Goal: Task Accomplishment & Management: Manage account settings

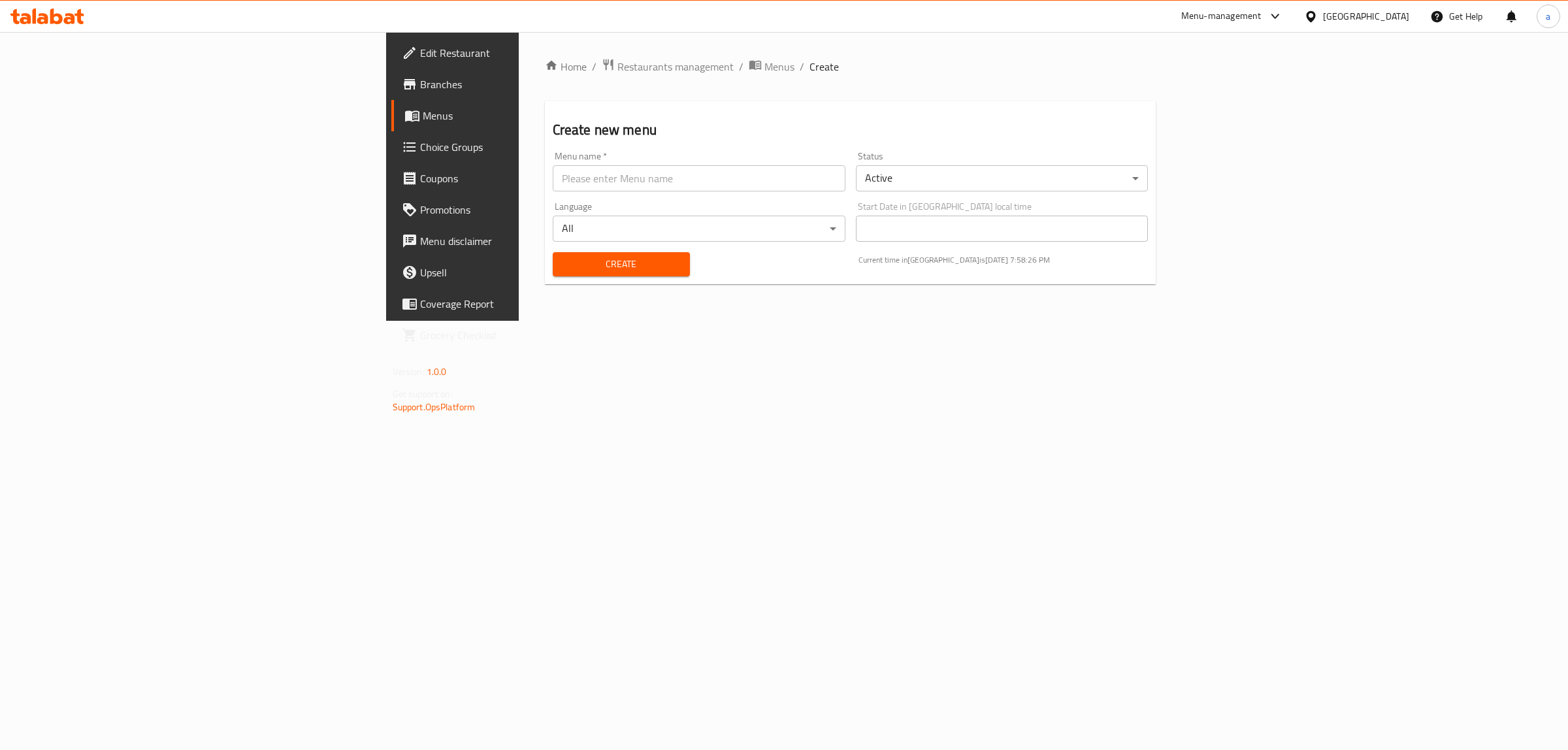
click at [422, 122] on span "Menus" at bounding box center [530, 115] width 215 height 15
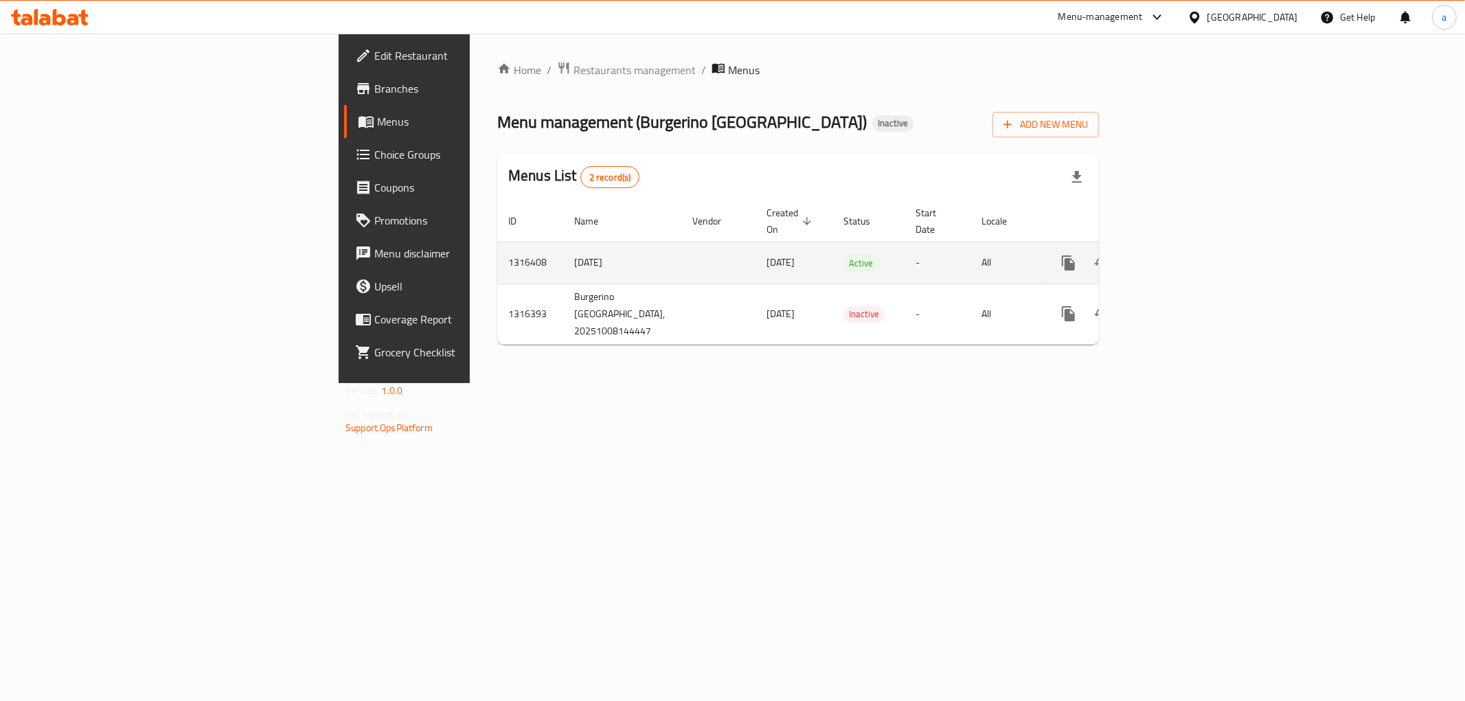
click at [1173, 257] on icon "enhanced table" at bounding box center [1167, 263] width 12 height 12
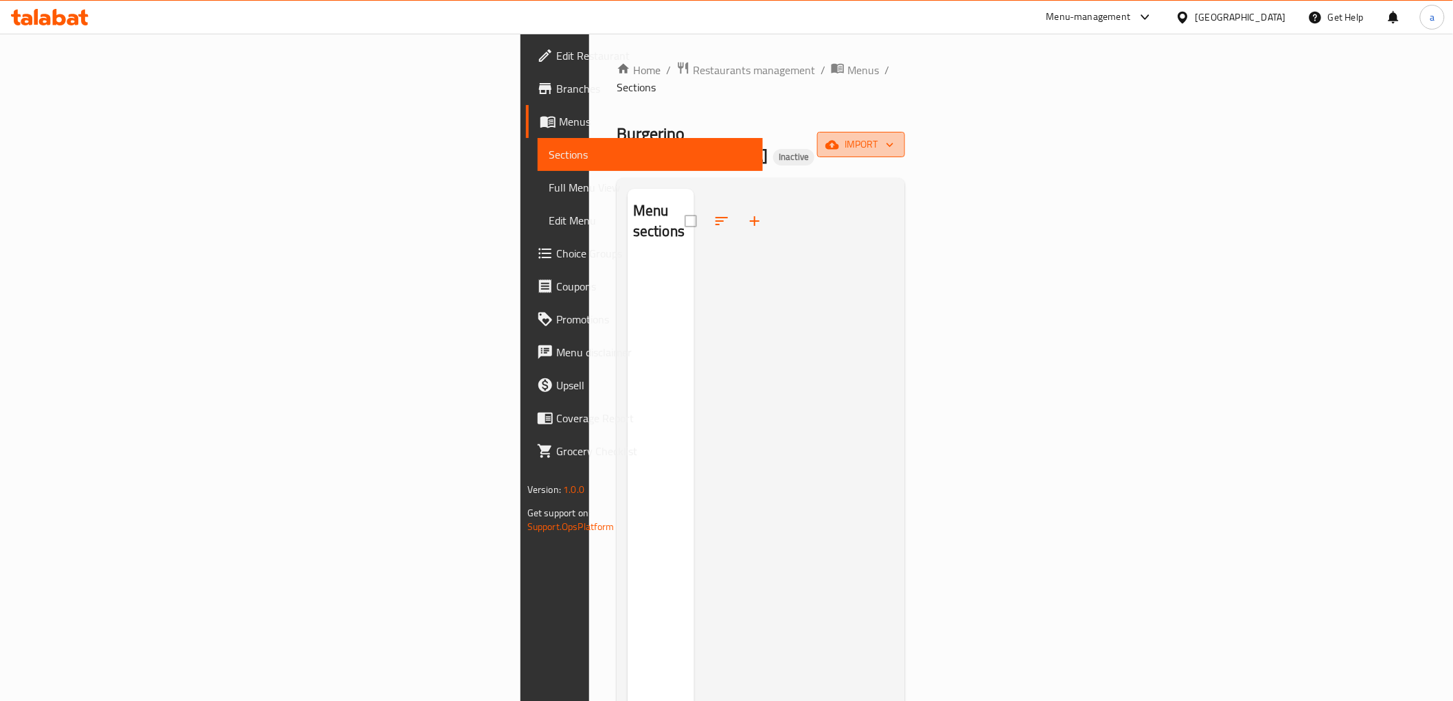
click at [894, 136] on span "import" at bounding box center [861, 144] width 66 height 17
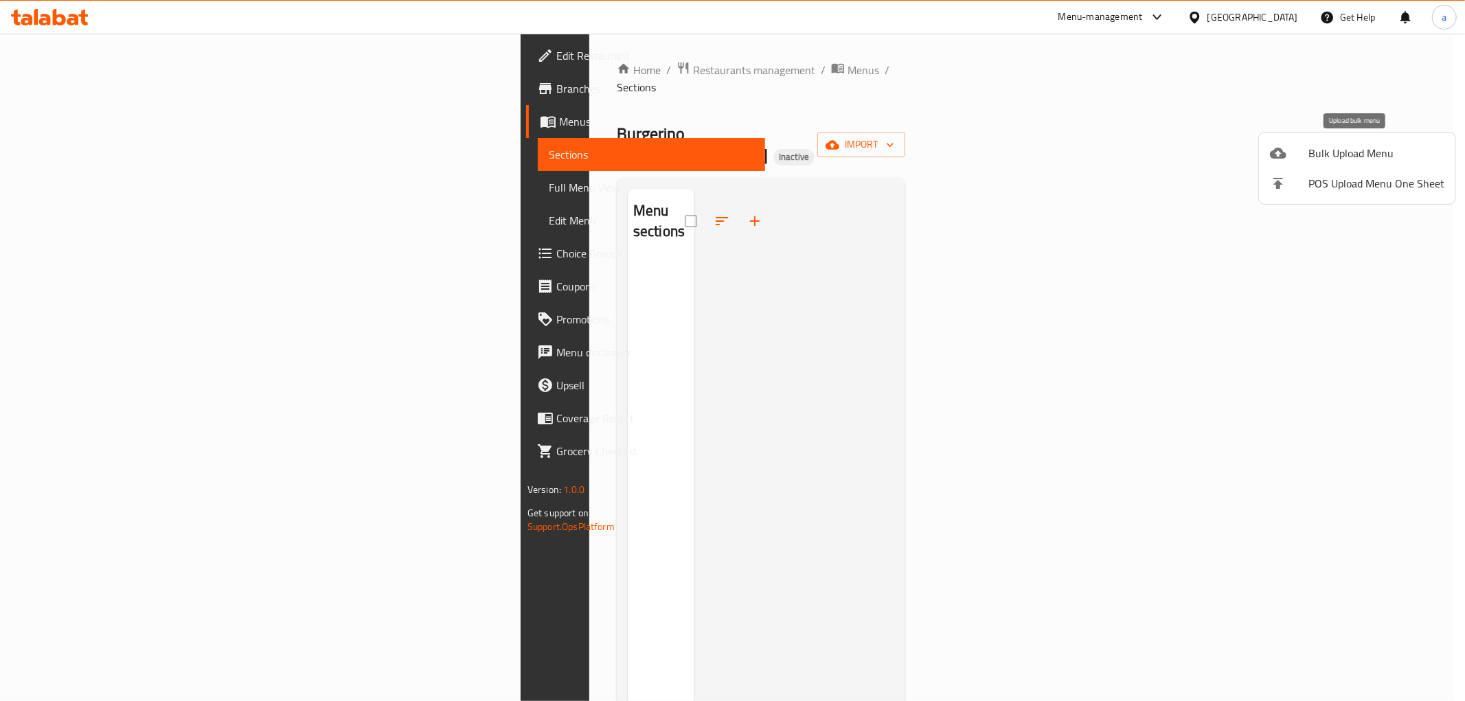
click at [1319, 148] on span "Bulk Upload Menu" at bounding box center [1376, 153] width 136 height 16
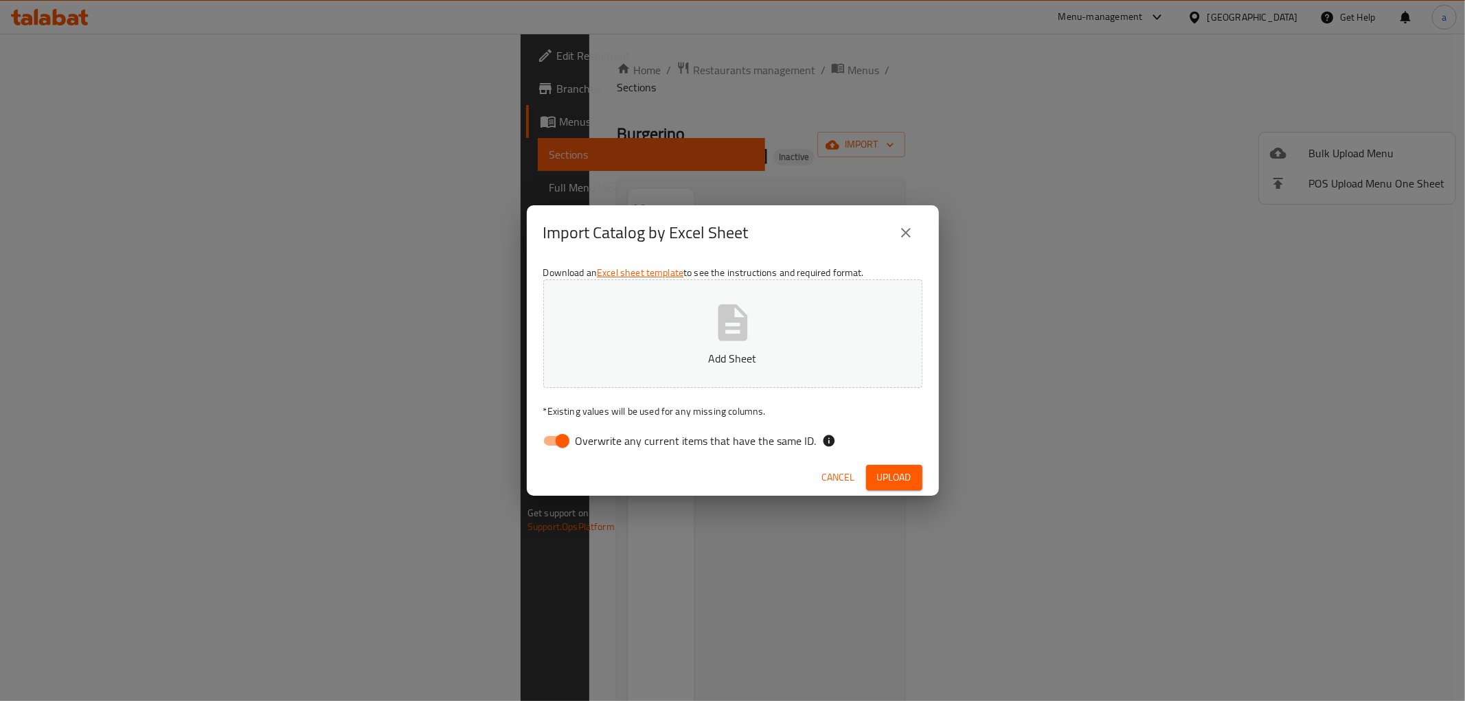
click at [552, 445] on input "Overwrite any current items that have the same ID." at bounding box center [562, 441] width 78 height 26
checkbox input "false"
click at [650, 374] on button "Add Sheet" at bounding box center [732, 333] width 379 height 108
click at [906, 474] on span "Upload" at bounding box center [894, 477] width 34 height 17
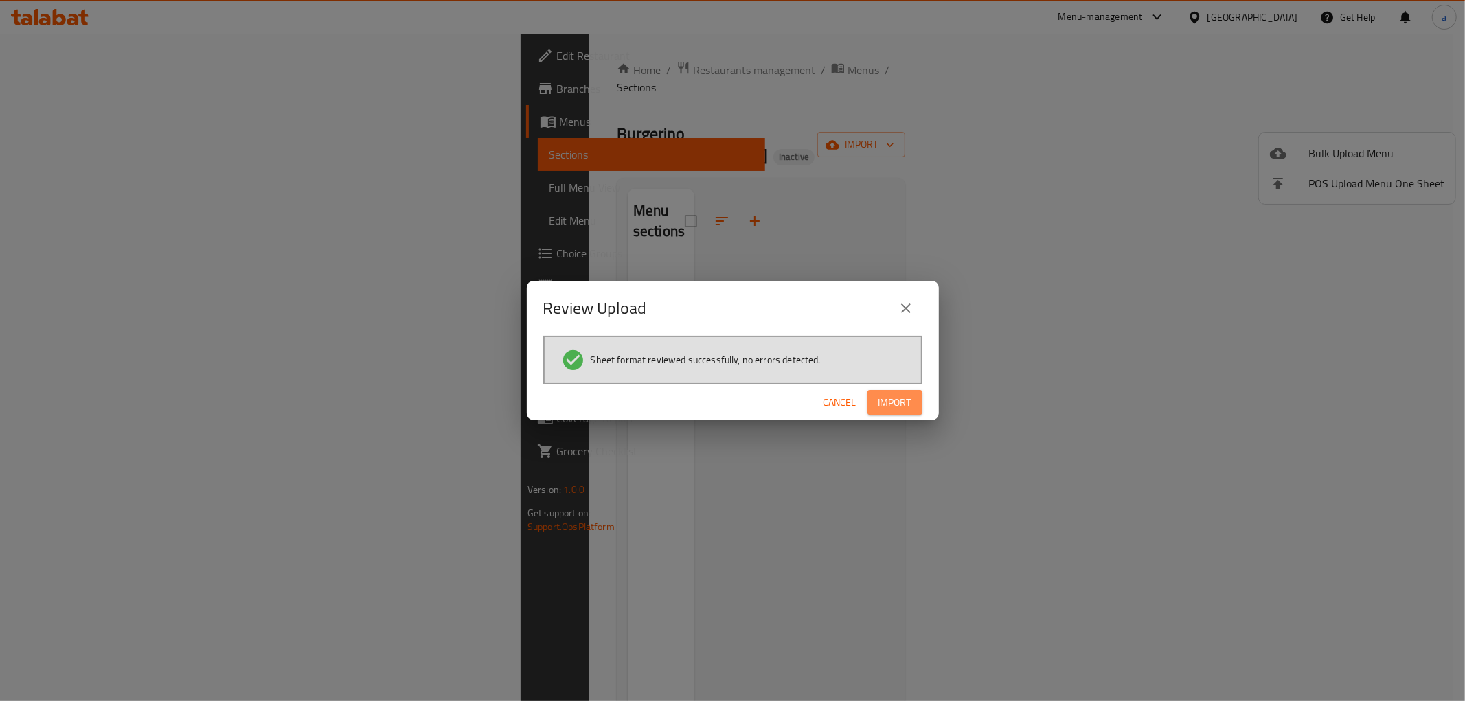
click at [905, 410] on button "Import" at bounding box center [894, 402] width 55 height 25
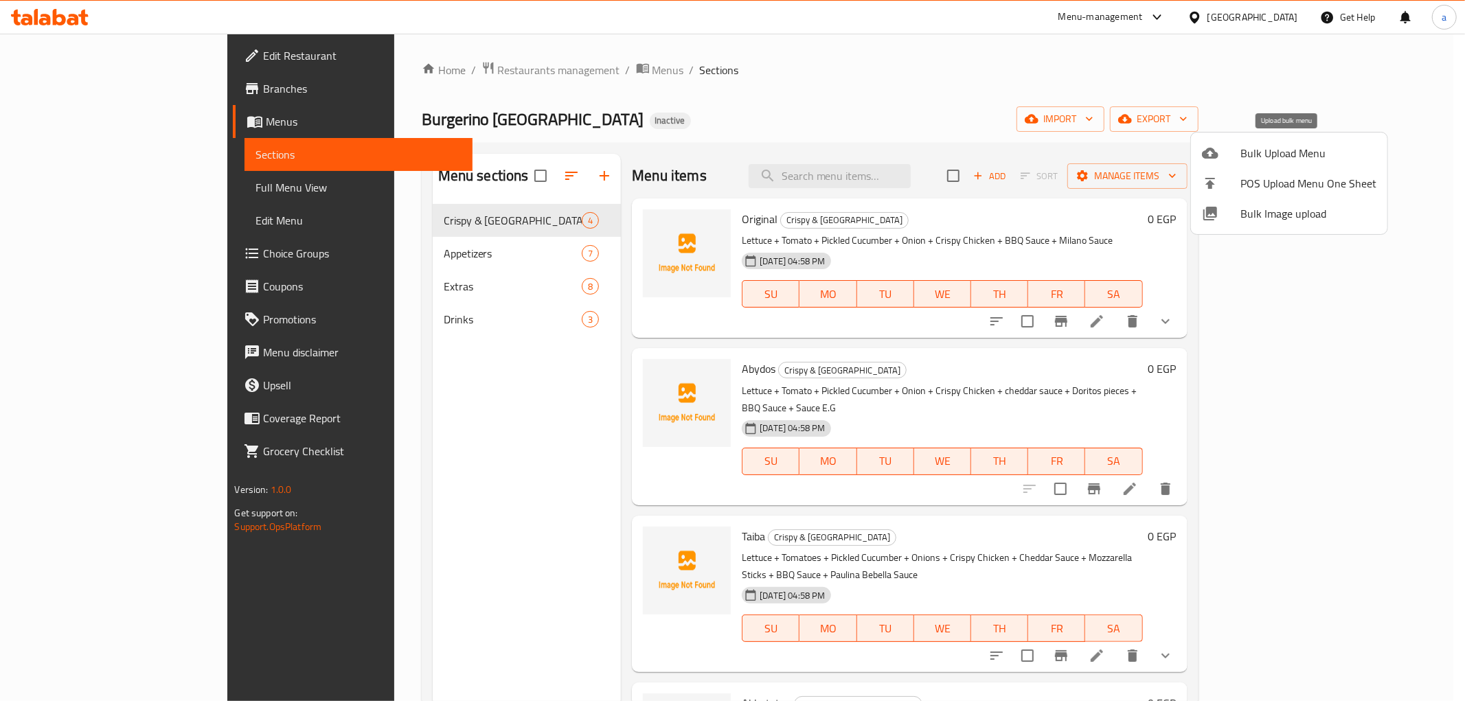
click at [1306, 159] on span "Bulk Upload Menu" at bounding box center [1308, 153] width 136 height 16
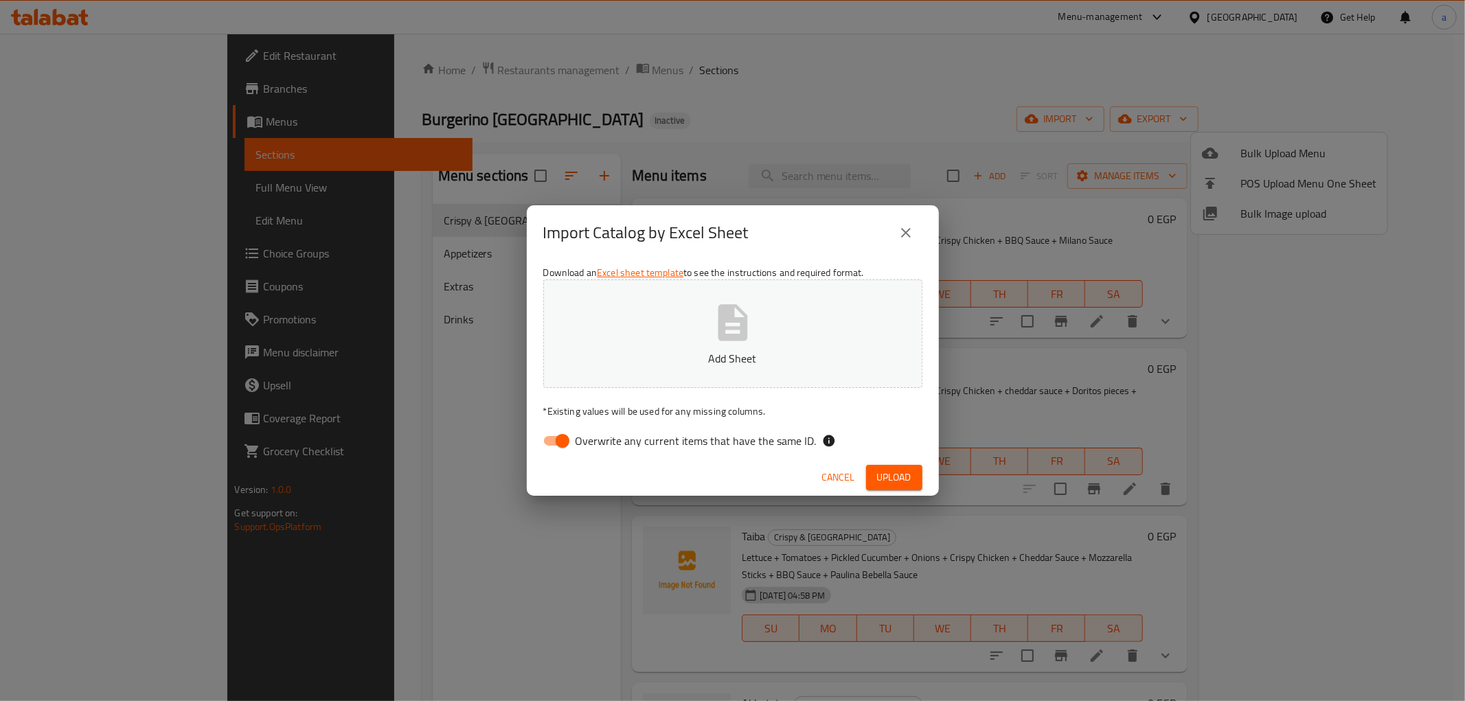
click at [562, 442] on input "Overwrite any current items that have the same ID." at bounding box center [562, 441] width 78 height 26
checkbox input "false"
click at [713, 367] on p "Add Sheet" at bounding box center [732, 358] width 336 height 16
click at [902, 490] on button "Upload" at bounding box center [894, 477] width 56 height 25
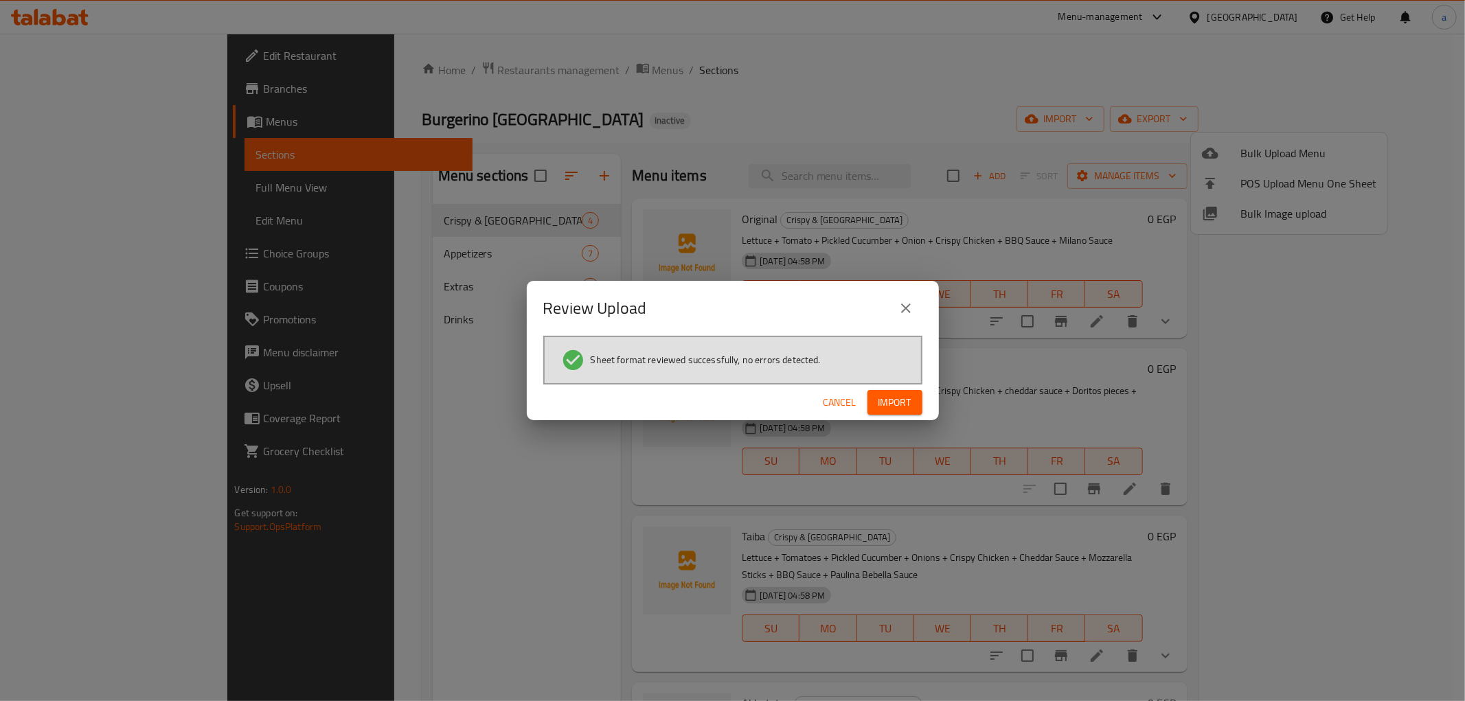
click at [888, 406] on span "Import" at bounding box center [894, 402] width 33 height 17
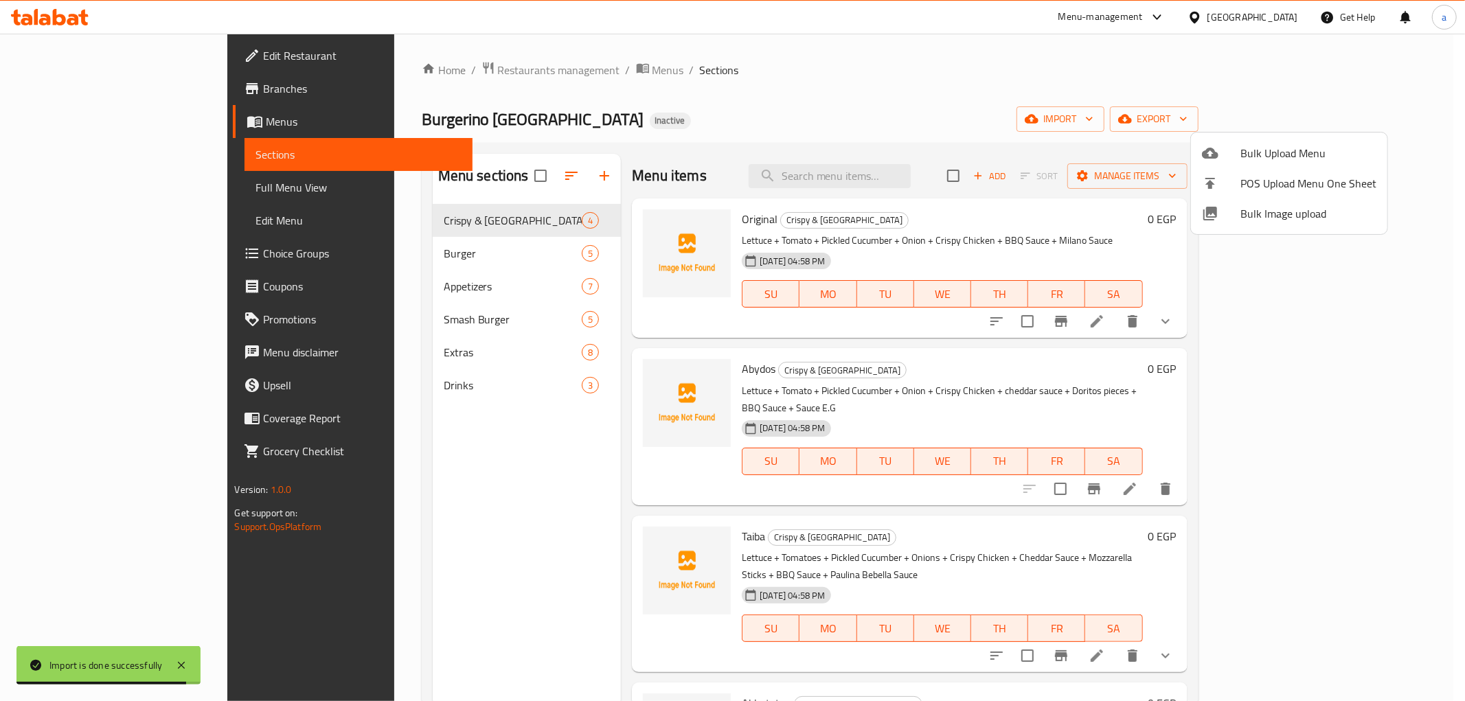
click at [1005, 119] on div at bounding box center [732, 350] width 1465 height 701
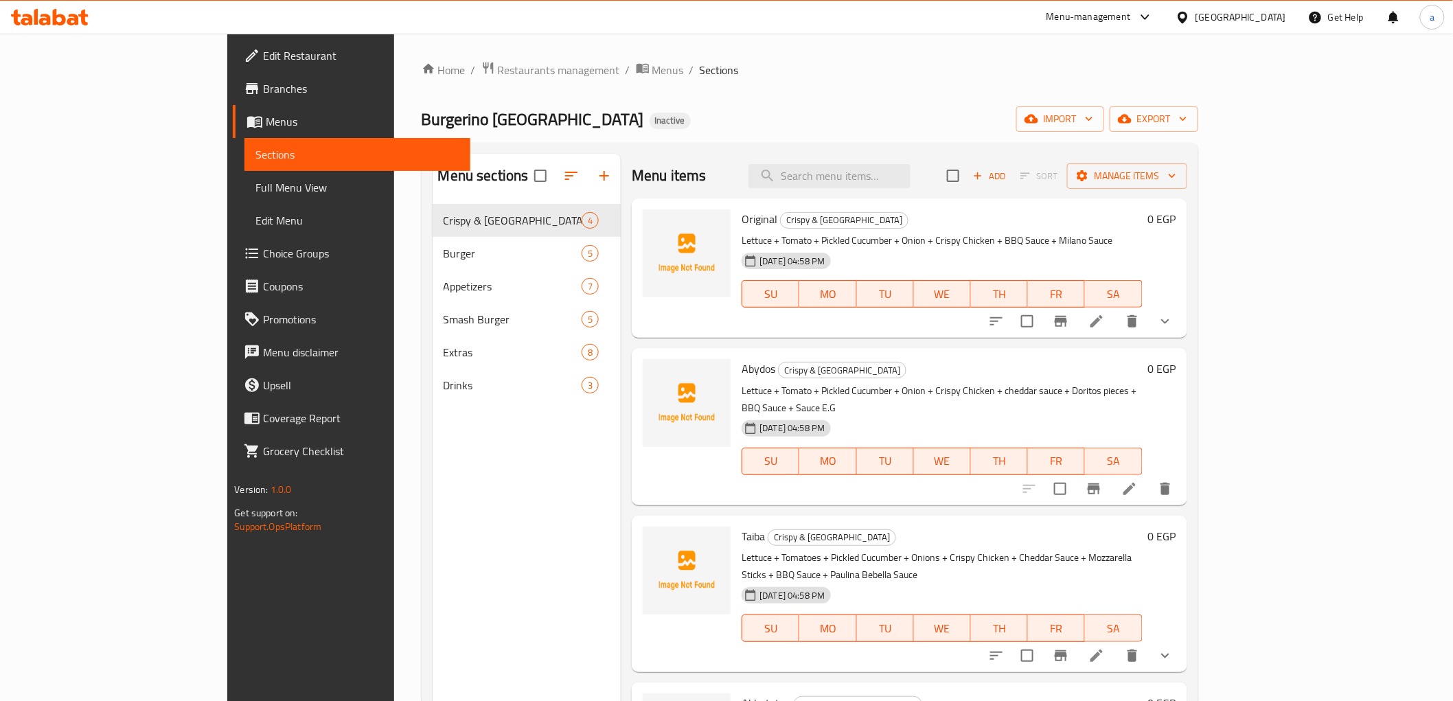
click at [1105, 328] on icon at bounding box center [1096, 321] width 16 height 16
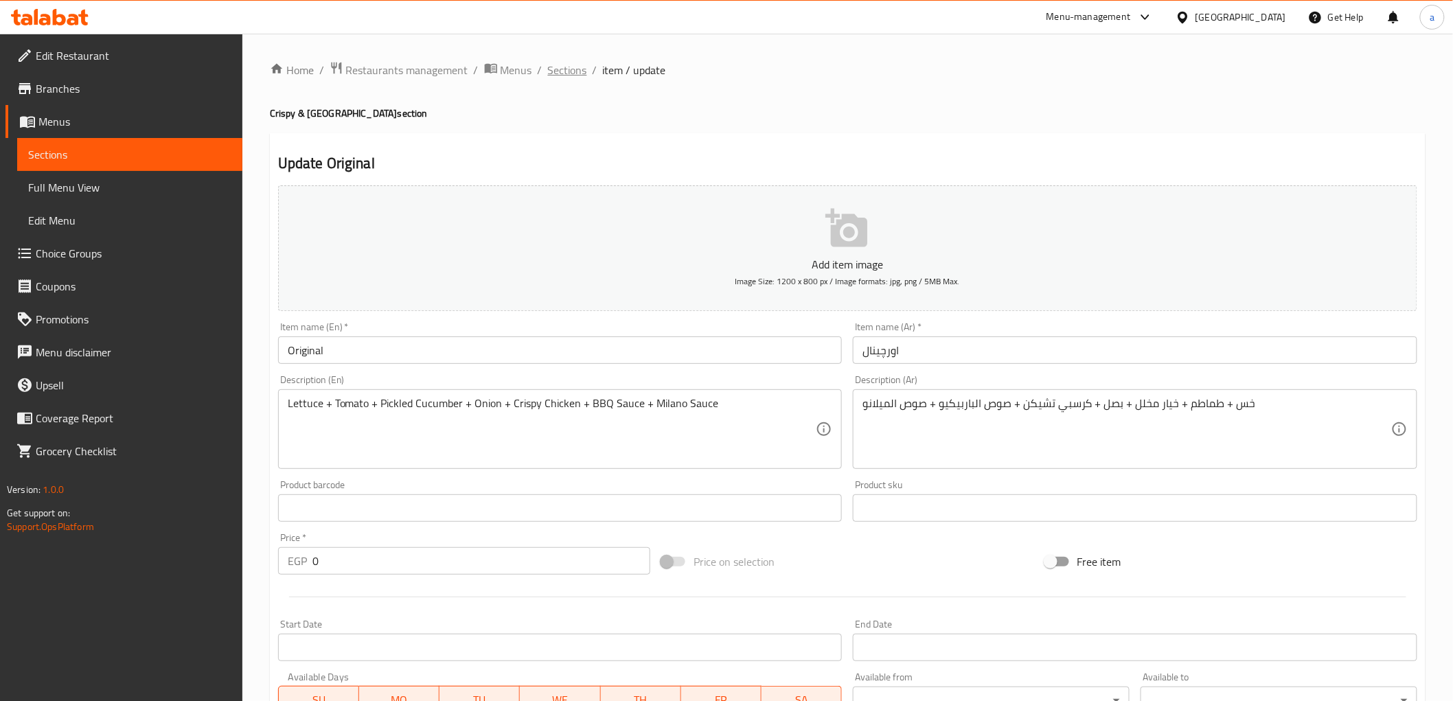
click at [568, 76] on span "Sections" at bounding box center [567, 70] width 39 height 16
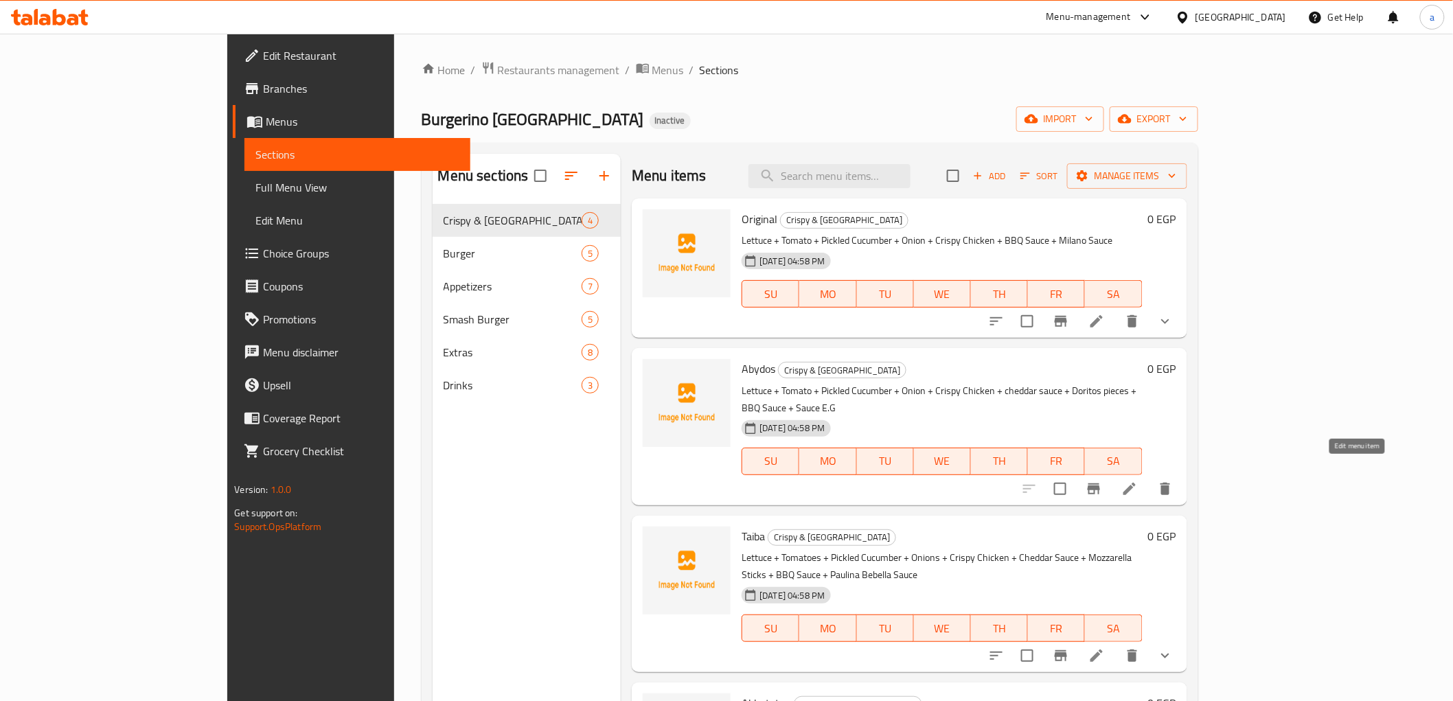
click at [1136, 483] on icon at bounding box center [1129, 489] width 12 height 12
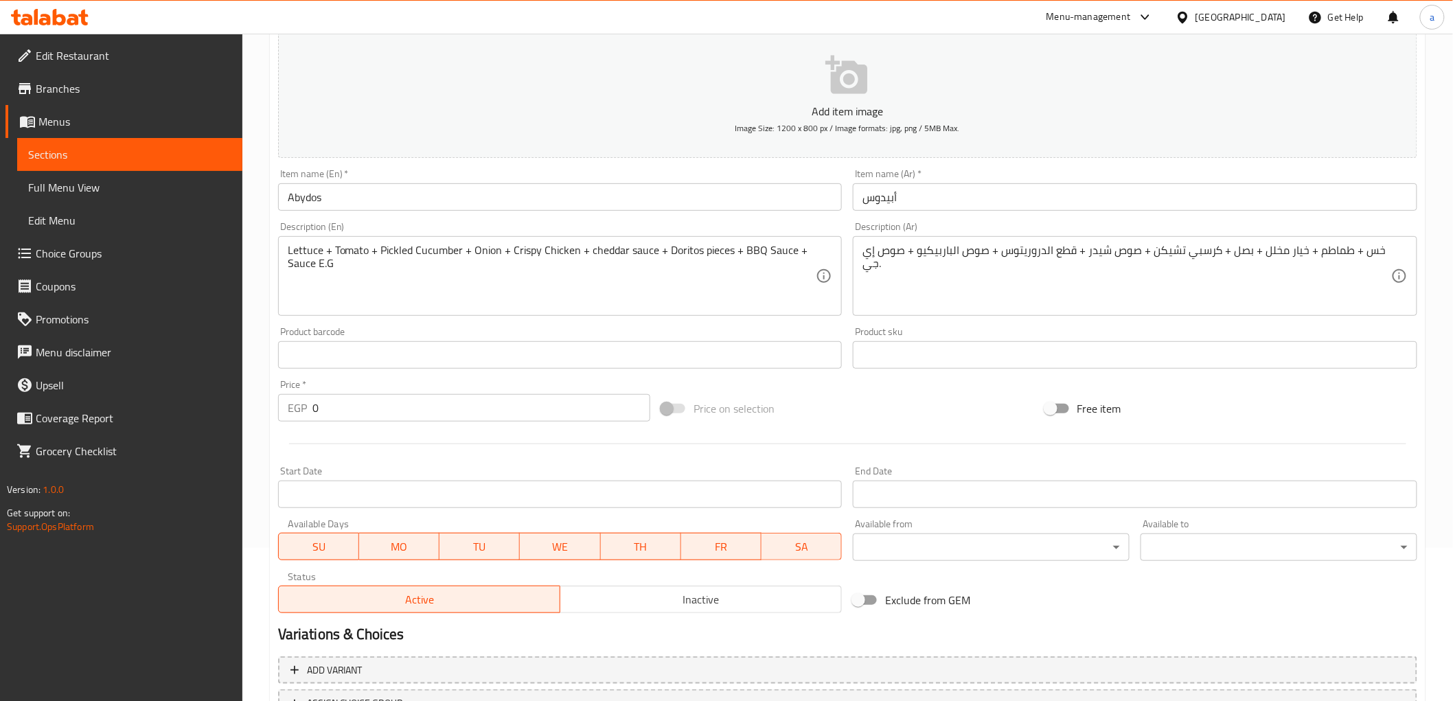
scroll to position [266, 0]
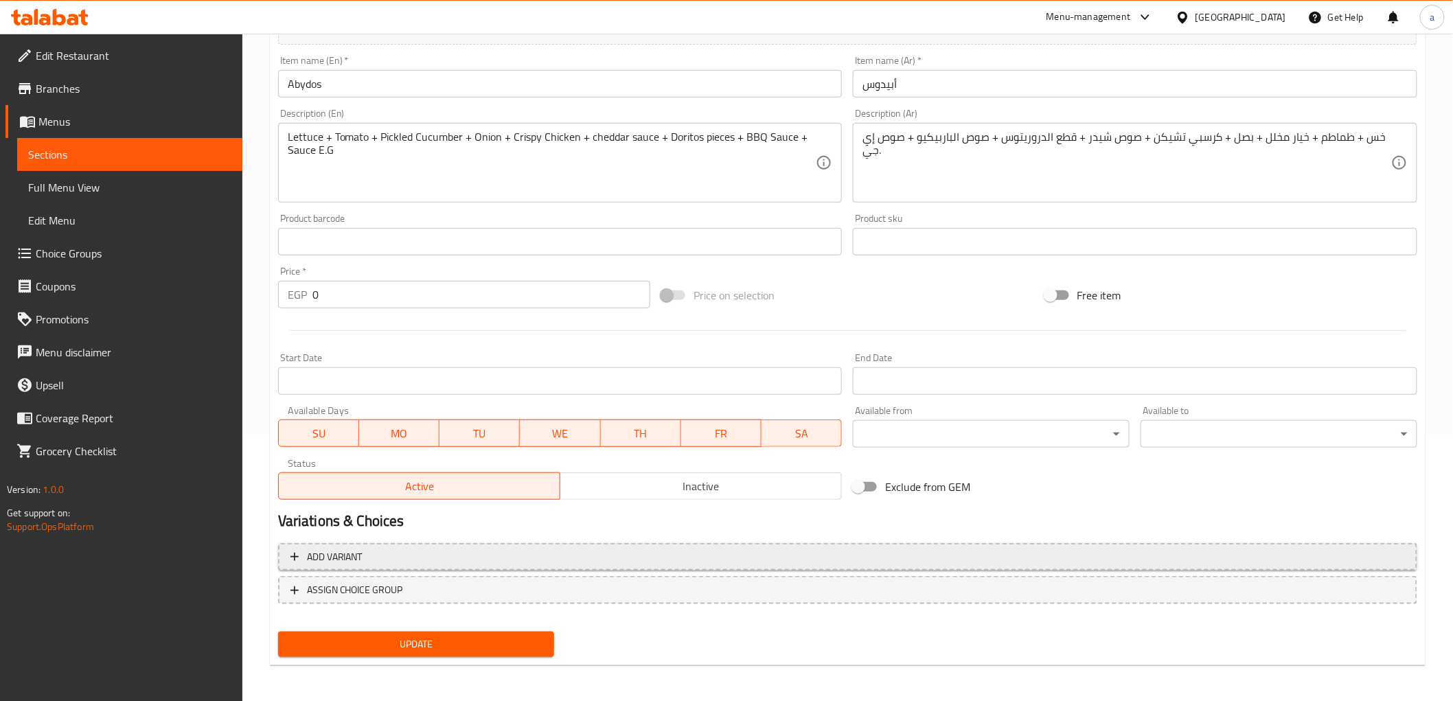
click at [426, 555] on span "Add variant" at bounding box center [847, 557] width 1114 height 17
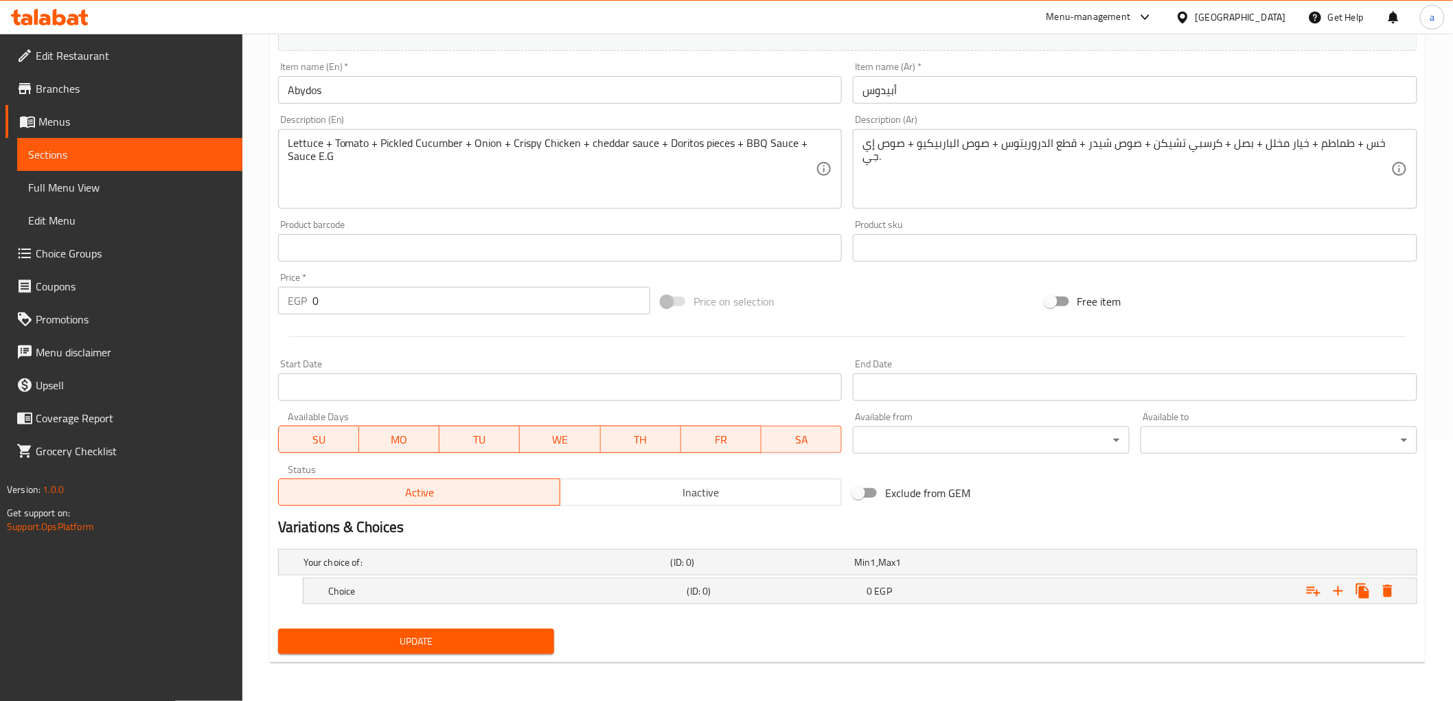
scroll to position [260, 0]
click at [1340, 597] on icon "Expand" at bounding box center [1338, 592] width 16 height 16
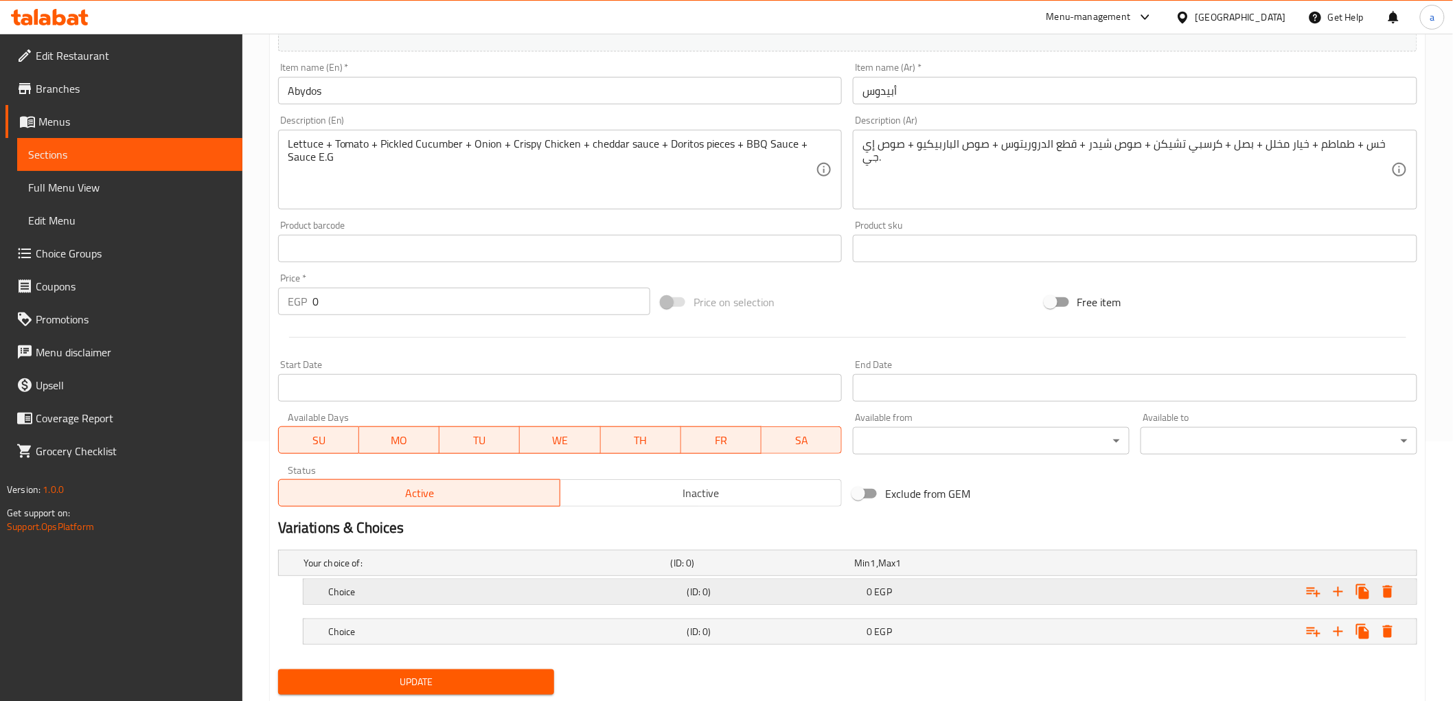
click at [413, 594] on h5 "Choice" at bounding box center [505, 592] width 354 height 14
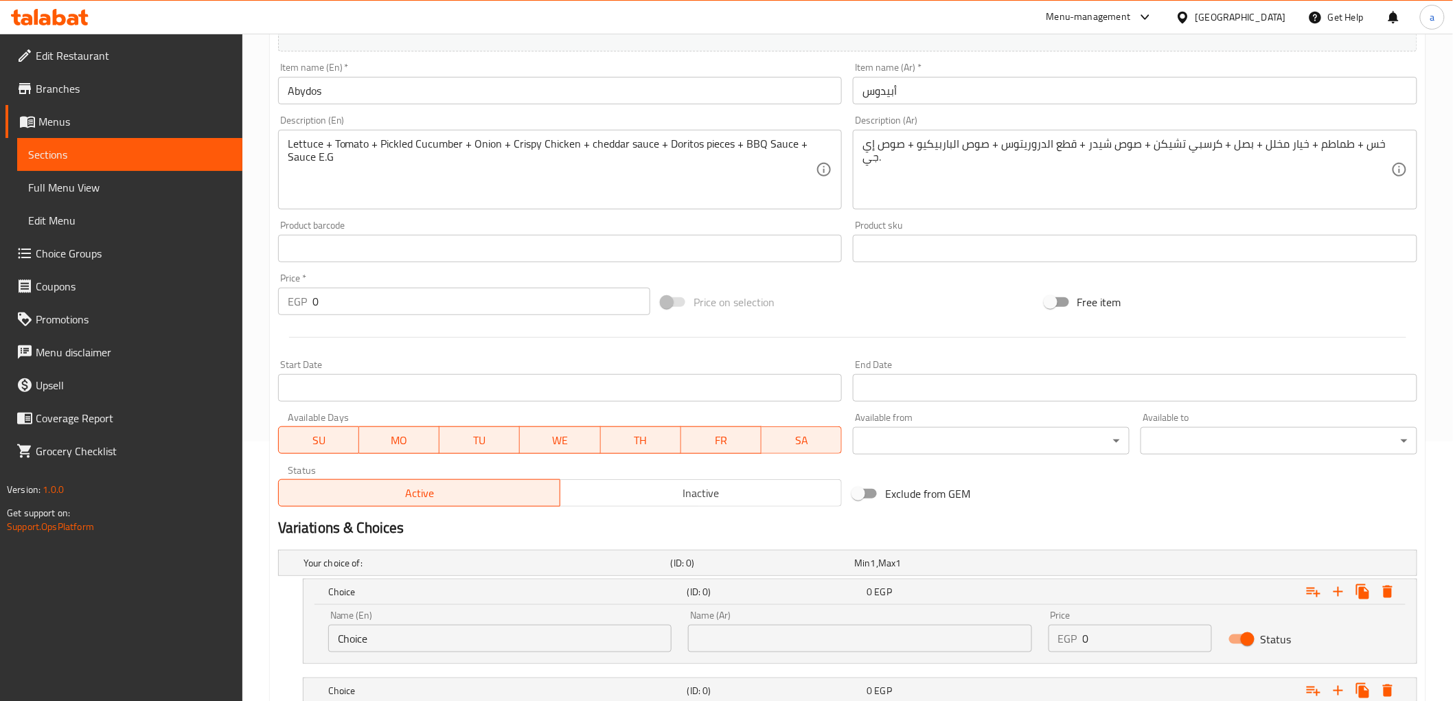
click at [404, 643] on input "Choice" at bounding box center [499, 638] width 343 height 27
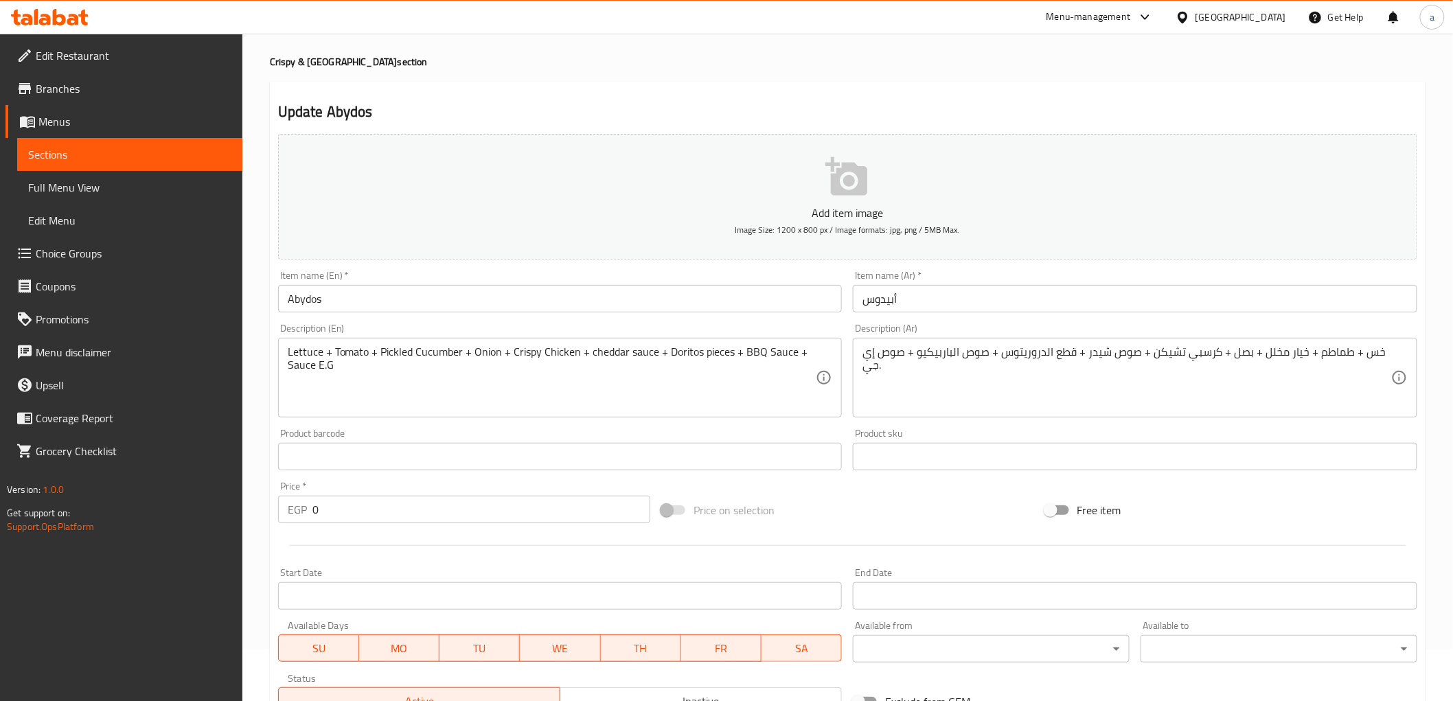
scroll to position [0, 0]
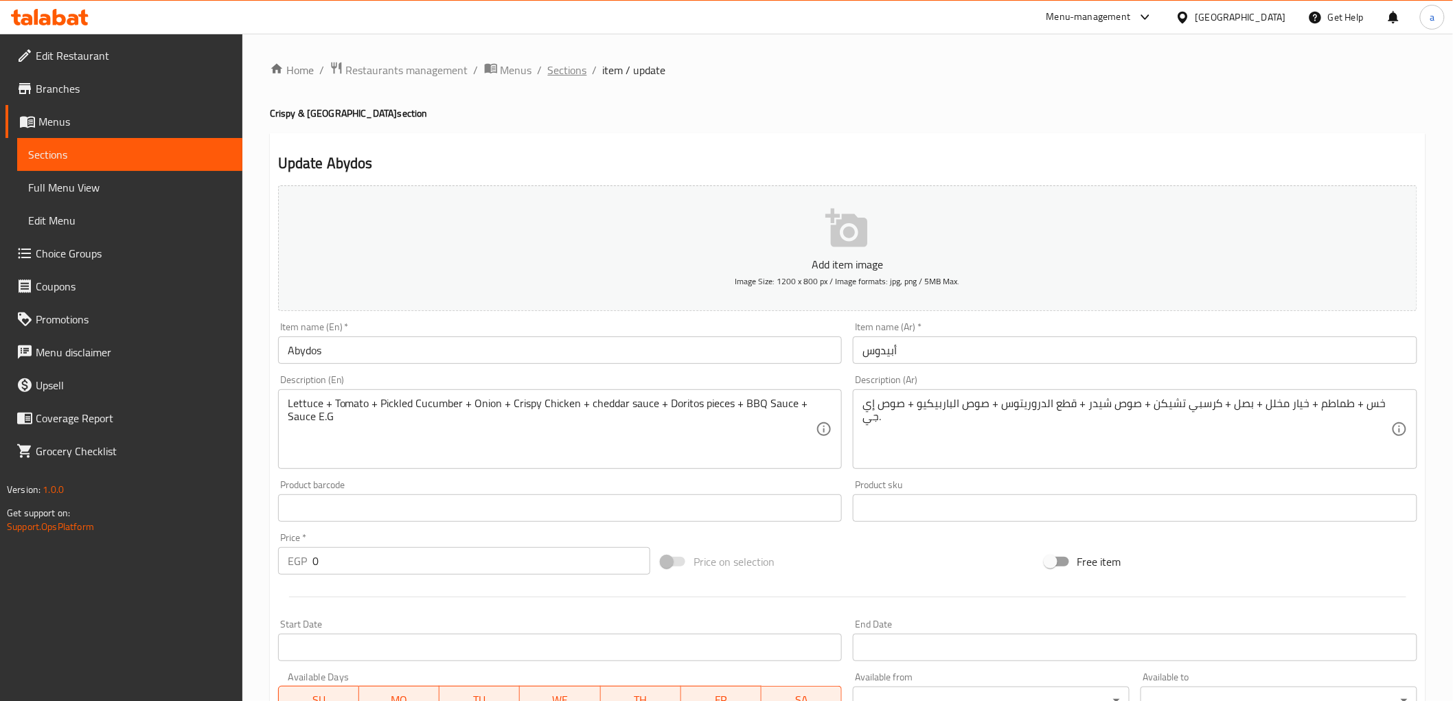
click at [571, 64] on span "Sections" at bounding box center [567, 70] width 39 height 16
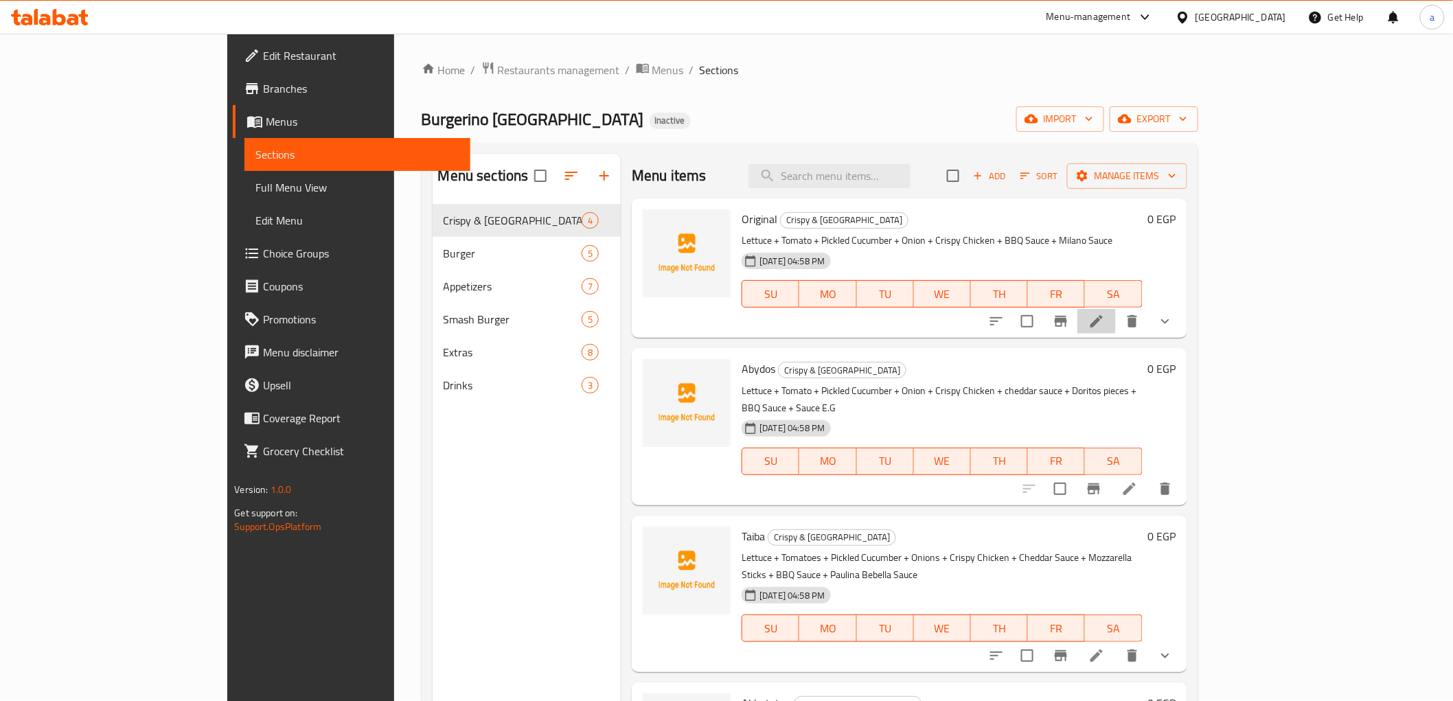
click at [1116, 319] on li at bounding box center [1096, 321] width 38 height 25
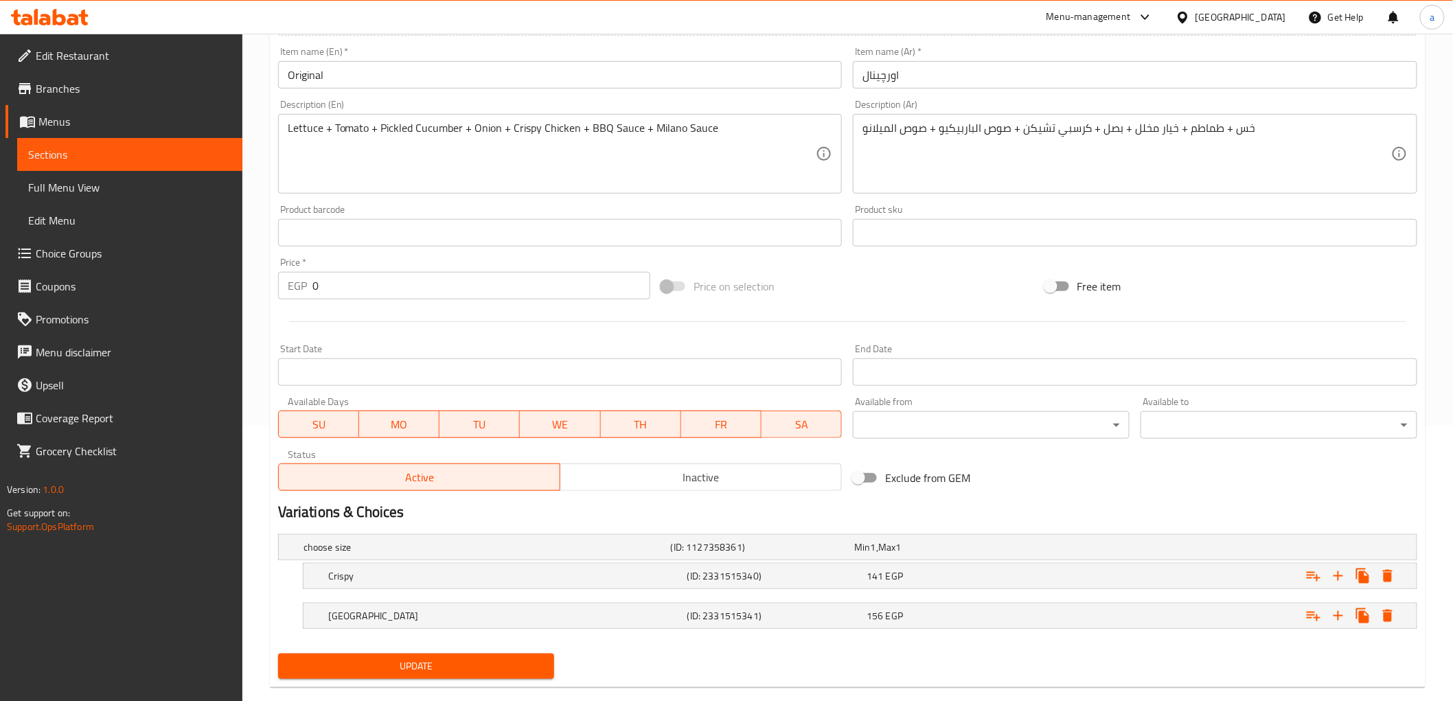
scroll to position [299, 0]
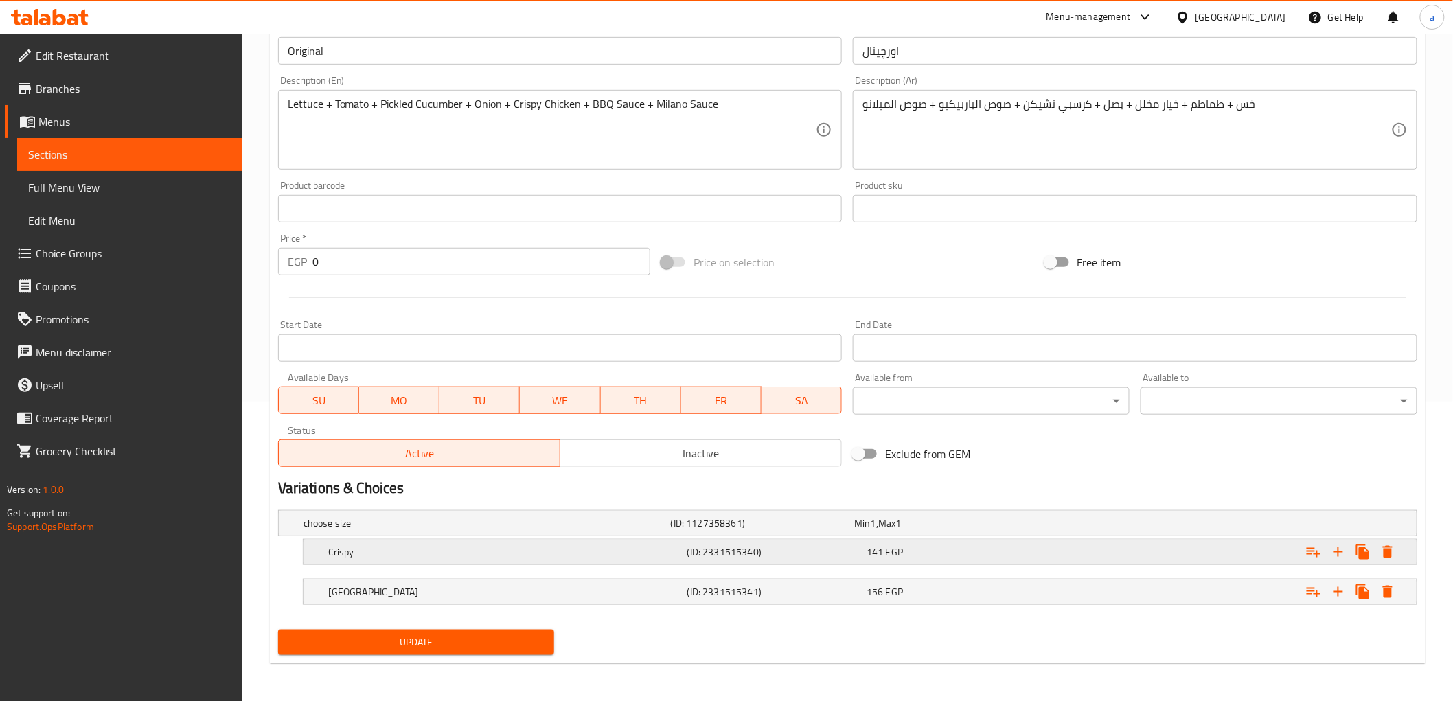
click at [447, 552] on h5 "Crispy" at bounding box center [505, 552] width 354 height 14
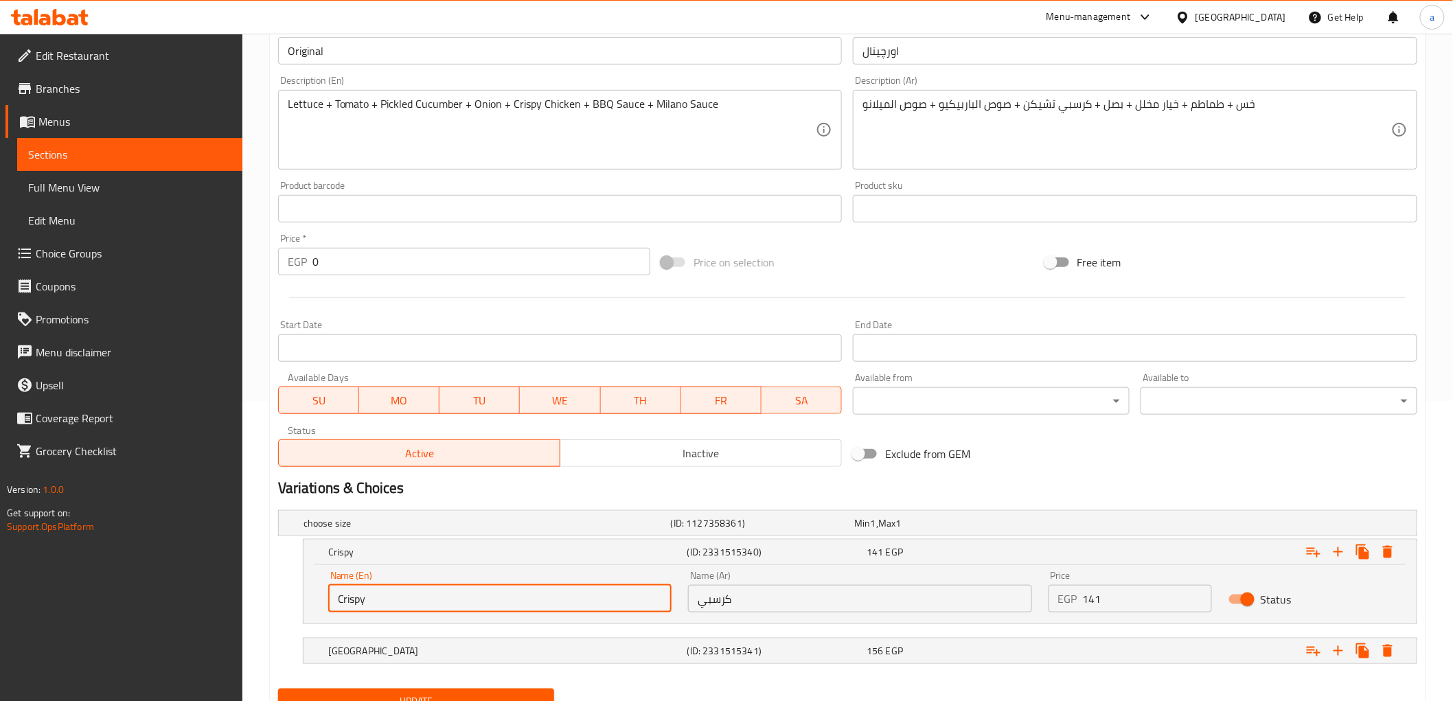
drag, startPoint x: 378, startPoint y: 594, endPoint x: 308, endPoint y: 598, distance: 70.8
click at [308, 598] on div "Name (En) Crispy Name (En) Name (Ar) كرسبي Name (Ar) Price EGP 141 Price Status" at bounding box center [859, 594] width 1113 height 58
click at [1082, 460] on div "Exclude from GEM" at bounding box center [1038, 453] width 383 height 37
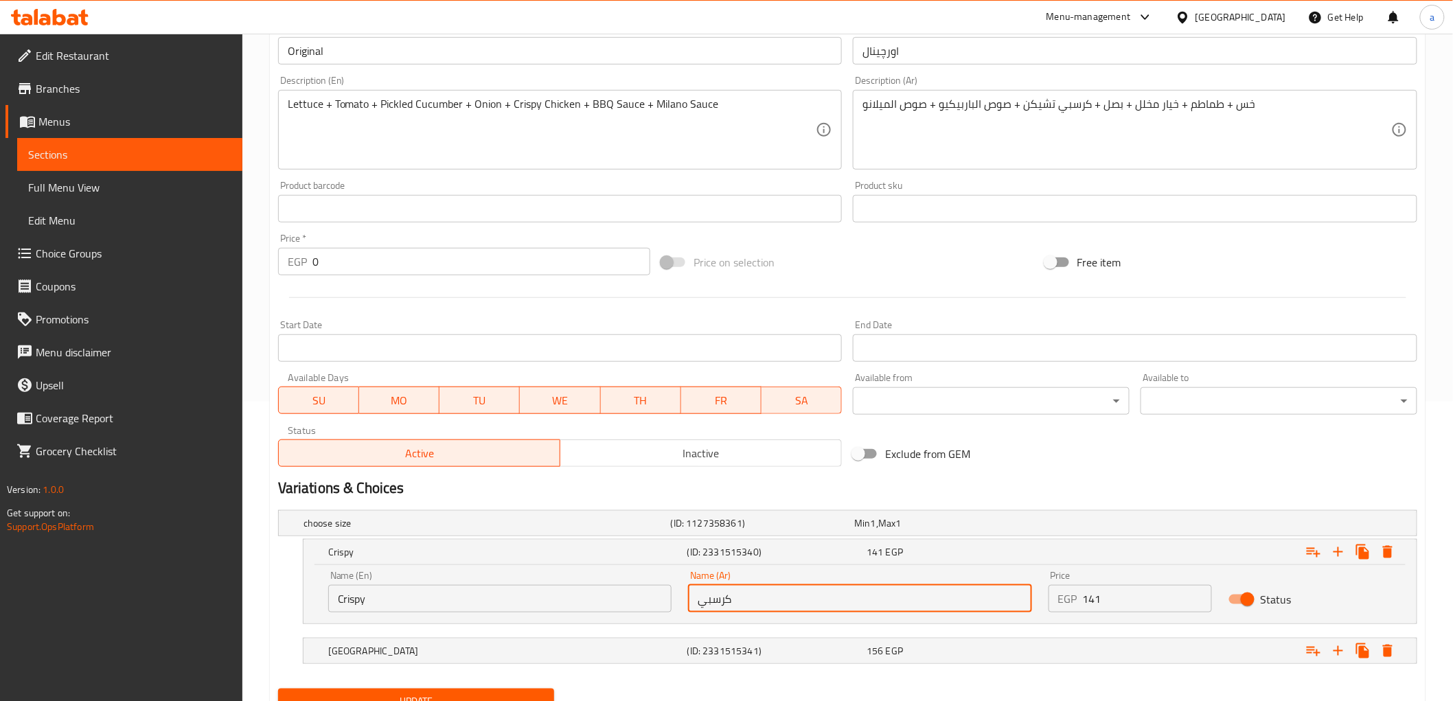
drag, startPoint x: 752, startPoint y: 605, endPoint x: 683, endPoint y: 608, distance: 69.4
click at [683, 608] on div "Name (Ar) كرسبي Name (Ar)" at bounding box center [860, 591] width 360 height 58
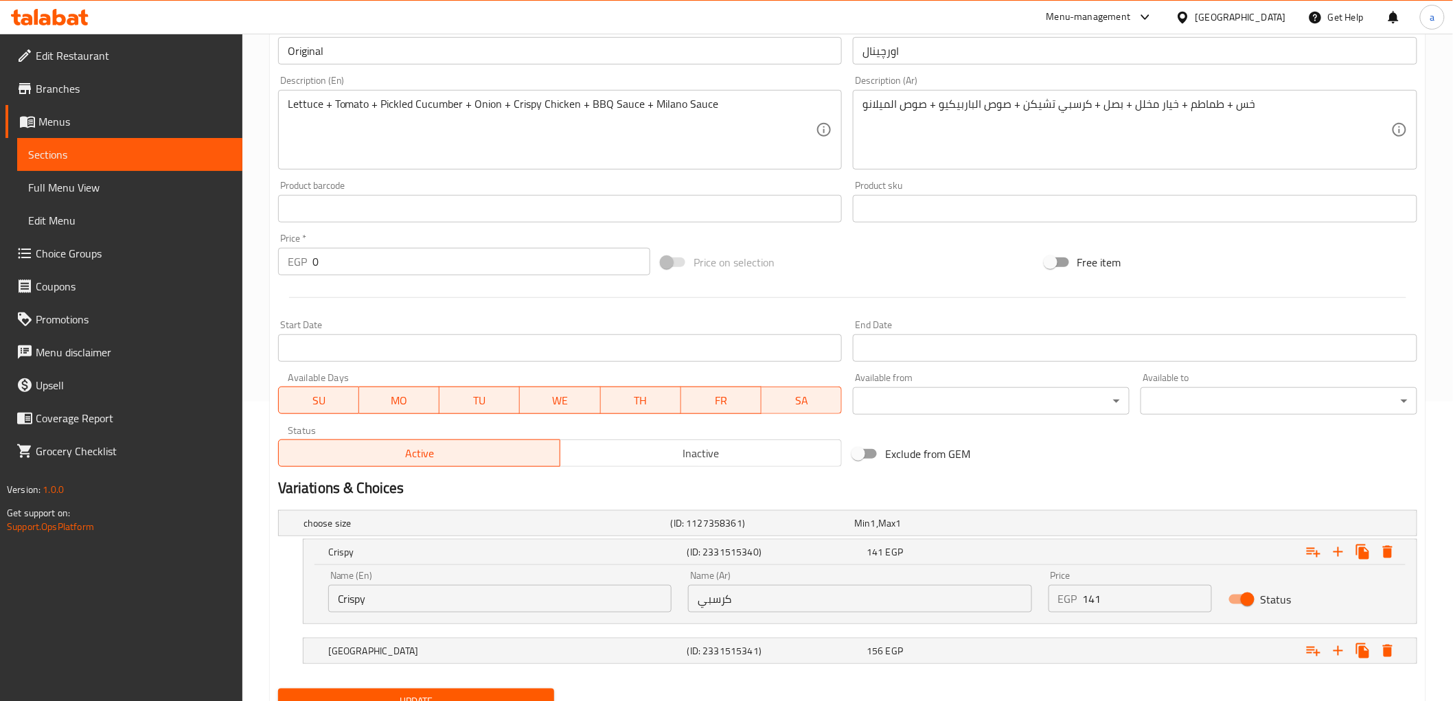
click at [664, 698] on div "Update" at bounding box center [848, 701] width 1150 height 36
click at [599, 647] on h5 "[GEOGRAPHIC_DATA]" at bounding box center [505, 651] width 354 height 14
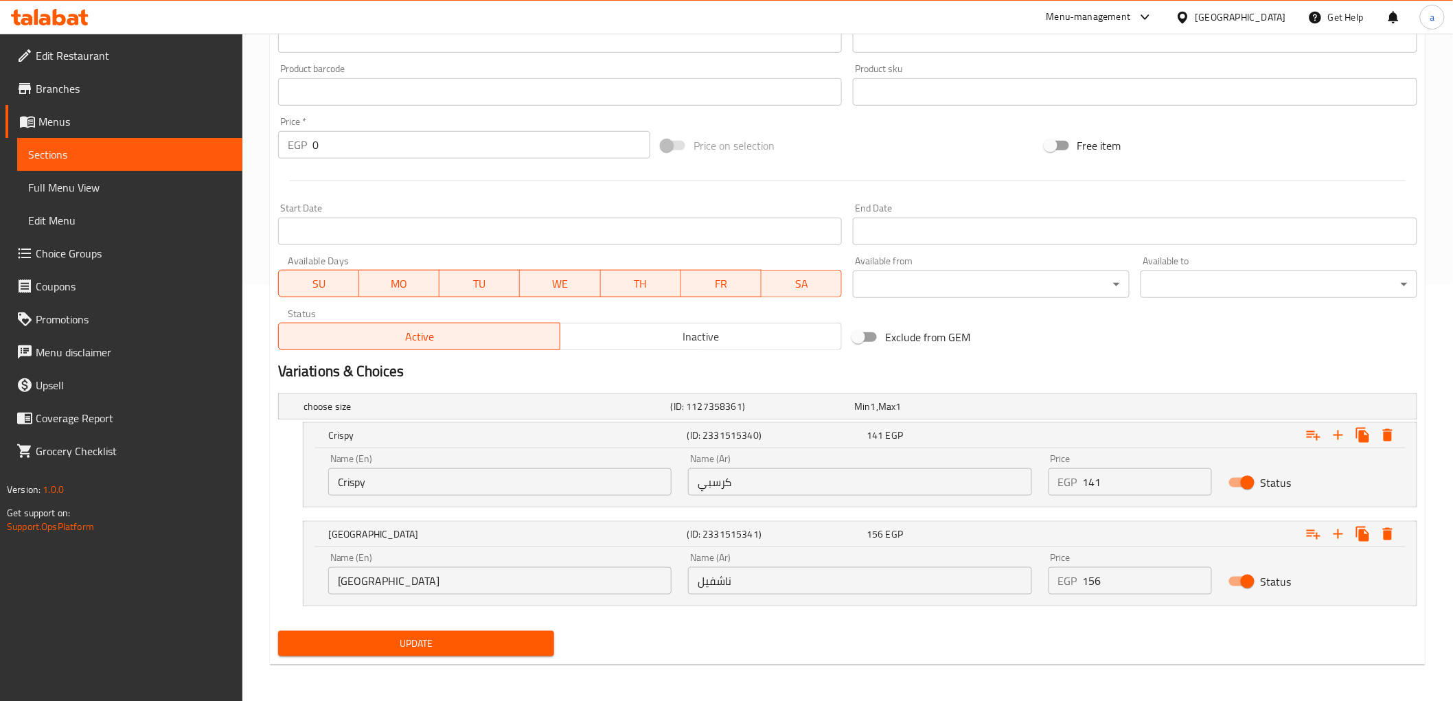
scroll to position [417, 0]
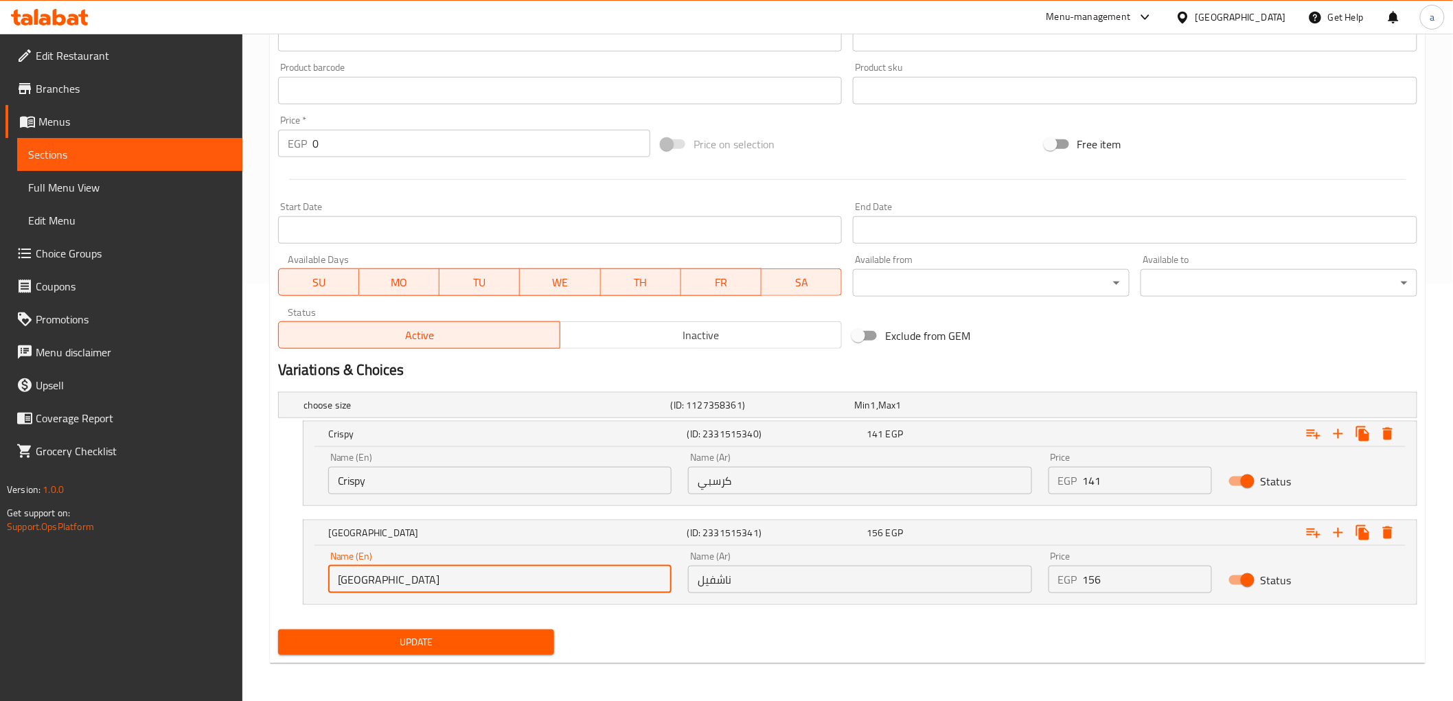
drag, startPoint x: 451, startPoint y: 581, endPoint x: 303, endPoint y: 568, distance: 148.2
click at [303, 568] on div "Name (En) Nashville Name (En) Name (Ar) ناشفيل Name (Ar) Price EGP 156 Price St…" at bounding box center [859, 575] width 1113 height 58
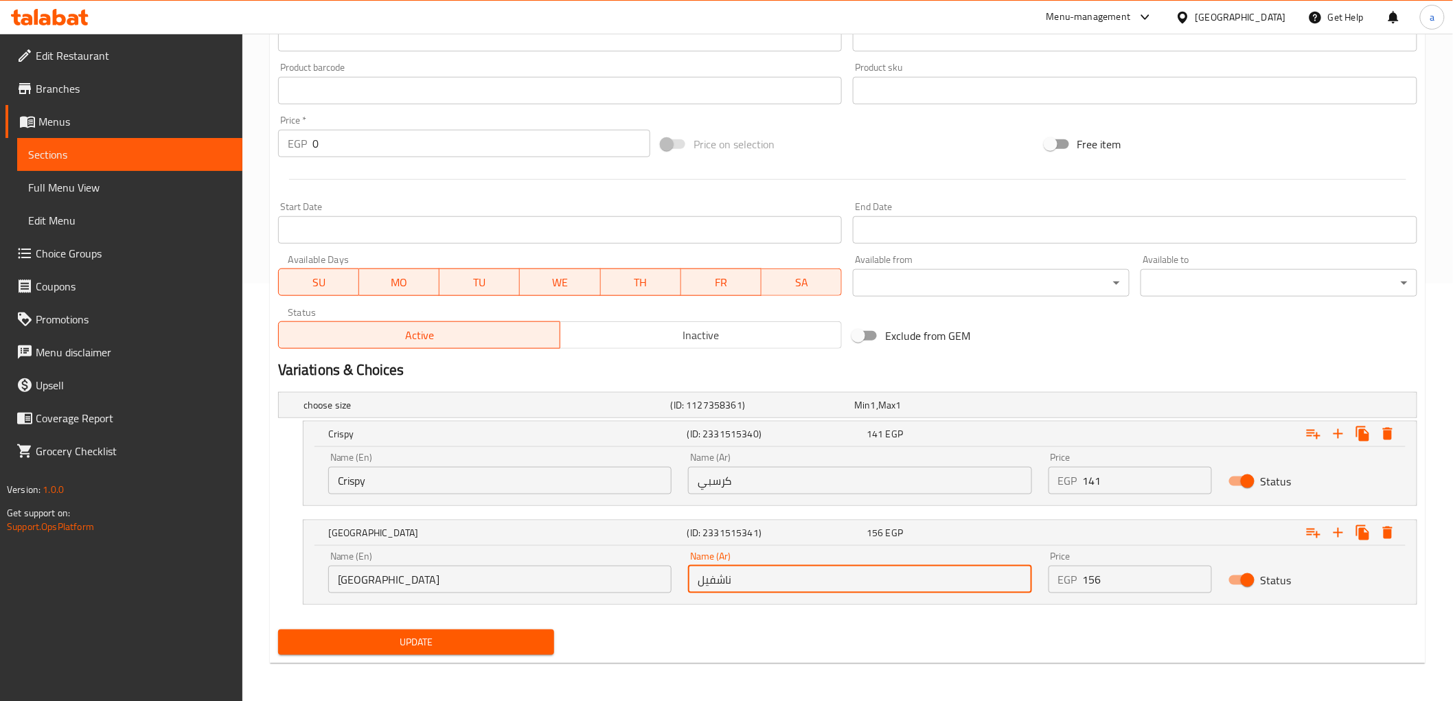
drag, startPoint x: 755, startPoint y: 584, endPoint x: 676, endPoint y: 584, distance: 79.6
click at [676, 584] on div "Name (En) Nashville Name (En) Name (Ar) ناشفيل Name (Ar) Price EGP 156 Price St…" at bounding box center [860, 572] width 1080 height 58
click at [692, 687] on div "Home / Restaurants management / Menus / Sections / item / update Crispy & Nashv…" at bounding box center [847, 159] width 1211 height 1086
click at [1134, 530] on div "Expand" at bounding box center [1223, 533] width 359 height 30
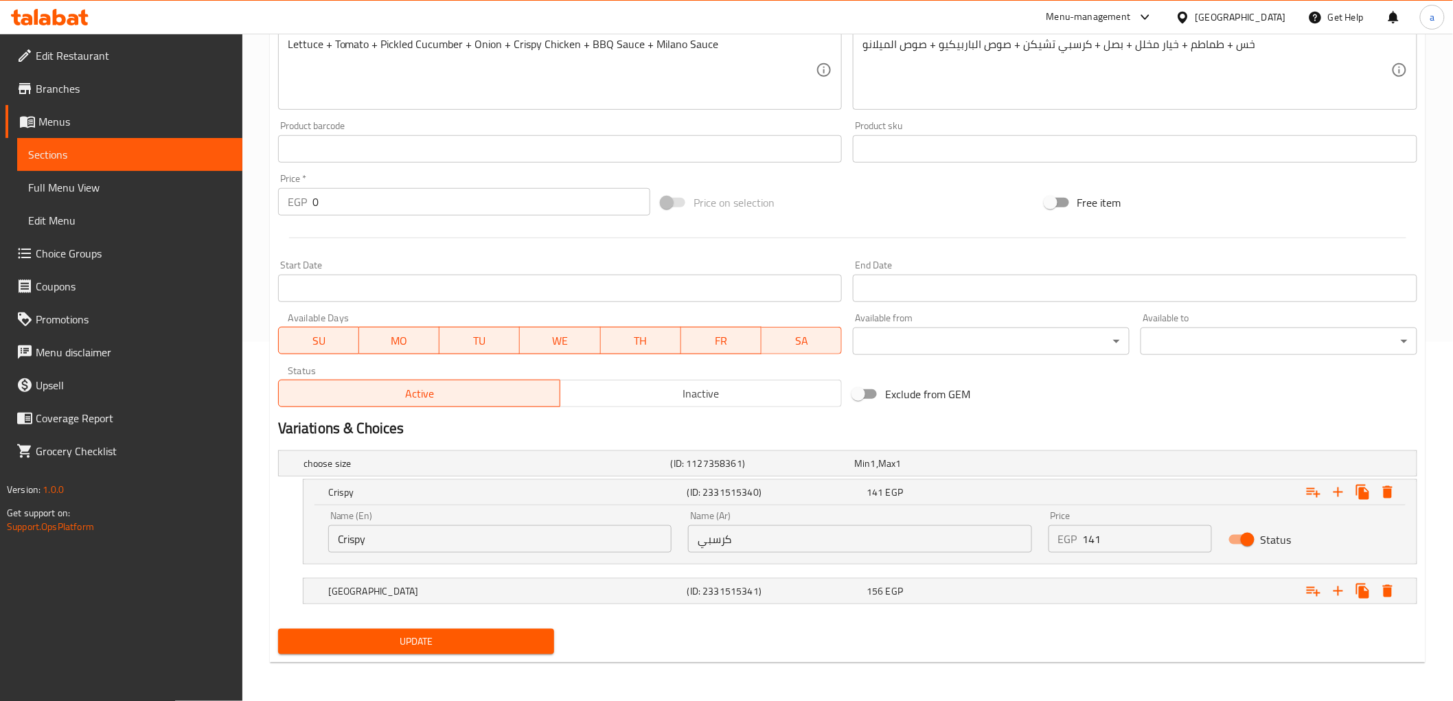
scroll to position [359, 0]
click at [1048, 498] on div "Expand" at bounding box center [1223, 492] width 359 height 30
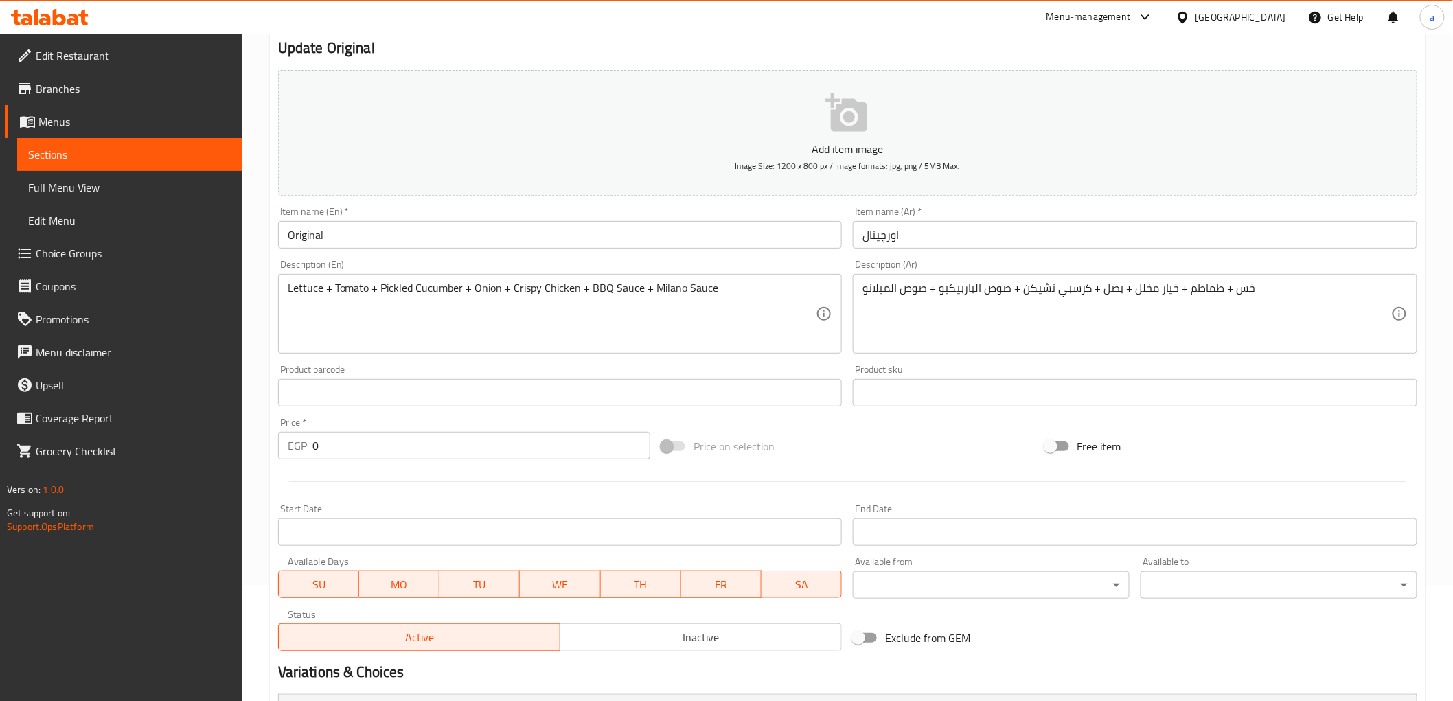
scroll to position [0, 0]
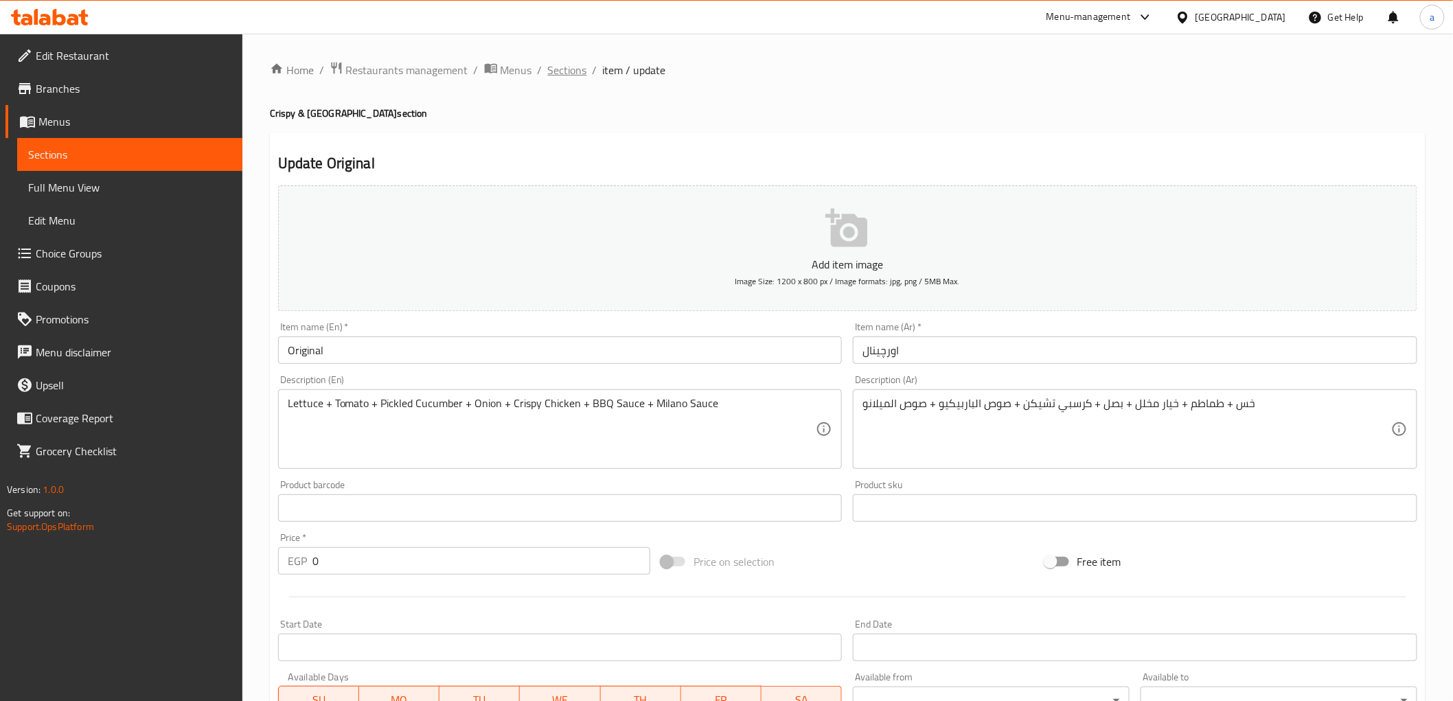
click at [568, 71] on span "Sections" at bounding box center [567, 70] width 39 height 16
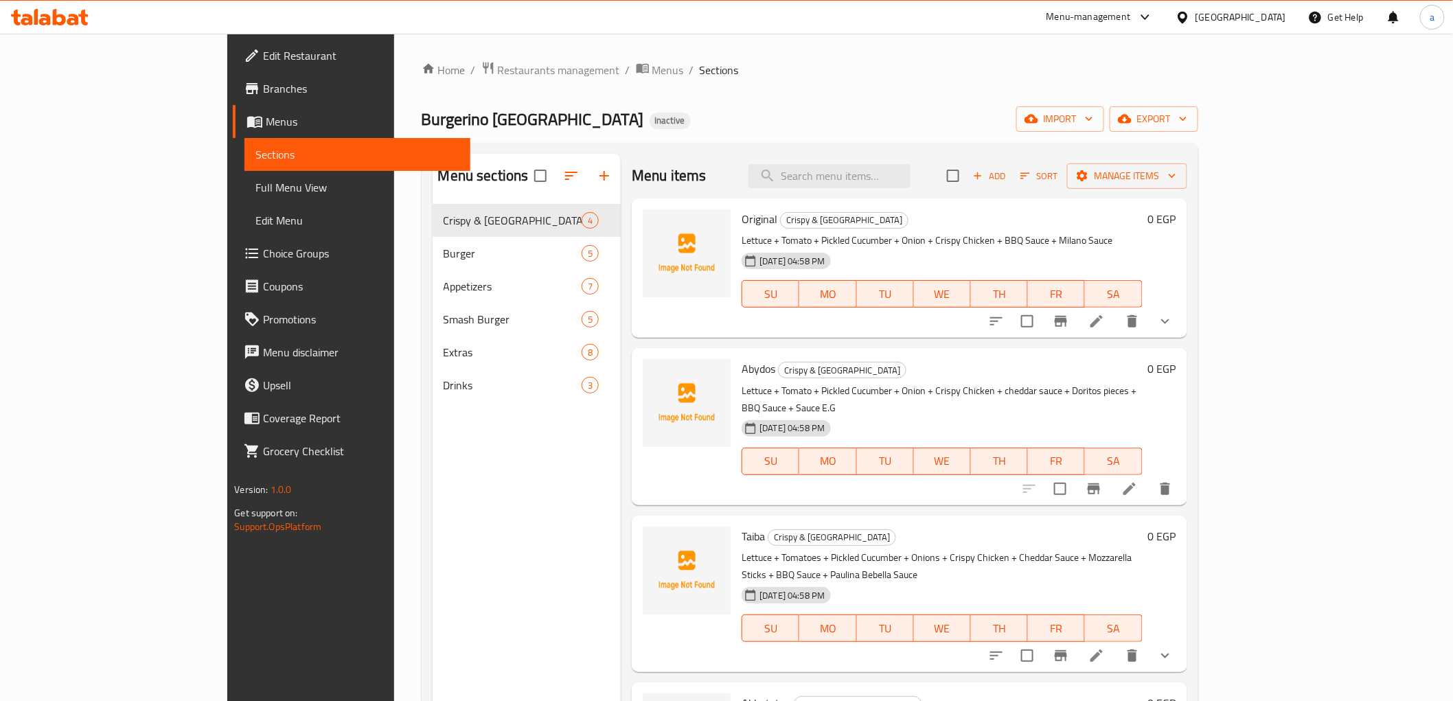
click at [1149, 482] on li at bounding box center [1129, 489] width 38 height 25
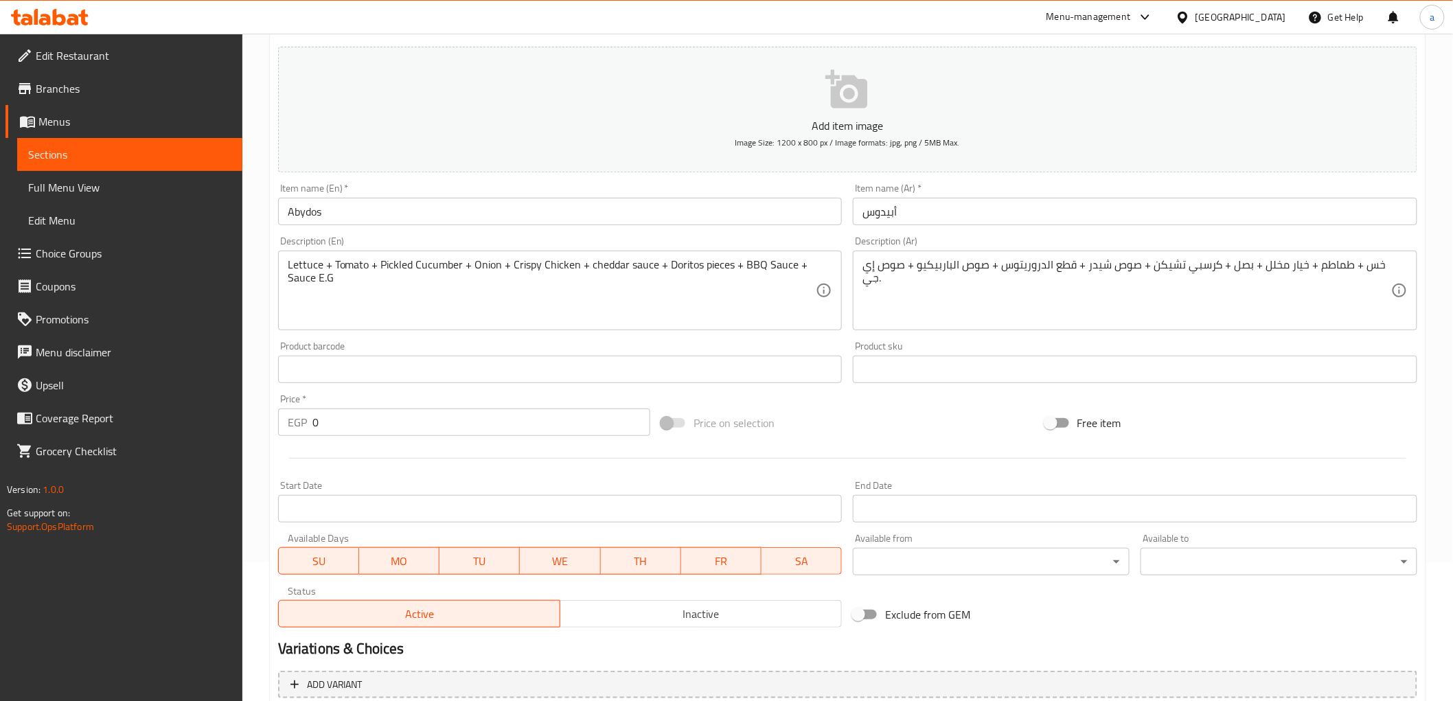
scroll to position [266, 0]
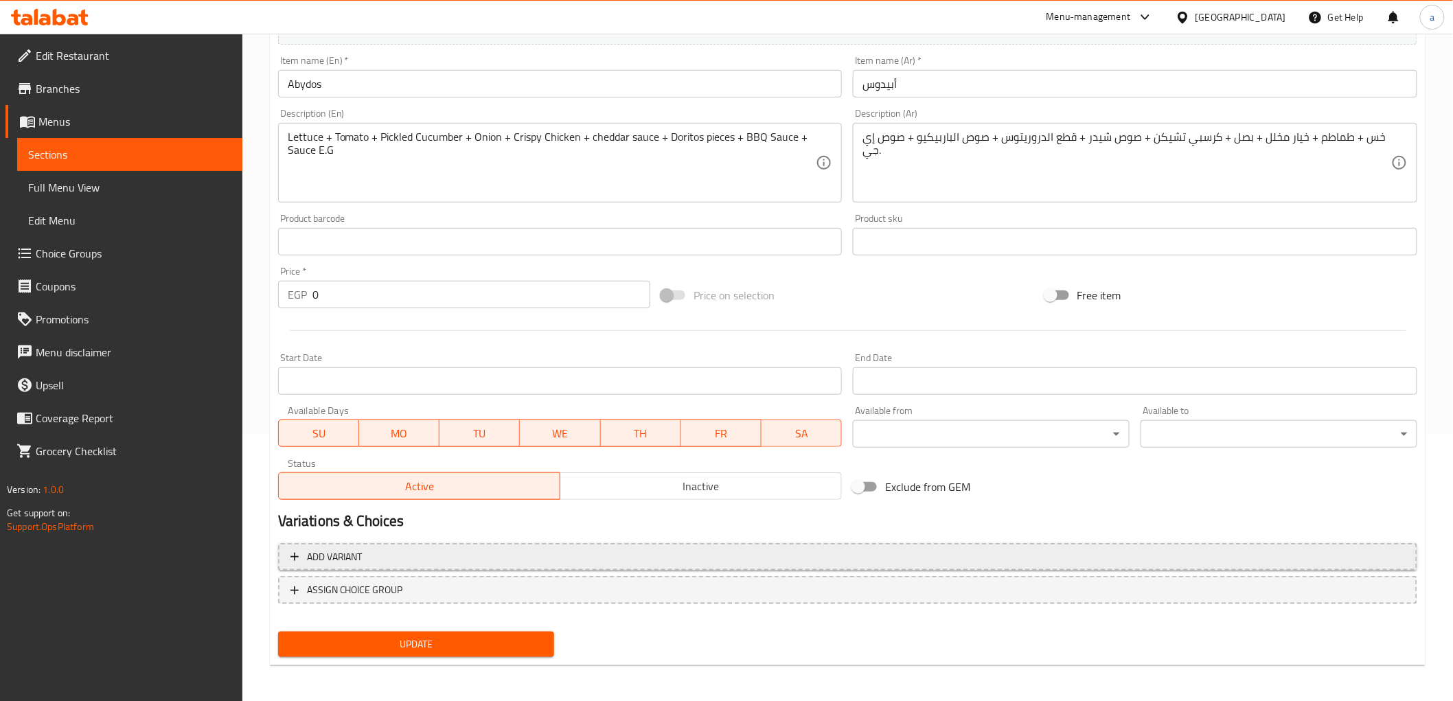
click at [378, 559] on span "Add variant" at bounding box center [847, 557] width 1114 height 17
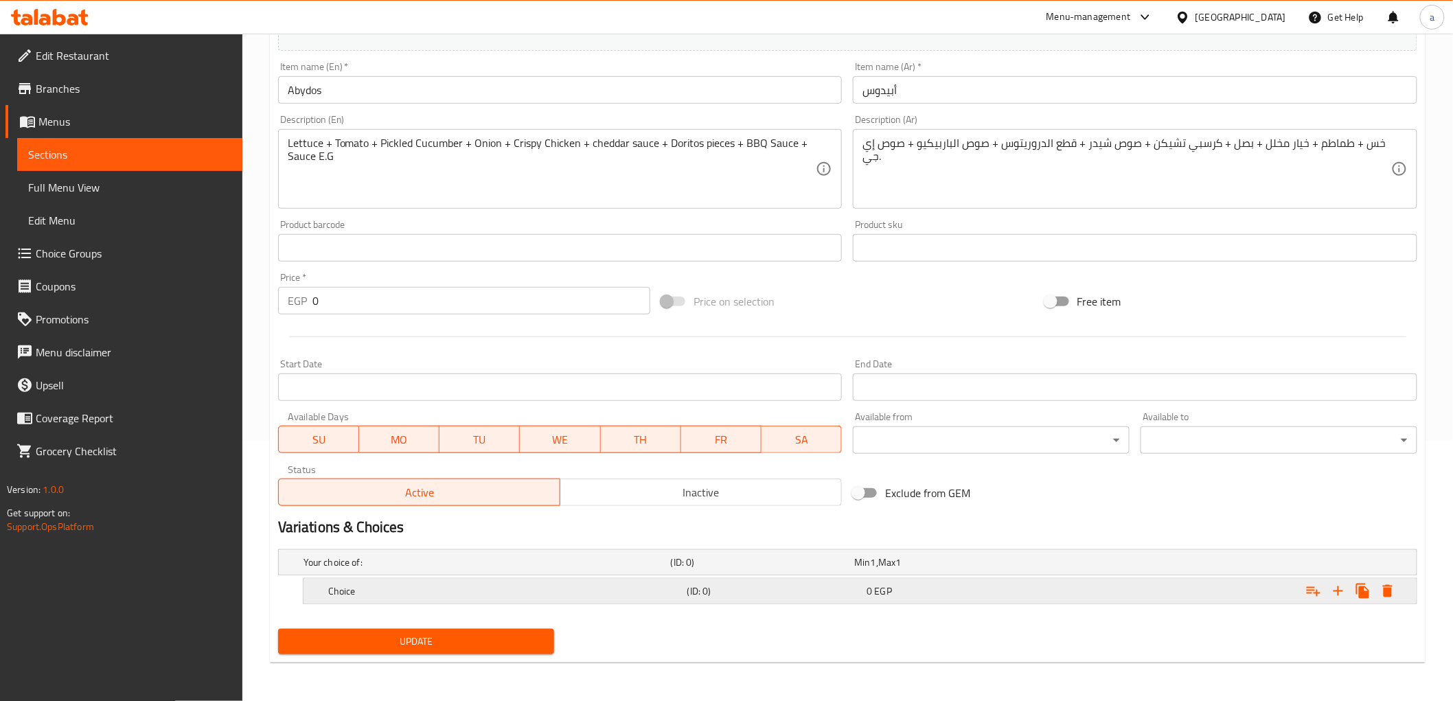
scroll to position [260, 0]
click at [1344, 594] on icon "Expand" at bounding box center [1338, 592] width 16 height 16
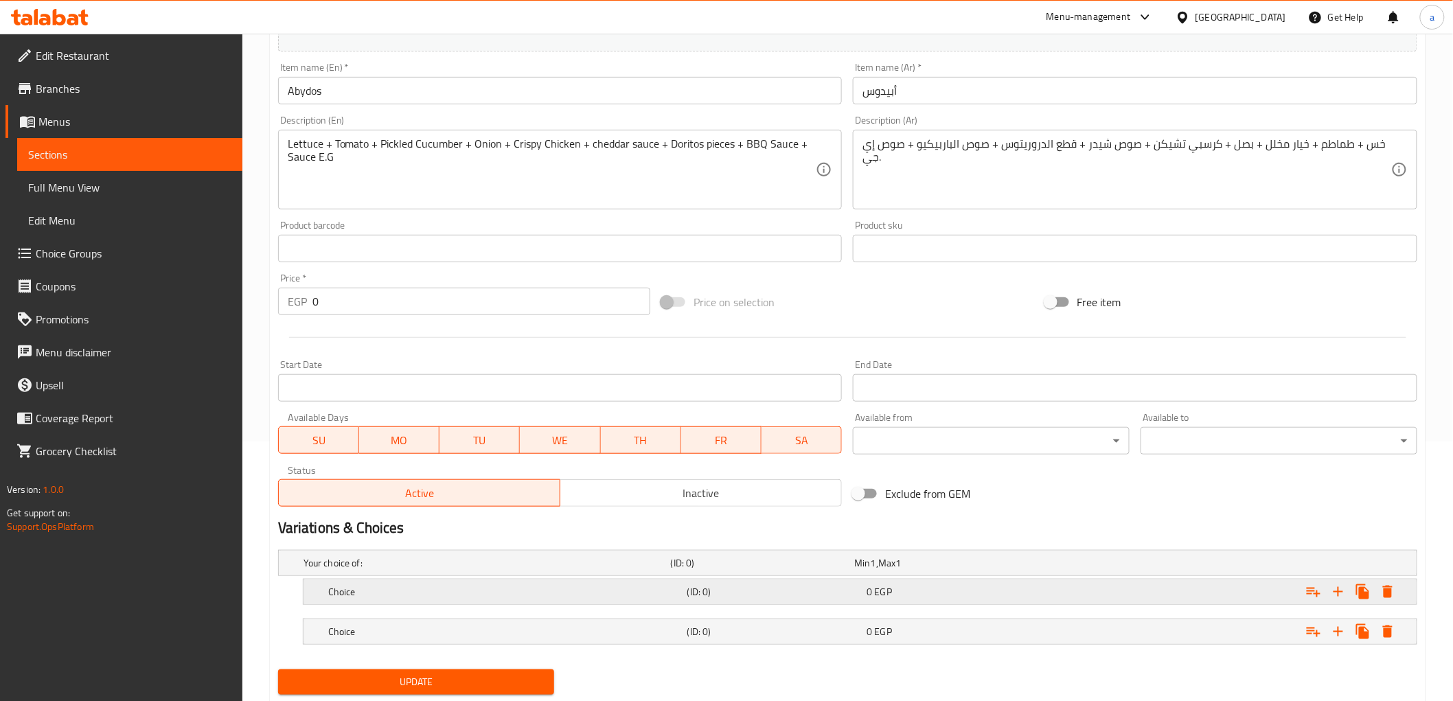
click at [417, 596] on h5 "Choice" at bounding box center [505, 592] width 354 height 14
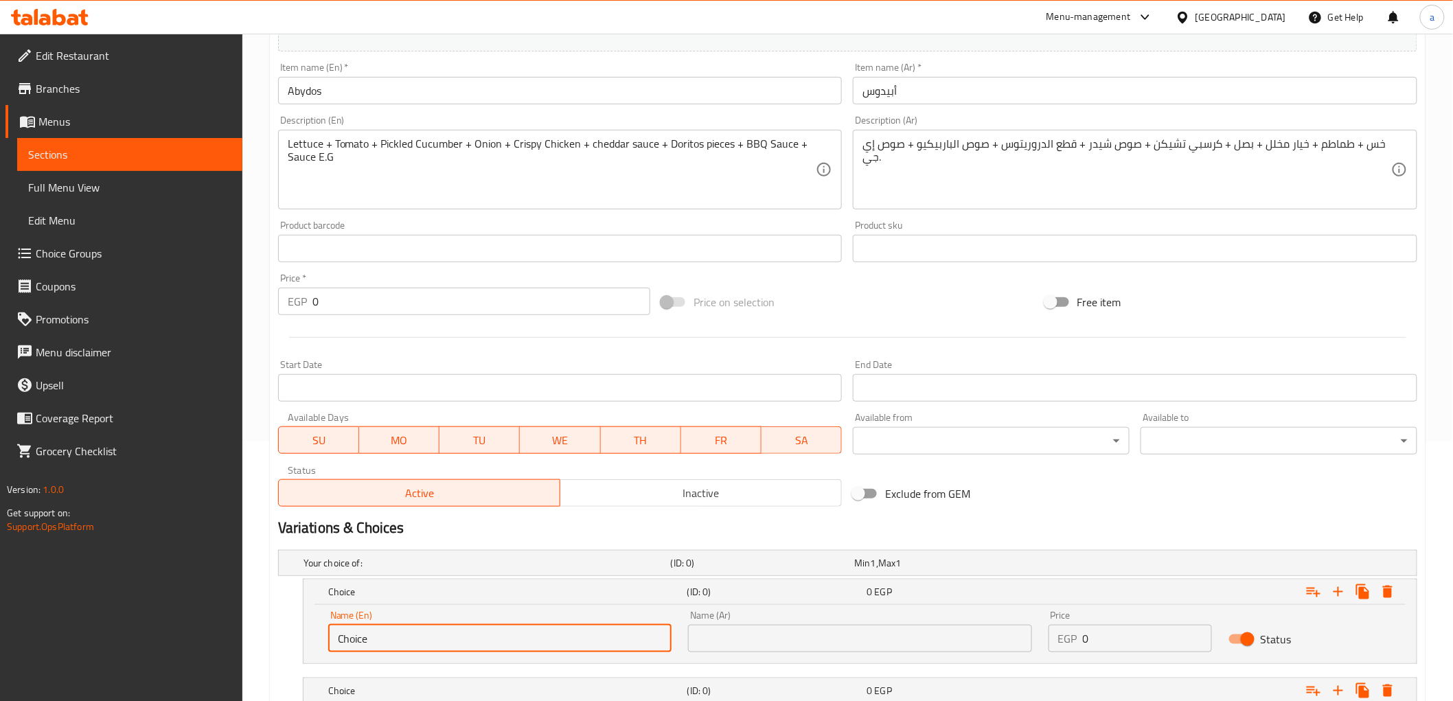
click at [382, 641] on input "Choice" at bounding box center [499, 638] width 343 height 27
click at [360, 634] on input "text" at bounding box center [499, 638] width 343 height 27
paste input "Crispy"
type input "Crispy"
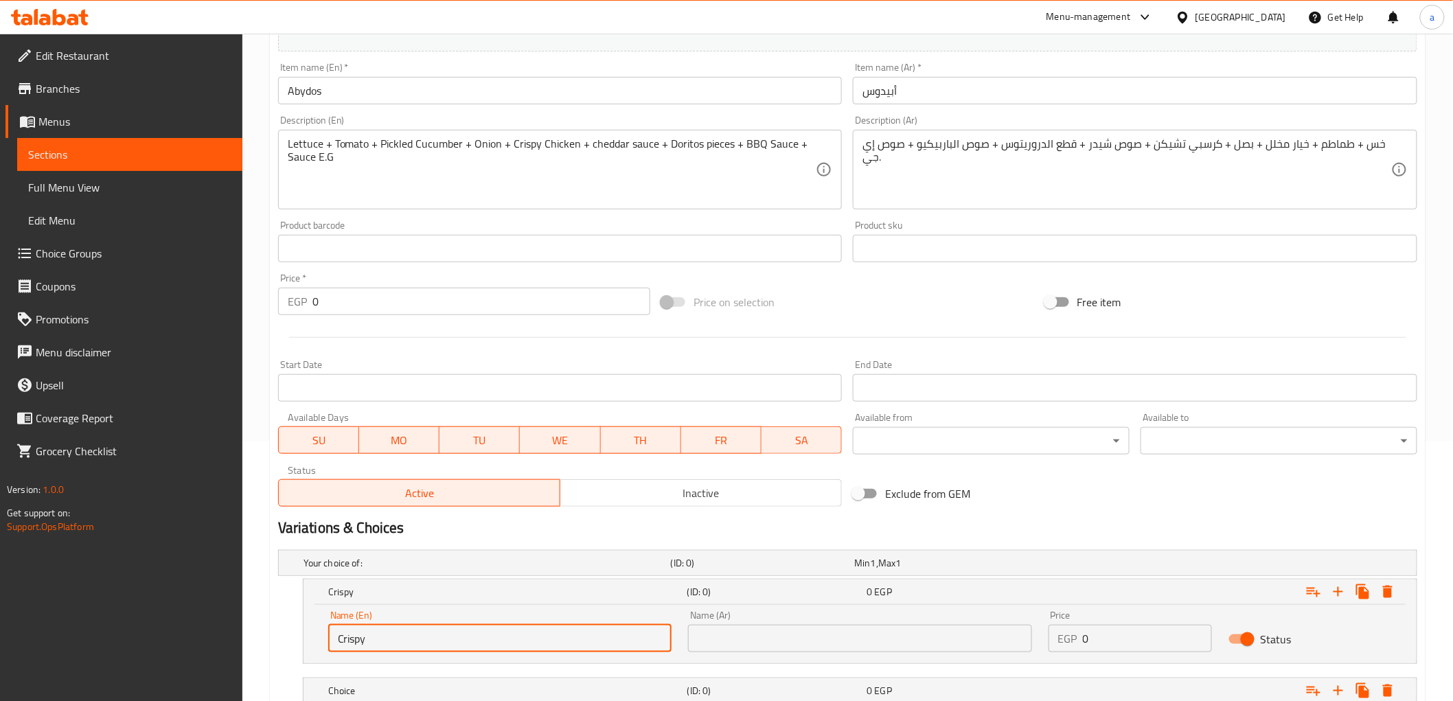
click at [764, 637] on input "text" at bounding box center [859, 638] width 343 height 27
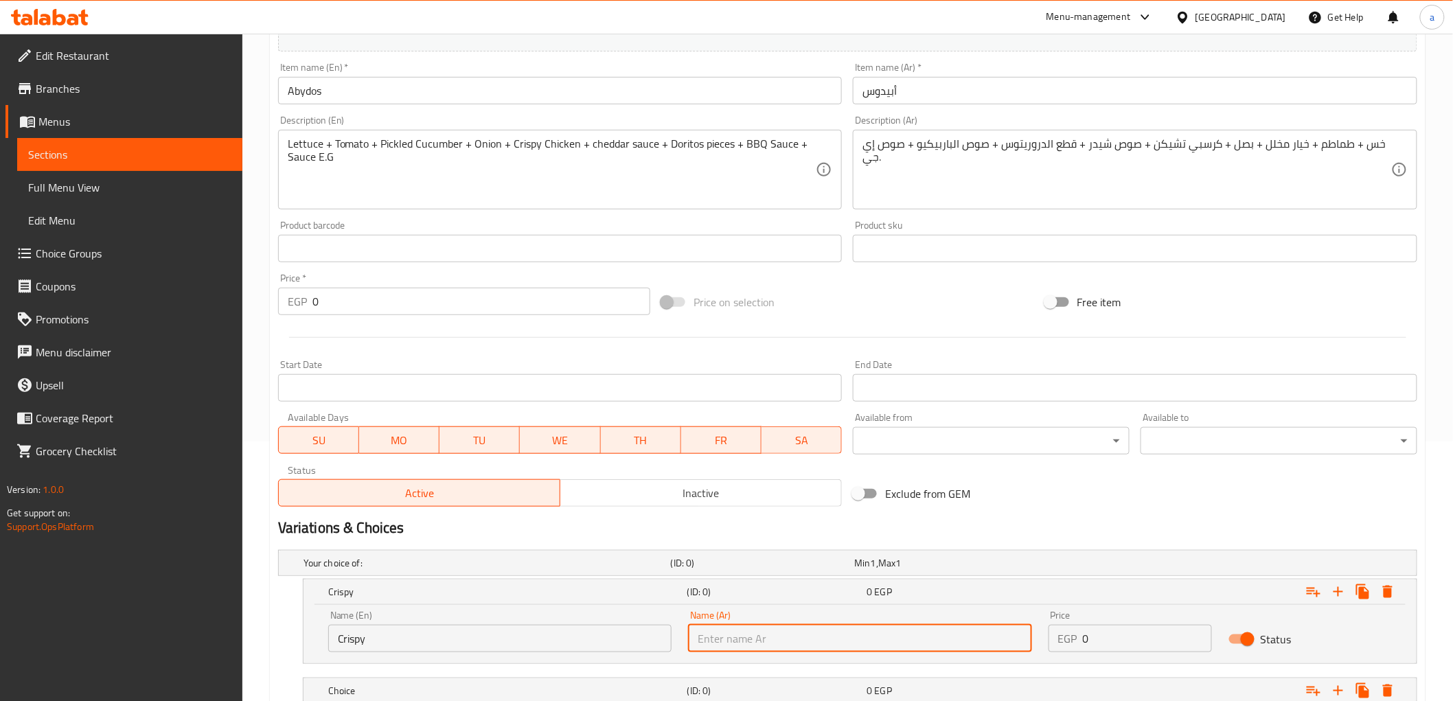
click at [750, 644] on input "text" at bounding box center [859, 638] width 343 height 27
paste input "كرسبي"
type input "كرسبي"
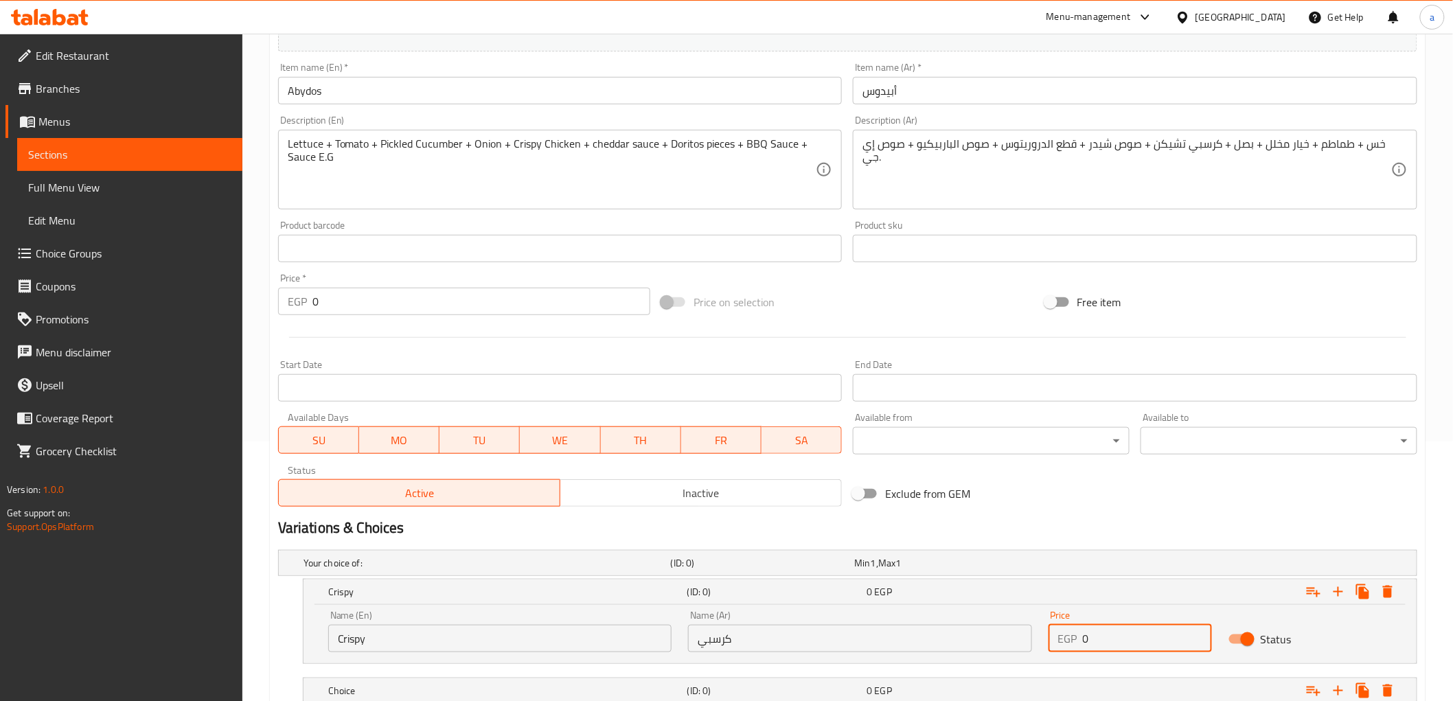
click at [1127, 640] on input "0" at bounding box center [1147, 638] width 129 height 27
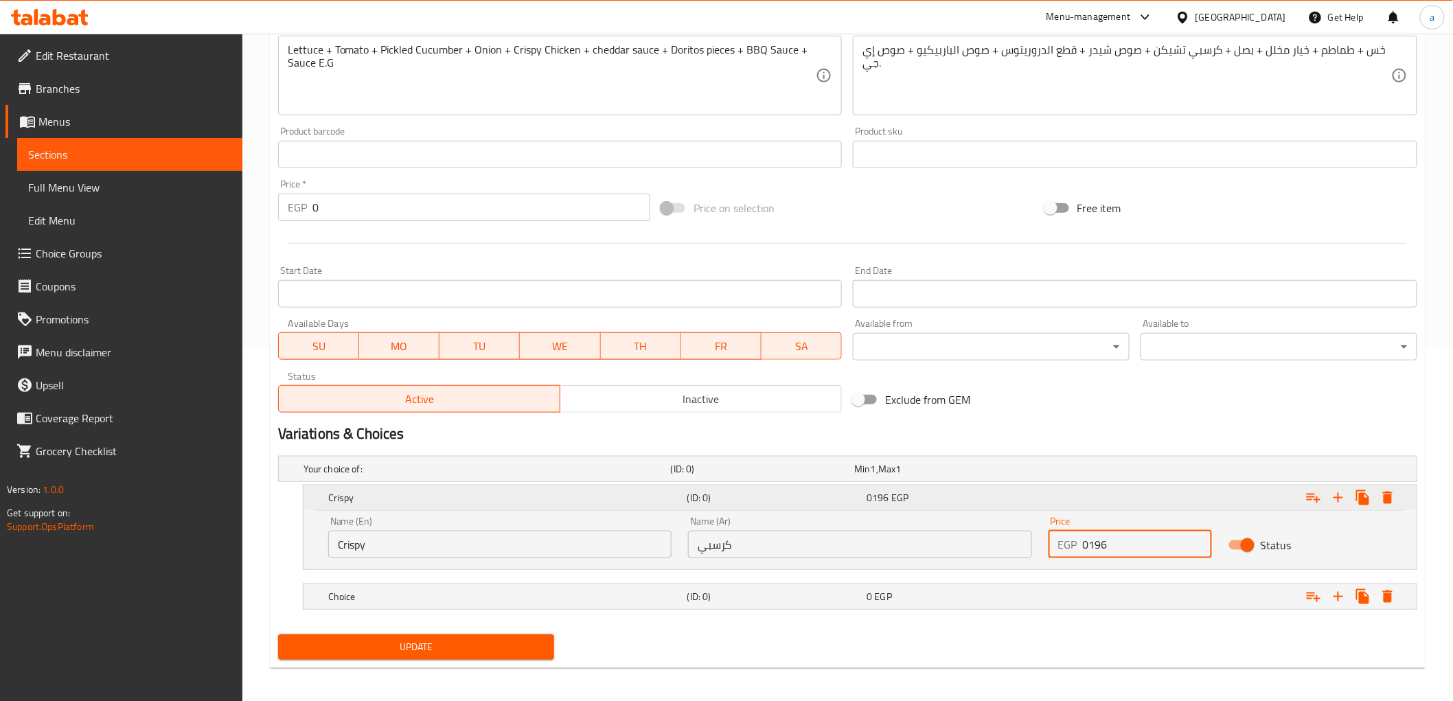
scroll to position [359, 0]
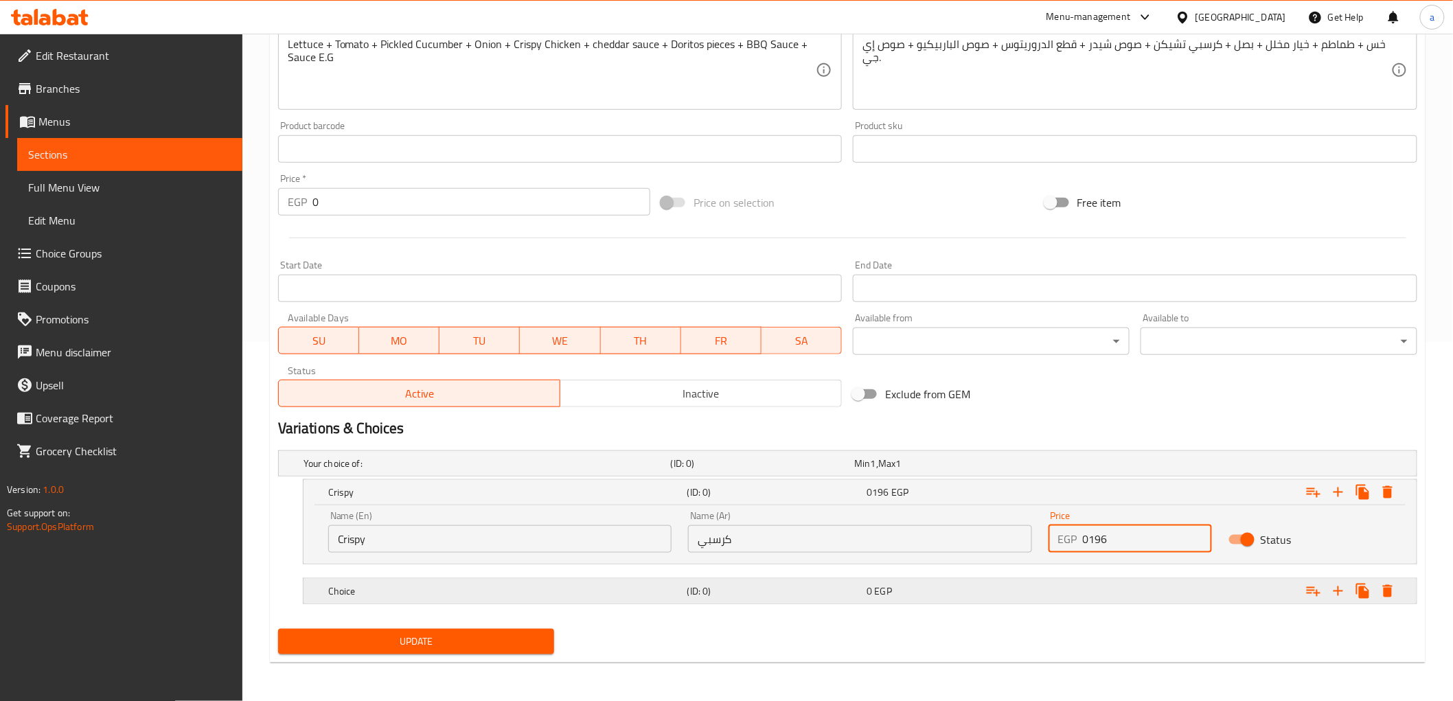
type input "0196"
click at [798, 600] on div "(ID: 0)" at bounding box center [775, 591] width 180 height 19
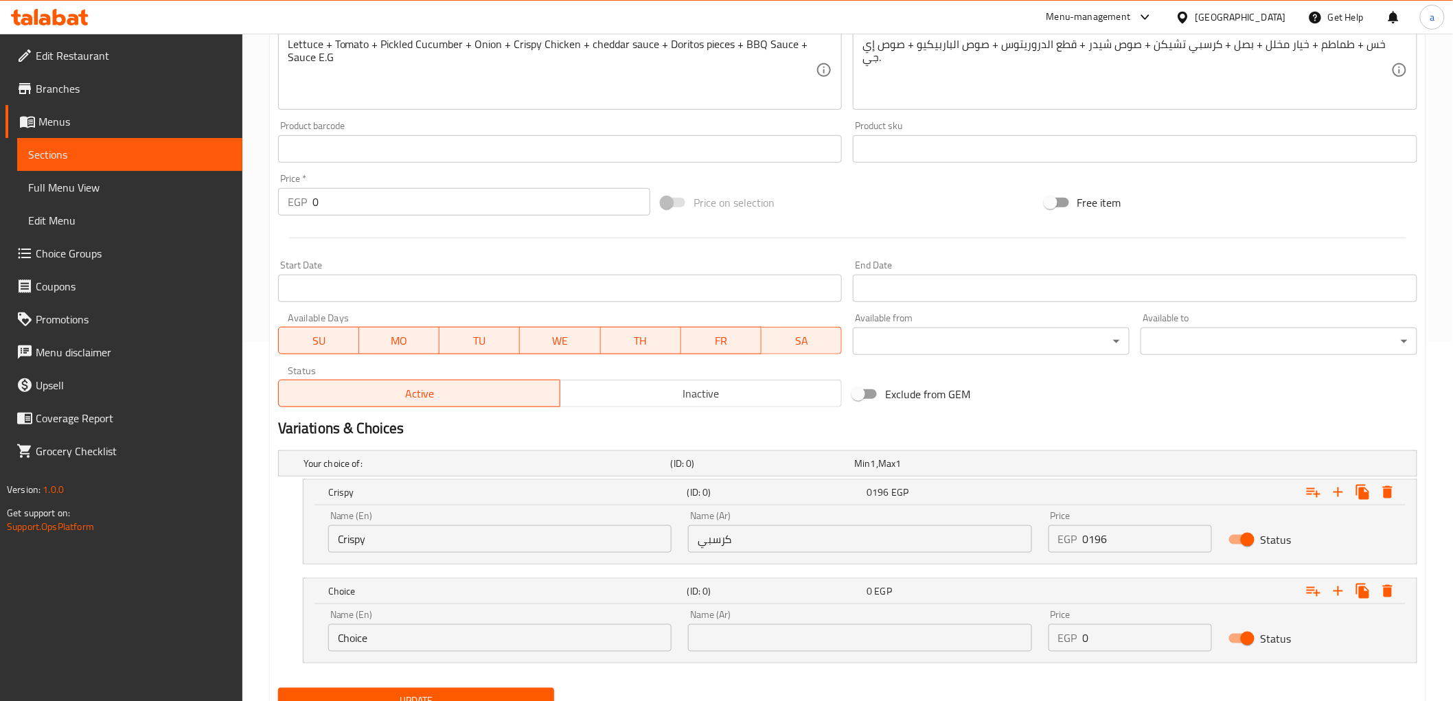
click at [450, 642] on input "Choice" at bounding box center [499, 637] width 343 height 27
click at [371, 641] on input "text" at bounding box center [499, 637] width 343 height 27
paste input "[GEOGRAPHIC_DATA]"
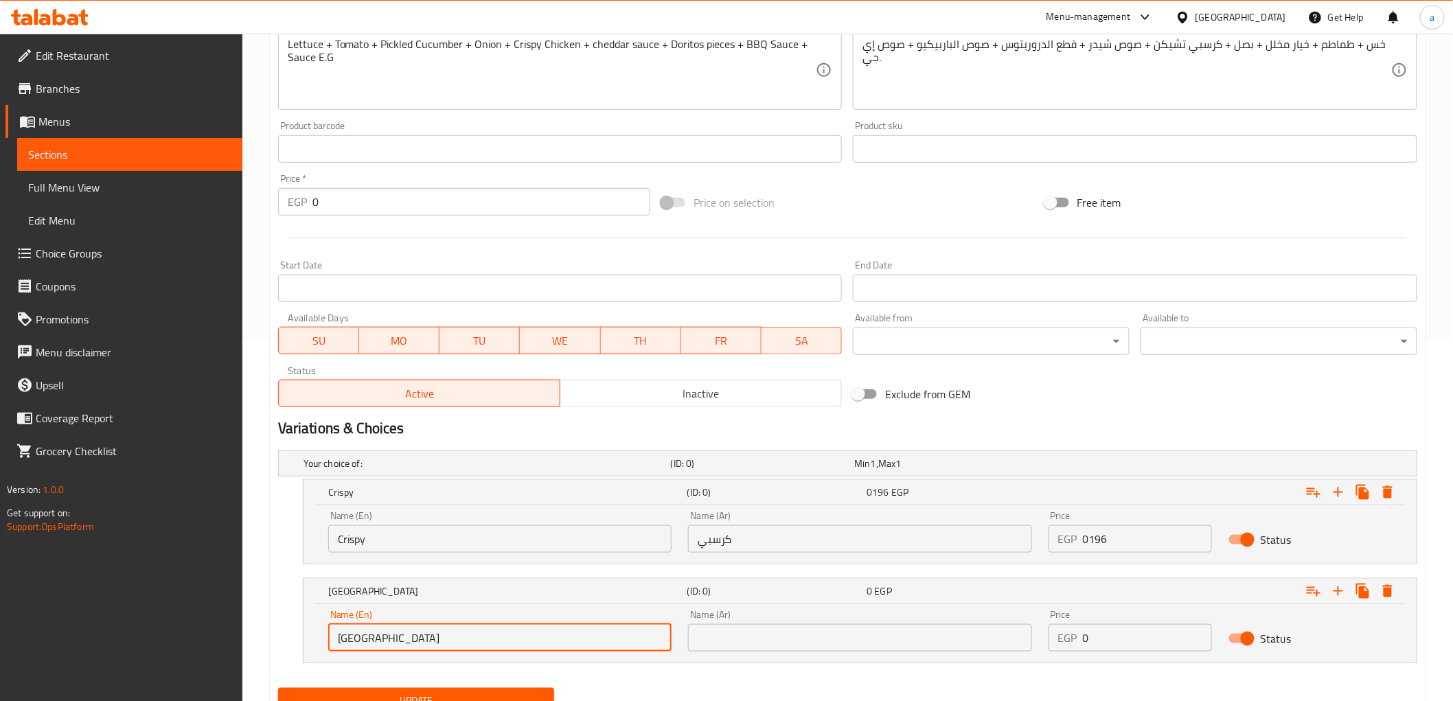
type input "[GEOGRAPHIC_DATA]"
click at [757, 641] on input "text" at bounding box center [859, 637] width 343 height 27
click at [733, 648] on input "text" at bounding box center [859, 637] width 343 height 27
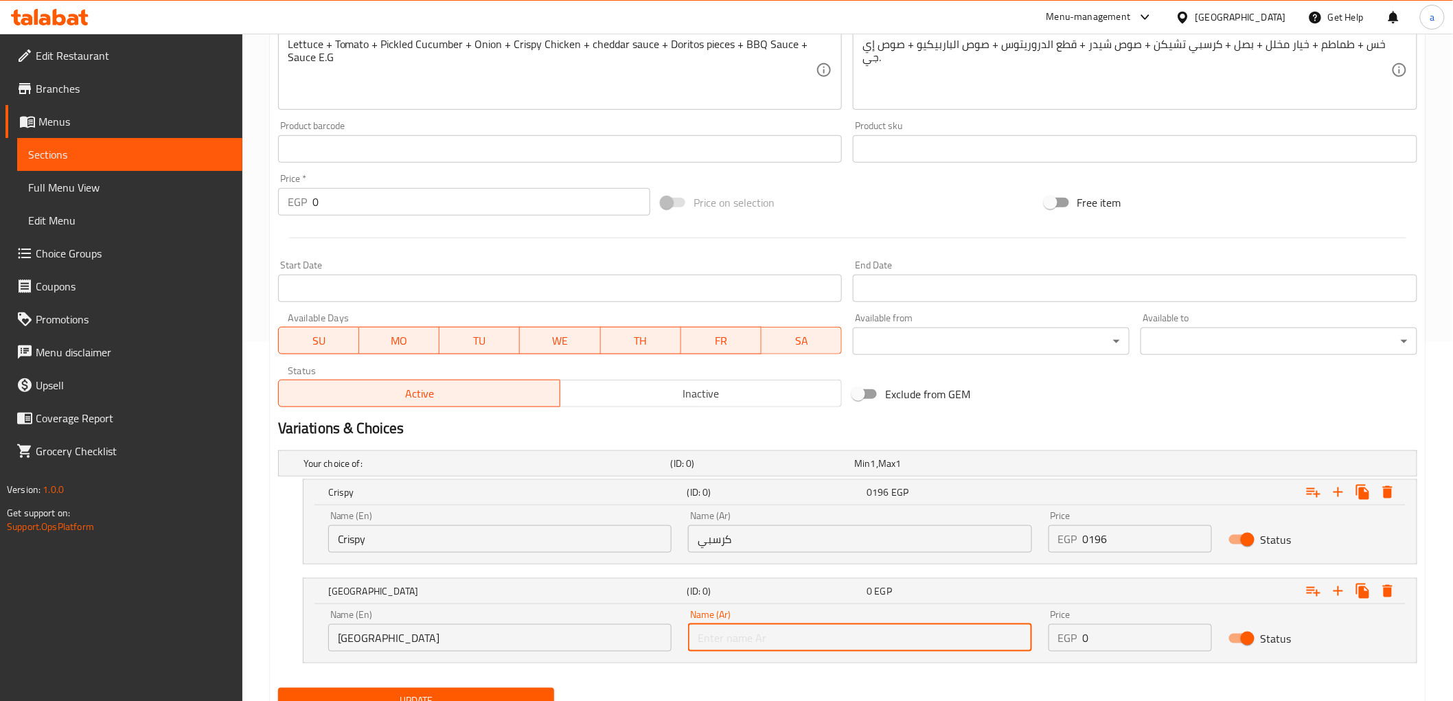
paste input "ناشفيل"
type input "ناشفيل"
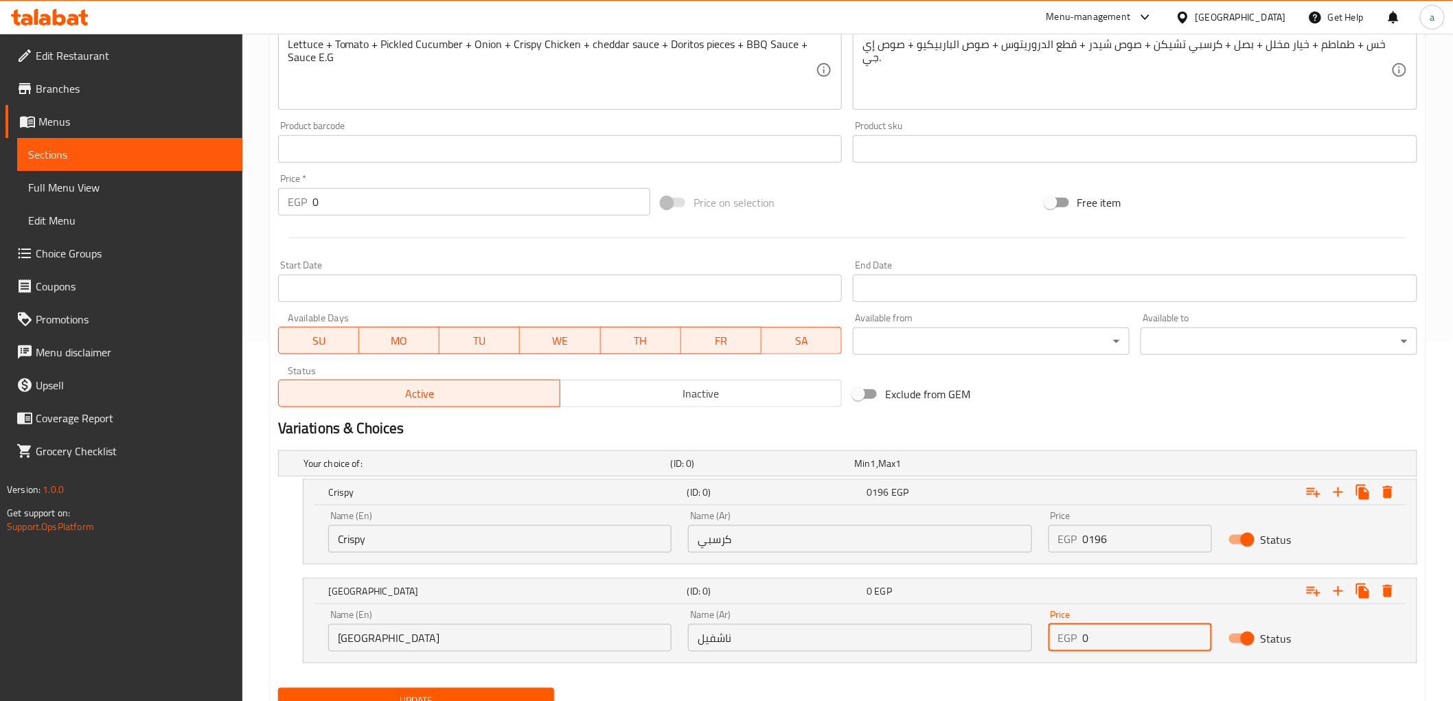
click at [1145, 637] on input "0" at bounding box center [1147, 637] width 129 height 27
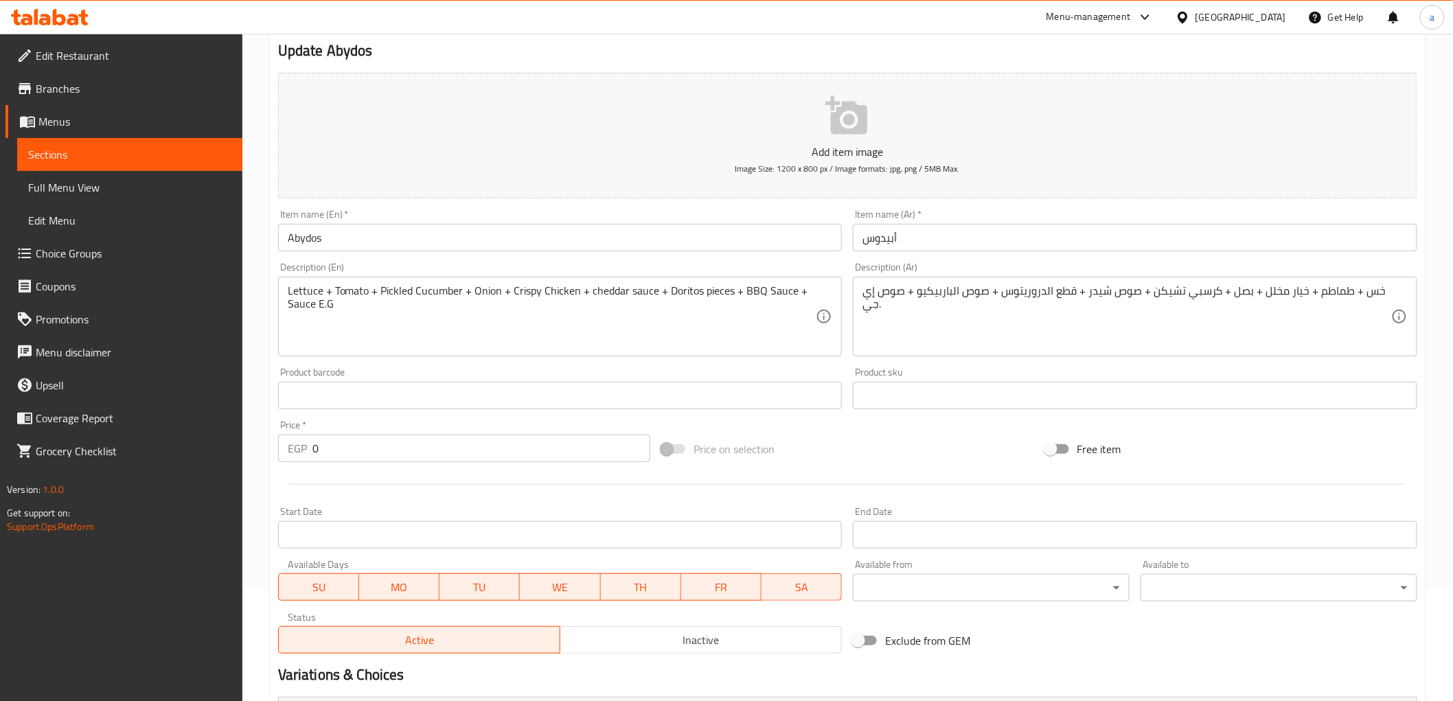
scroll to position [417, 0]
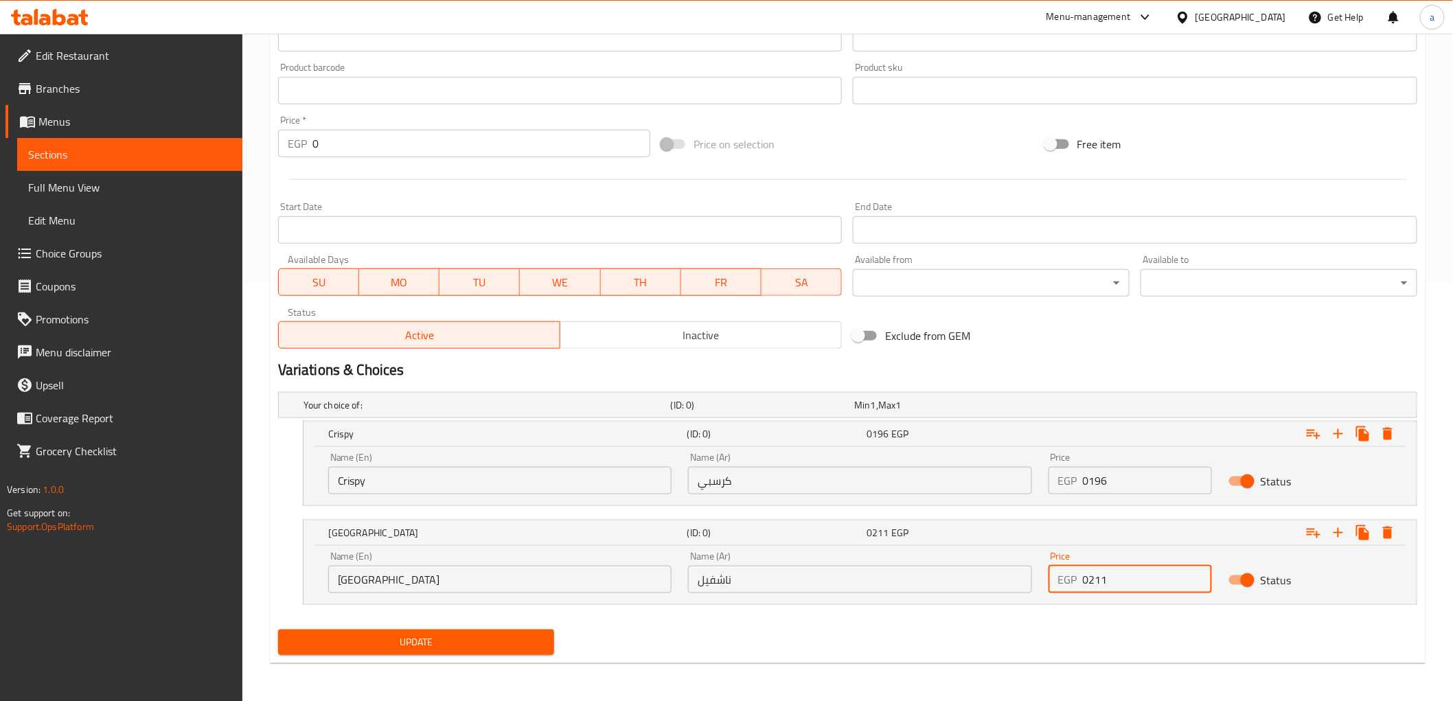
type input "0211"
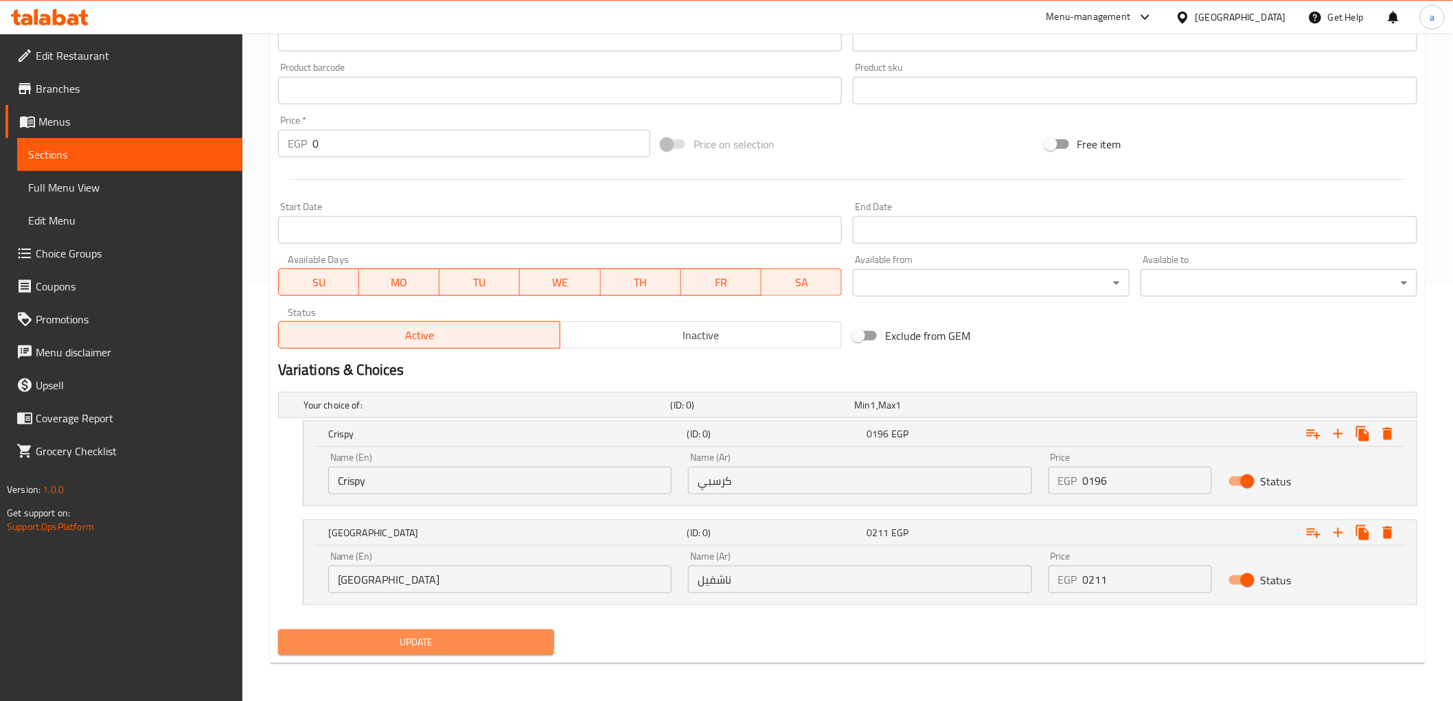
click at [460, 642] on span "Update" at bounding box center [416, 642] width 255 height 17
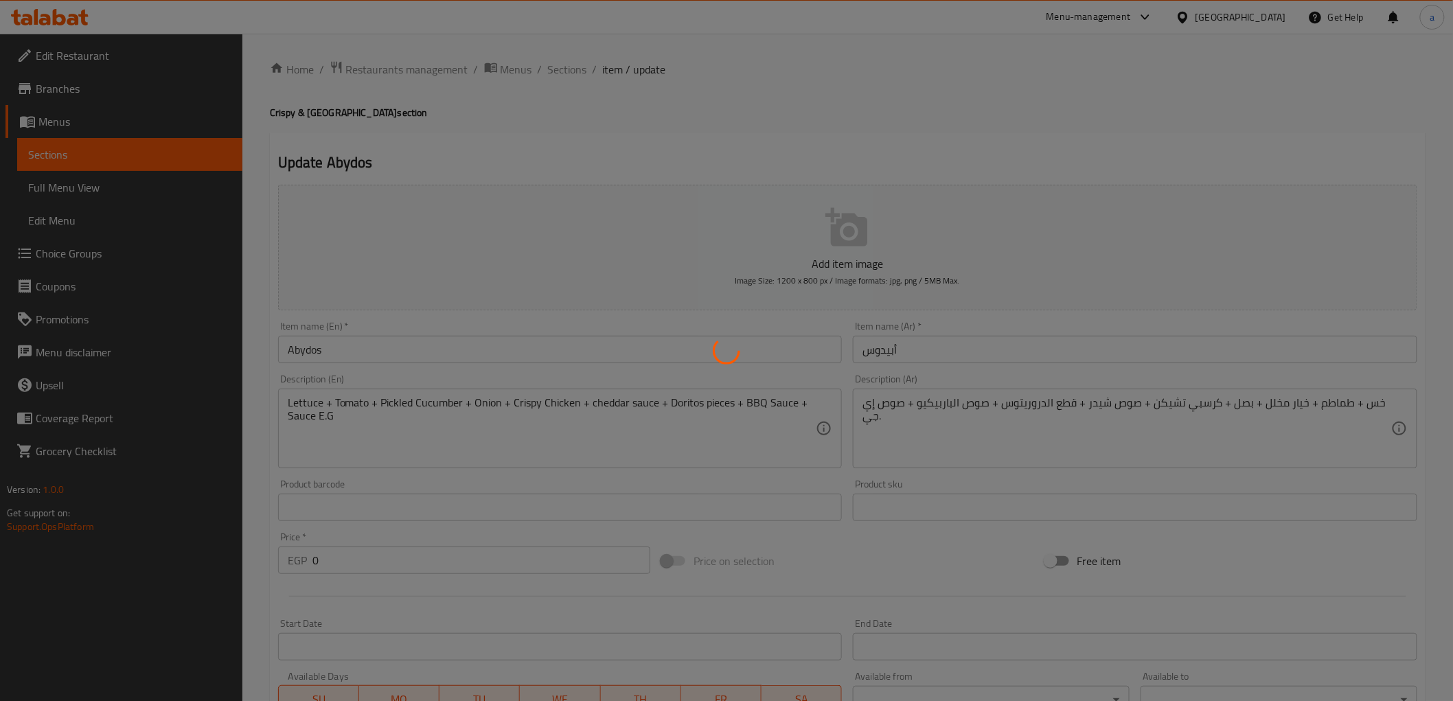
scroll to position [0, 0]
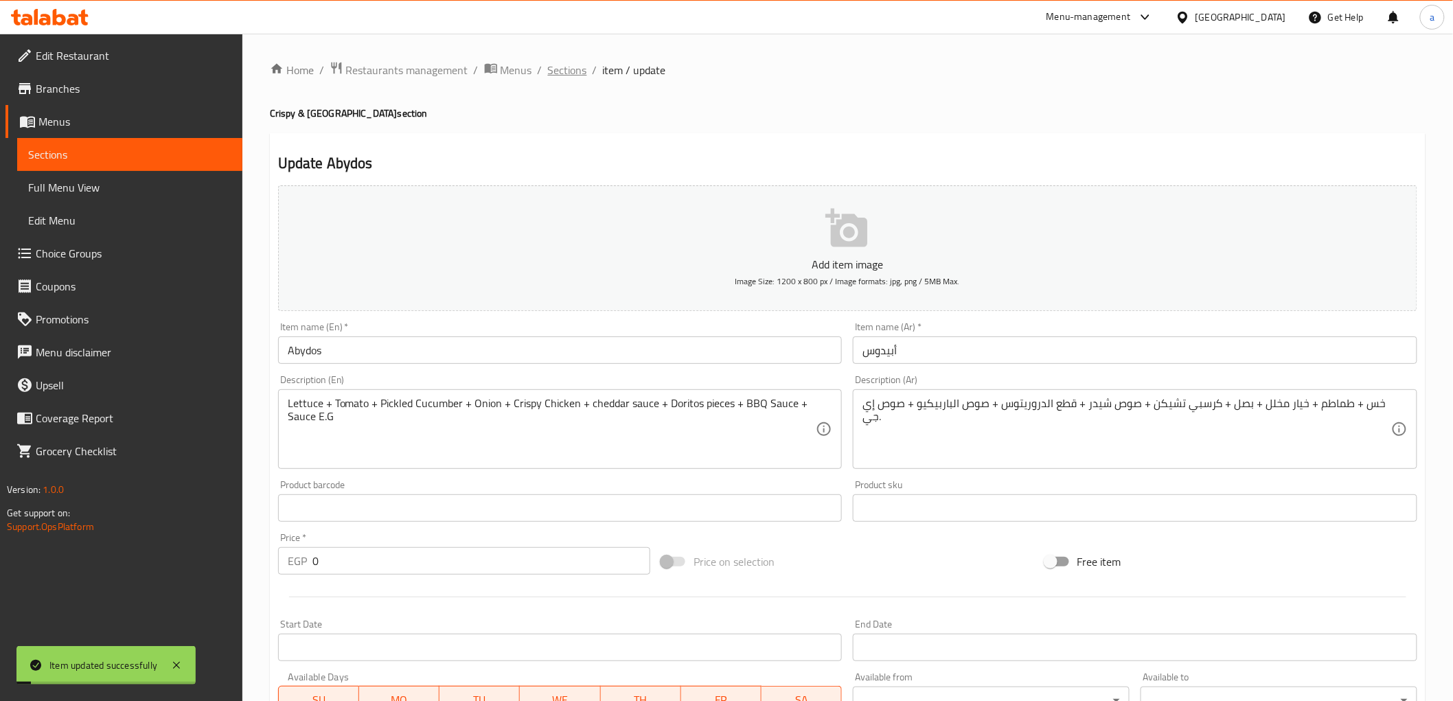
click at [566, 74] on span "Sections" at bounding box center [567, 70] width 39 height 16
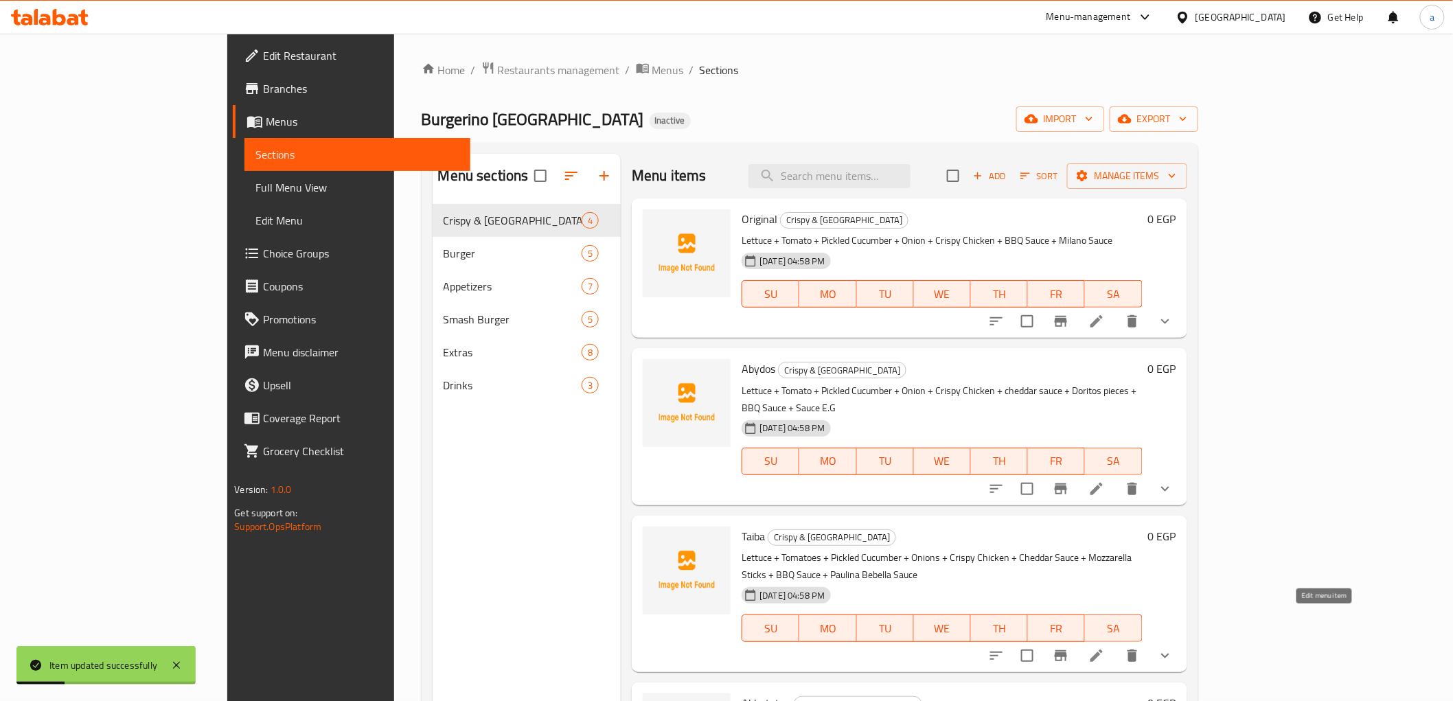
click at [1103, 650] on icon at bounding box center [1096, 656] width 12 height 12
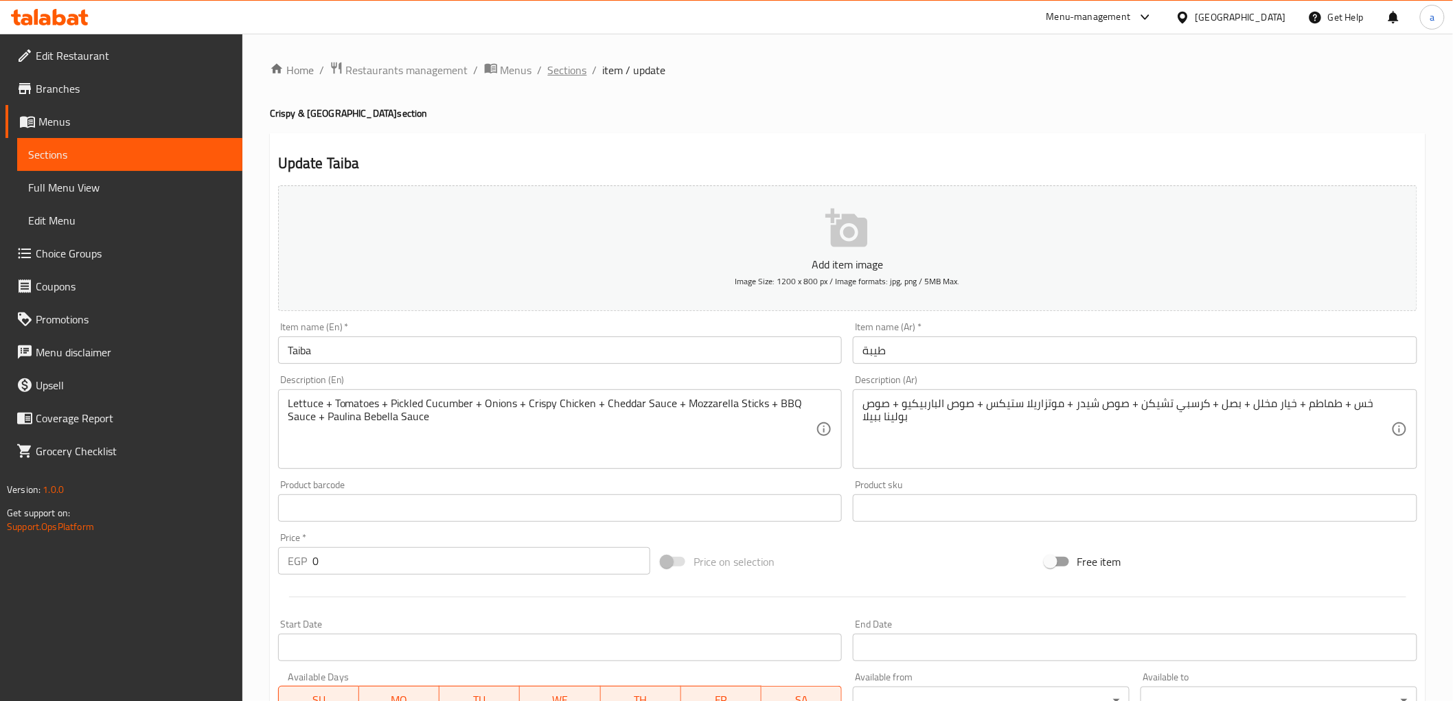
click at [558, 67] on span "Sections" at bounding box center [567, 70] width 39 height 16
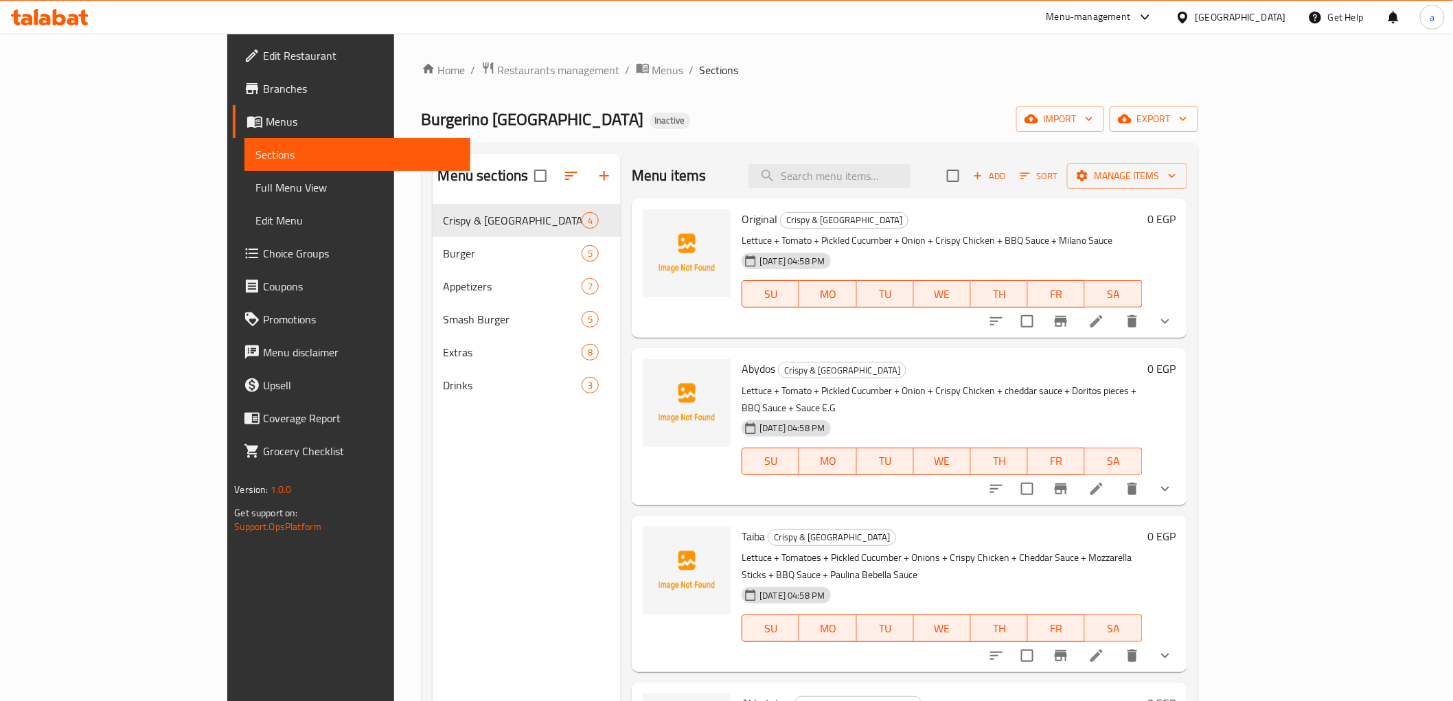
scroll to position [192, 0]
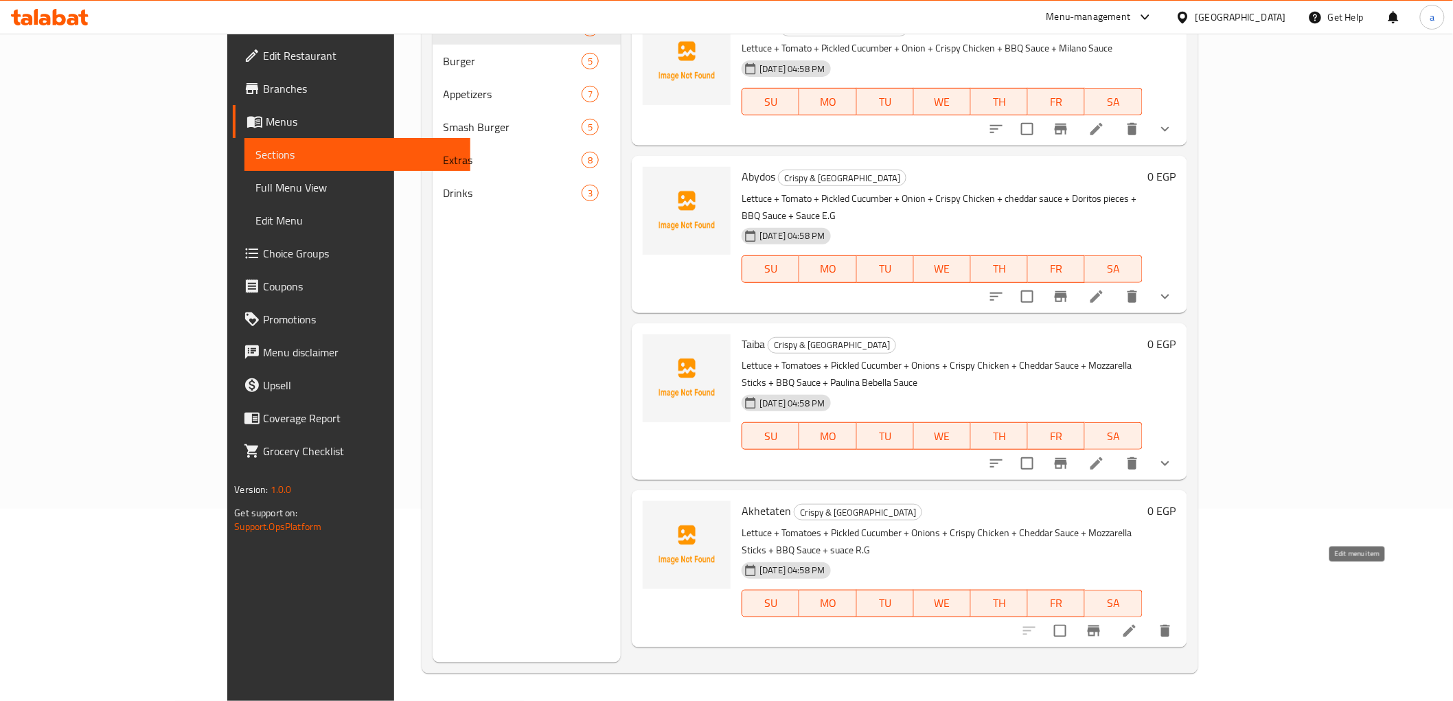
click at [1138, 623] on icon at bounding box center [1129, 631] width 16 height 16
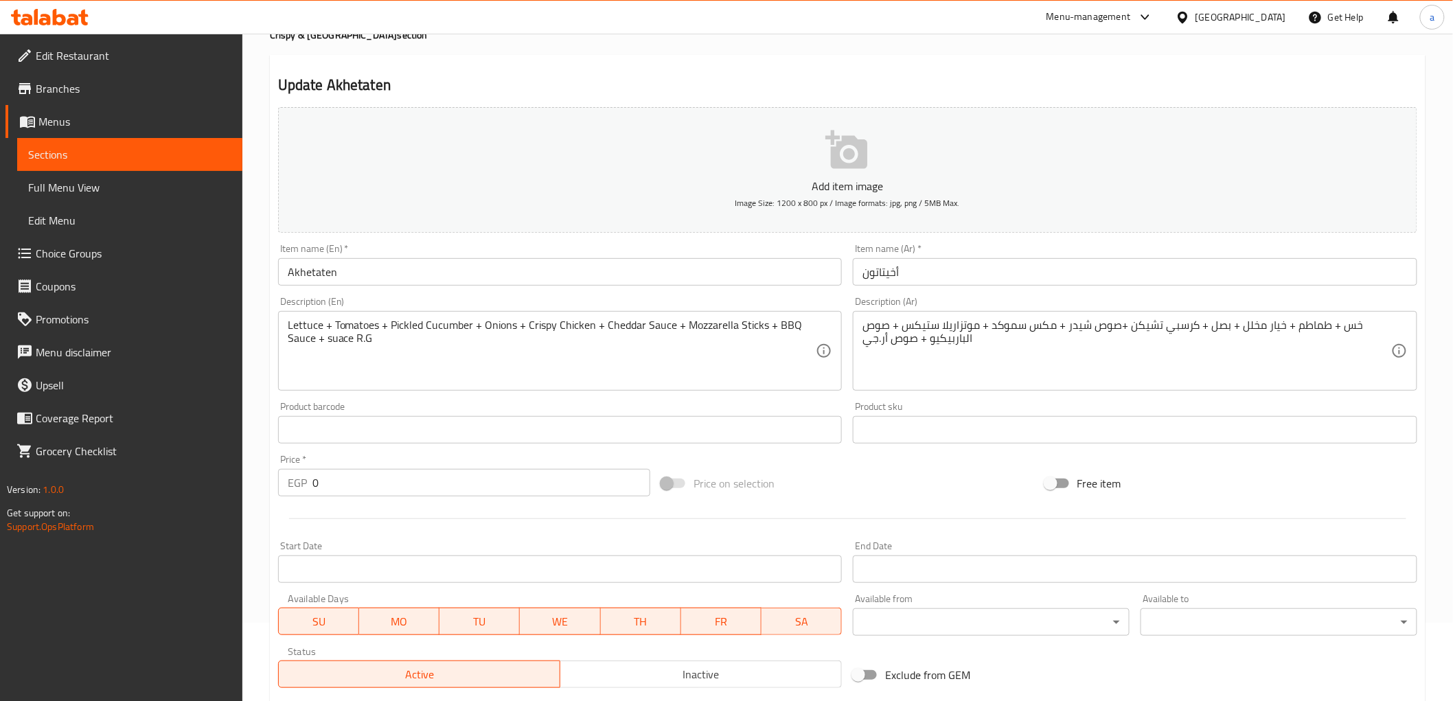
scroll to position [266, 0]
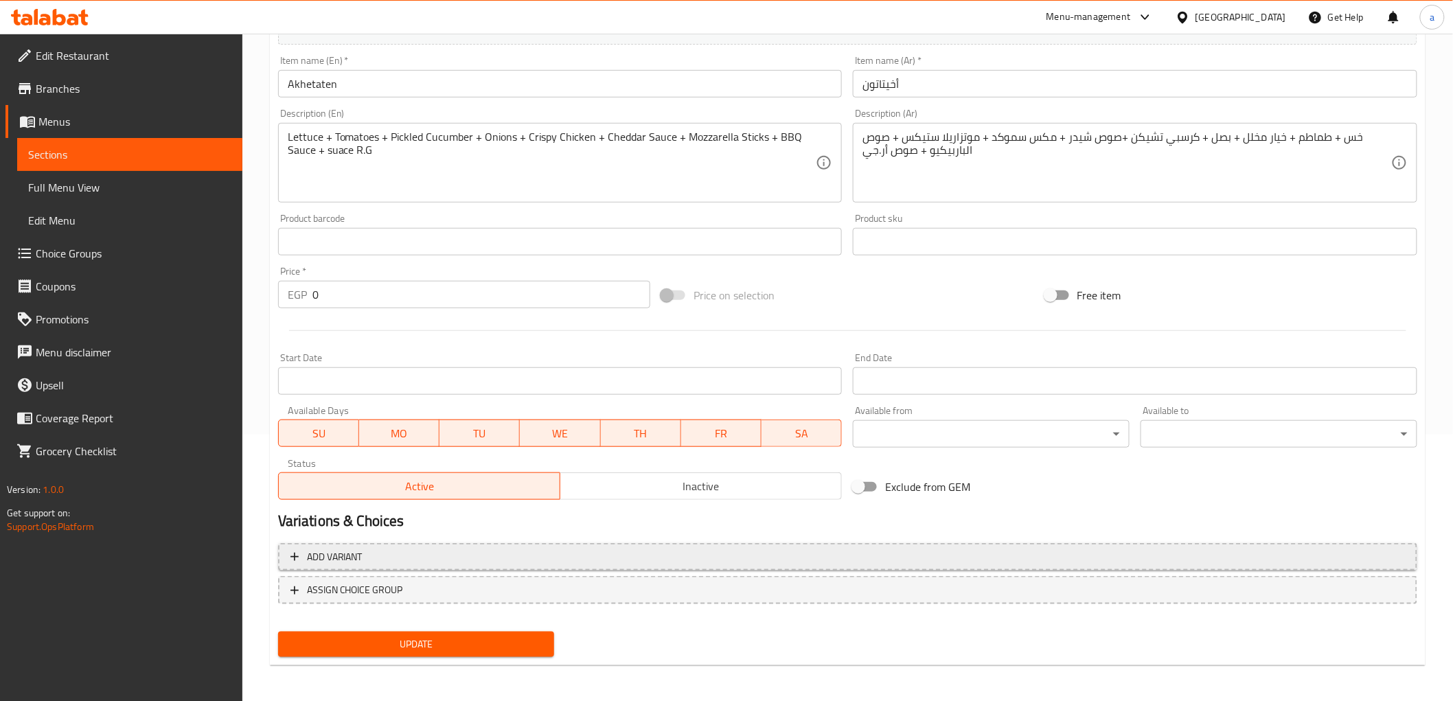
click at [656, 545] on button "Add variant" at bounding box center [847, 557] width 1139 height 28
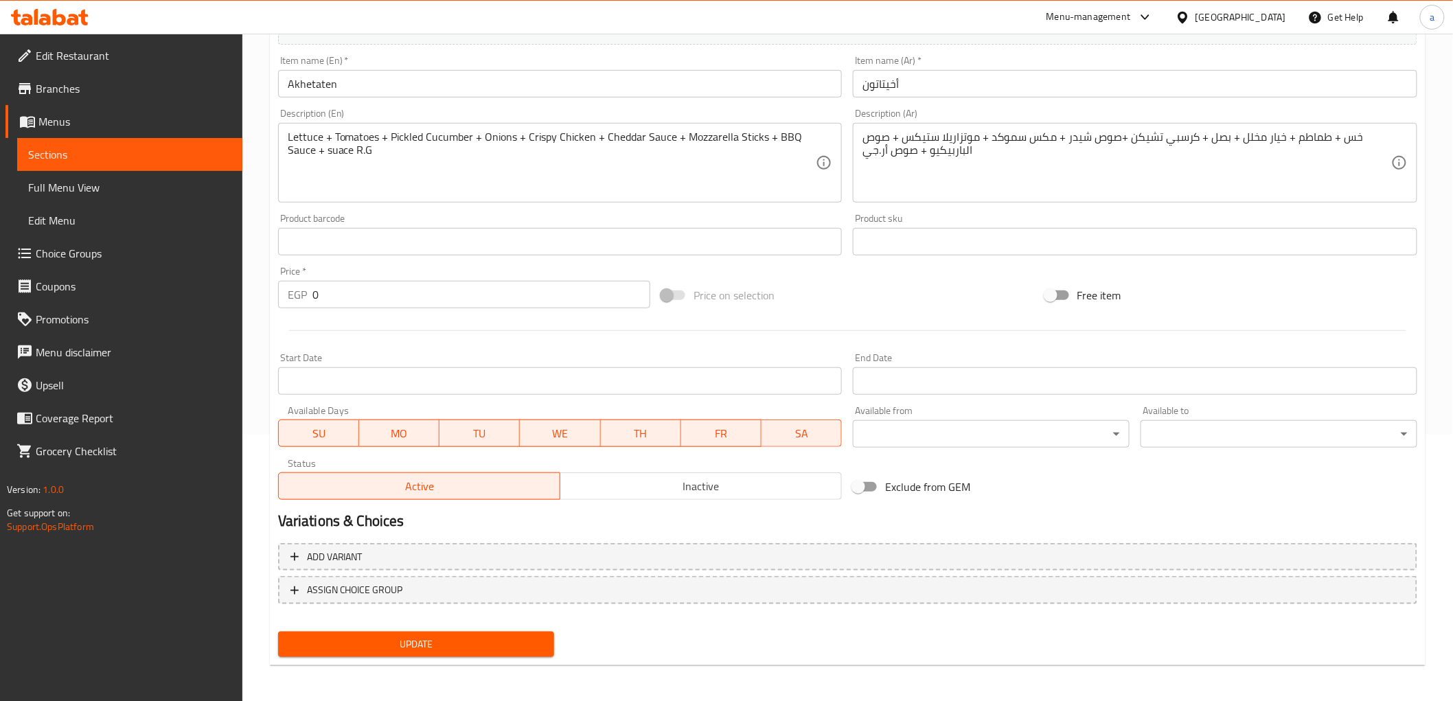
scroll to position [260, 0]
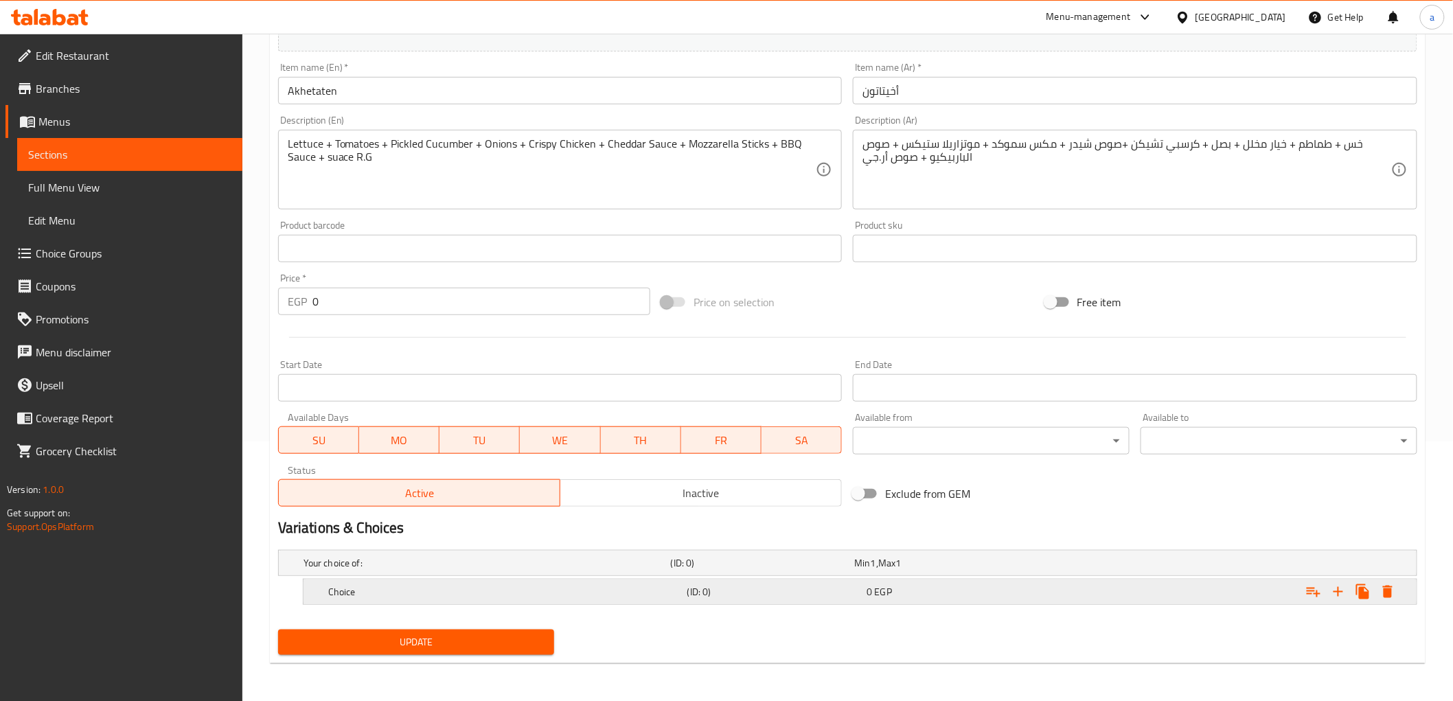
click at [488, 593] on h5 "Choice" at bounding box center [505, 592] width 354 height 14
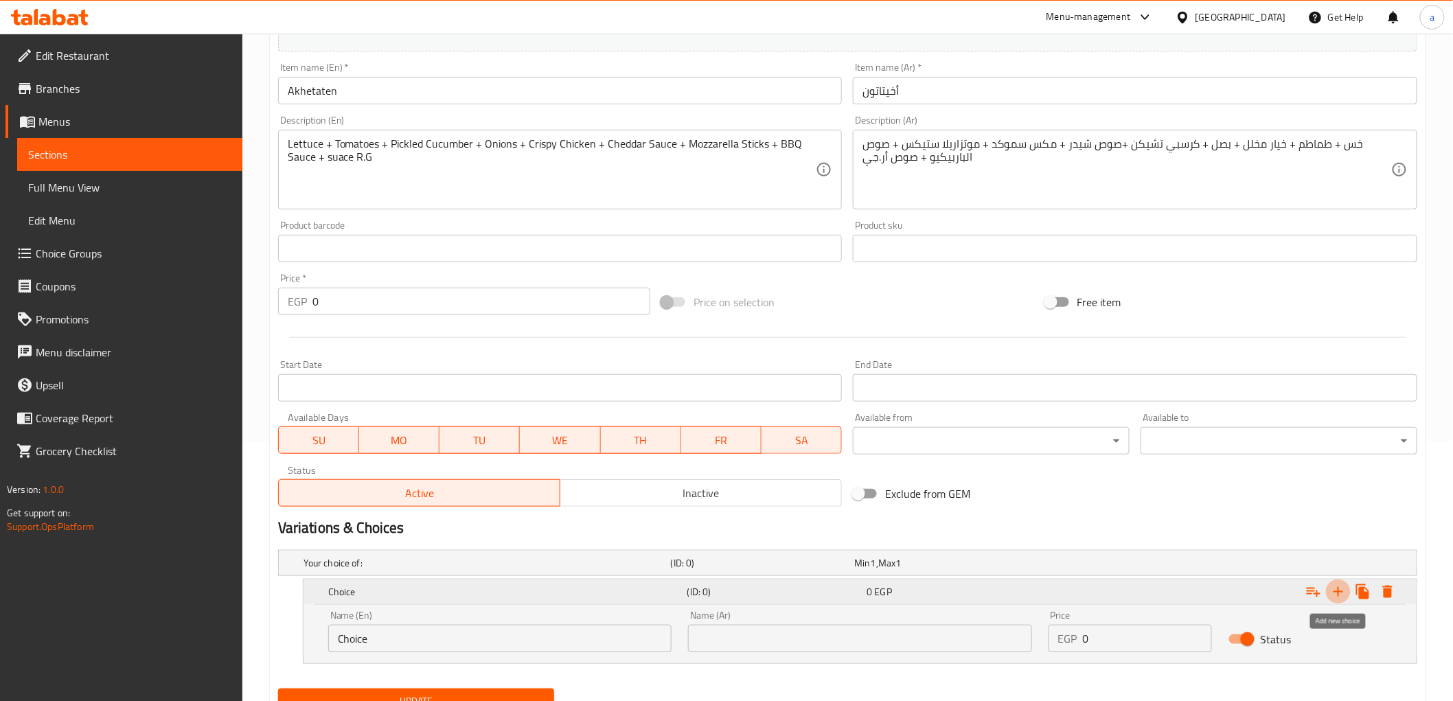
click at [1333, 590] on icon "Expand" at bounding box center [1338, 592] width 16 height 16
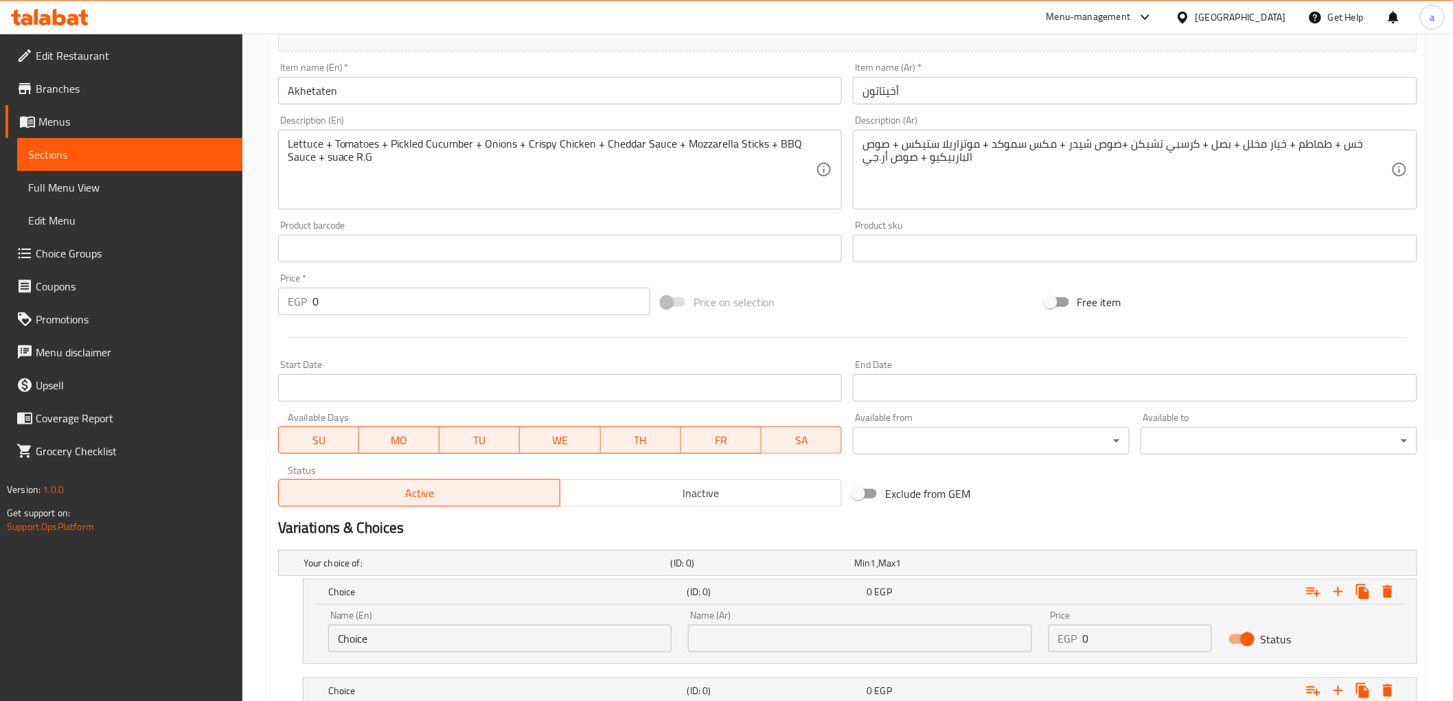
click at [422, 643] on input "Choice" at bounding box center [499, 638] width 343 height 27
click at [408, 641] on input "text" at bounding box center [499, 638] width 343 height 27
type input "Crispy"
click at [738, 644] on input "text" at bounding box center [859, 638] width 343 height 27
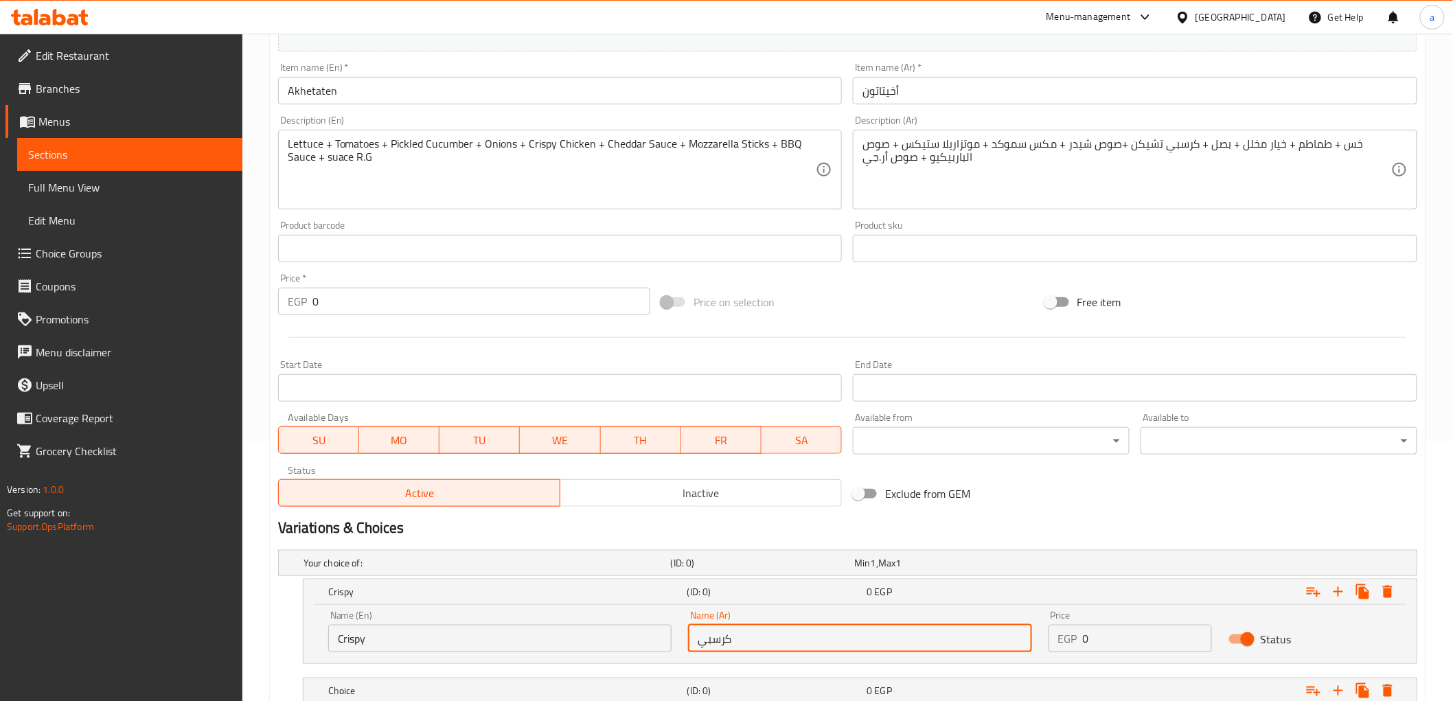
type input "كرسبي"
click at [1128, 643] on input "0" at bounding box center [1147, 638] width 129 height 27
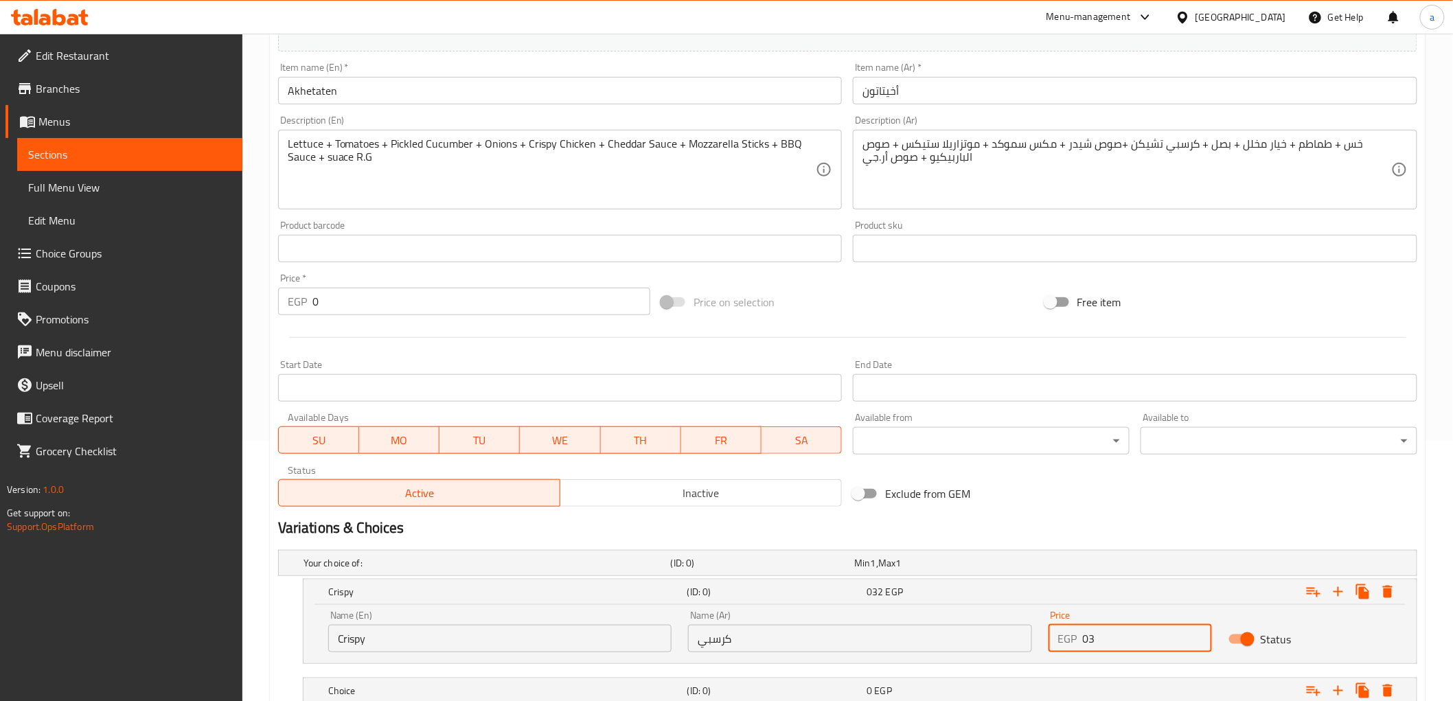
type input "0"
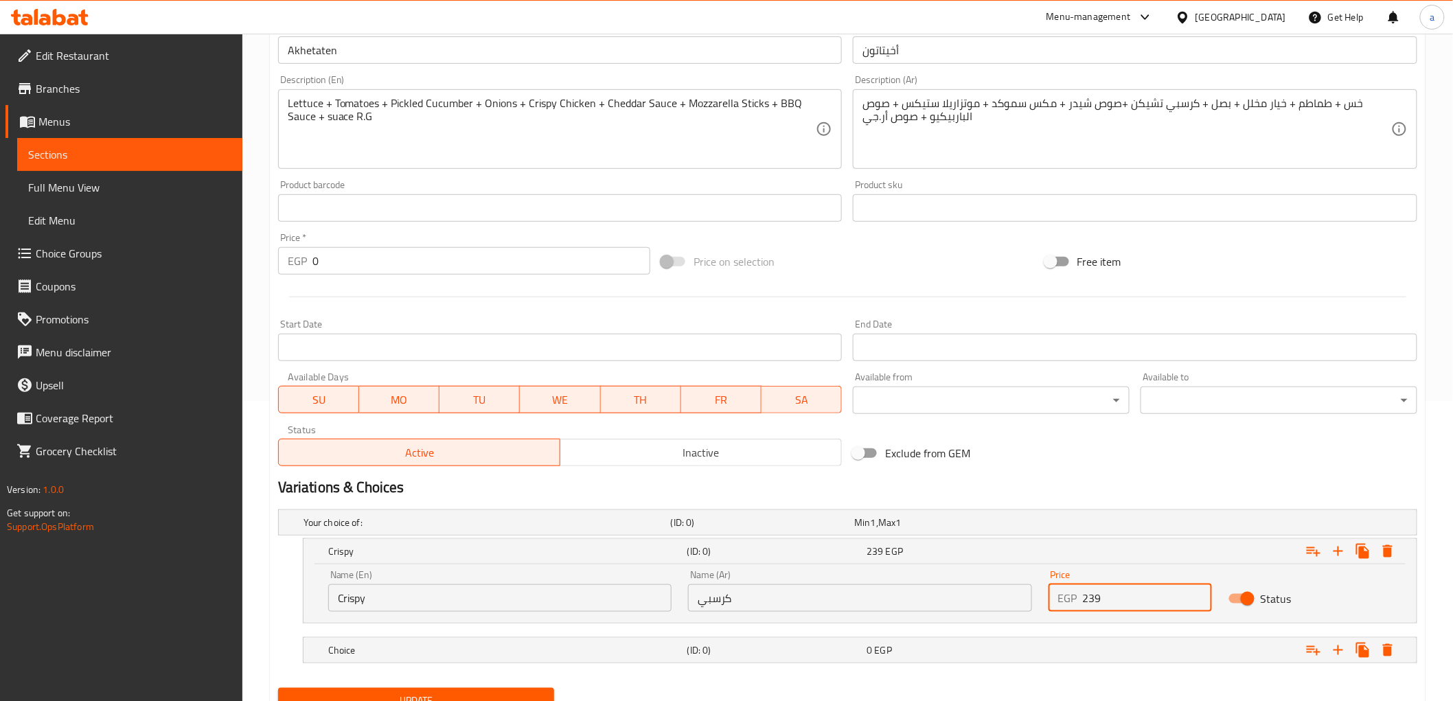
scroll to position [359, 0]
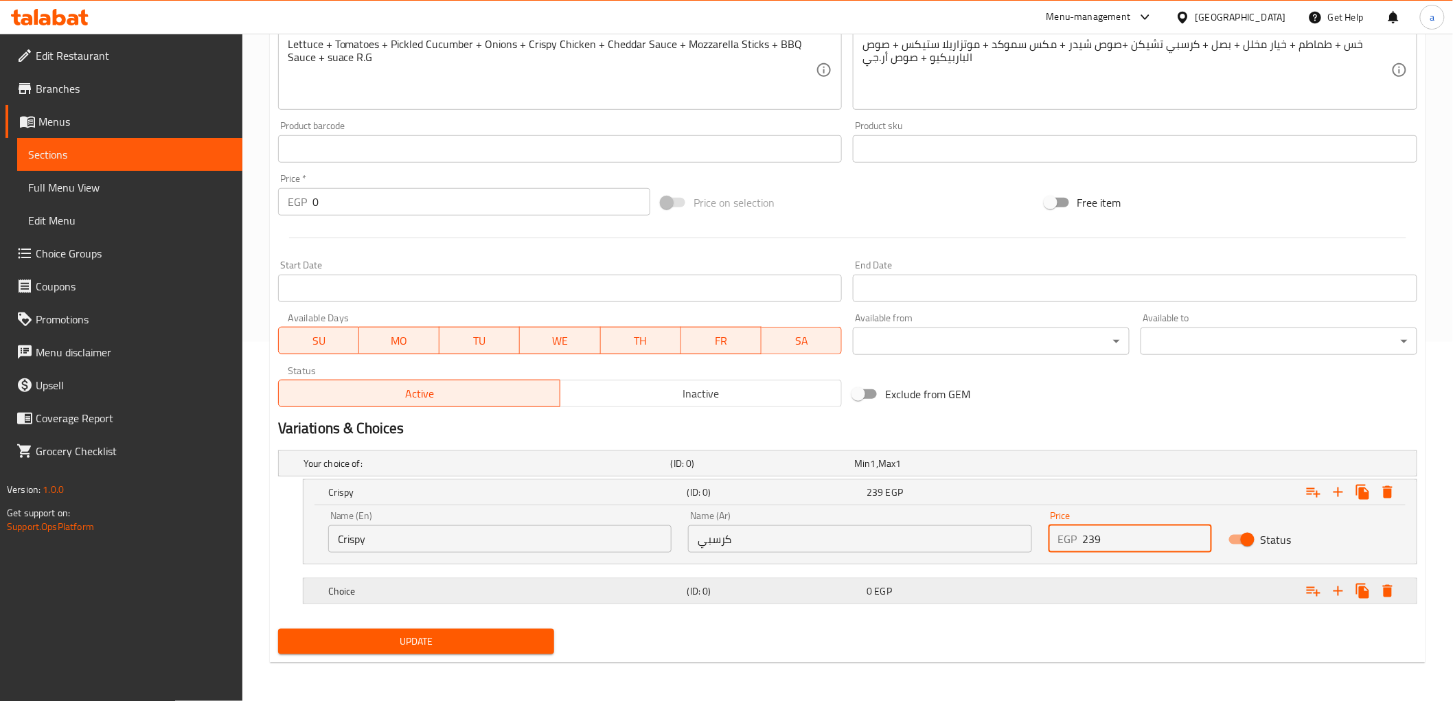
type input "239"
click at [1140, 598] on div "Expand" at bounding box center [1223, 591] width 359 height 30
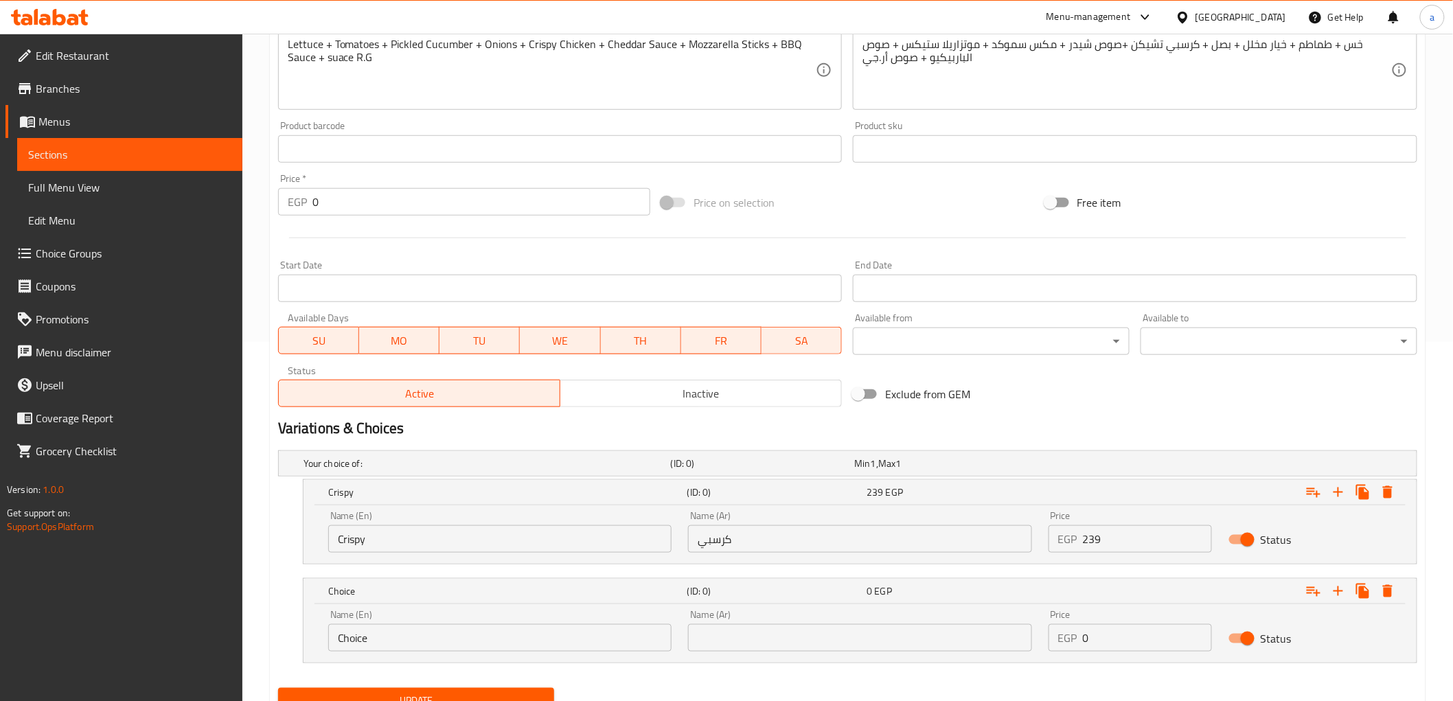
click at [481, 636] on input "Choice" at bounding box center [499, 637] width 343 height 27
type input "[GEOGRAPHIC_DATA]"
click at [726, 639] on input "text" at bounding box center [859, 637] width 343 height 27
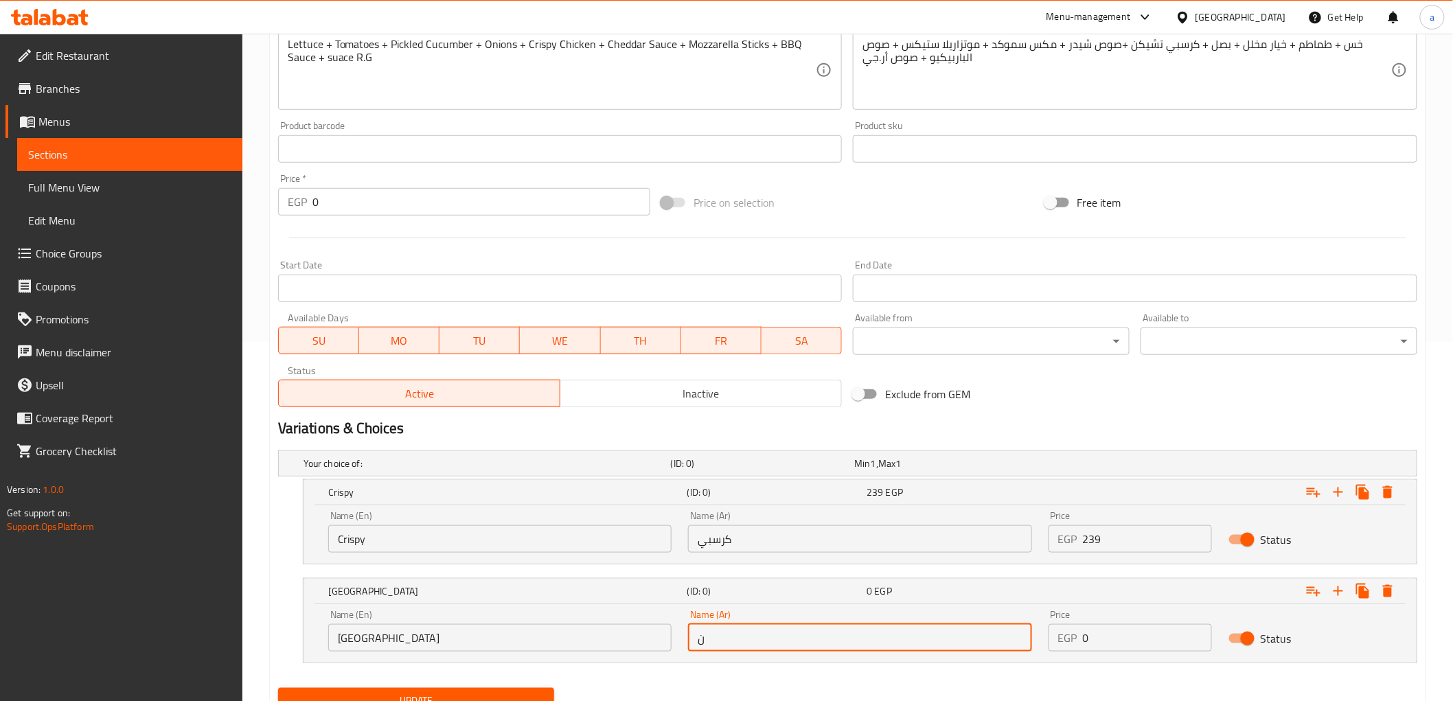
type input "ناشفيل"
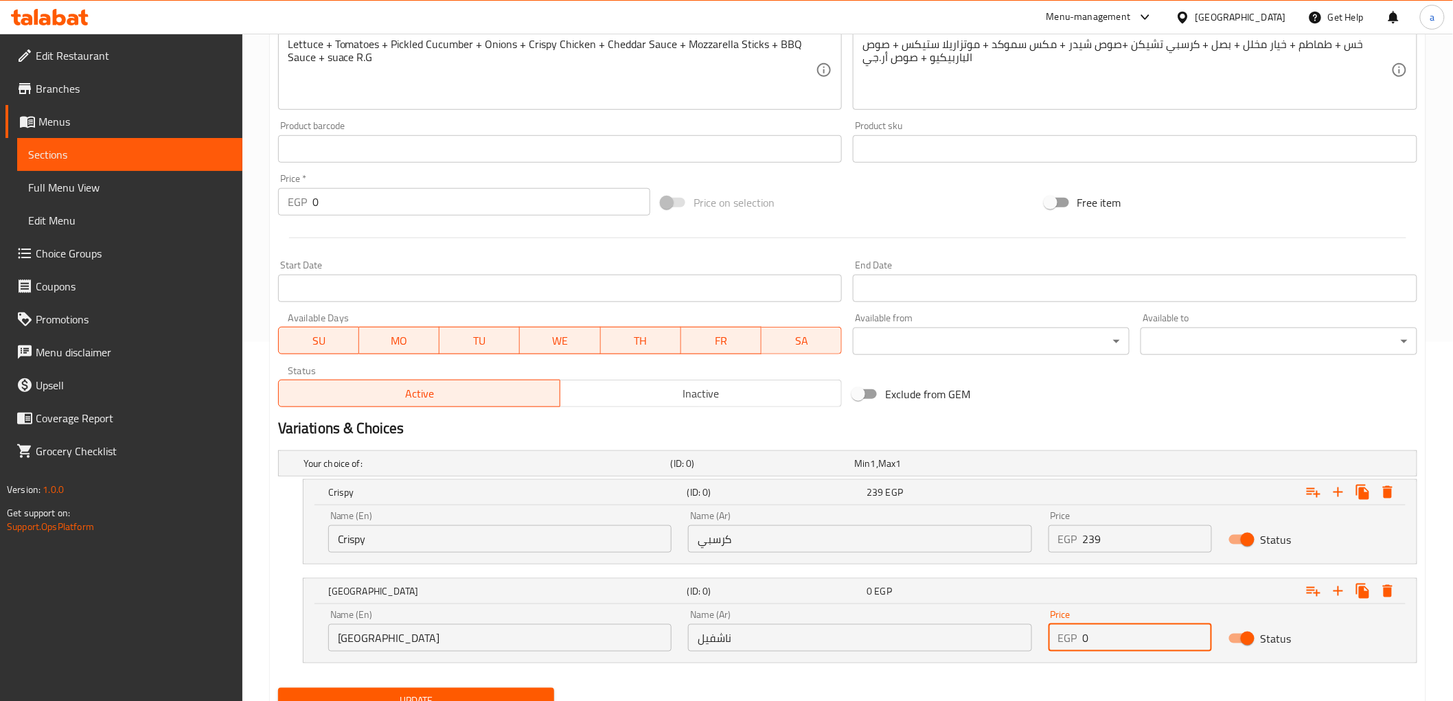
click at [1108, 645] on input "0" at bounding box center [1147, 637] width 129 height 27
drag, startPoint x: 1108, startPoint y: 645, endPoint x: 1103, endPoint y: 640, distance: 7.3
click at [1108, 643] on input "0" at bounding box center [1147, 637] width 129 height 27
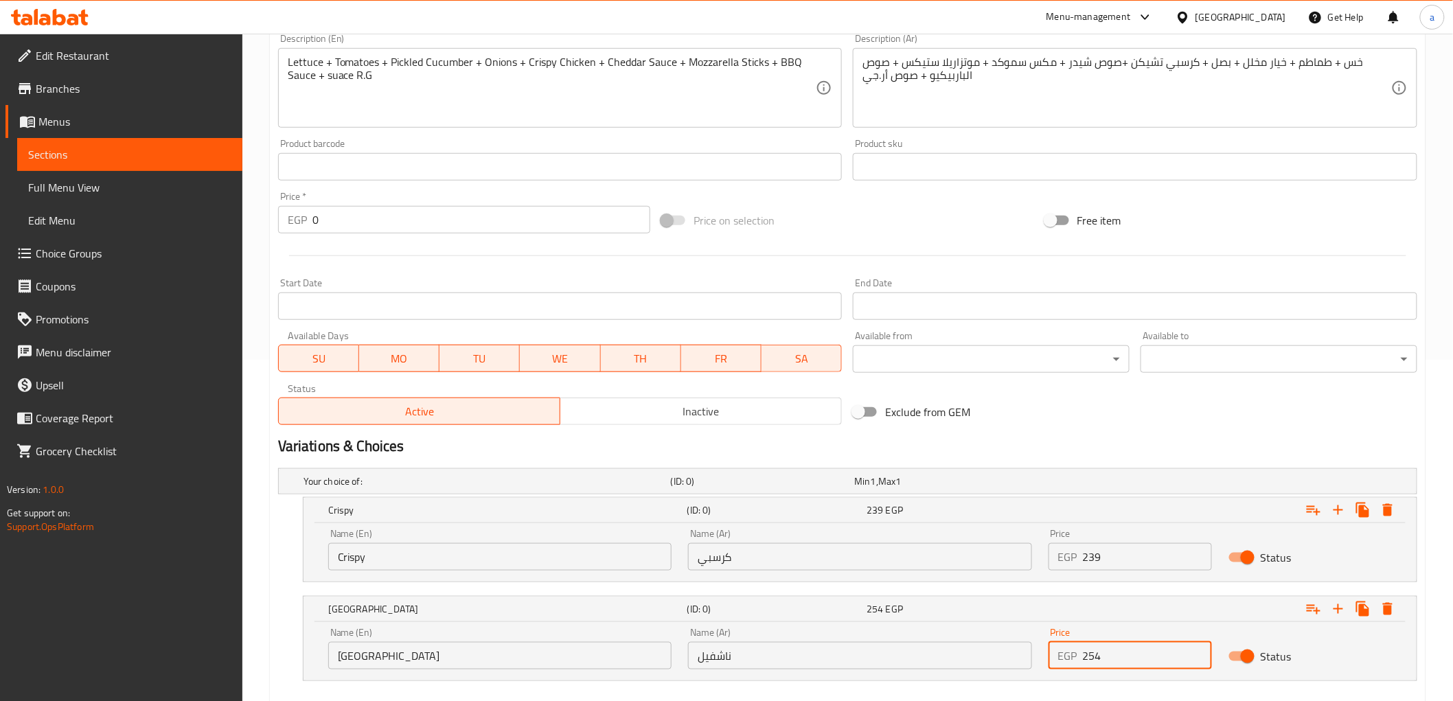
scroll to position [417, 0]
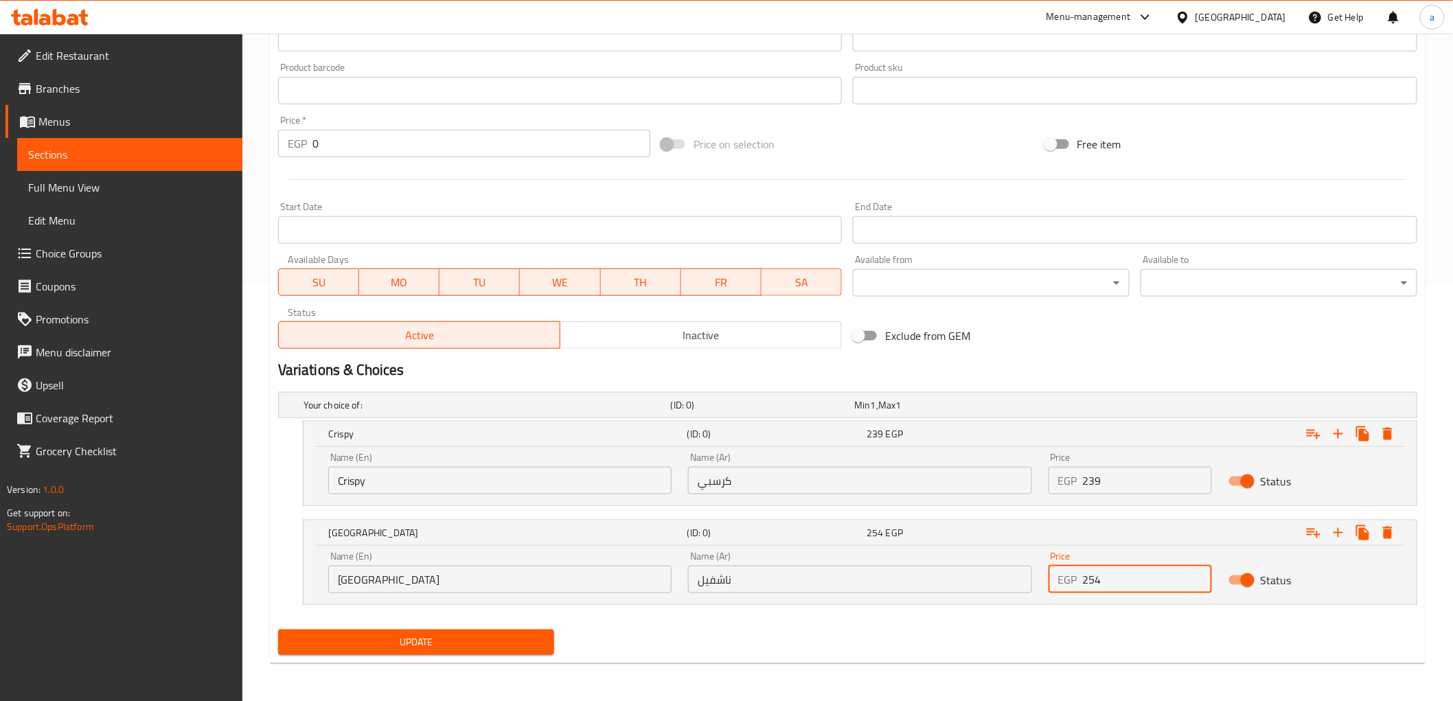
type input "254"
click at [360, 648] on span "Update" at bounding box center [416, 642] width 255 height 17
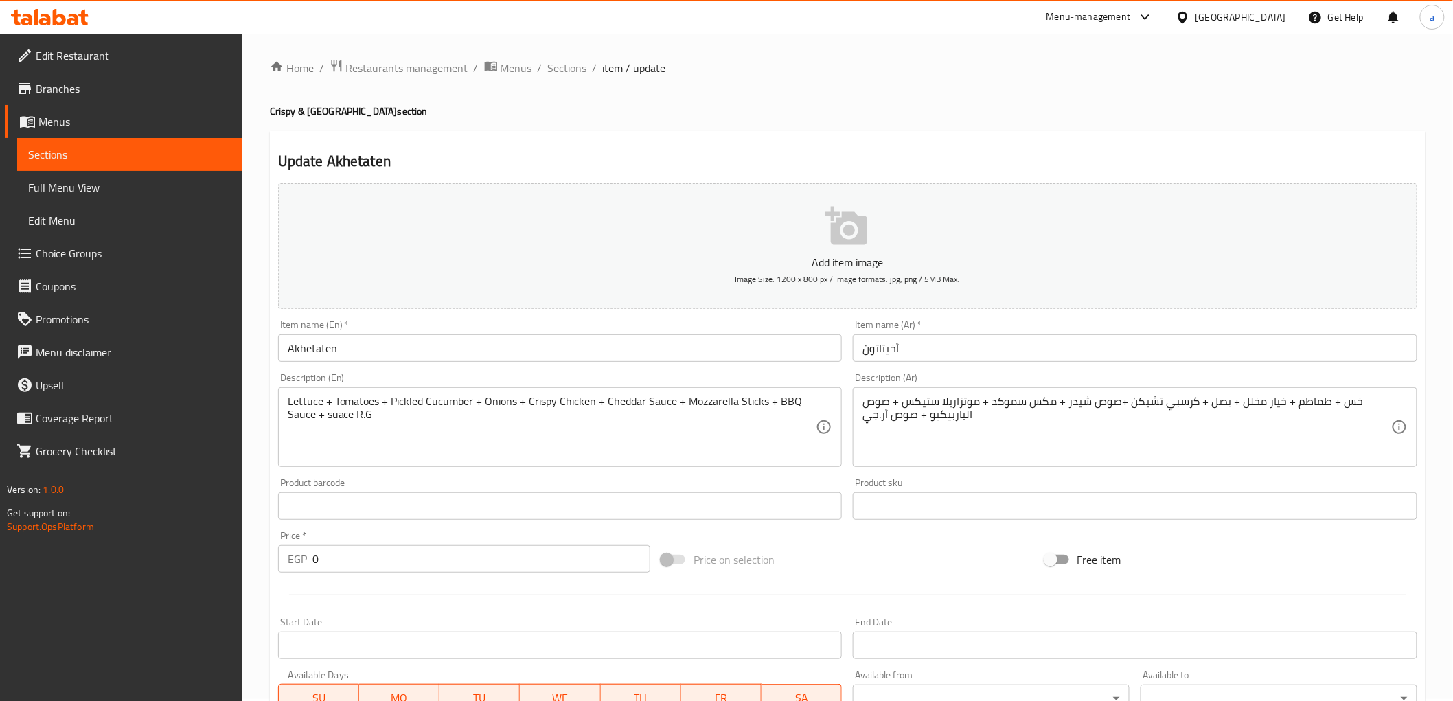
scroll to position [0, 0]
click at [568, 73] on span "Sections" at bounding box center [567, 70] width 39 height 16
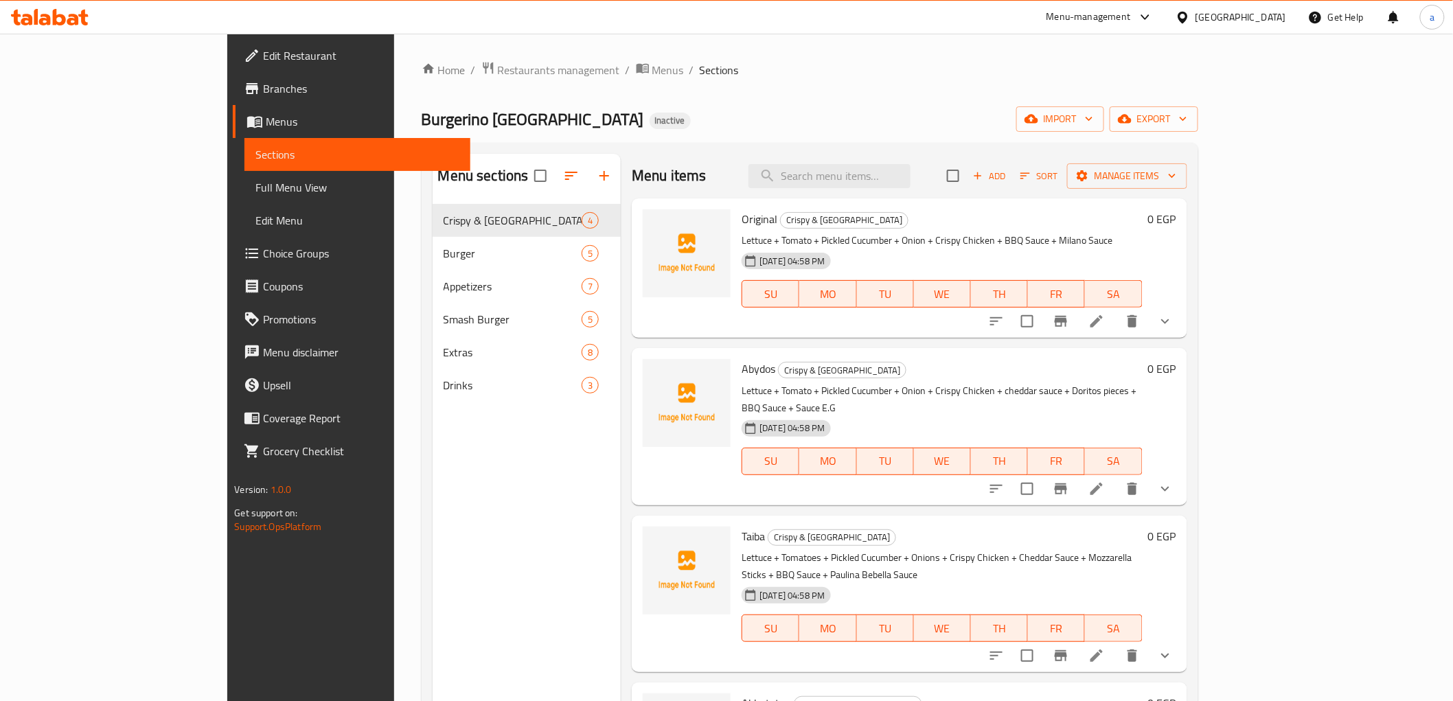
scroll to position [192, 0]
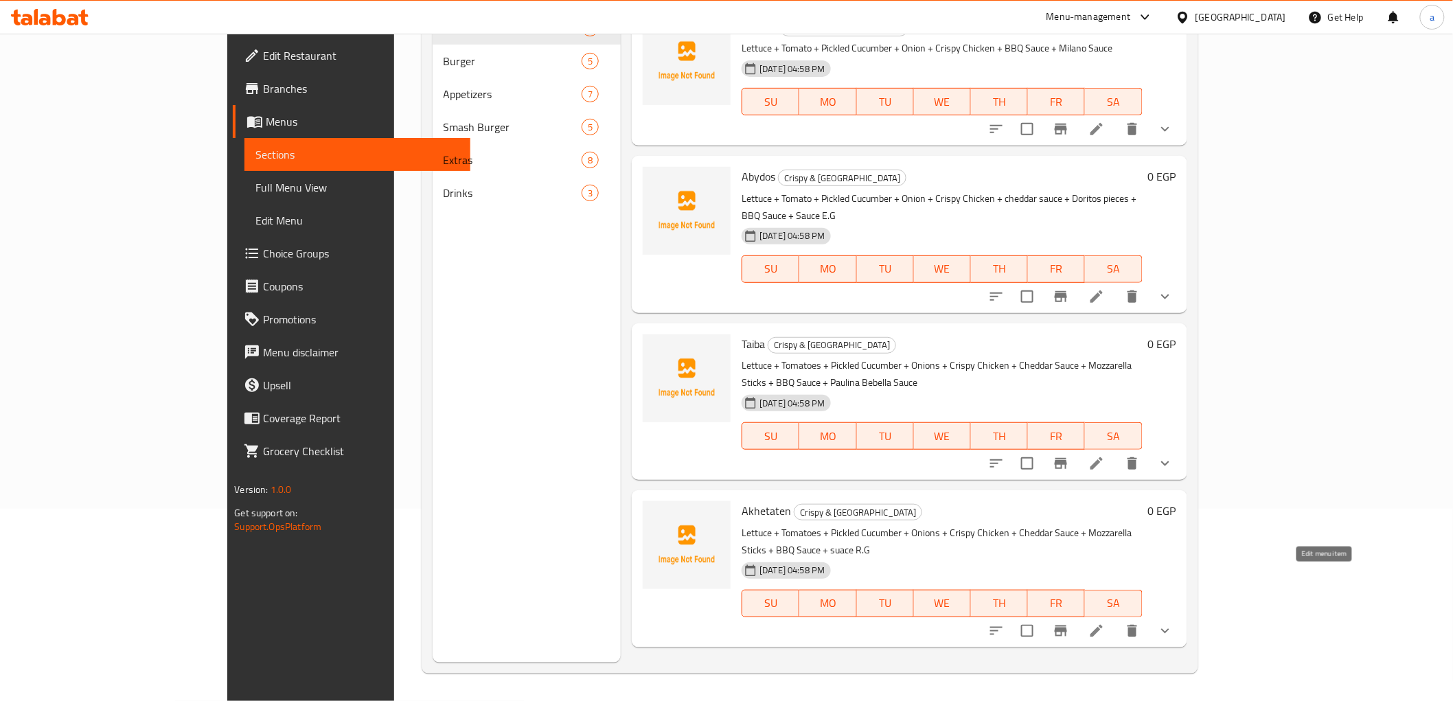
click at [1105, 623] on icon at bounding box center [1096, 631] width 16 height 16
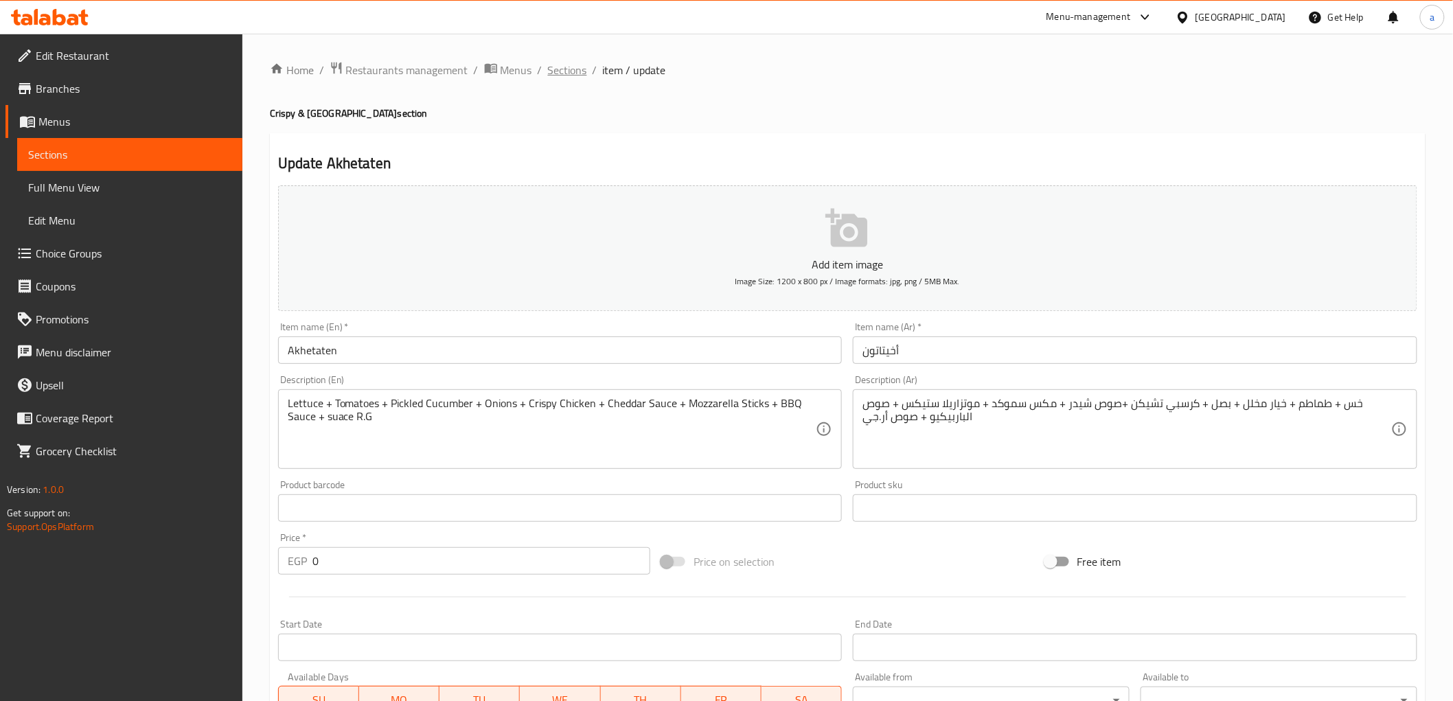
click at [556, 73] on span "Sections" at bounding box center [567, 70] width 39 height 16
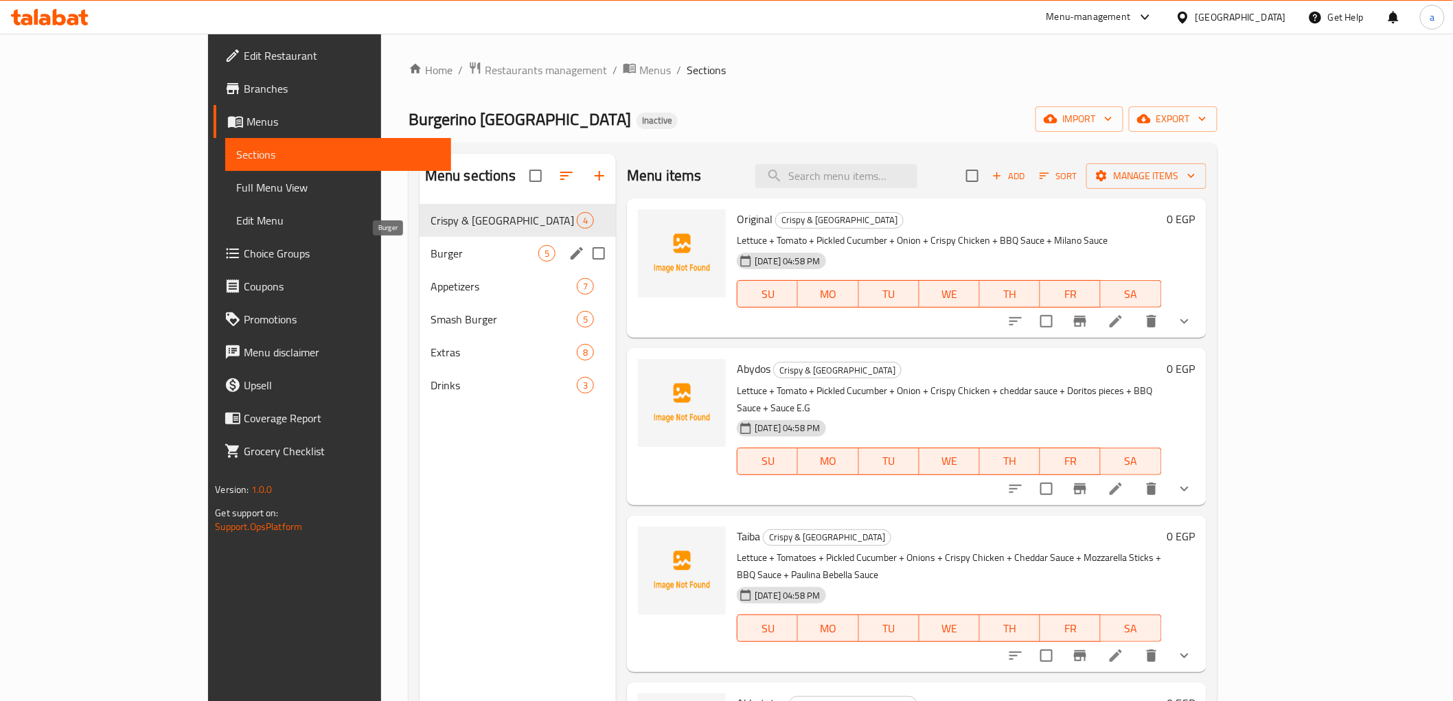
click at [431, 248] on span "Burger" at bounding box center [485, 253] width 108 height 16
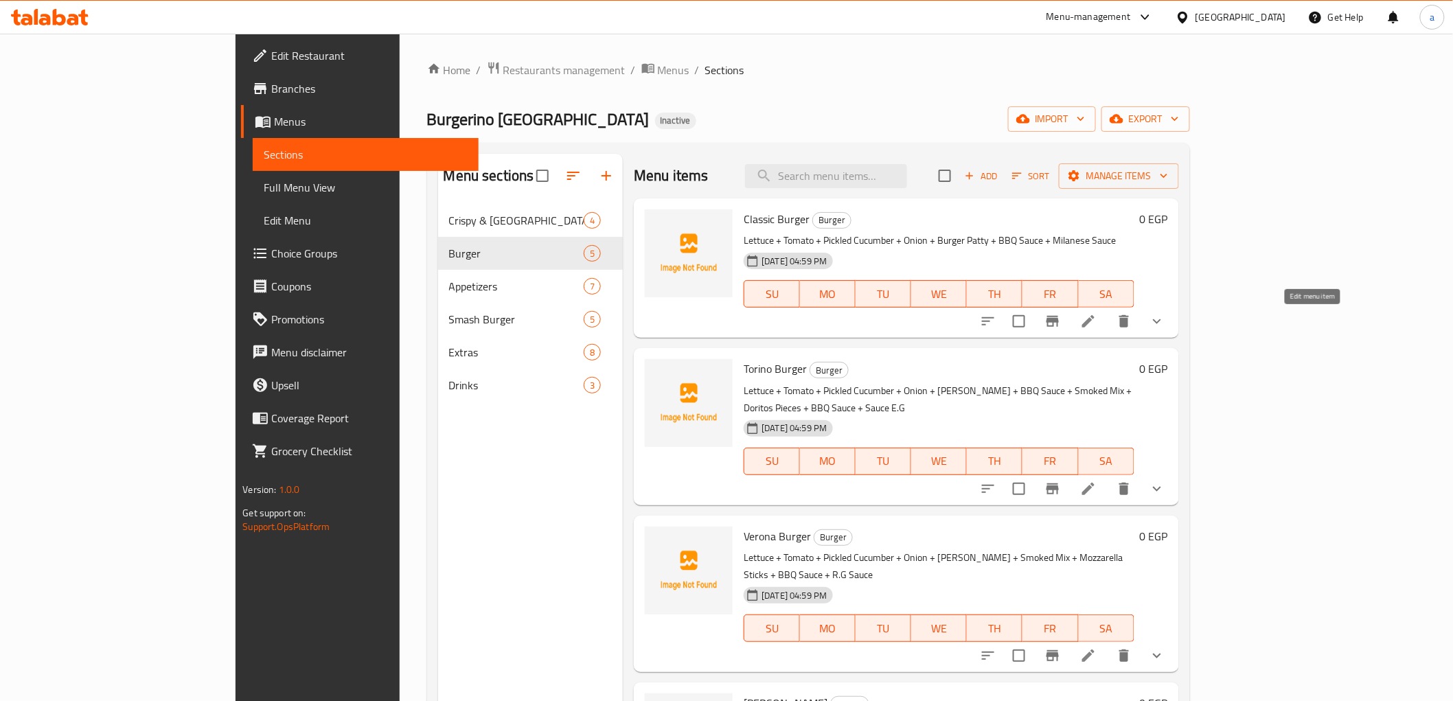
click at [1097, 321] on icon at bounding box center [1088, 321] width 16 height 16
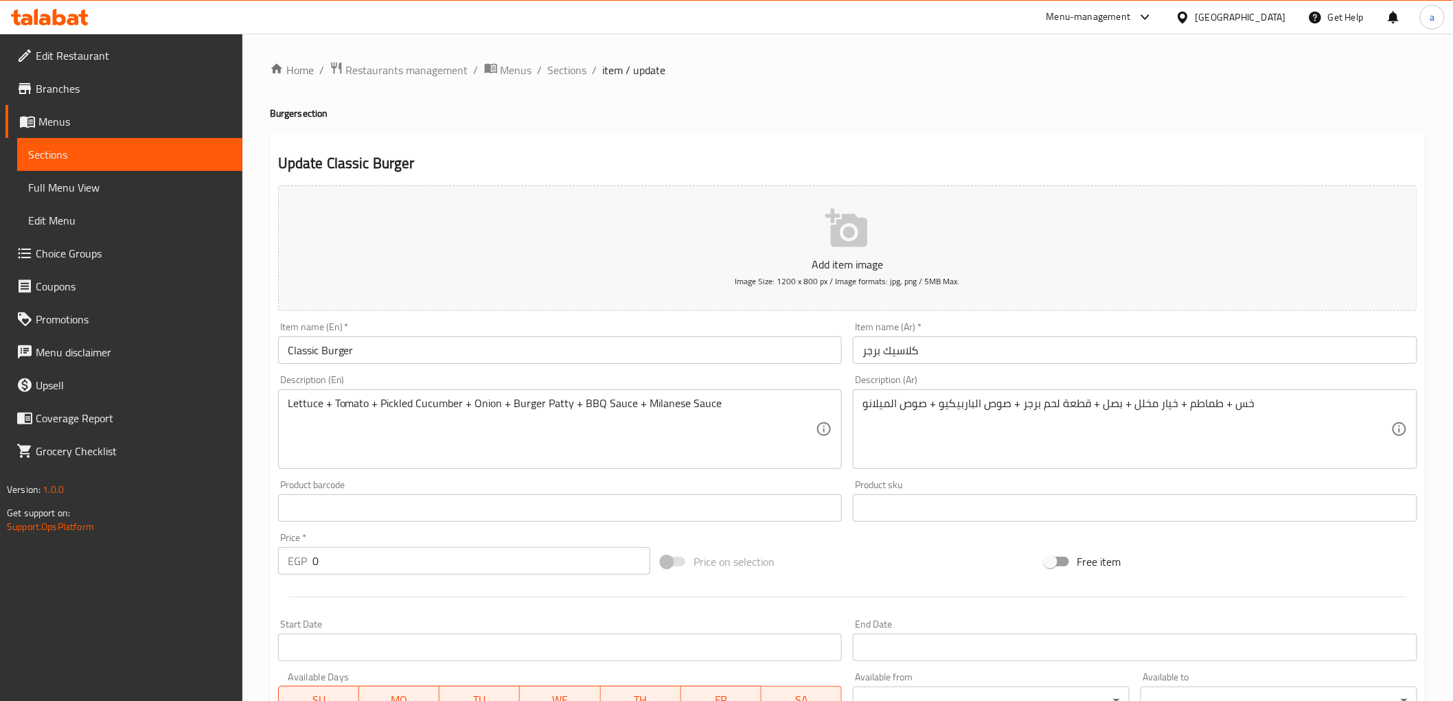
drag, startPoint x: 568, startPoint y: 76, endPoint x: 582, endPoint y: 100, distance: 28.3
click at [568, 76] on span "Sections" at bounding box center [567, 70] width 39 height 16
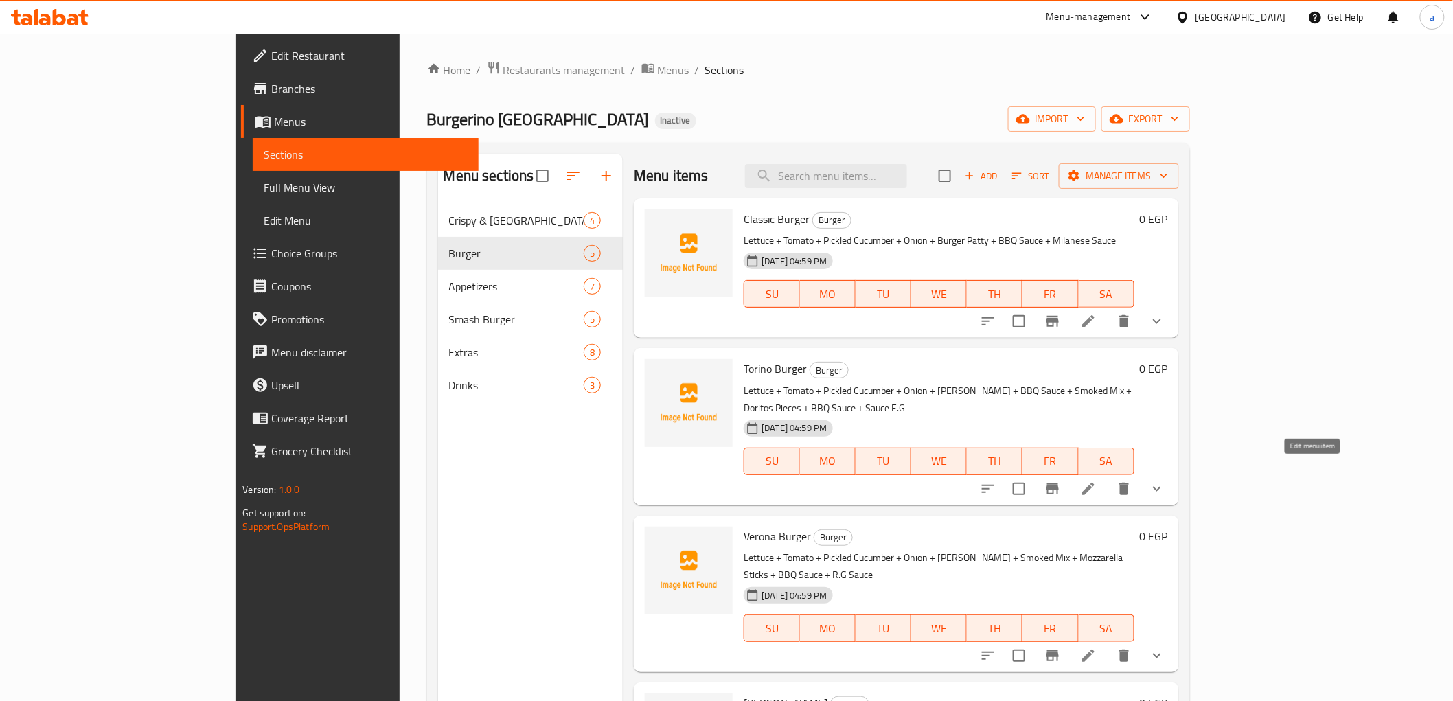
click at [1097, 481] on icon at bounding box center [1088, 489] width 16 height 16
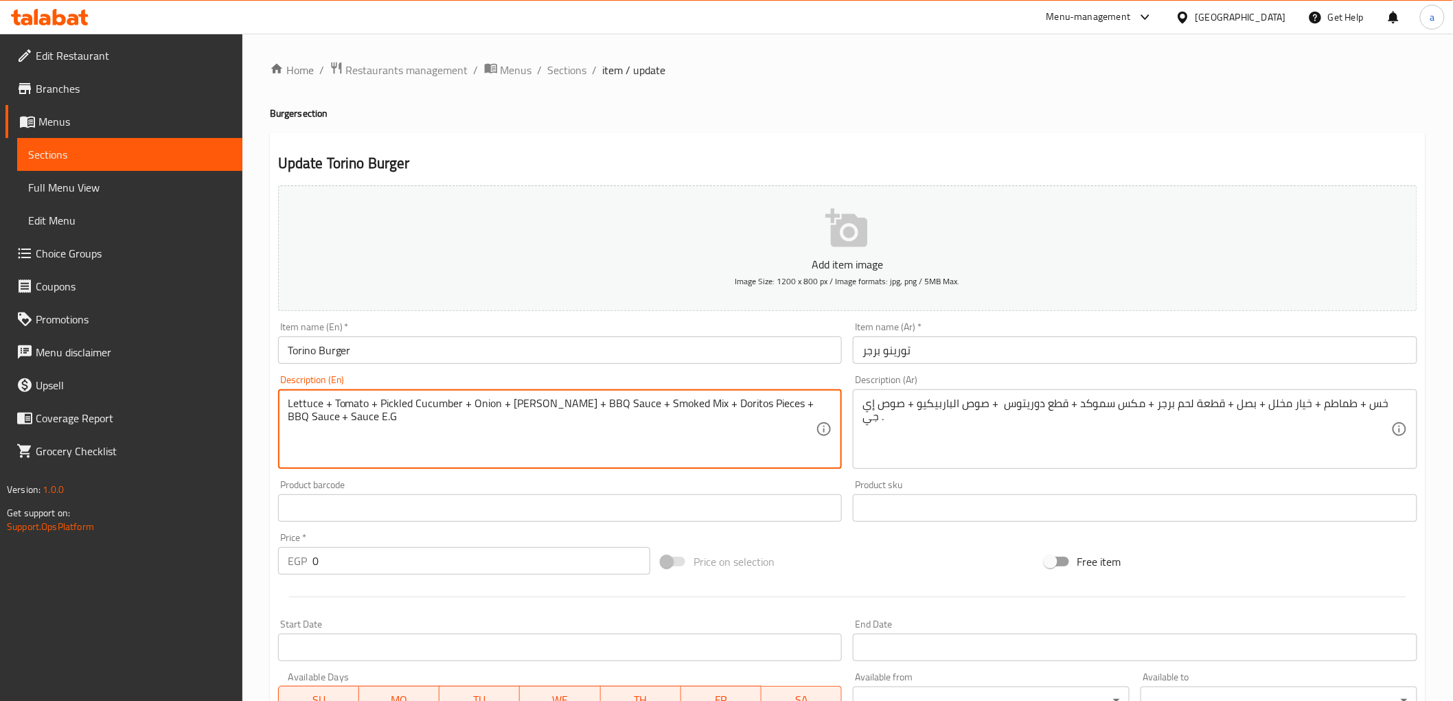
drag, startPoint x: 634, startPoint y: 404, endPoint x: 572, endPoint y: 409, distance: 62.0
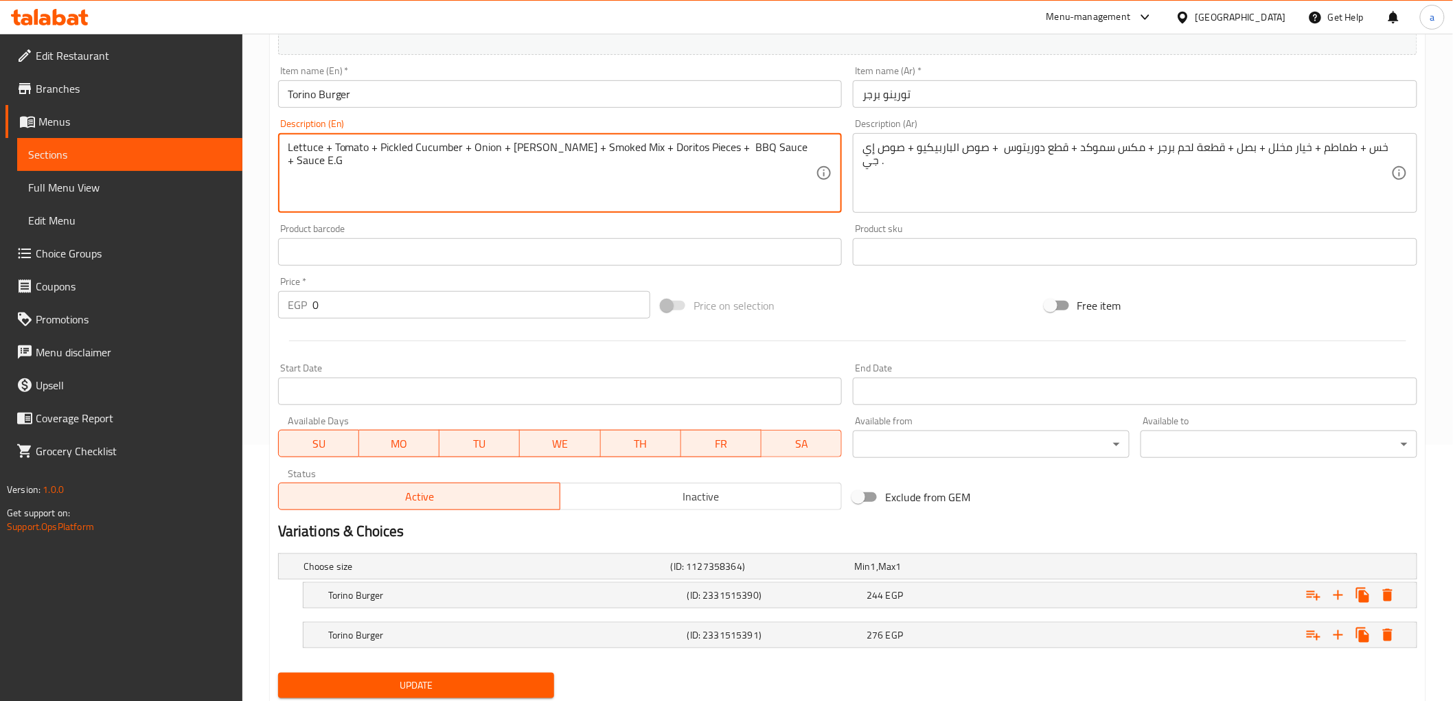
scroll to position [299, 0]
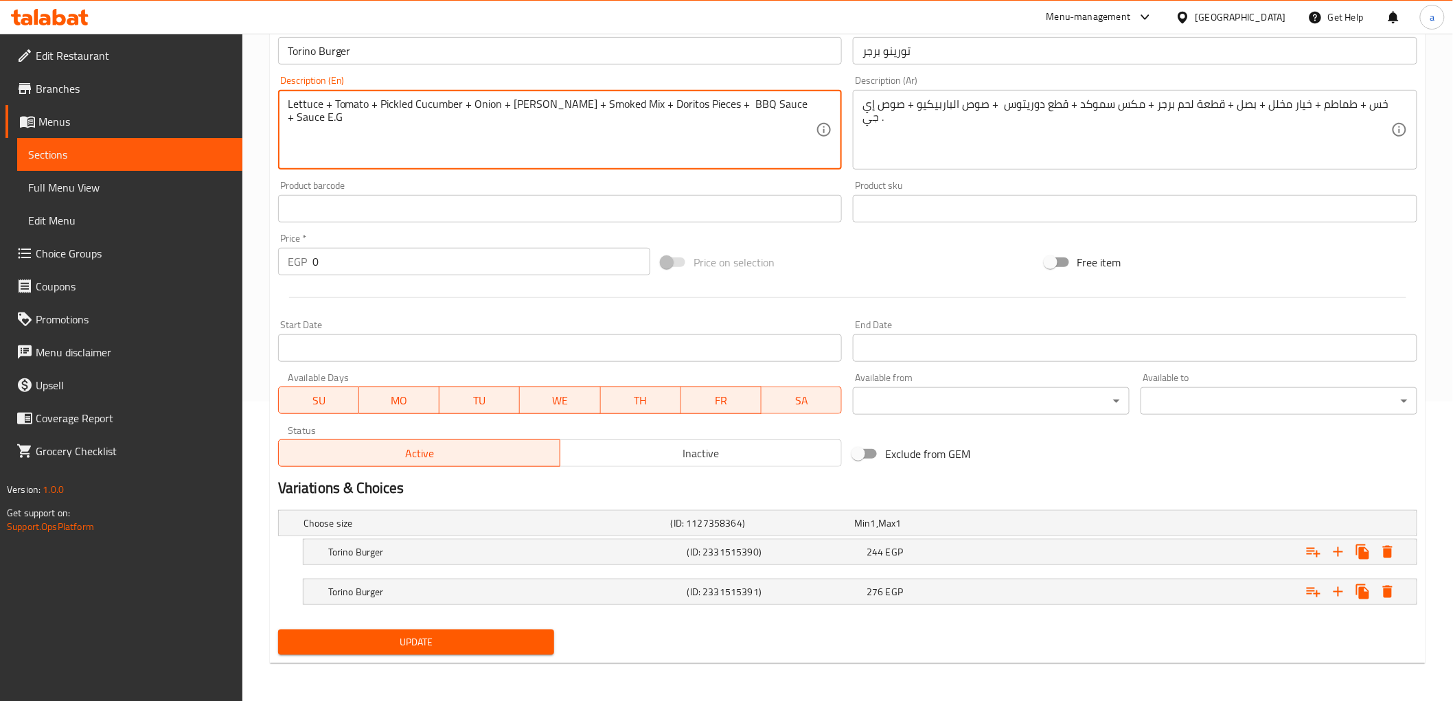
type textarea "Lettuce + Tomato + Pickled Cucumber + Onion + [PERSON_NAME] + Smoked Mix + Dori…"
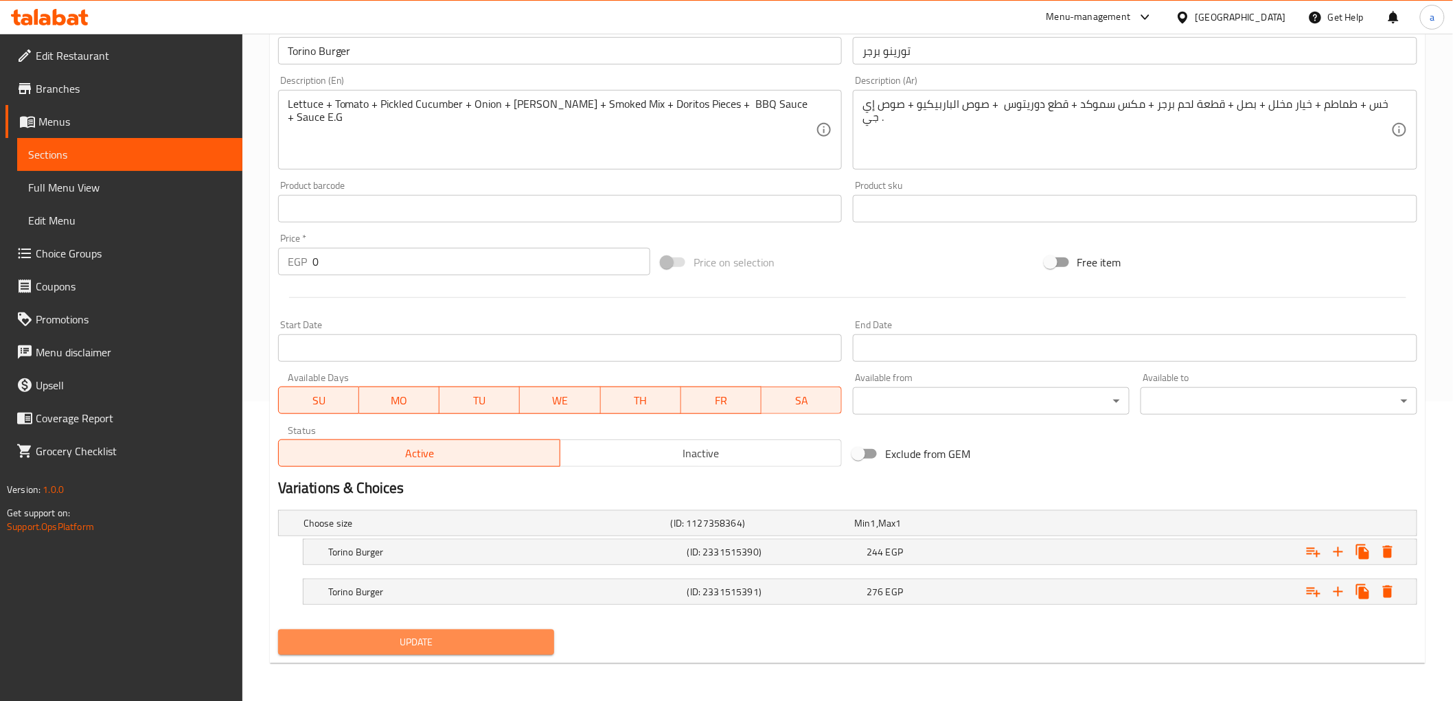
click at [493, 632] on button "Update" at bounding box center [416, 642] width 277 height 25
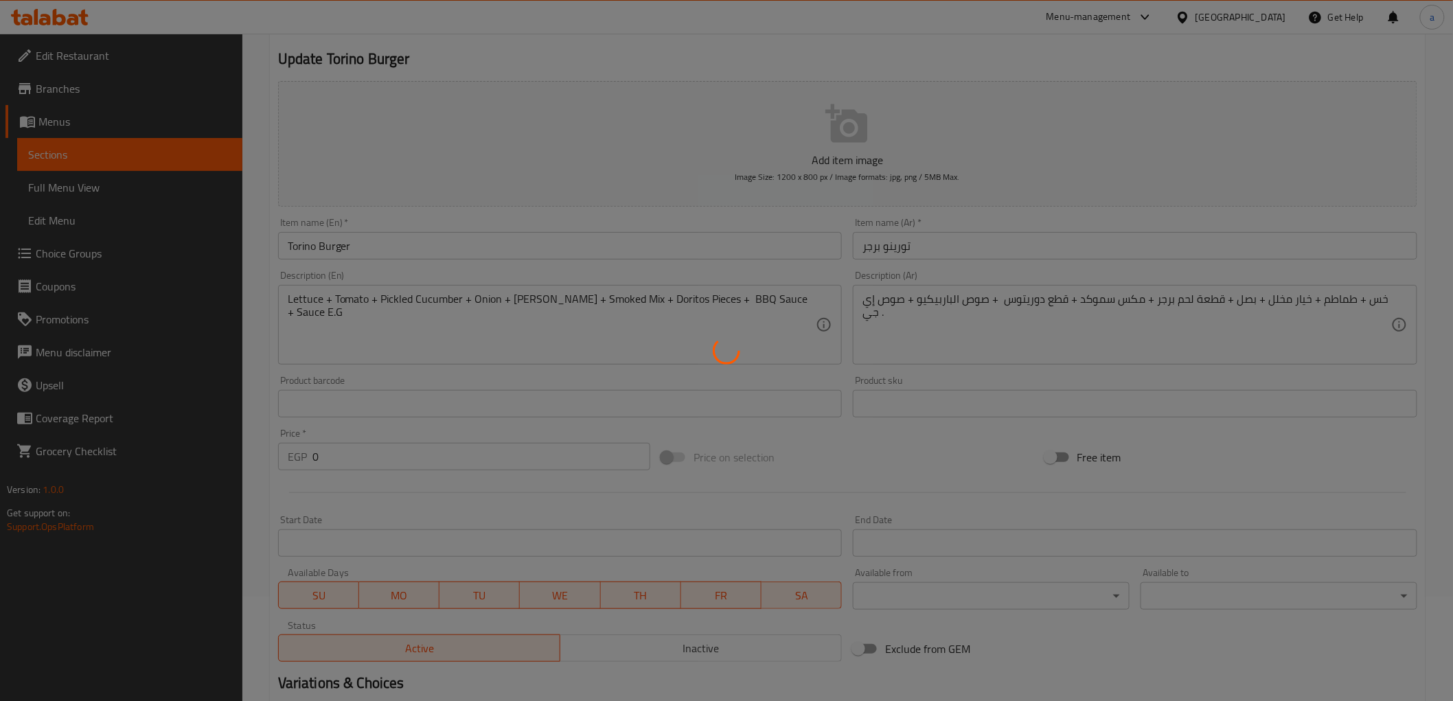
scroll to position [0, 0]
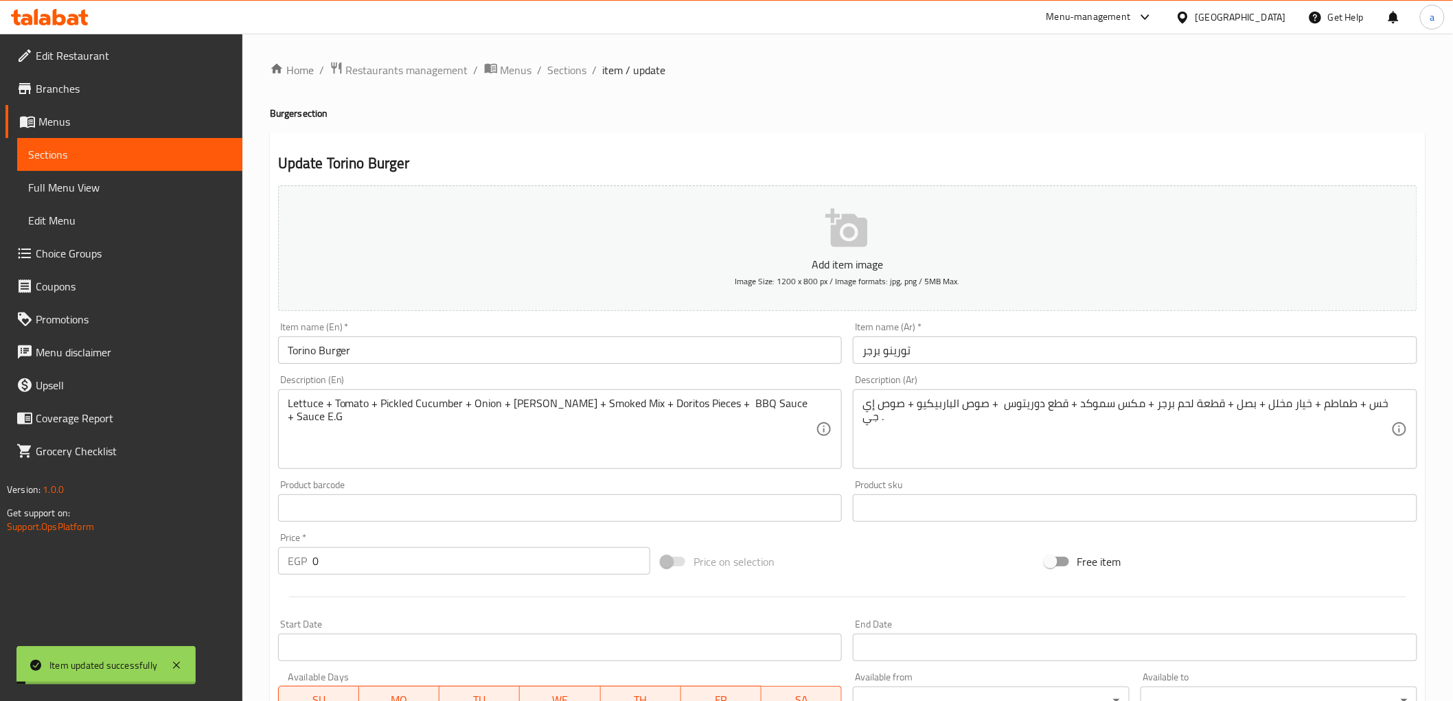
click at [575, 62] on span "Sections" at bounding box center [567, 70] width 39 height 16
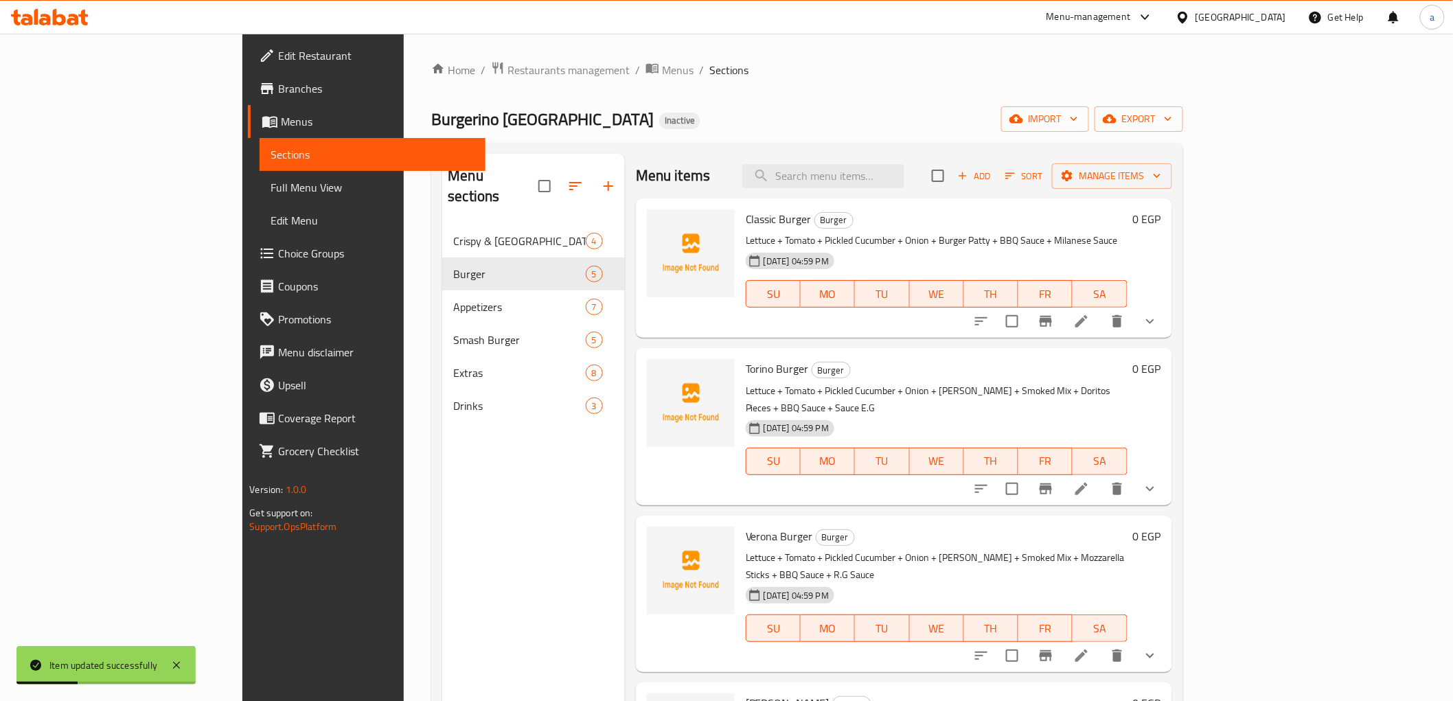
click at [1090, 647] on icon at bounding box center [1081, 655] width 16 height 16
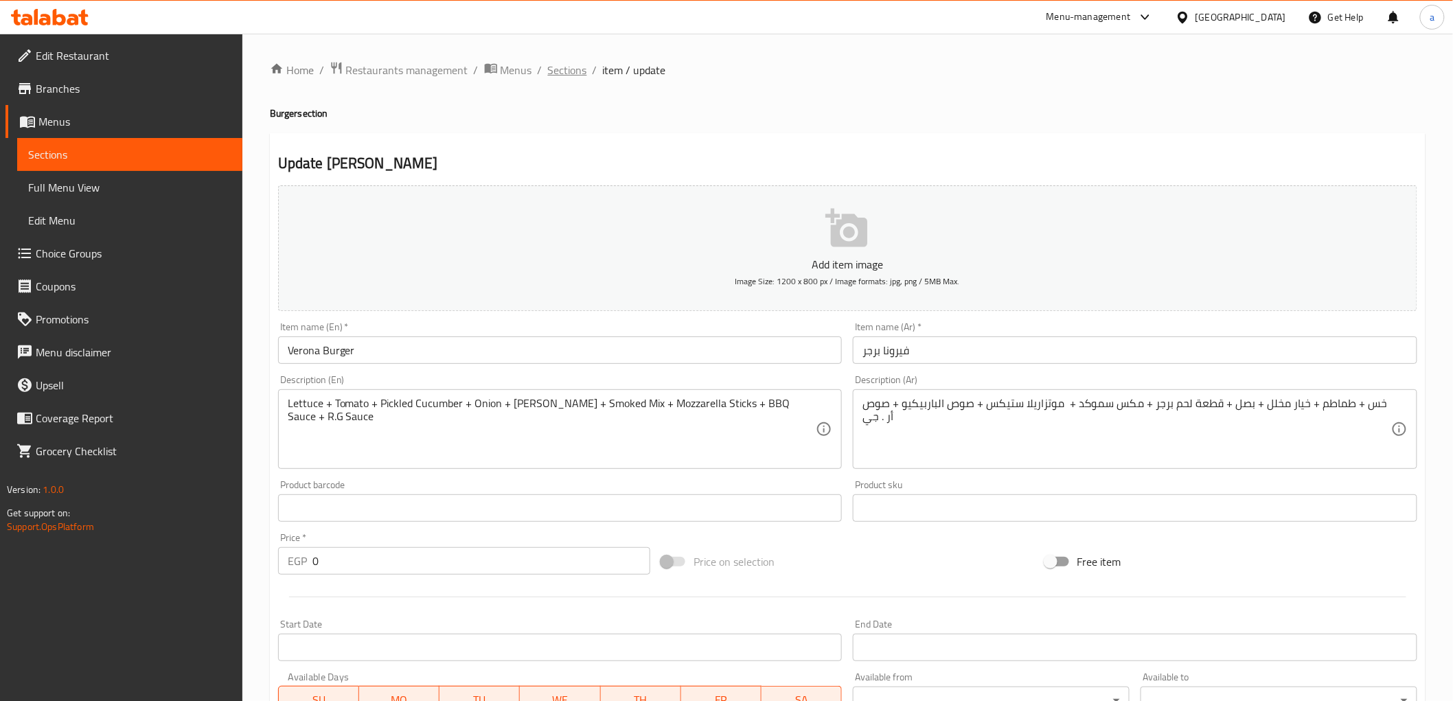
click at [559, 73] on span "Sections" at bounding box center [567, 70] width 39 height 16
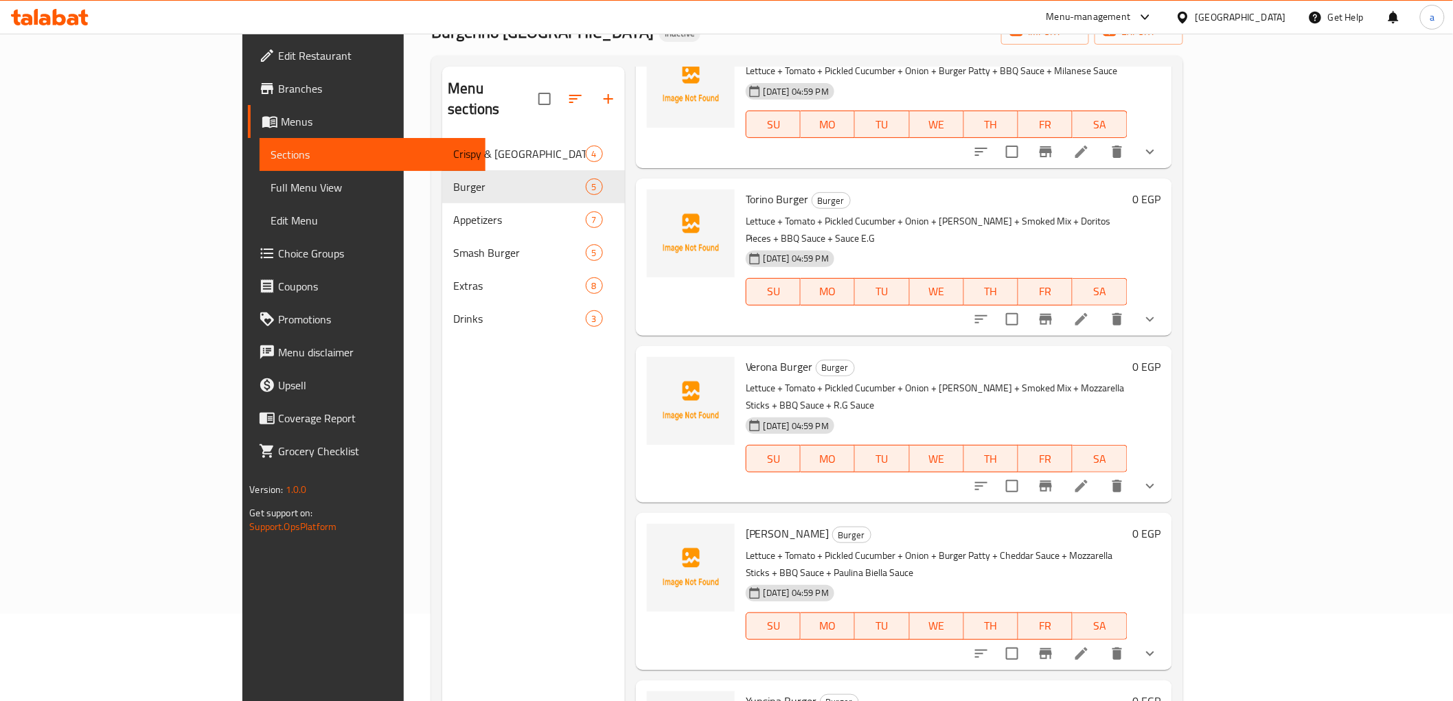
scroll to position [192, 0]
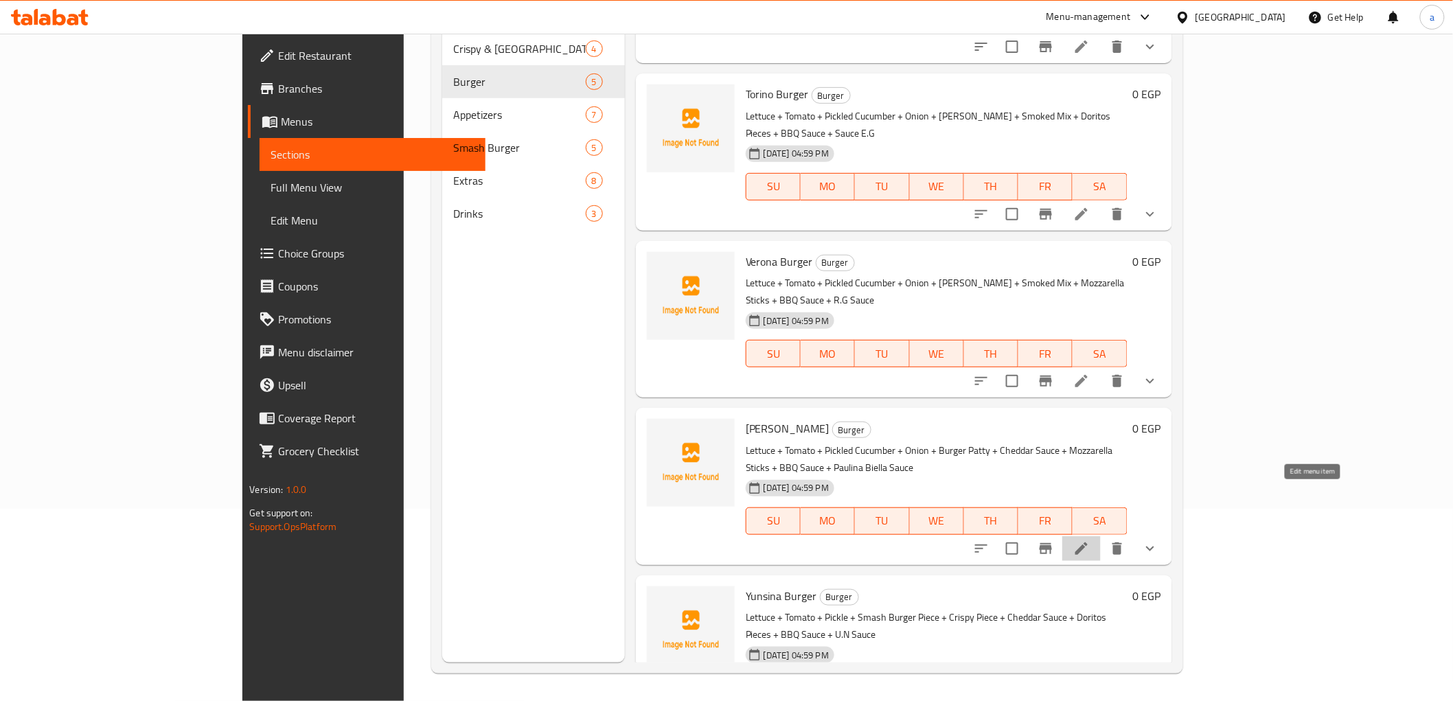
click at [1088, 542] on icon at bounding box center [1081, 548] width 12 height 12
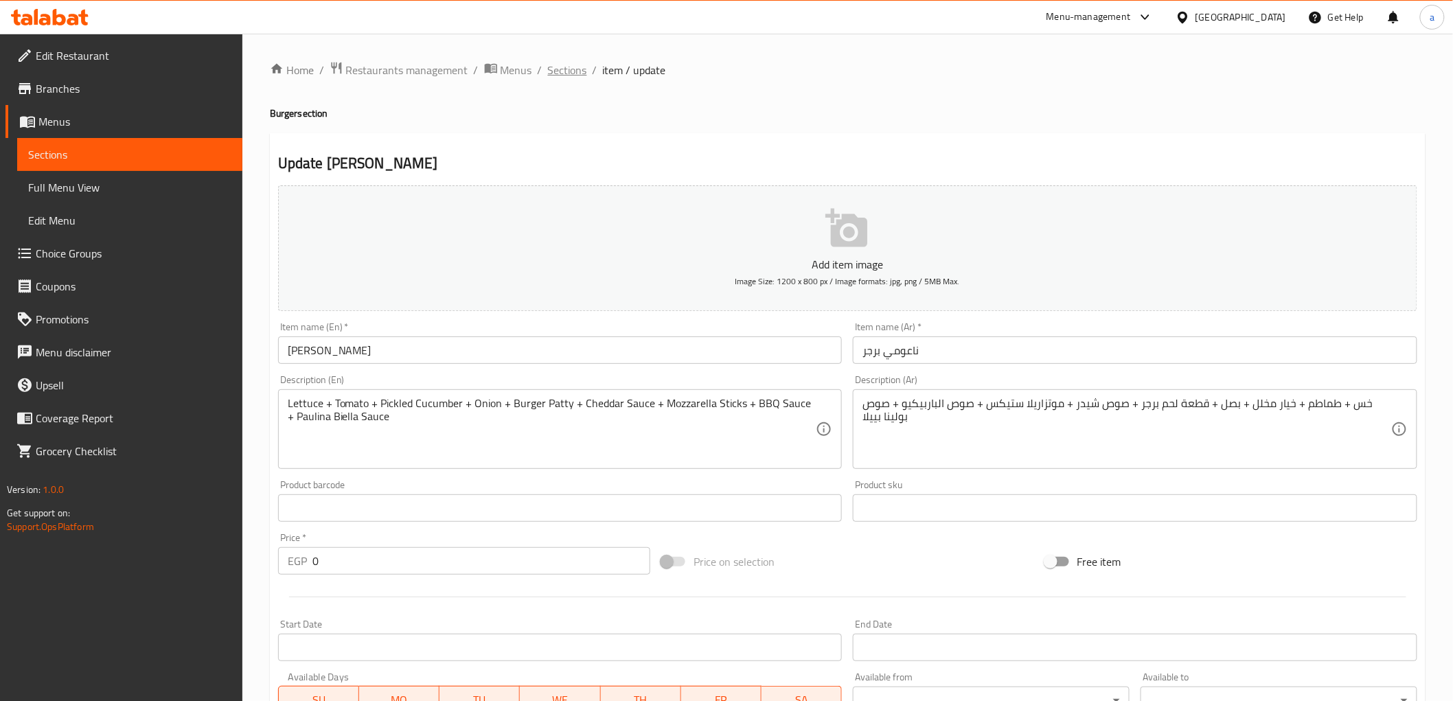
click at [571, 72] on span "Sections" at bounding box center [567, 70] width 39 height 16
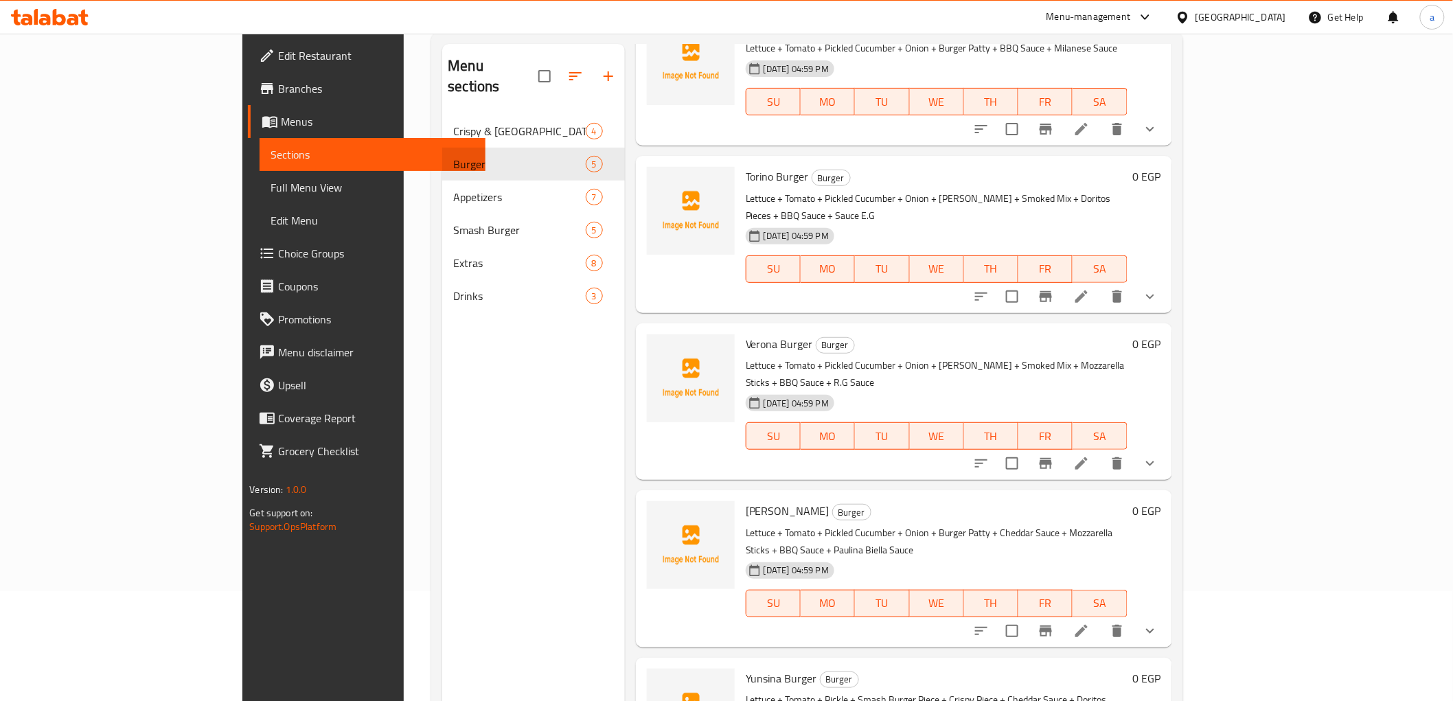
scroll to position [192, 0]
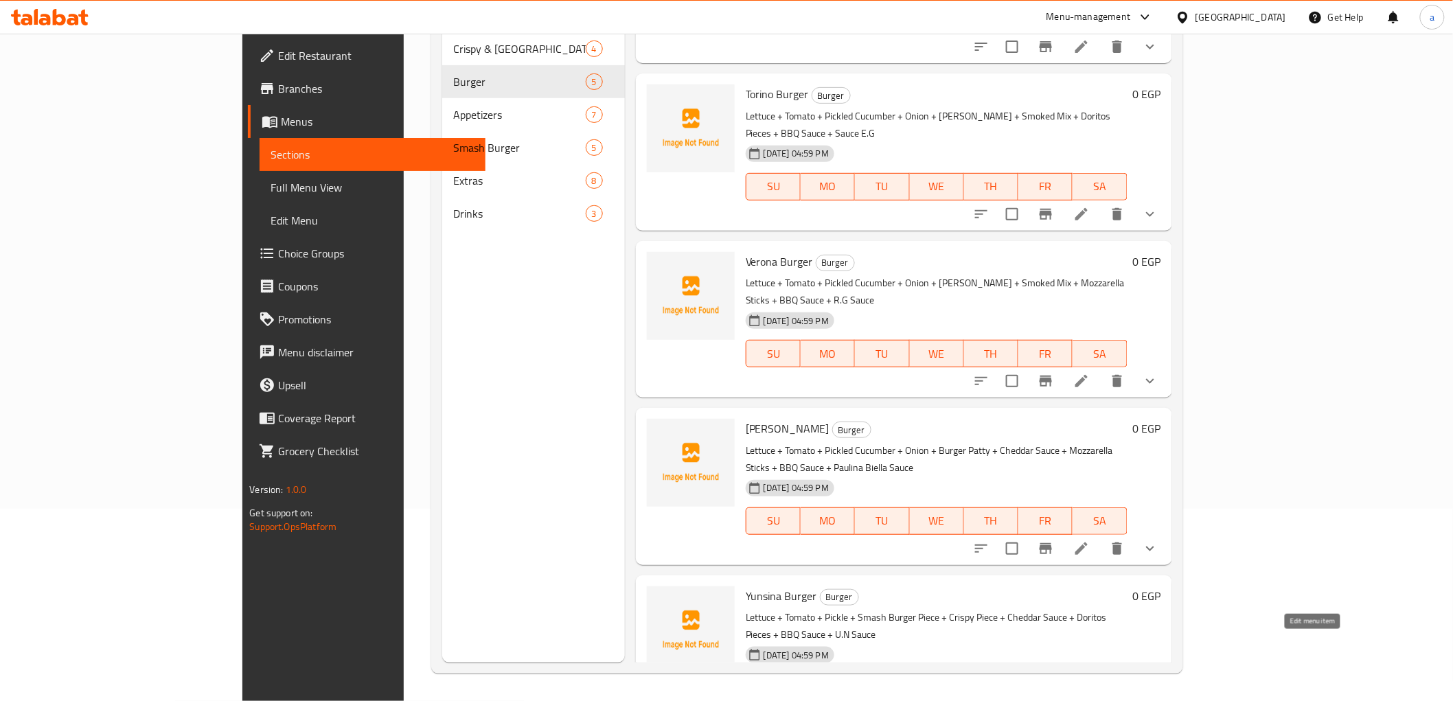
click at [1090, 707] on icon at bounding box center [1081, 715] width 16 height 16
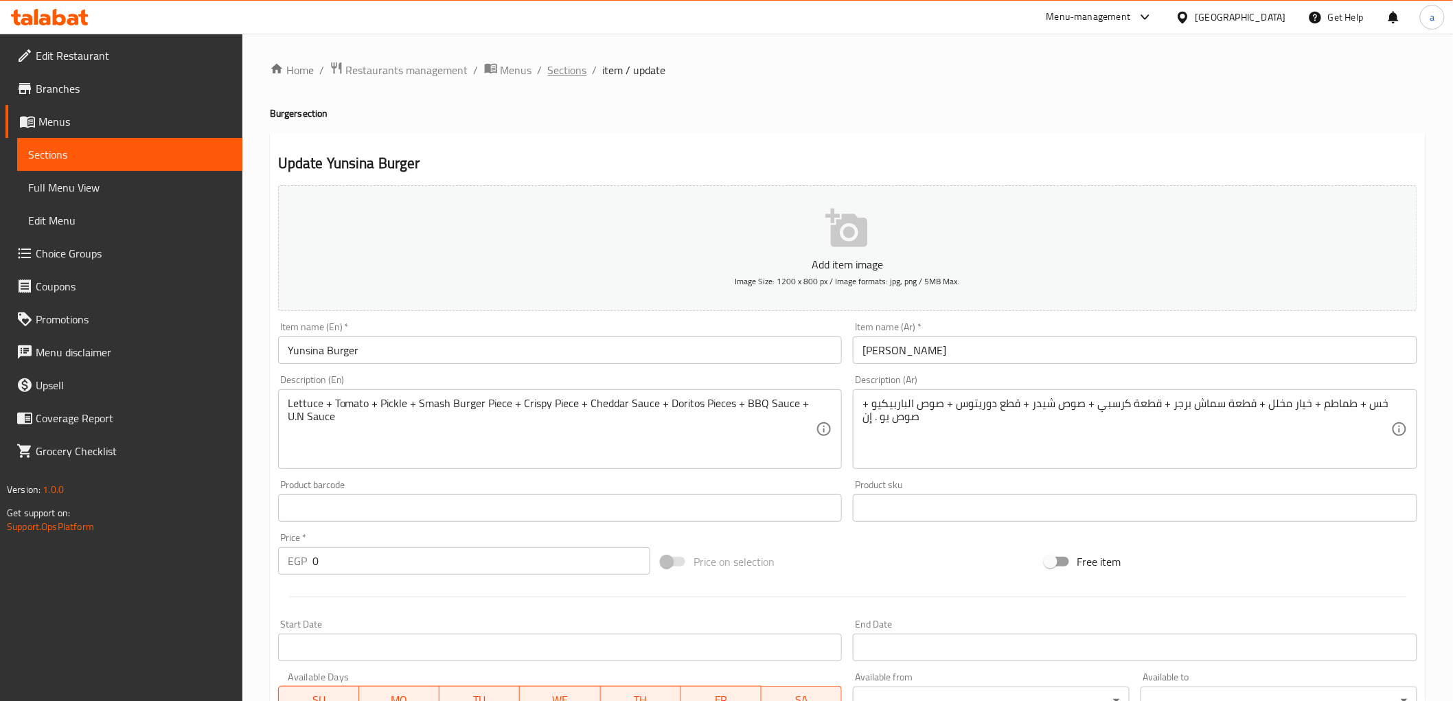
click at [557, 65] on span "Sections" at bounding box center [567, 70] width 39 height 16
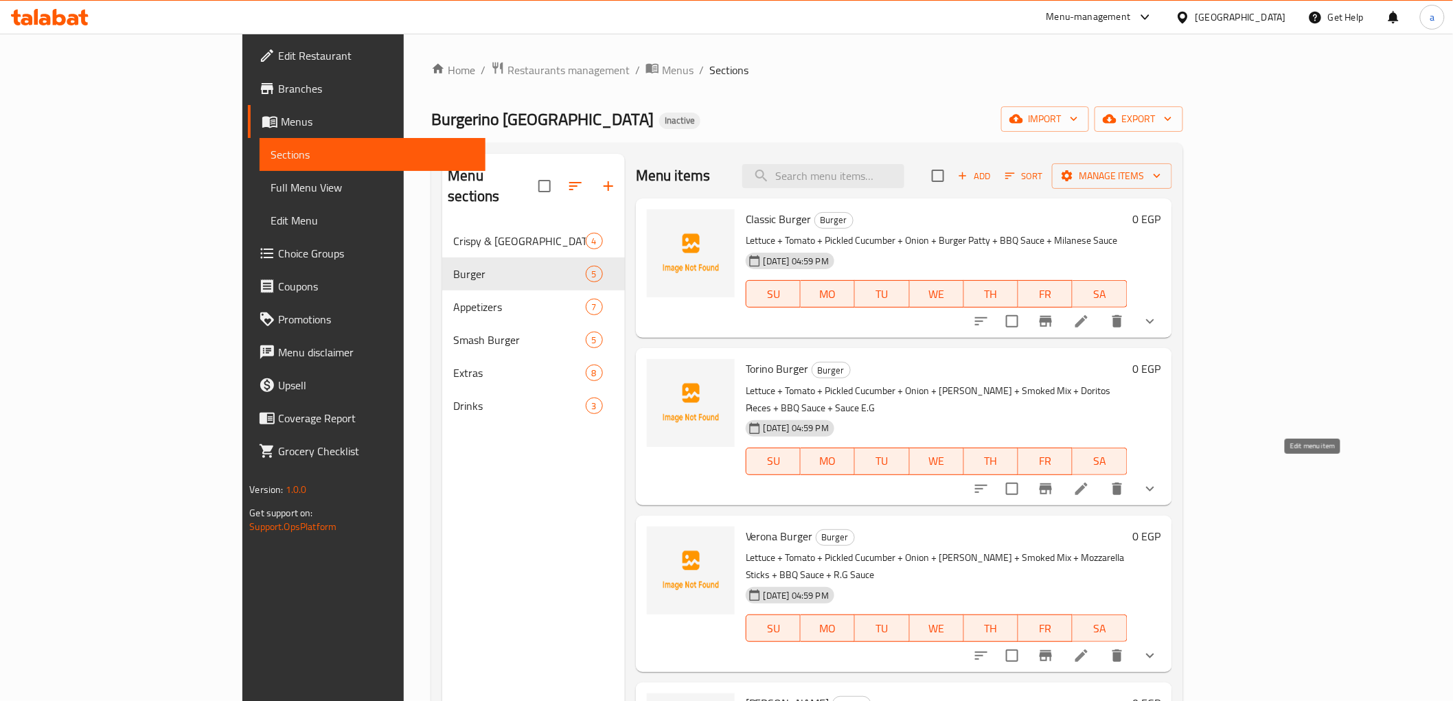
click at [1090, 481] on icon at bounding box center [1081, 489] width 16 height 16
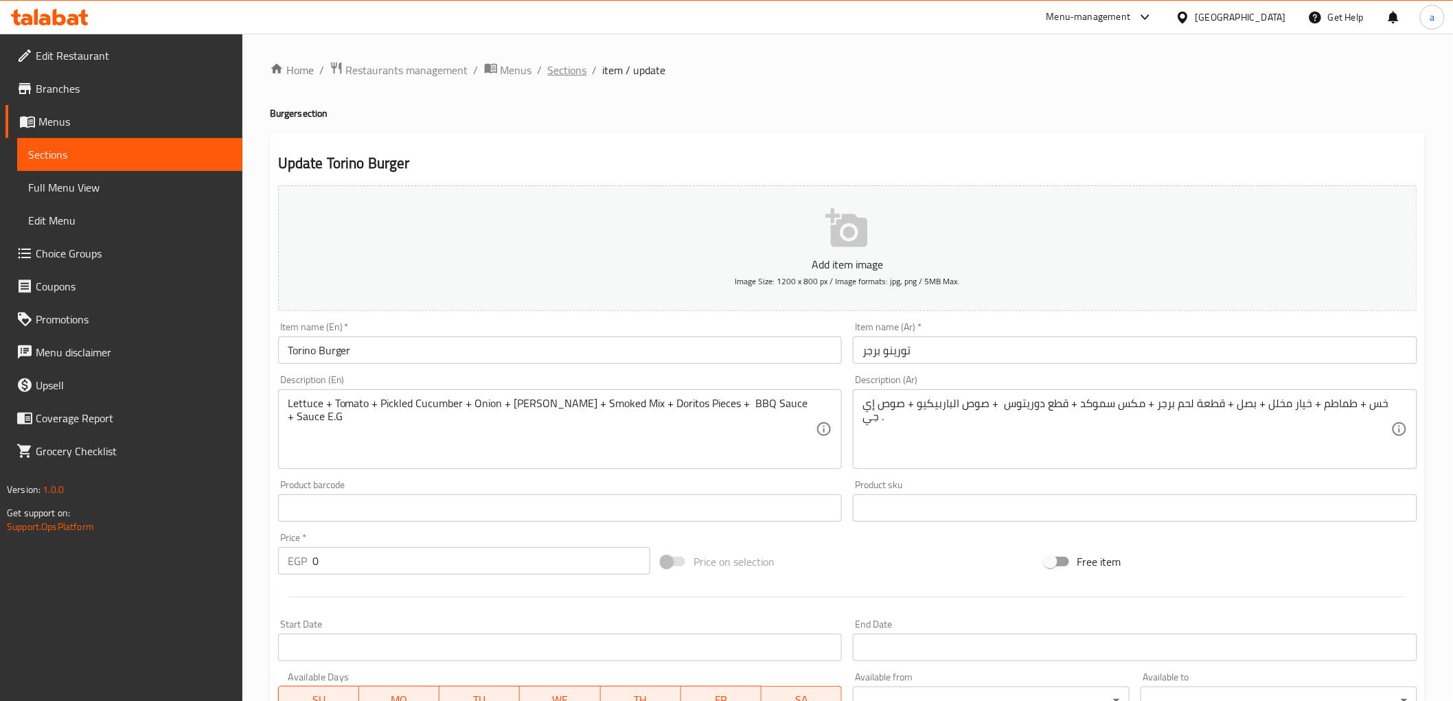
click at [563, 65] on span "Sections" at bounding box center [567, 70] width 39 height 16
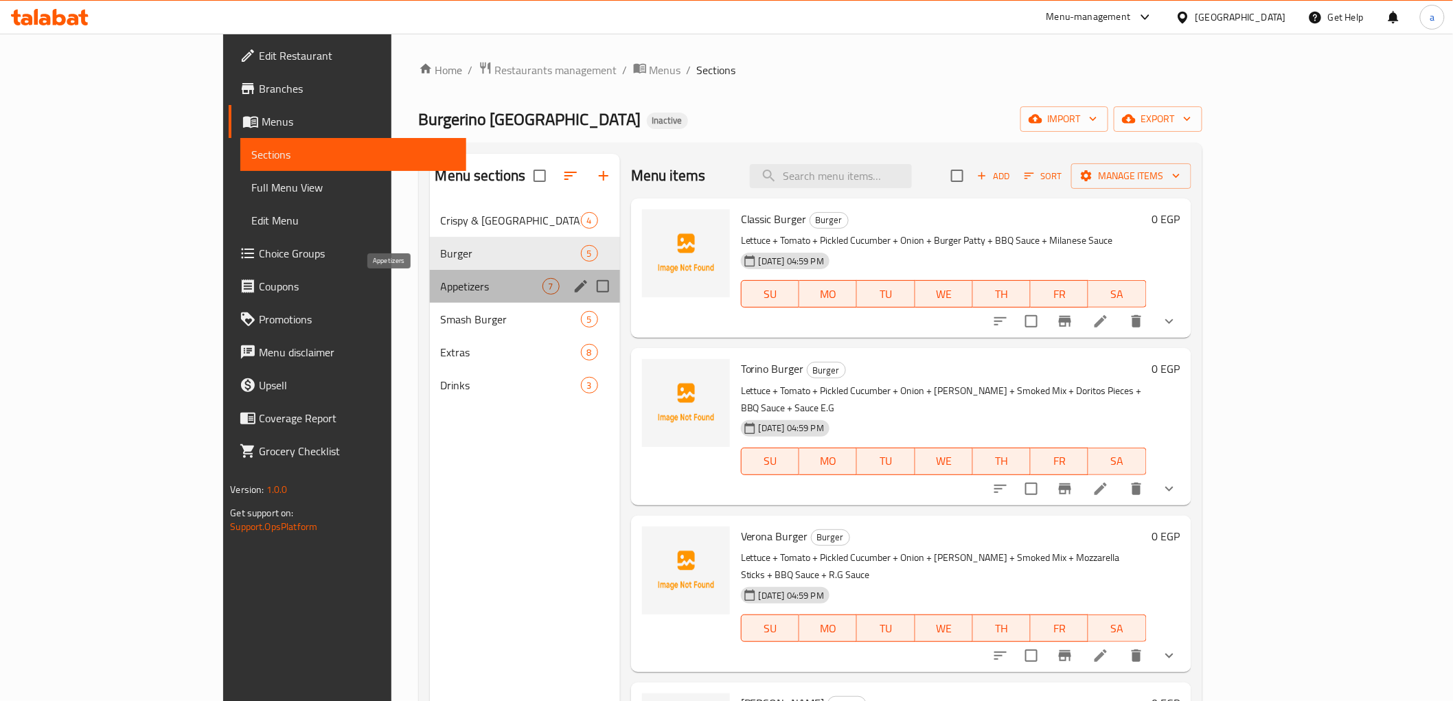
click at [443, 288] on span "Appetizers" at bounding box center [492, 286] width 102 height 16
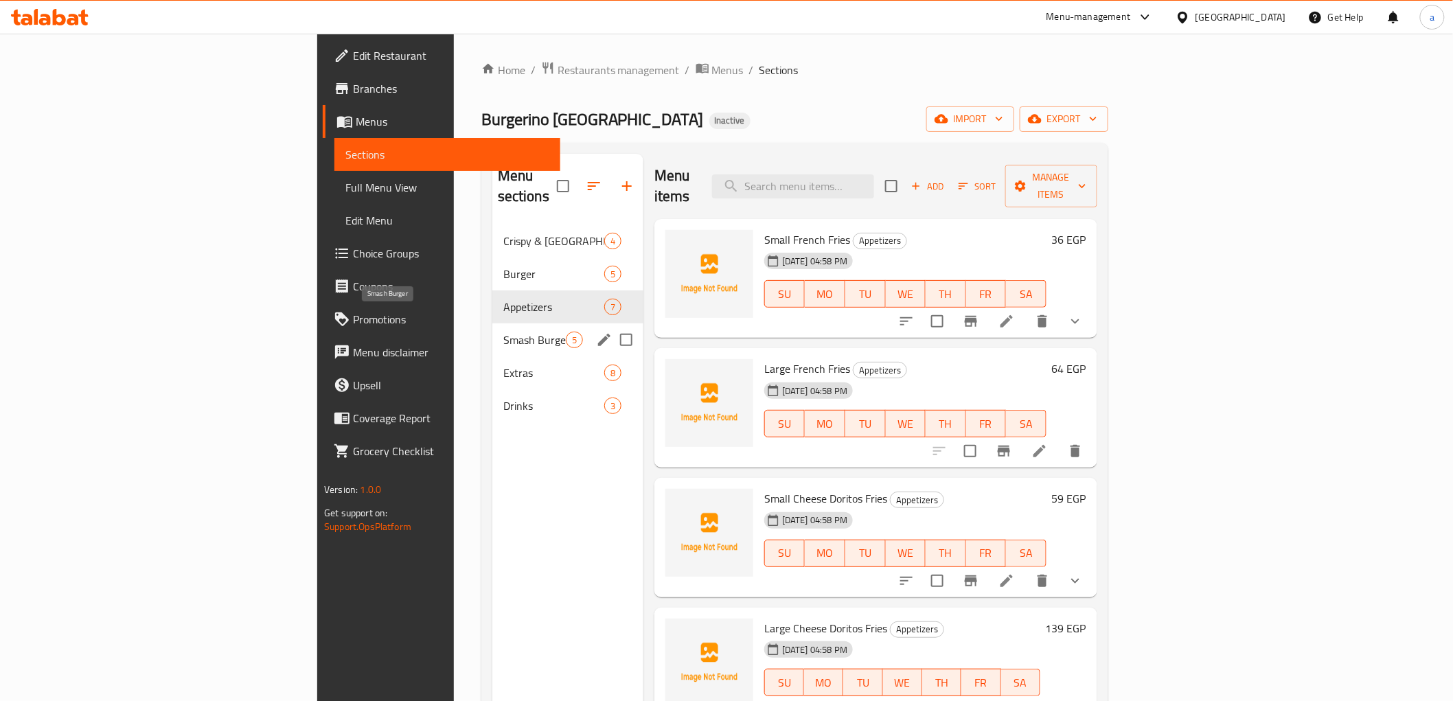
click at [503, 332] on span "Smash Burger" at bounding box center [534, 340] width 62 height 16
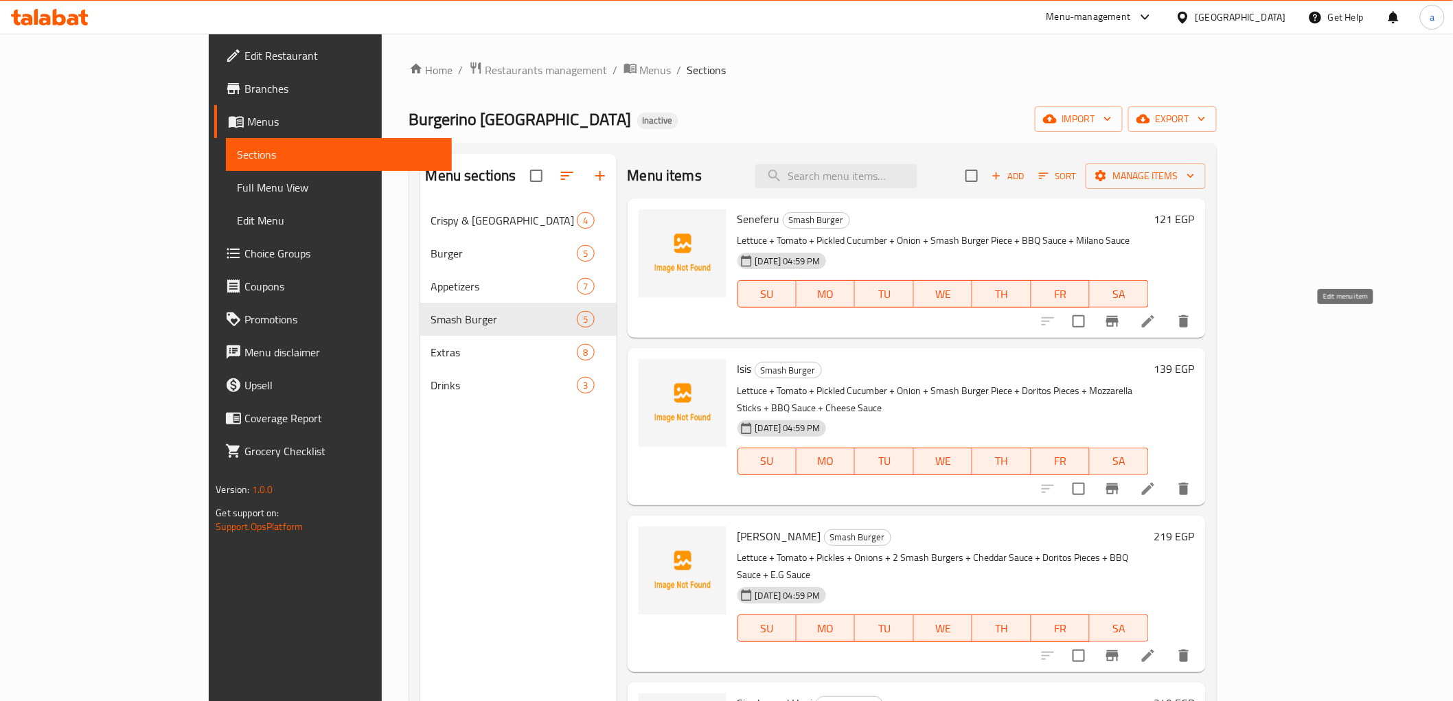
click at [1156, 323] on icon at bounding box center [1148, 321] width 16 height 16
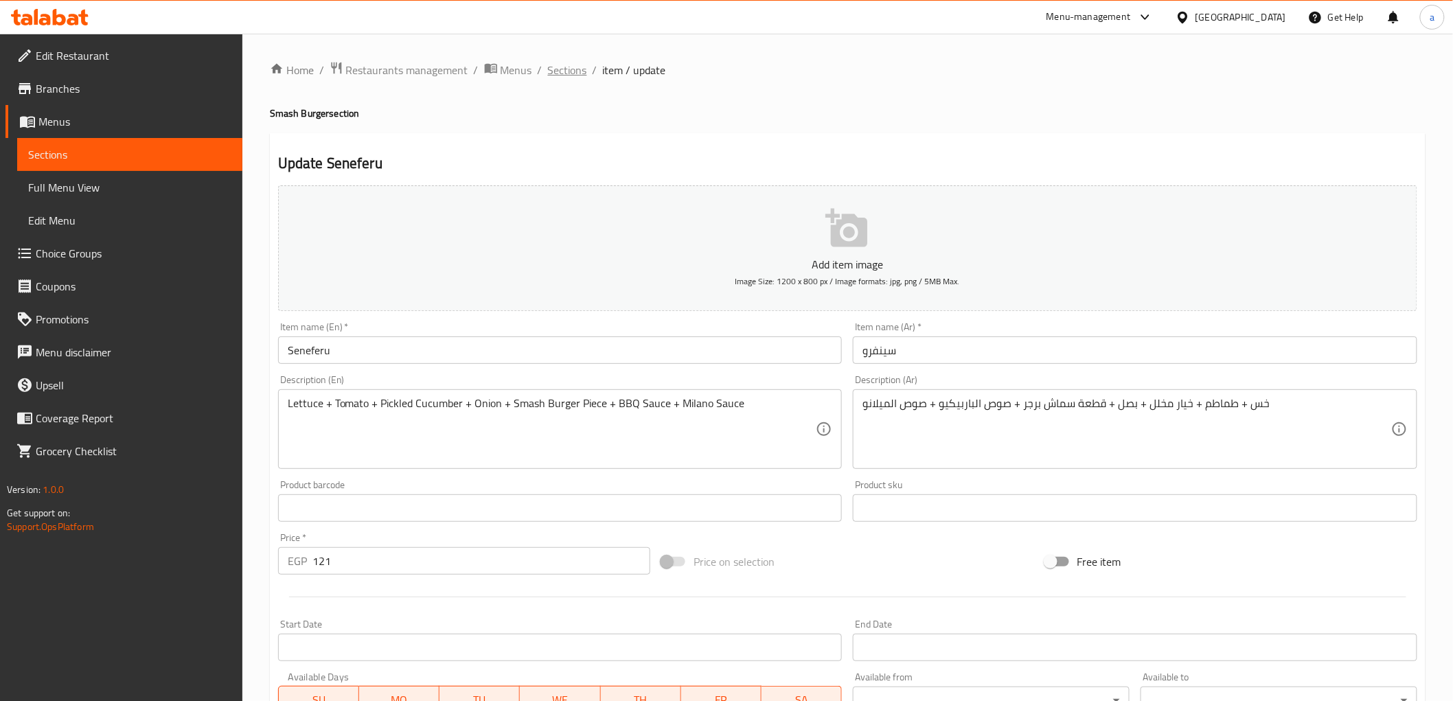
click at [582, 72] on span "Sections" at bounding box center [567, 70] width 39 height 16
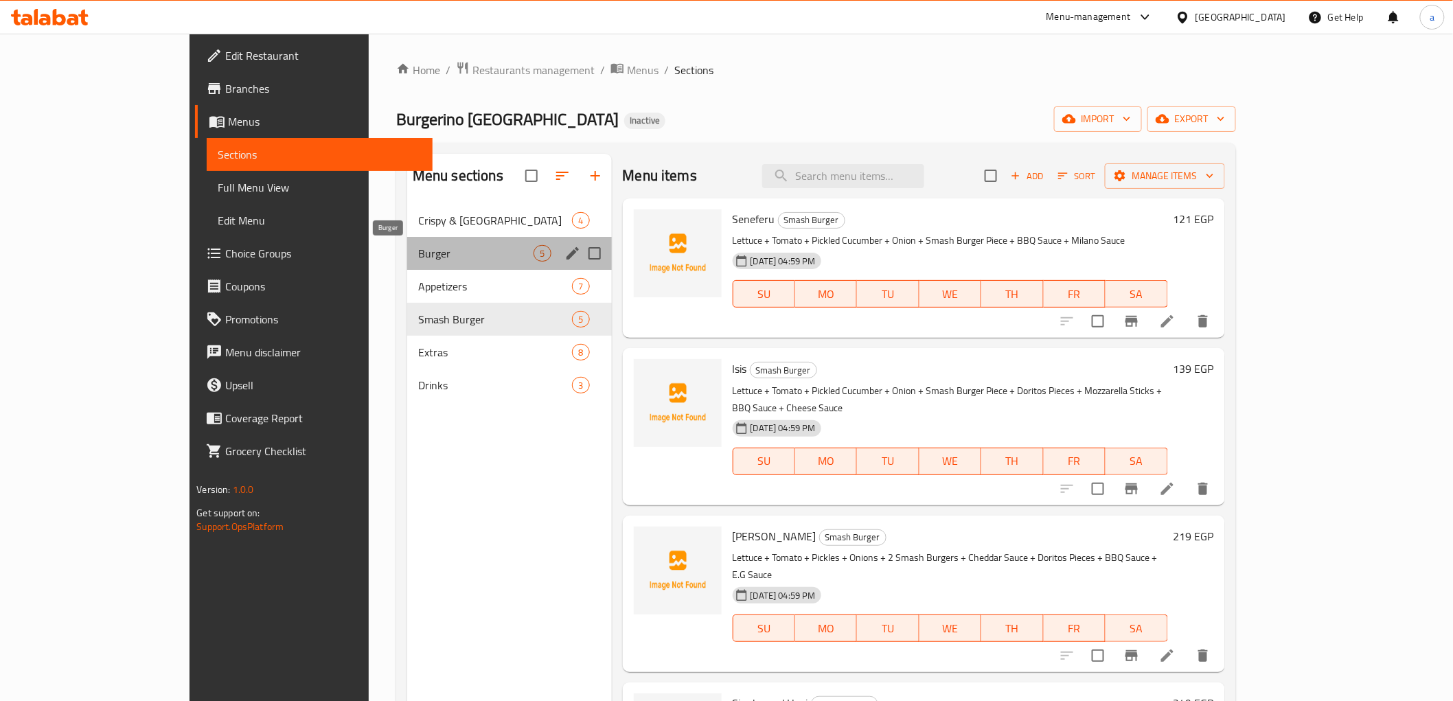
click at [418, 251] on span "Burger" at bounding box center [476, 253] width 116 height 16
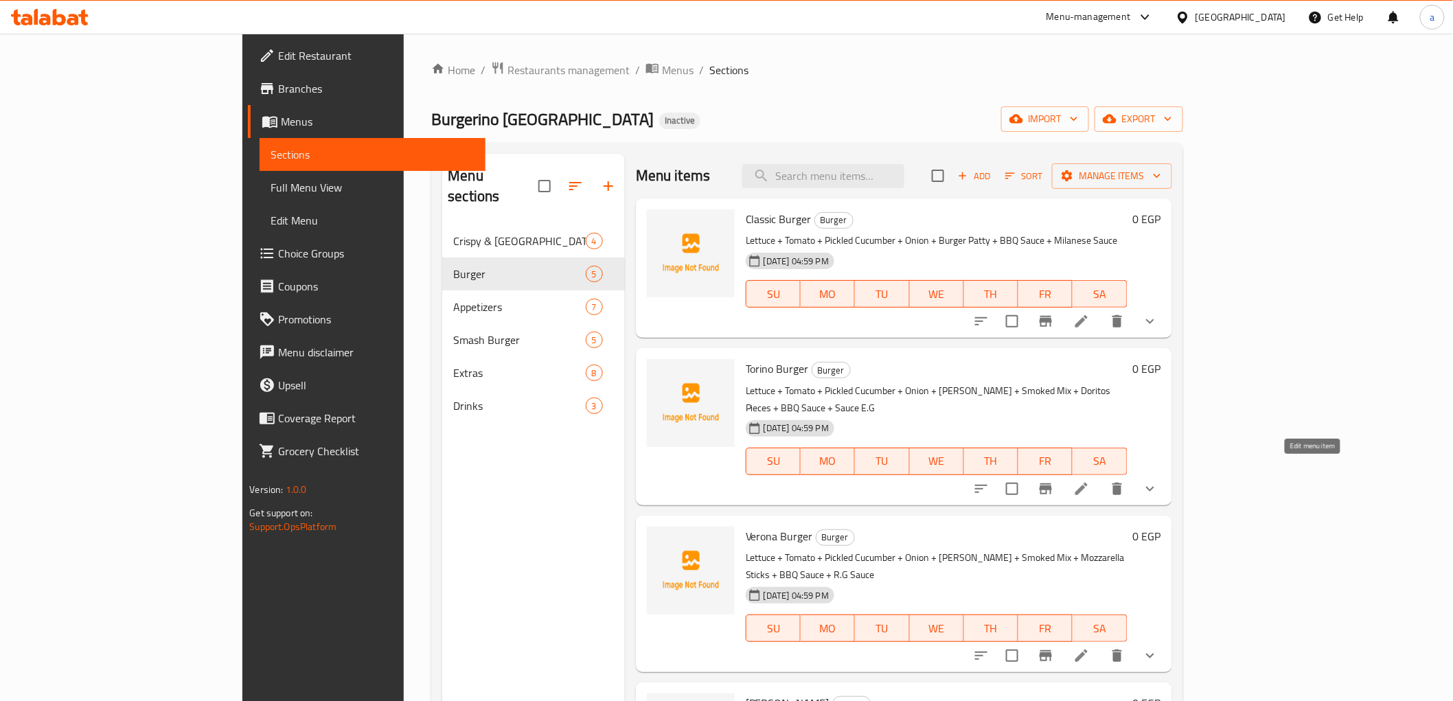
click at [1090, 481] on icon at bounding box center [1081, 489] width 16 height 16
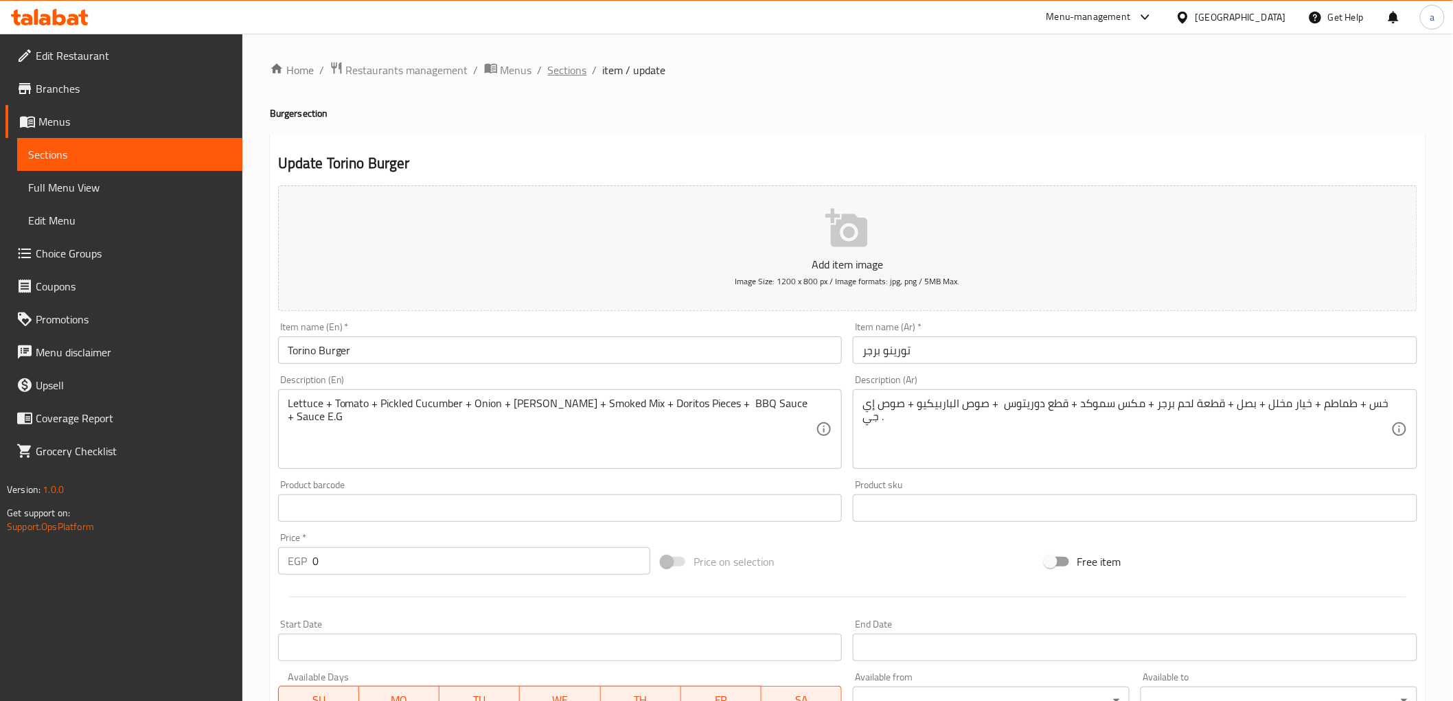
click at [567, 64] on span "Sections" at bounding box center [567, 70] width 39 height 16
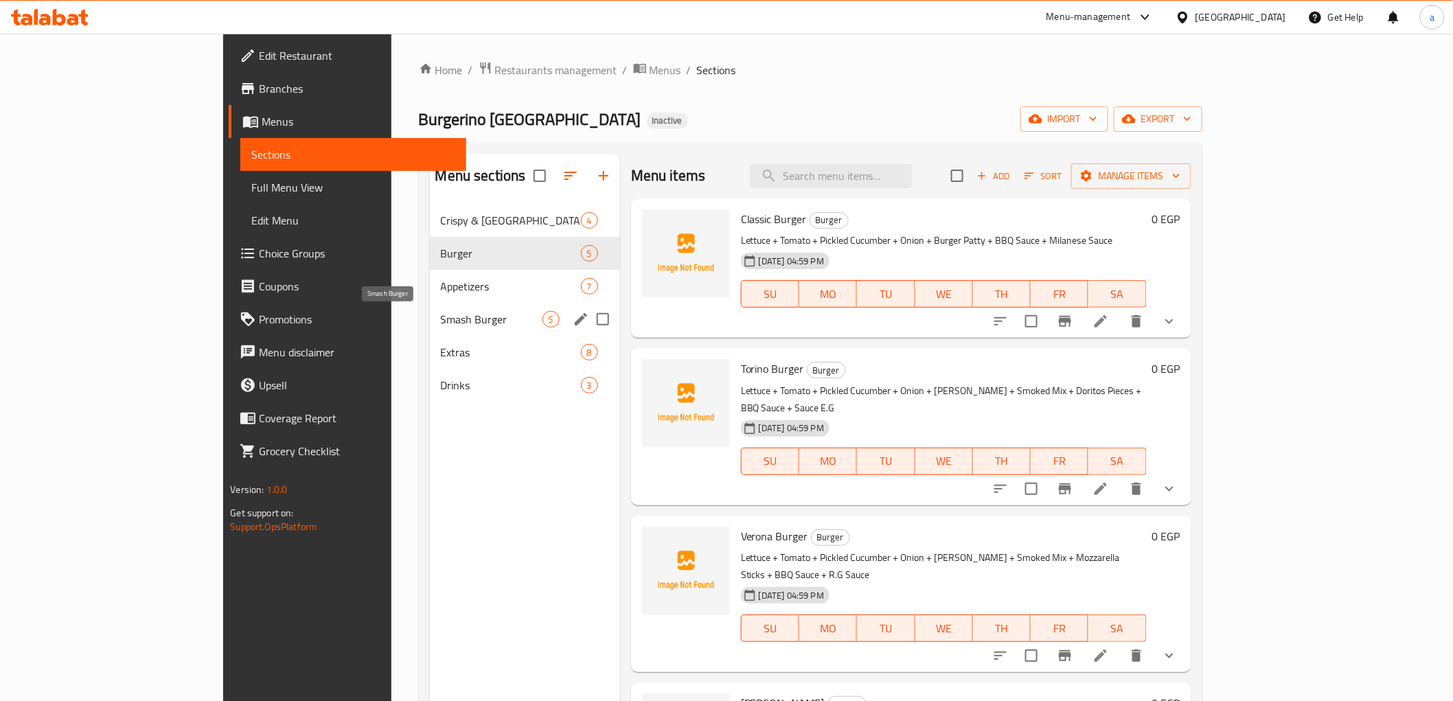
click at [441, 323] on span "Smash Burger" at bounding box center [492, 319] width 102 height 16
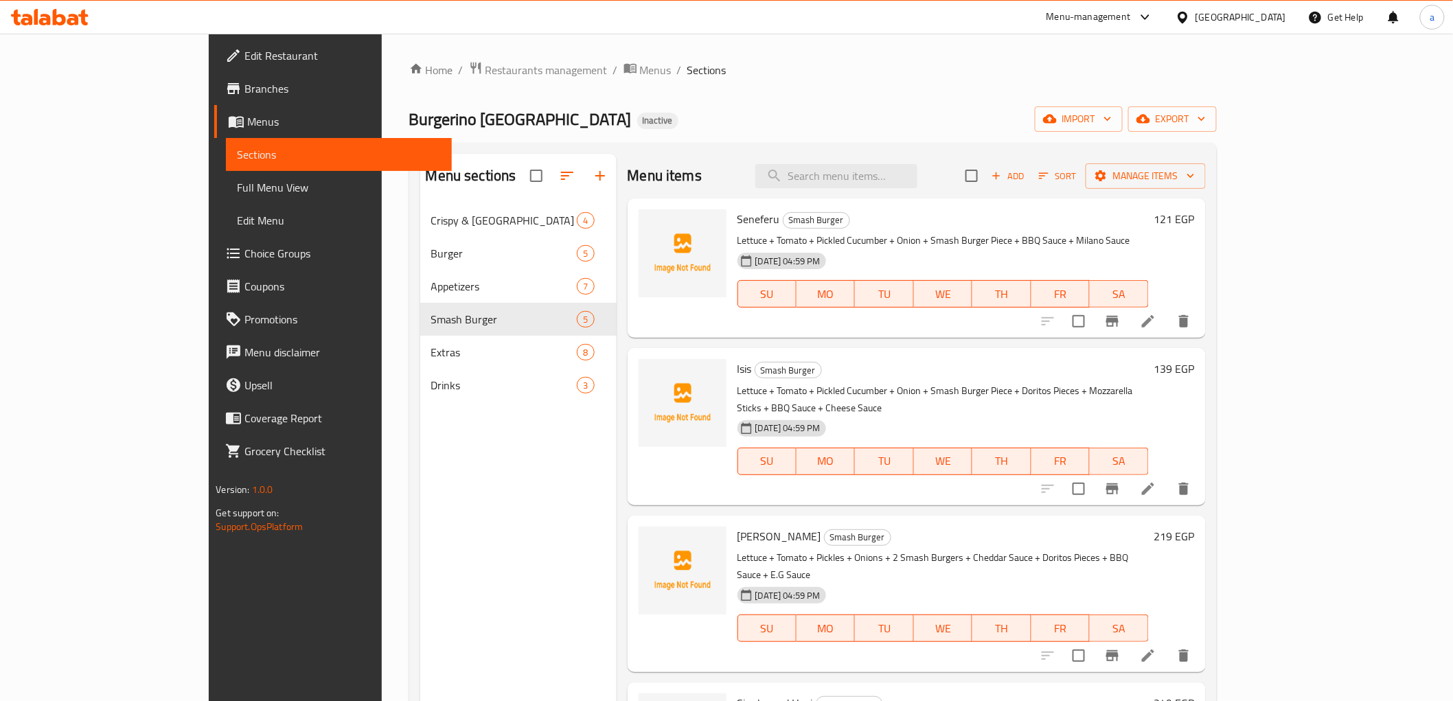
click at [1167, 332] on li at bounding box center [1148, 321] width 38 height 25
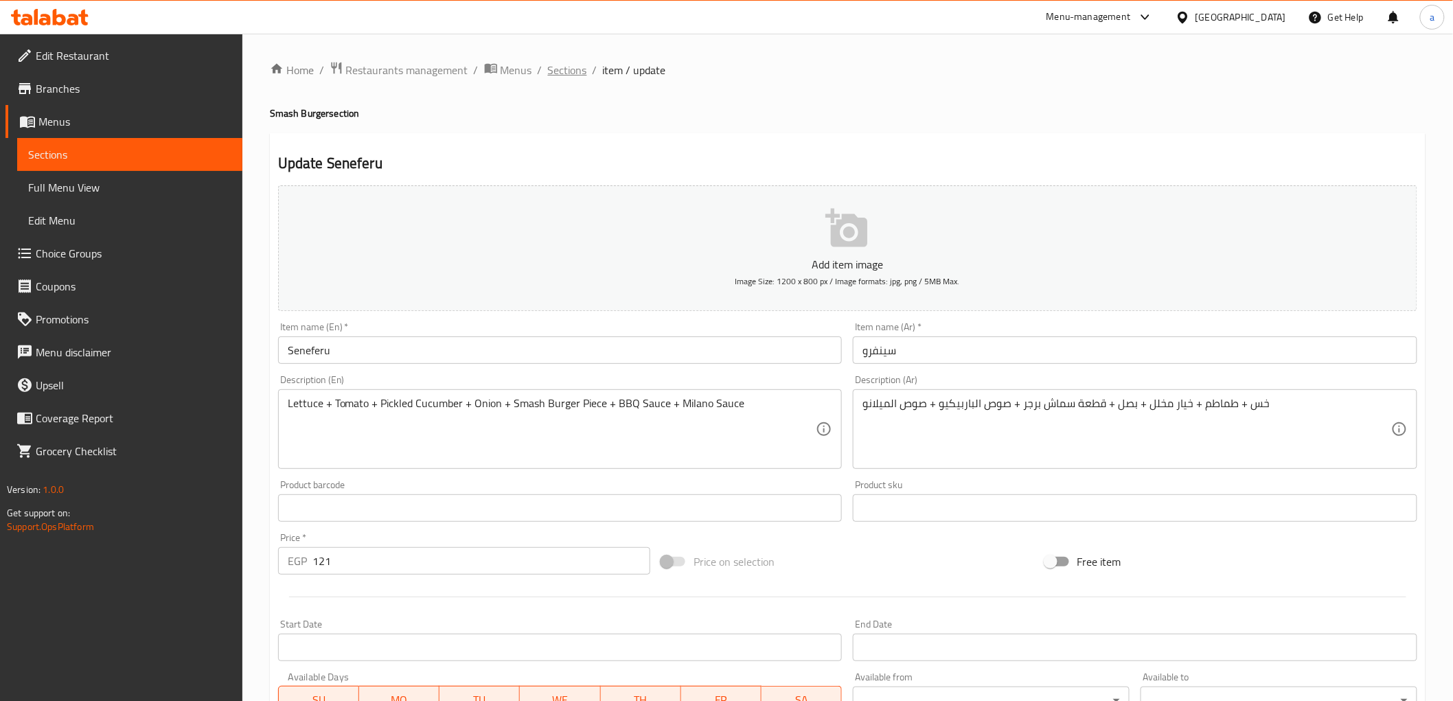
click at [571, 73] on span "Sections" at bounding box center [567, 70] width 39 height 16
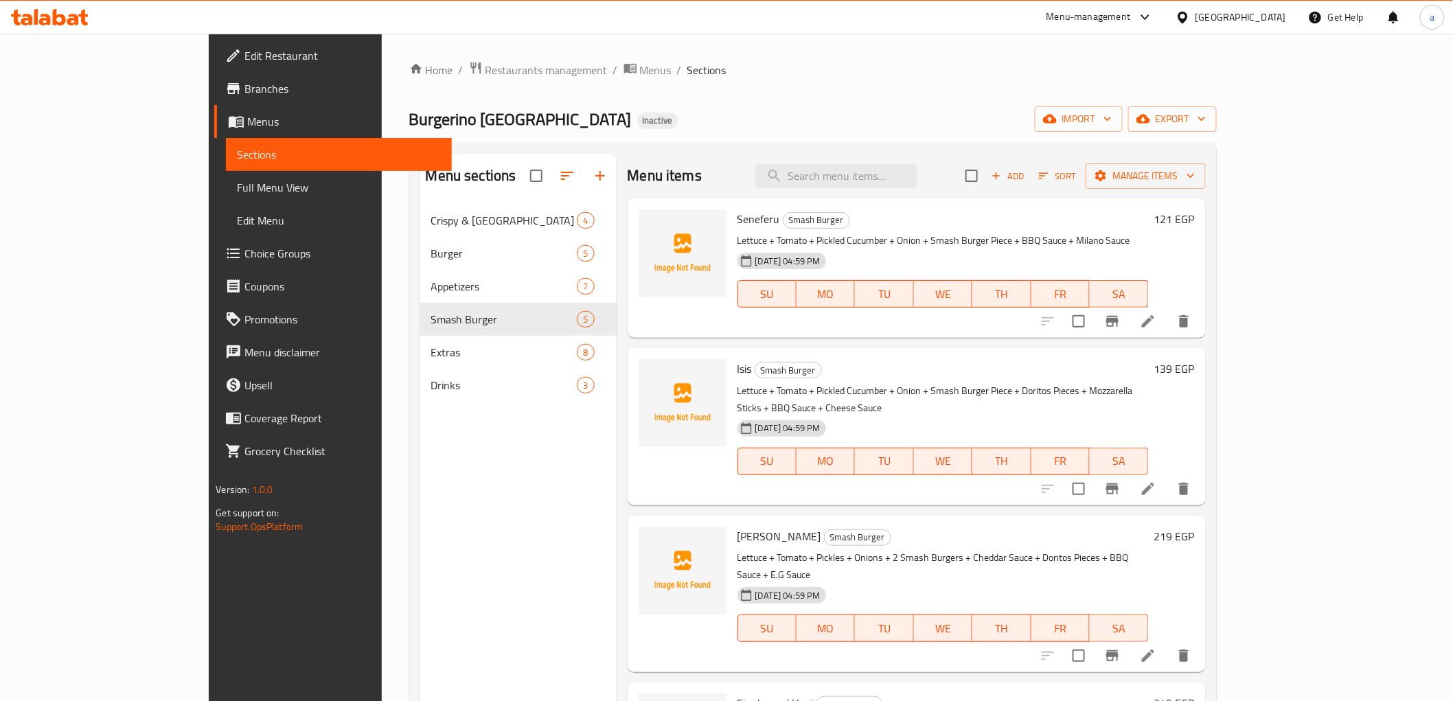
click at [1167, 481] on li at bounding box center [1148, 489] width 38 height 25
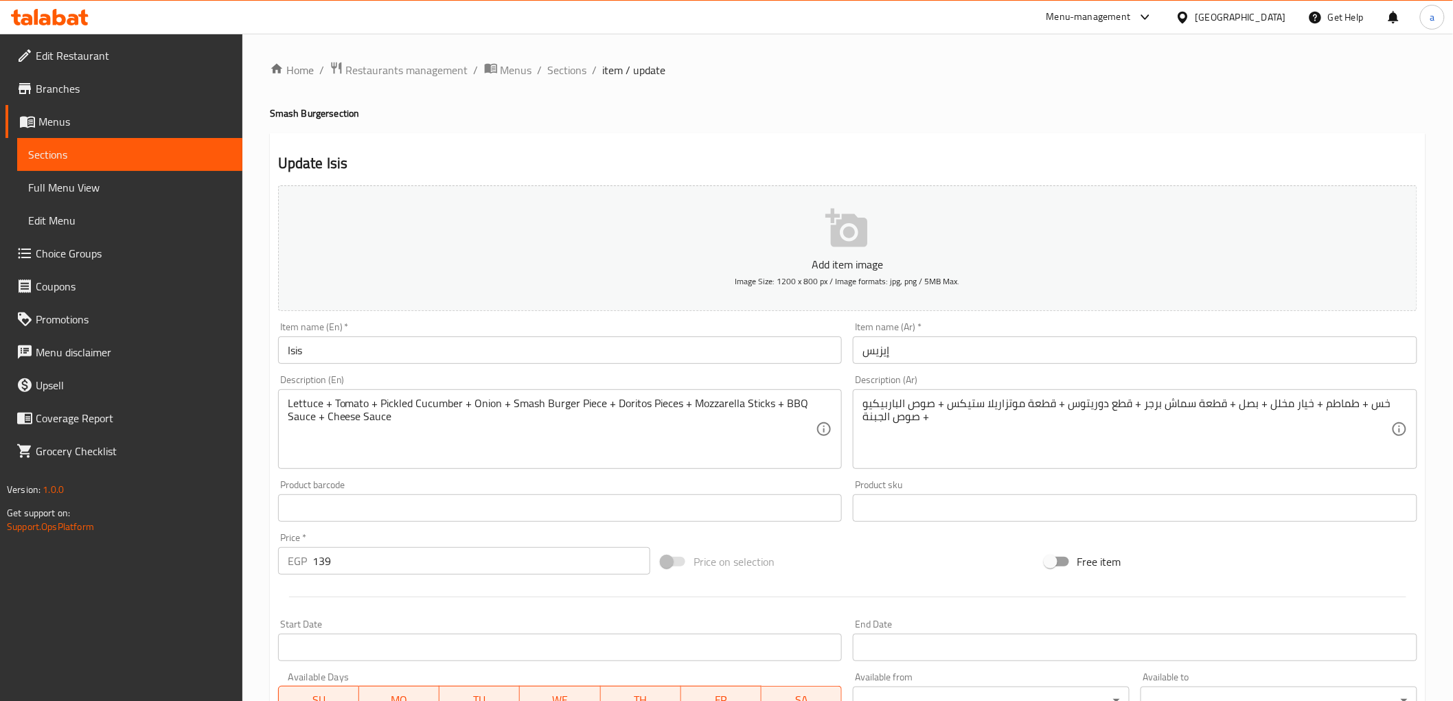
click at [610, 71] on span "item / update" at bounding box center [634, 70] width 63 height 16
click at [578, 73] on span "Sections" at bounding box center [567, 70] width 39 height 16
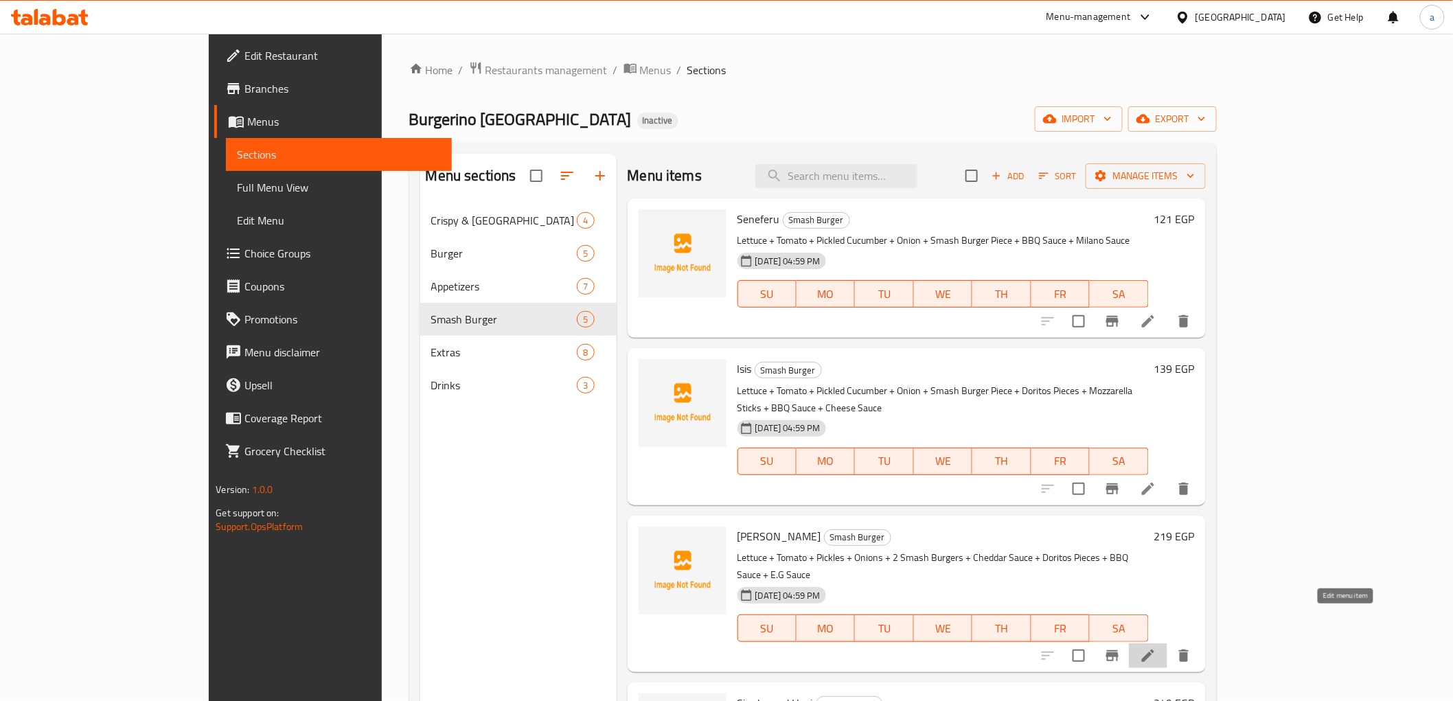
click at [1156, 647] on icon at bounding box center [1148, 655] width 16 height 16
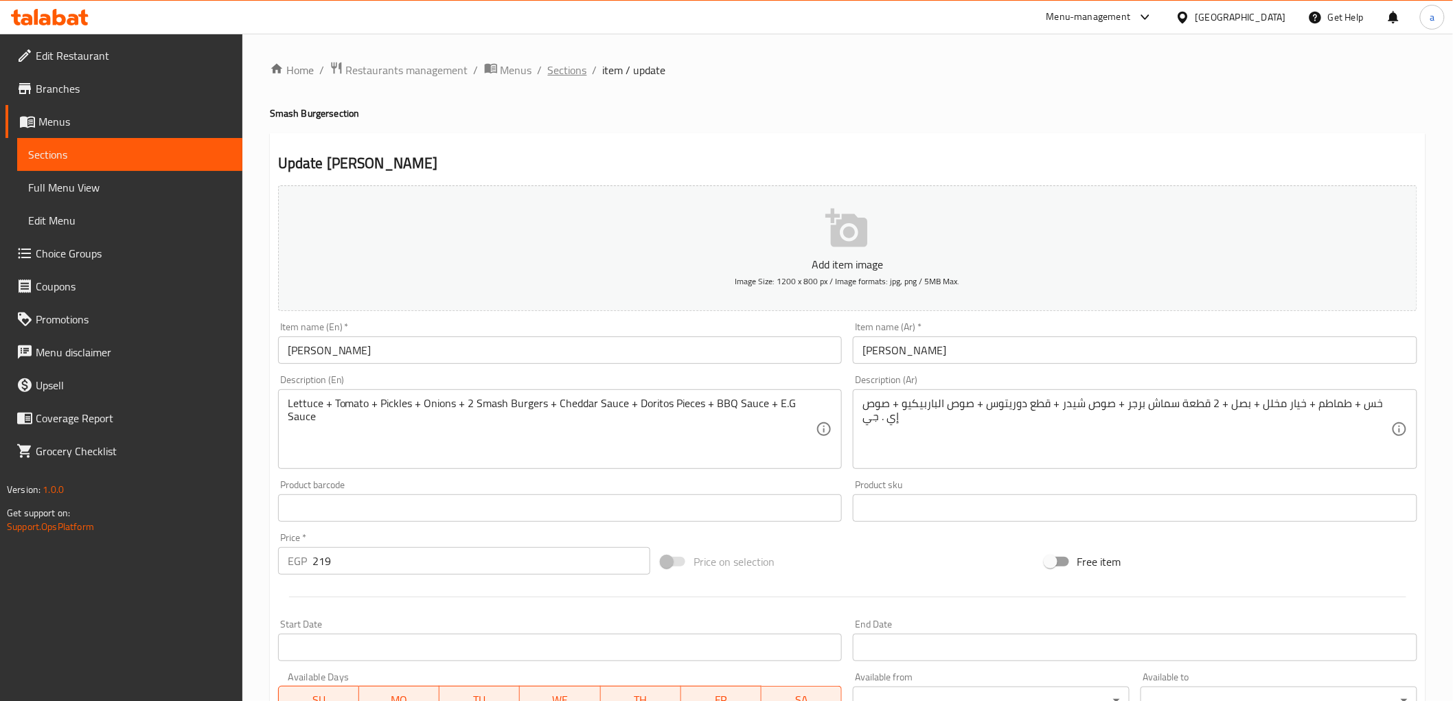
click at [572, 62] on span "Sections" at bounding box center [567, 70] width 39 height 16
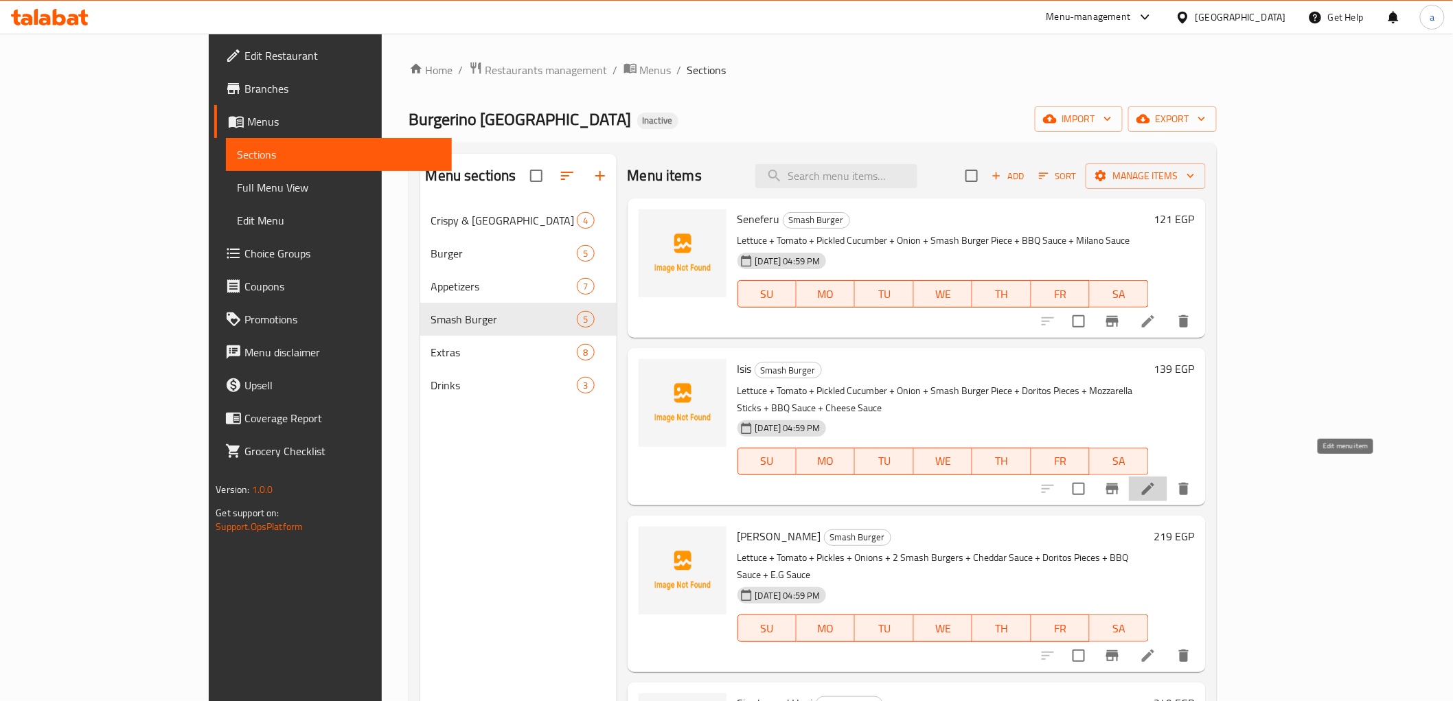
click at [1156, 481] on icon at bounding box center [1148, 489] width 16 height 16
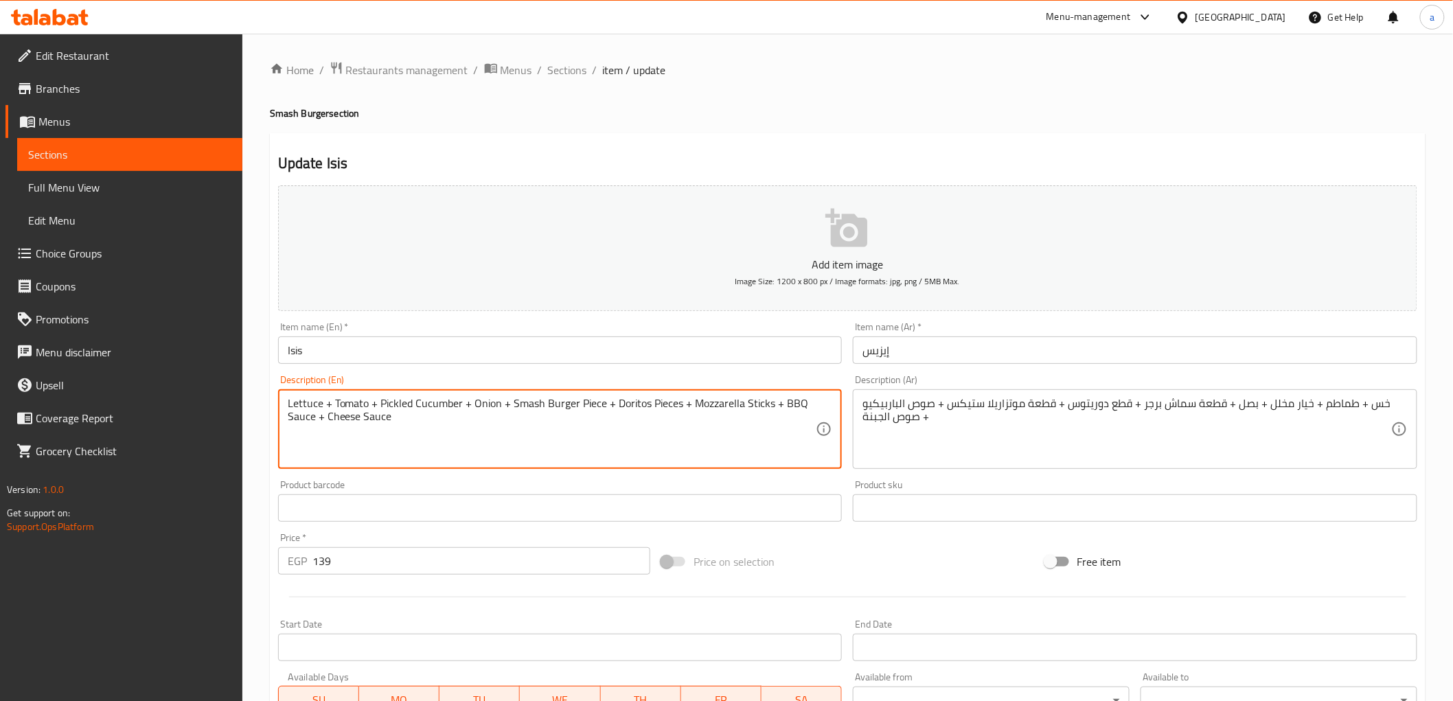
drag, startPoint x: 460, startPoint y: 403, endPoint x: 379, endPoint y: 402, distance: 81.0
click at [574, 63] on span "Sections" at bounding box center [567, 70] width 39 height 16
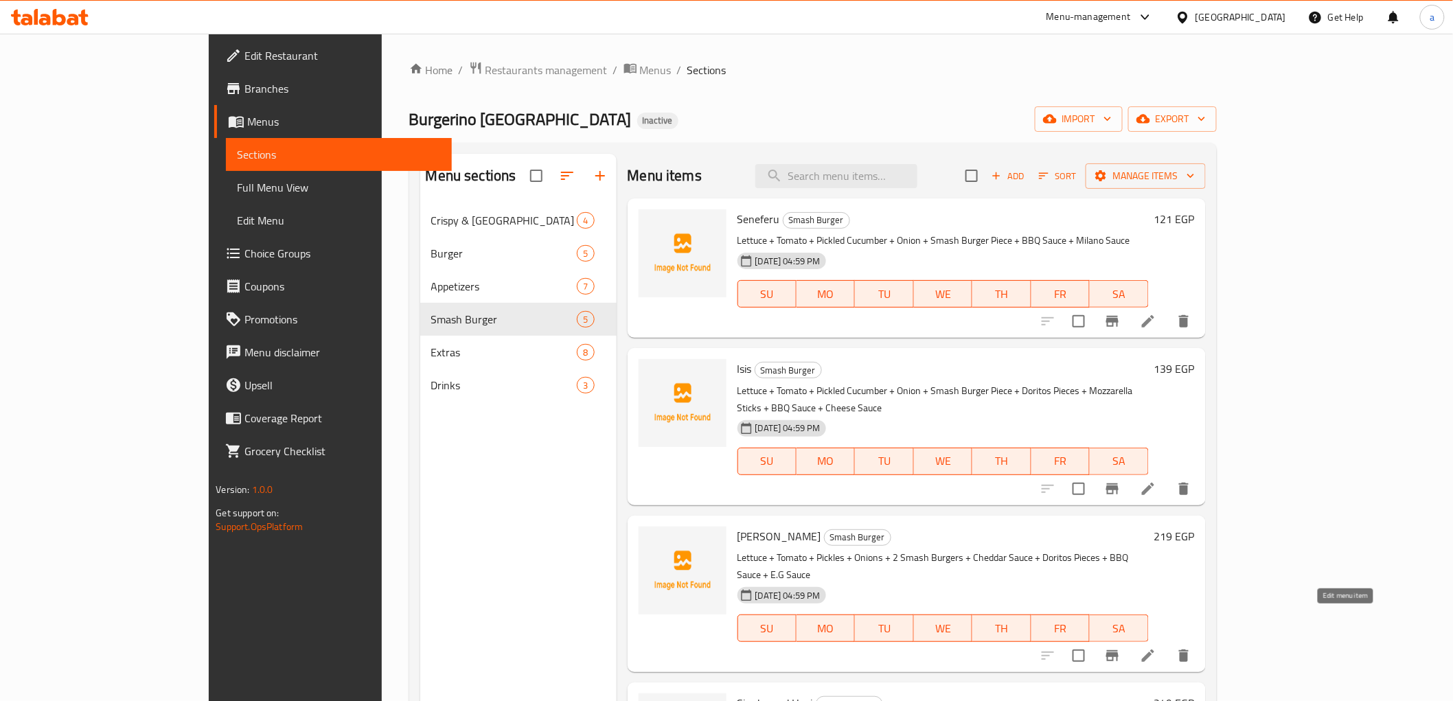
click at [1156, 647] on icon at bounding box center [1148, 655] width 16 height 16
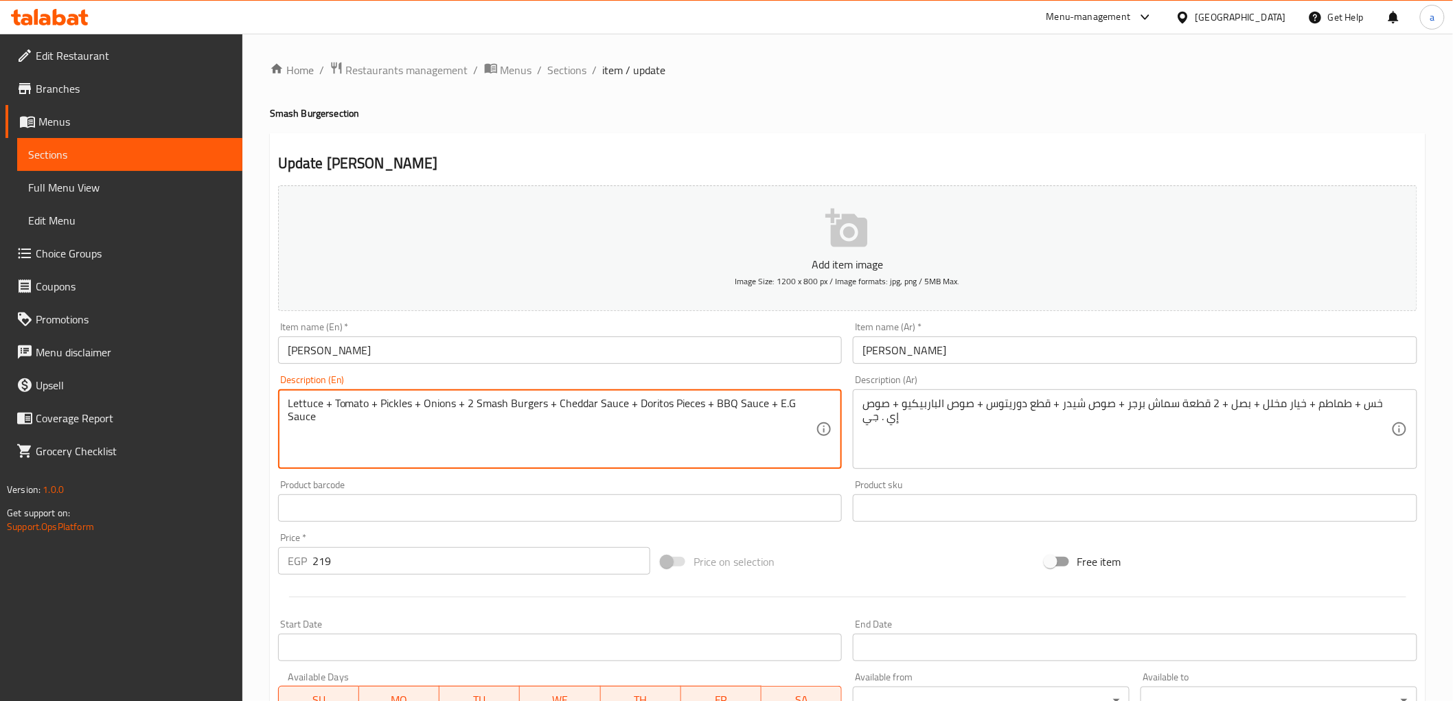
drag, startPoint x: 410, startPoint y: 405, endPoint x: 380, endPoint y: 406, distance: 30.2
paste textarea "d Cucumber"
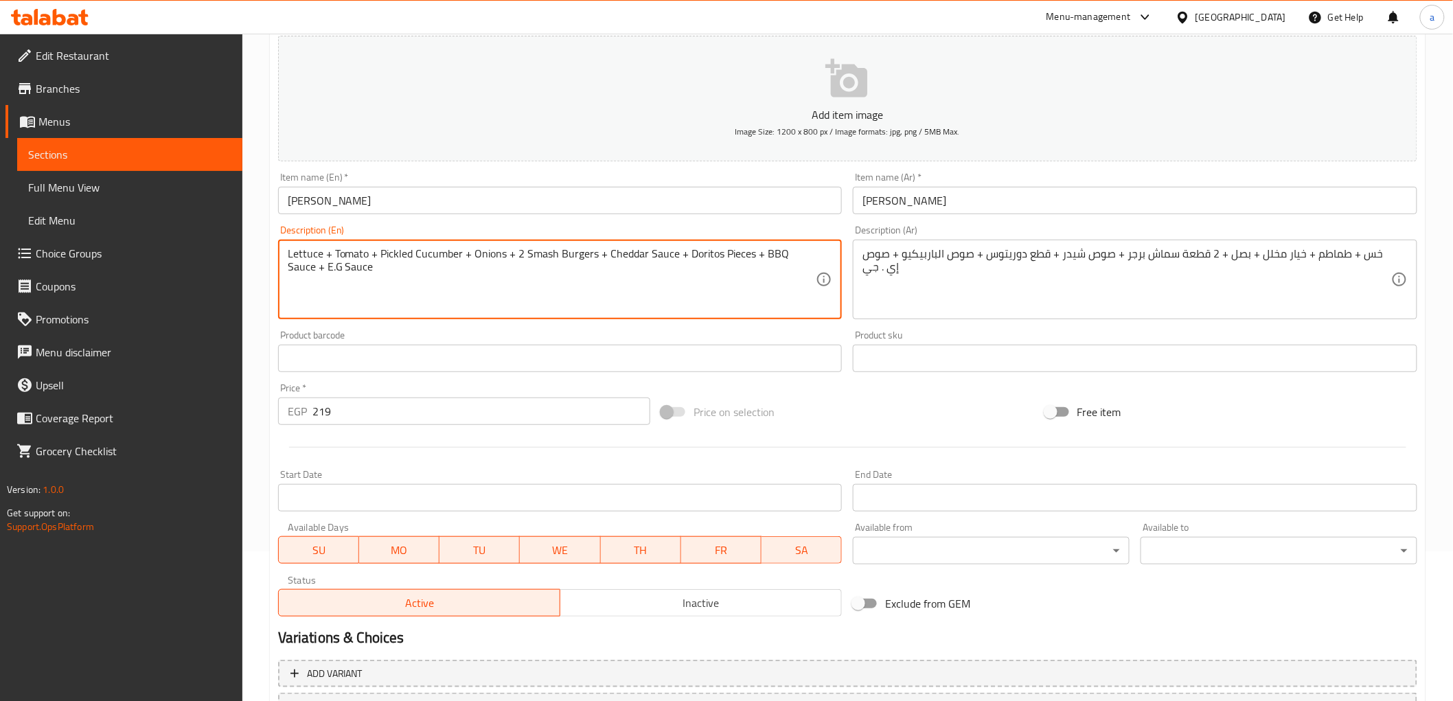
scroll to position [266, 0]
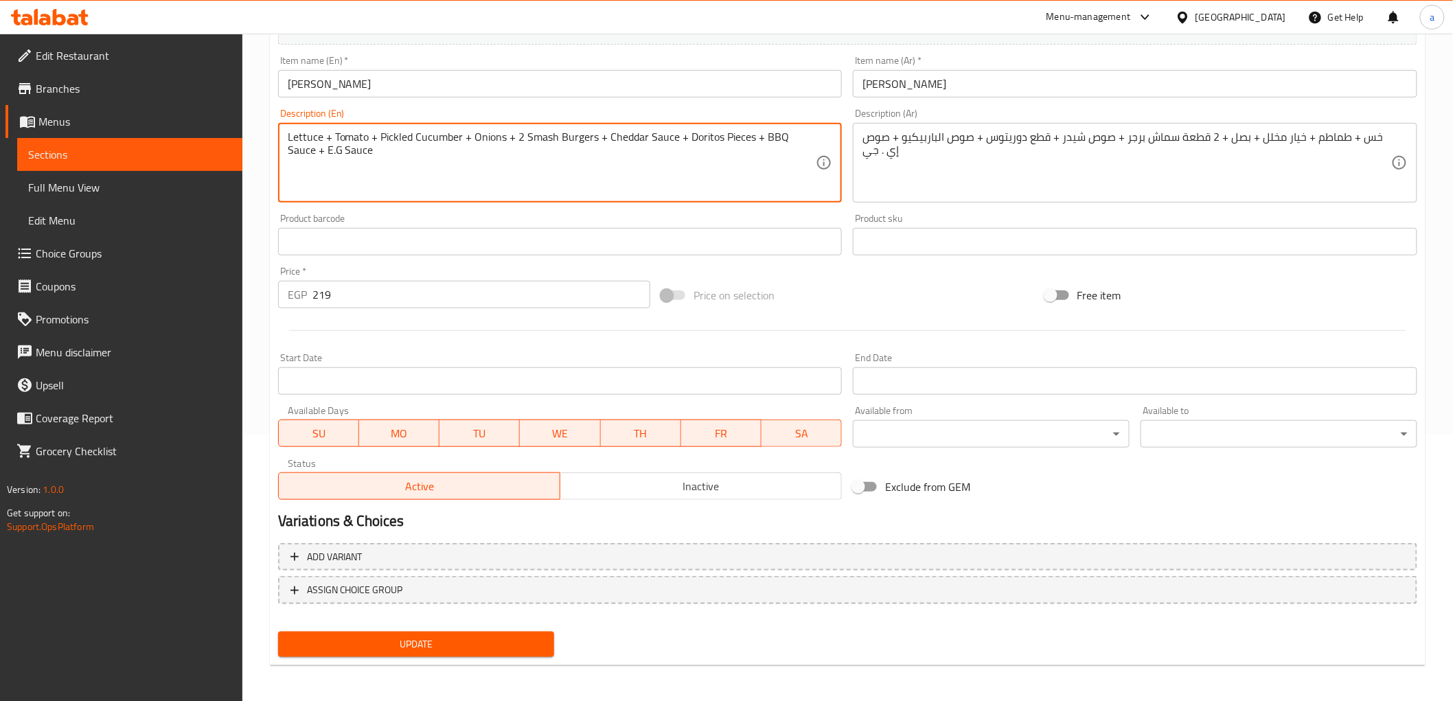
type textarea "Lettuce + Tomato + Pickled Cucumber + Onions + 2 Smash Burgers + Cheddar Sauce …"
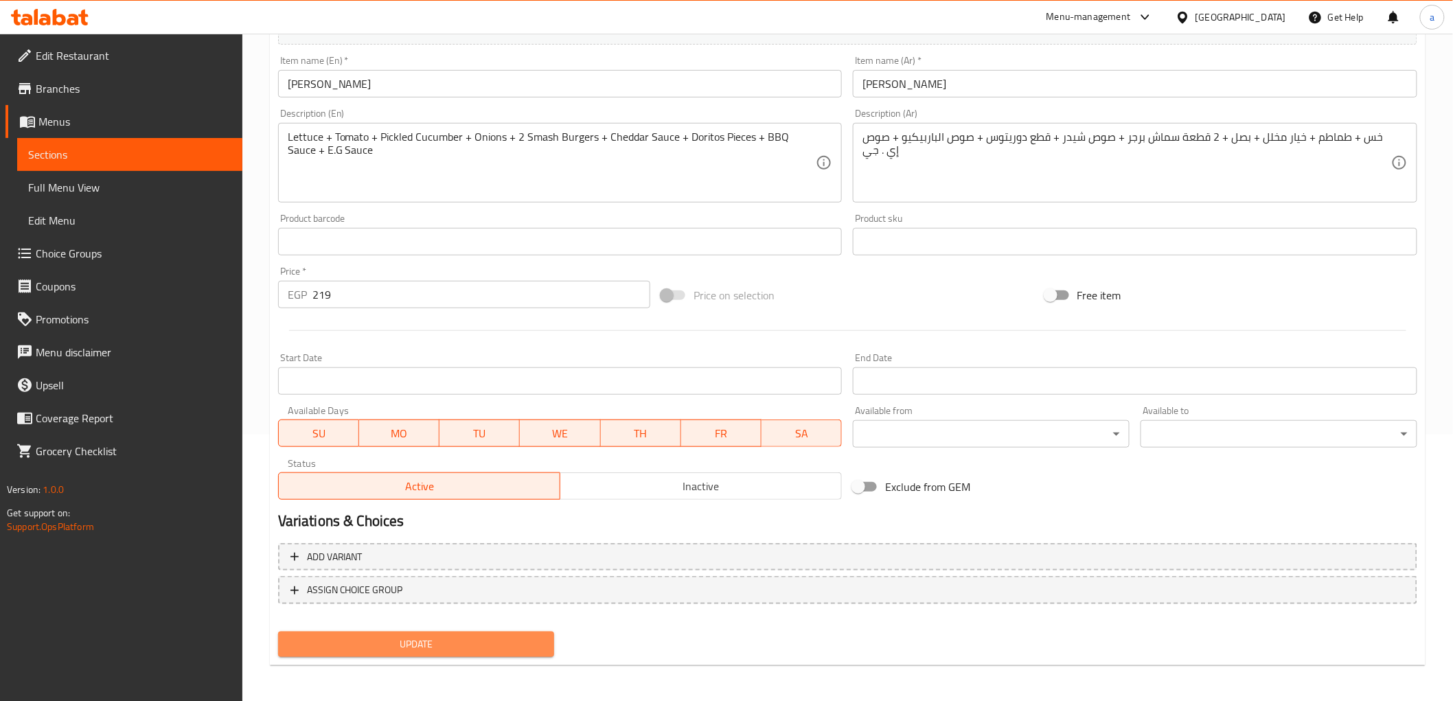
click at [382, 642] on span "Update" at bounding box center [416, 644] width 255 height 17
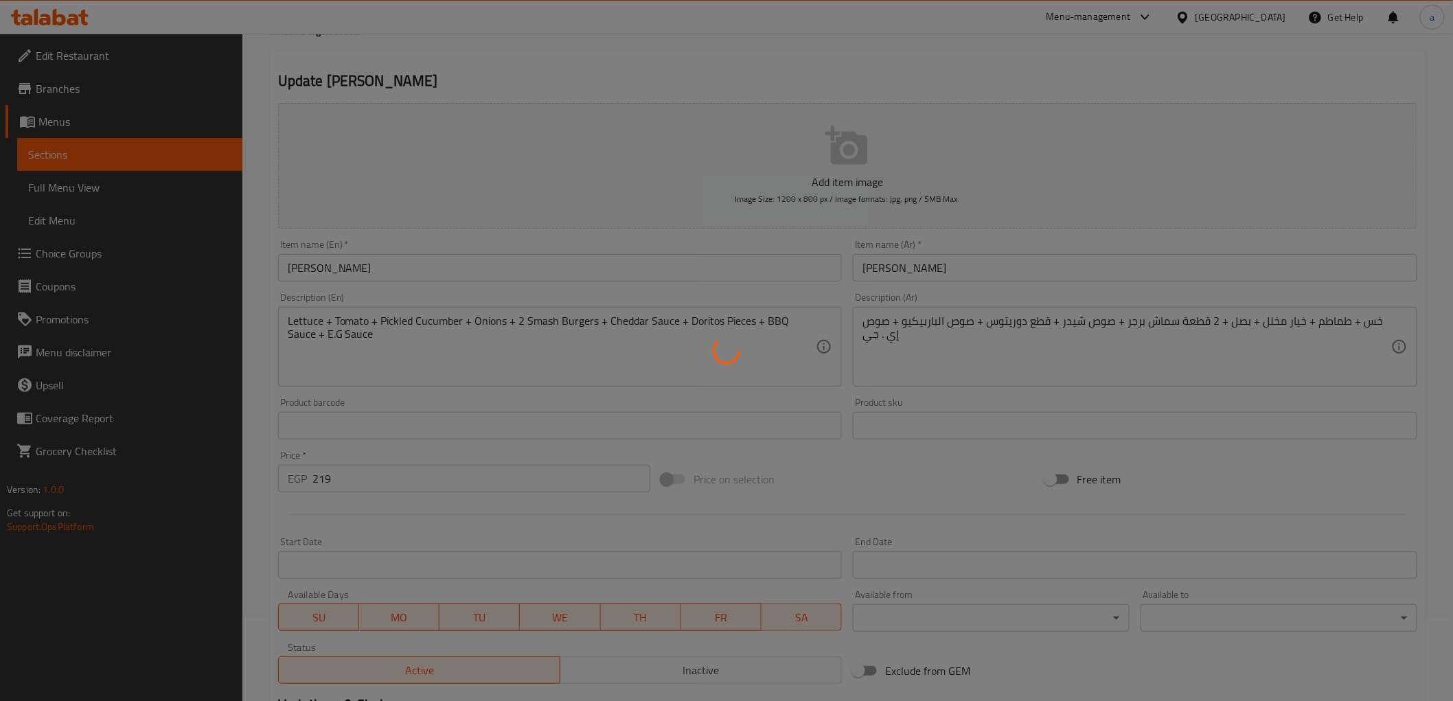
scroll to position [0, 0]
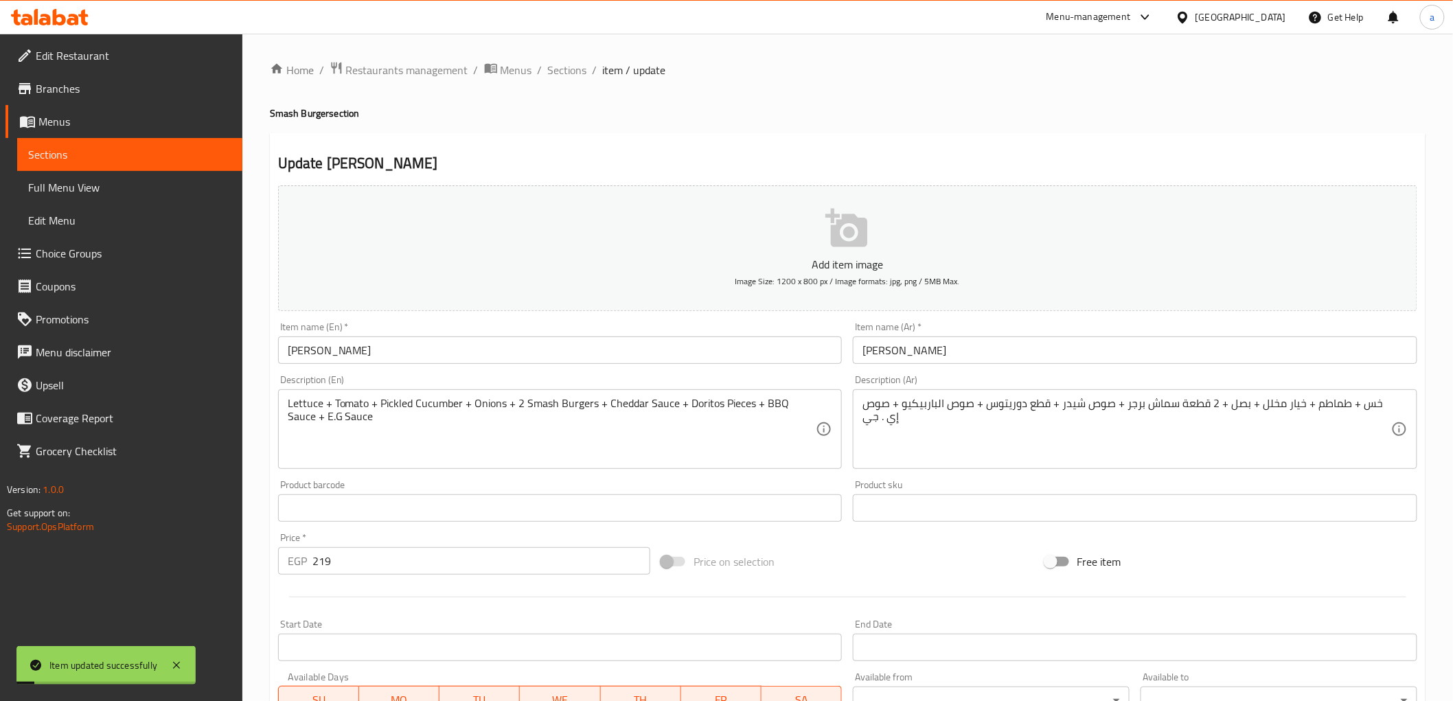
click at [565, 73] on span "Sections" at bounding box center [567, 70] width 39 height 16
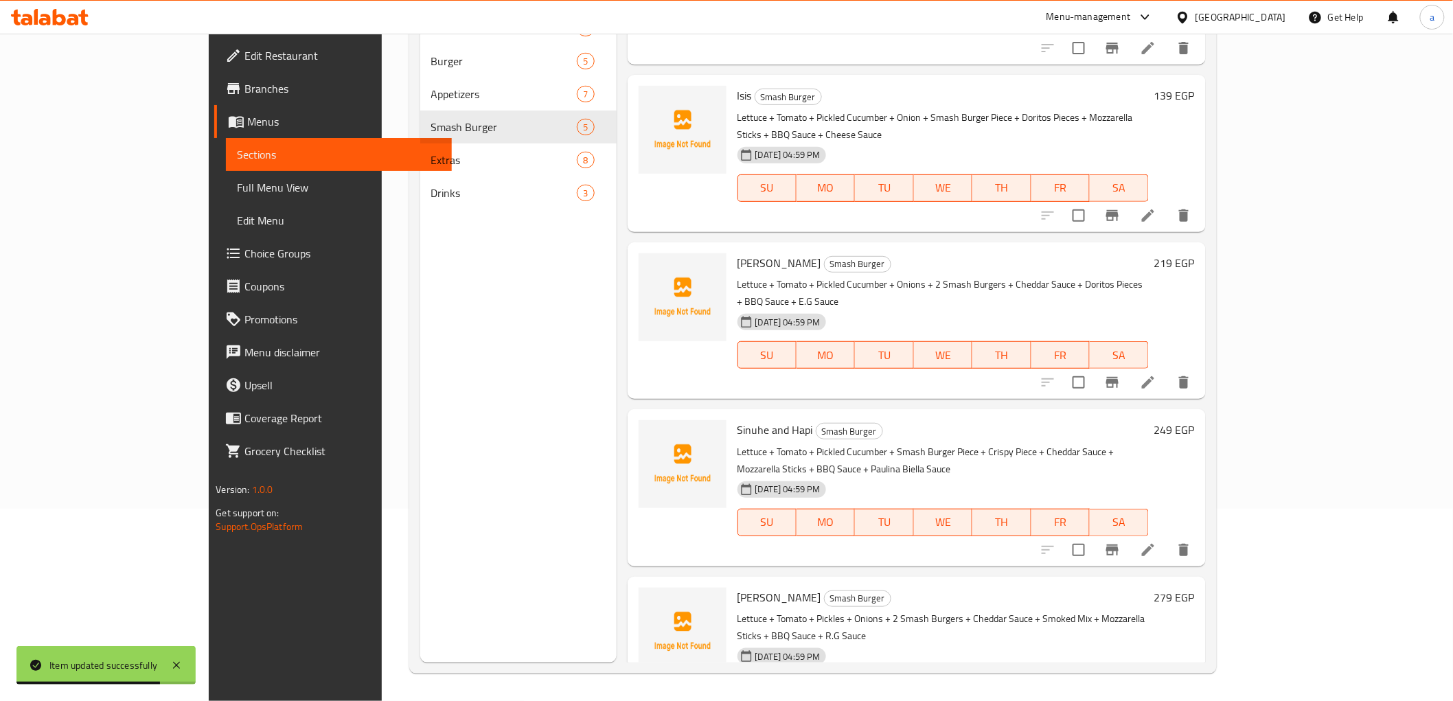
scroll to position [82, 0]
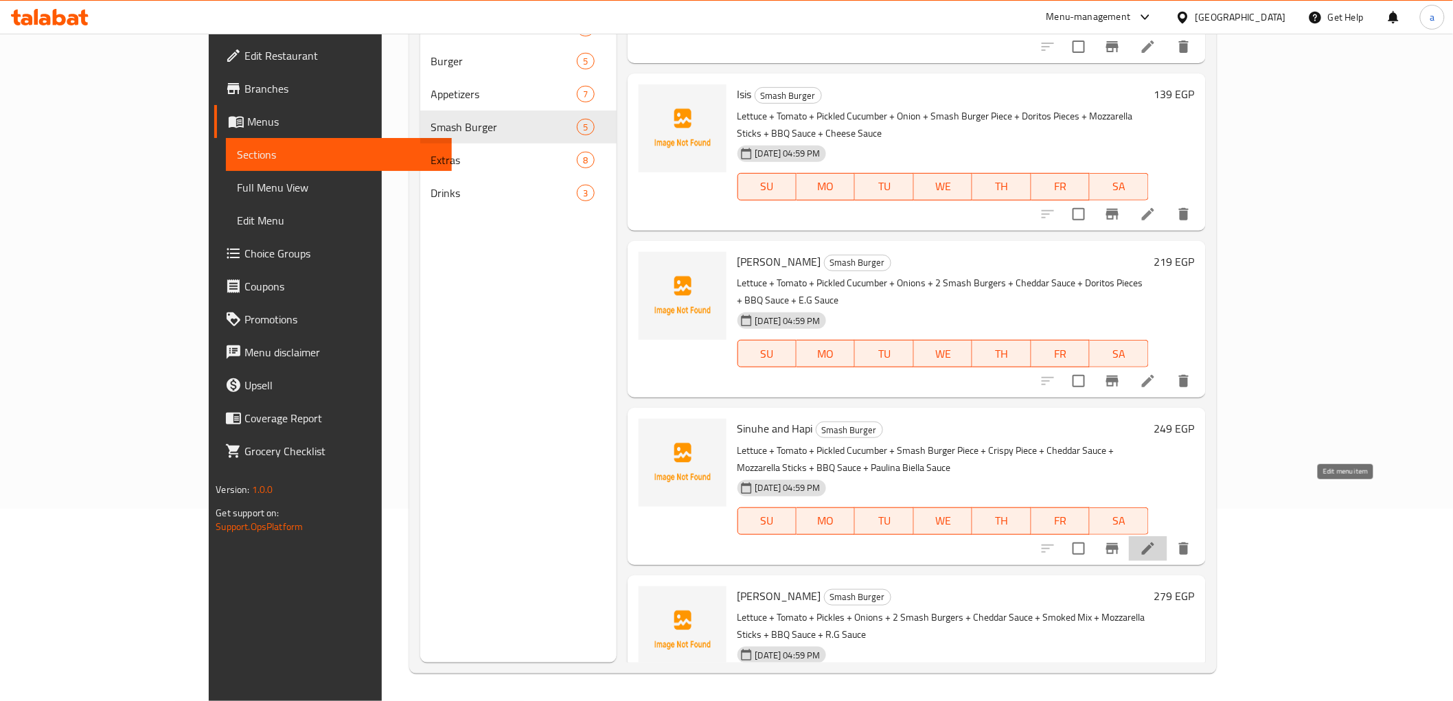
click at [1156, 540] on icon at bounding box center [1148, 548] width 16 height 16
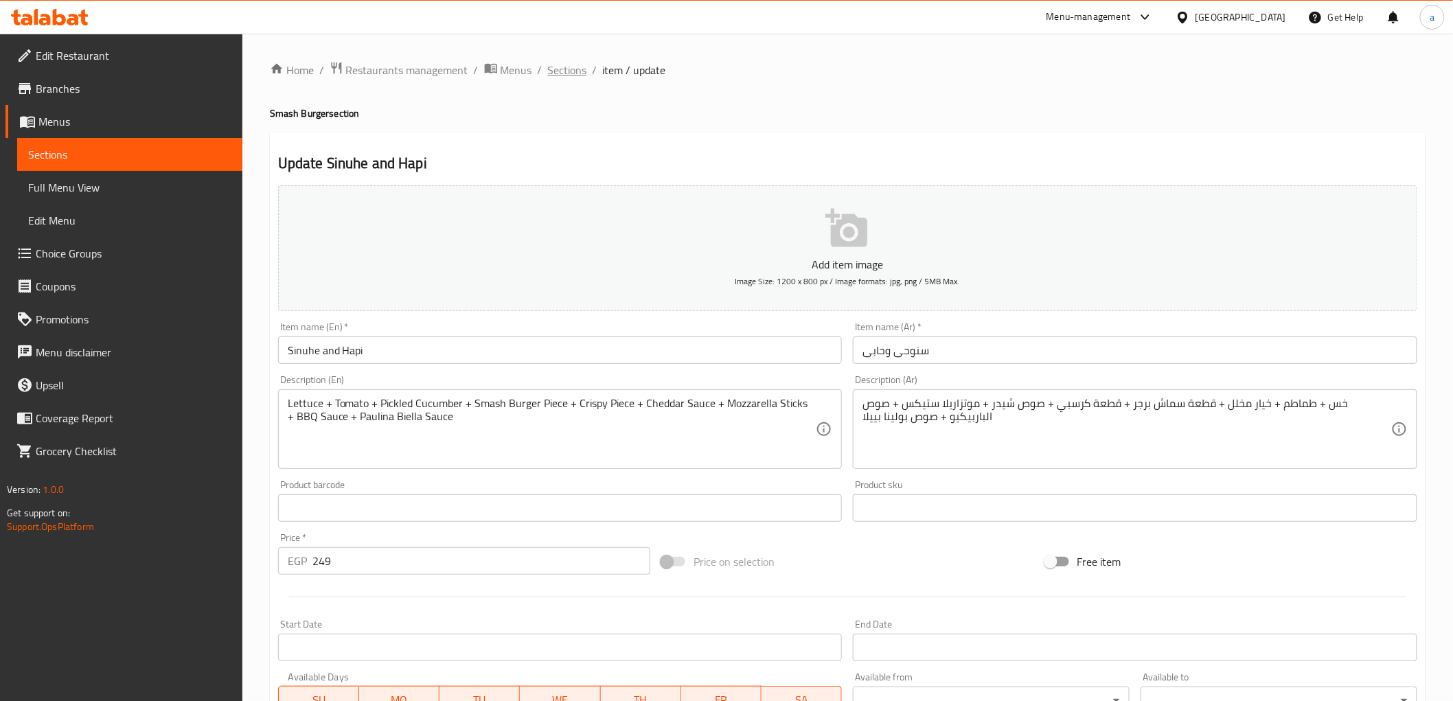
click at [569, 73] on span "Sections" at bounding box center [567, 70] width 39 height 16
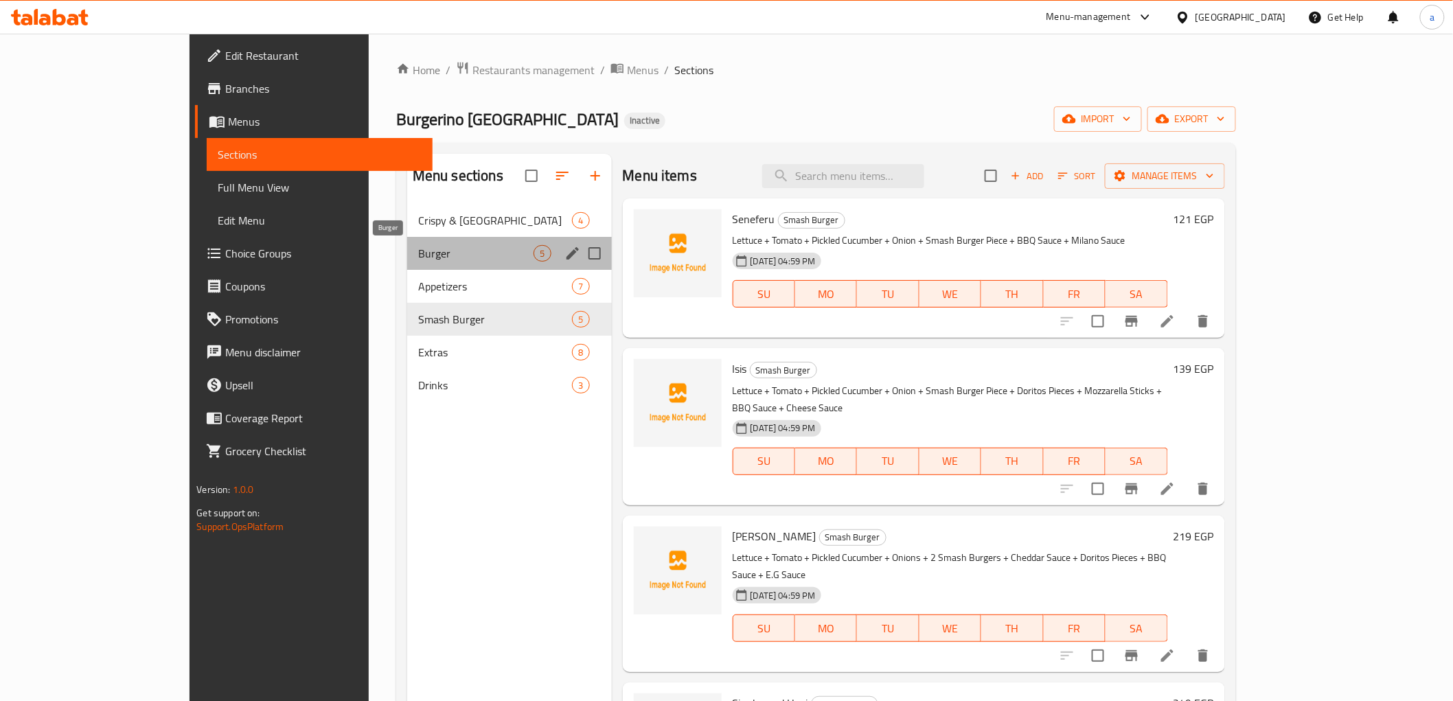
click at [418, 254] on span "Burger" at bounding box center [476, 253] width 116 height 16
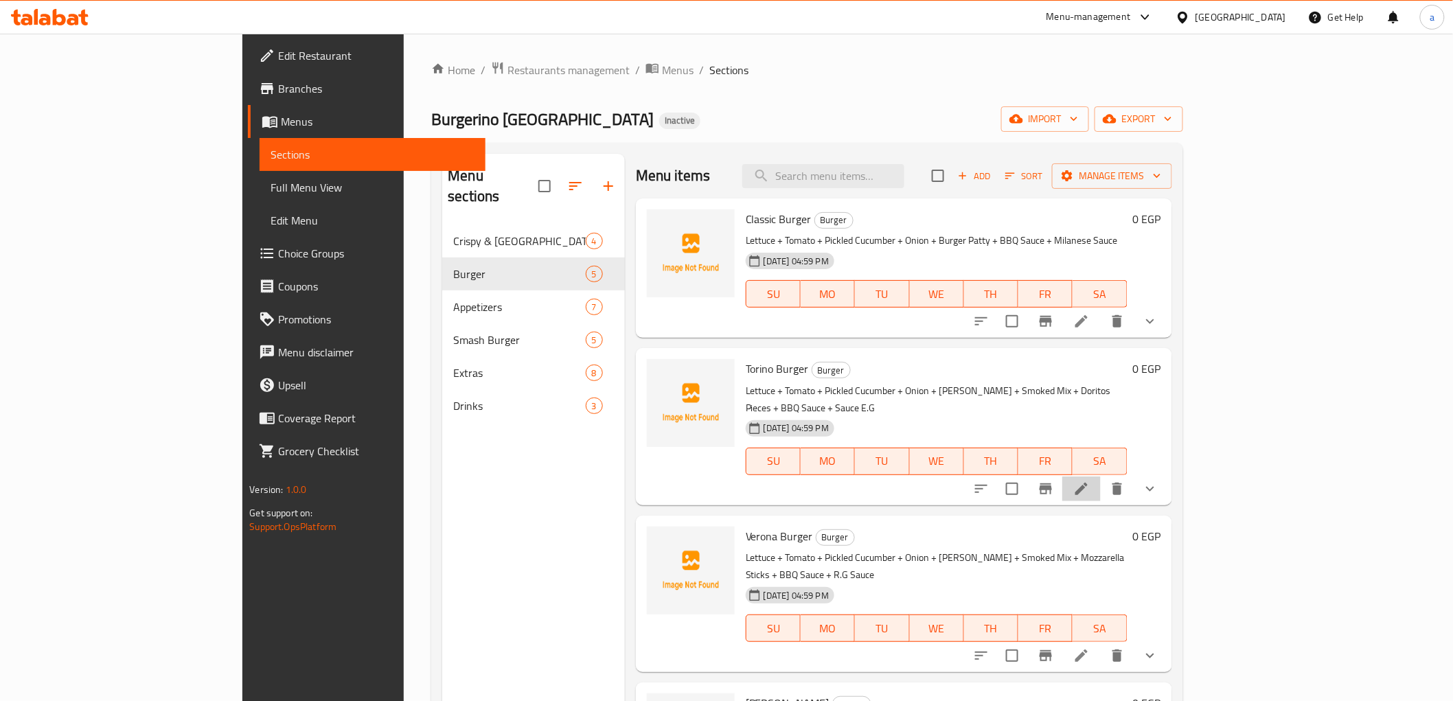
click at [1101, 483] on li at bounding box center [1081, 489] width 38 height 25
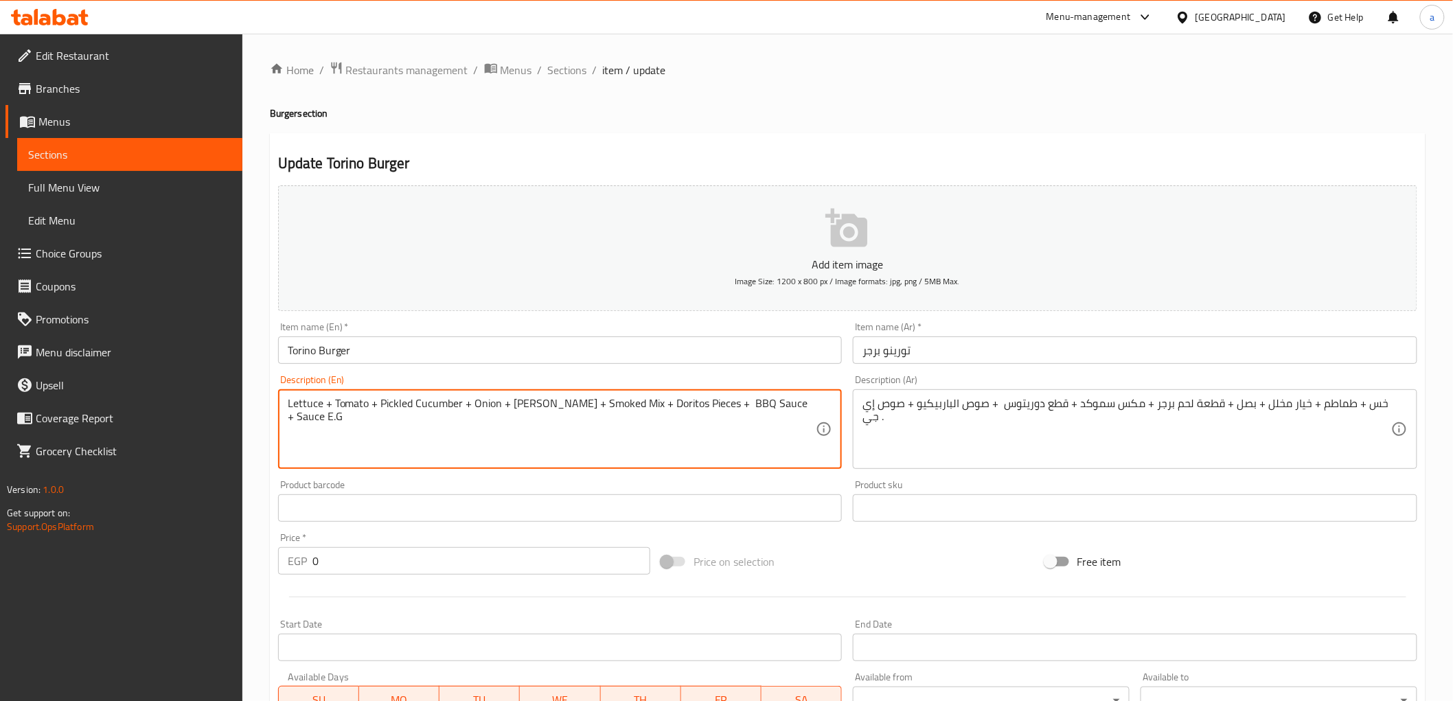
drag, startPoint x: 635, startPoint y: 405, endPoint x: 621, endPoint y: 406, distance: 14.5
click at [577, 402] on textarea "Lettuce + Tomato + Pickled Cucumber + Onion + [PERSON_NAME] + Smoked + Doritos …" at bounding box center [552, 429] width 529 height 65
paste textarea "Mix"
click at [575, 402] on textarea "Lettuce + Tomato + Pickled Cucumber + Onion + [PERSON_NAME] +Mix Smoked + Dorit…" at bounding box center [552, 429] width 529 height 65
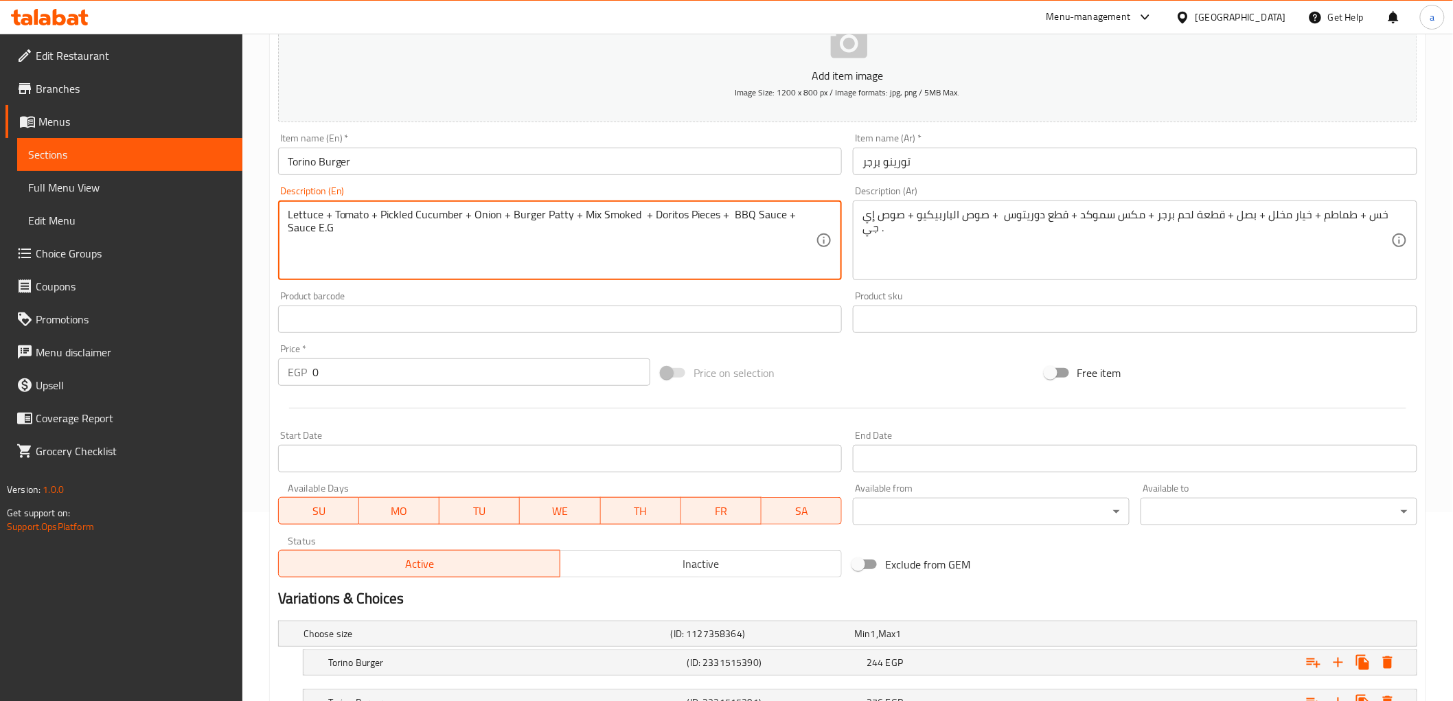
scroll to position [299, 0]
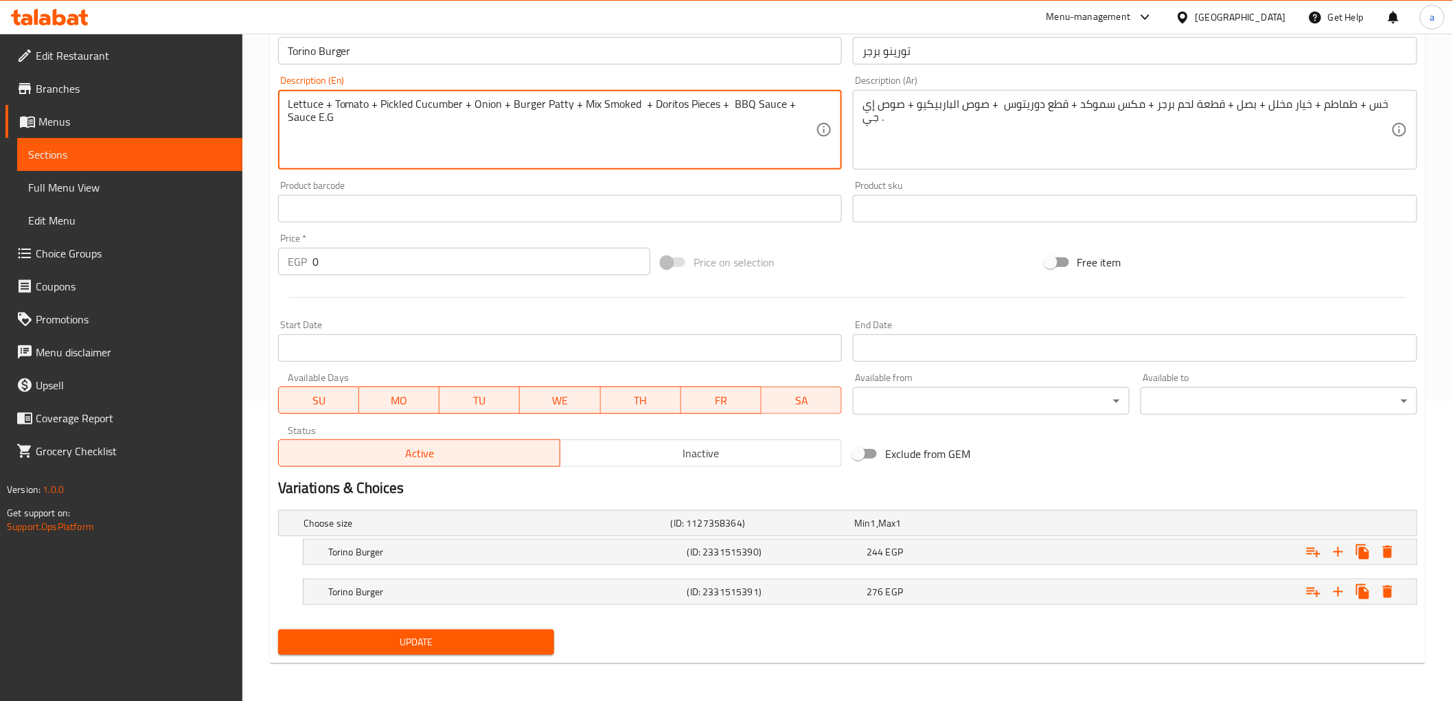
type textarea "Lettuce + Tomato + Pickled Cucumber + Onion + Burger Patty + Mix Smoked + Dorit…"
click at [496, 649] on span "Update" at bounding box center [416, 642] width 255 height 17
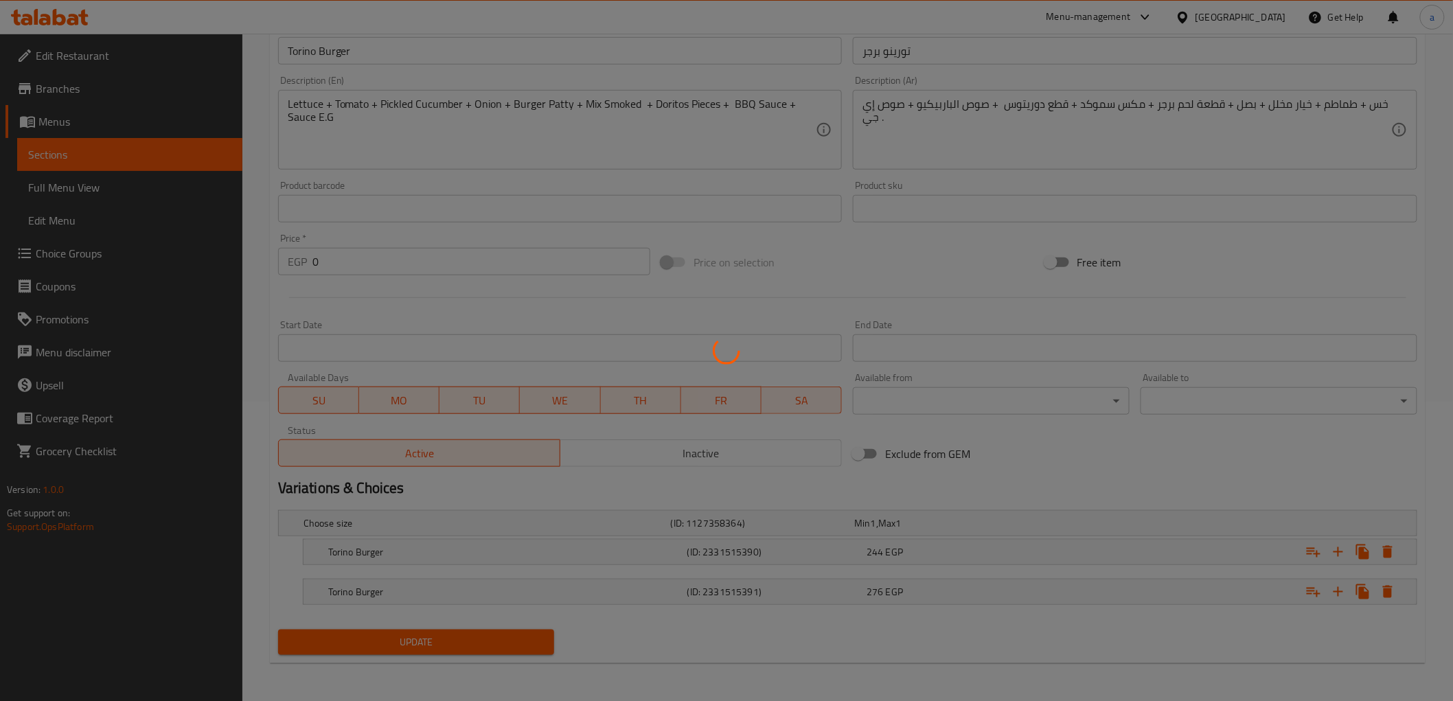
scroll to position [0, 0]
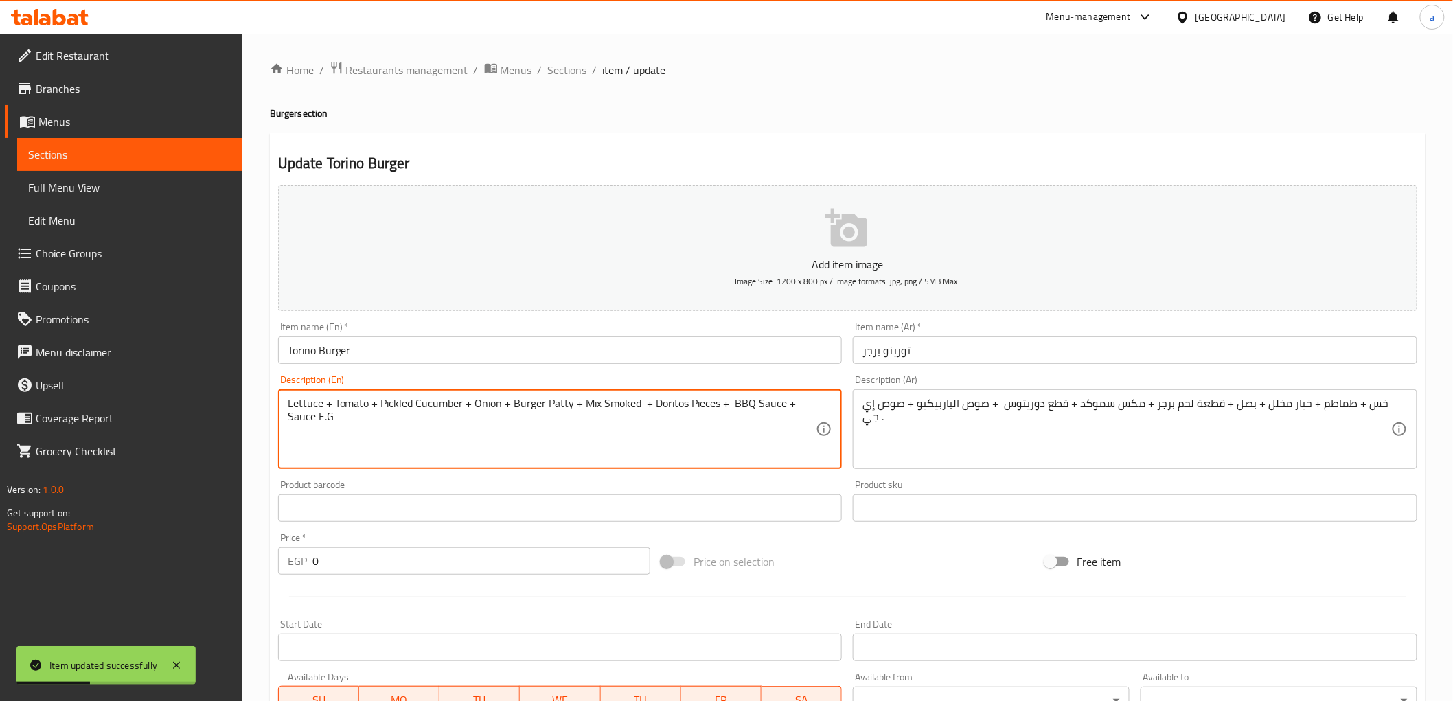
drag, startPoint x: 635, startPoint y: 405, endPoint x: 580, endPoint y: 407, distance: 55.0
click at [569, 65] on span "Sections" at bounding box center [567, 70] width 39 height 16
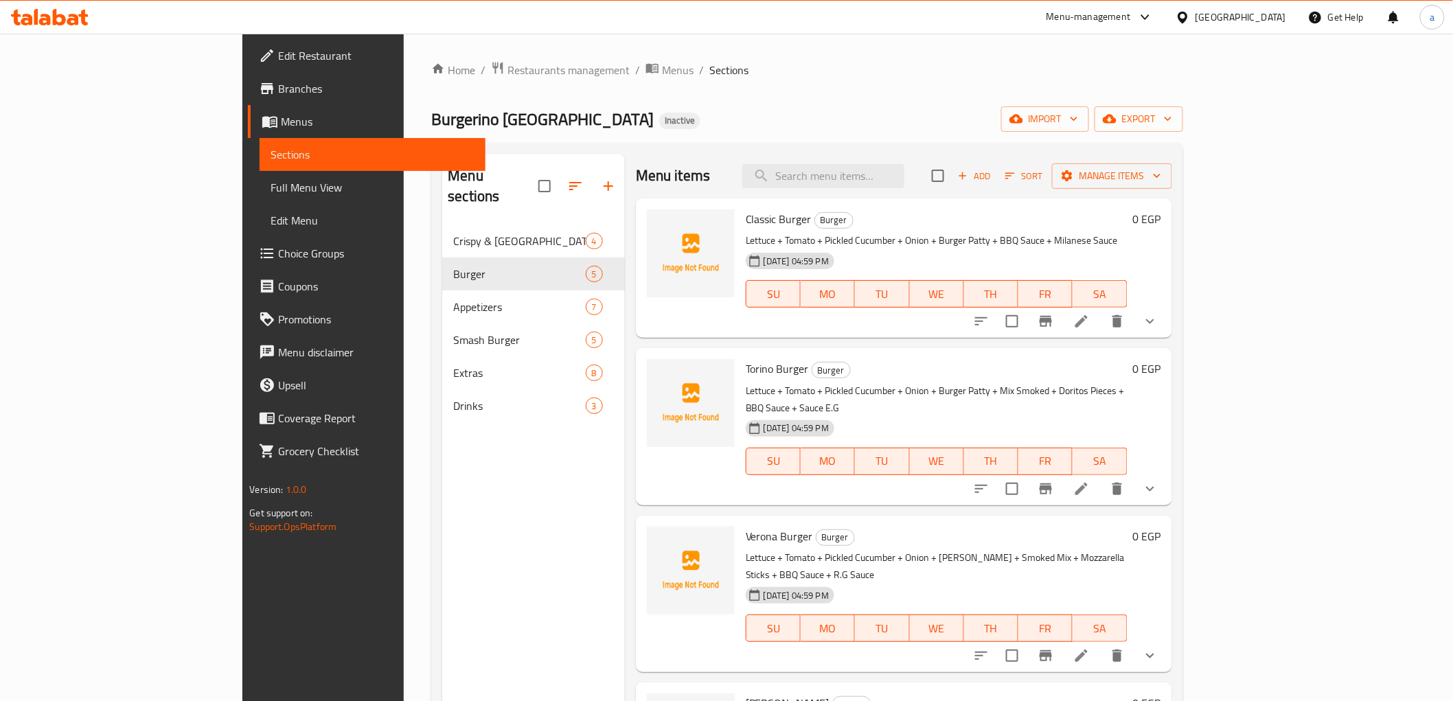
click at [1101, 643] on li at bounding box center [1081, 655] width 38 height 25
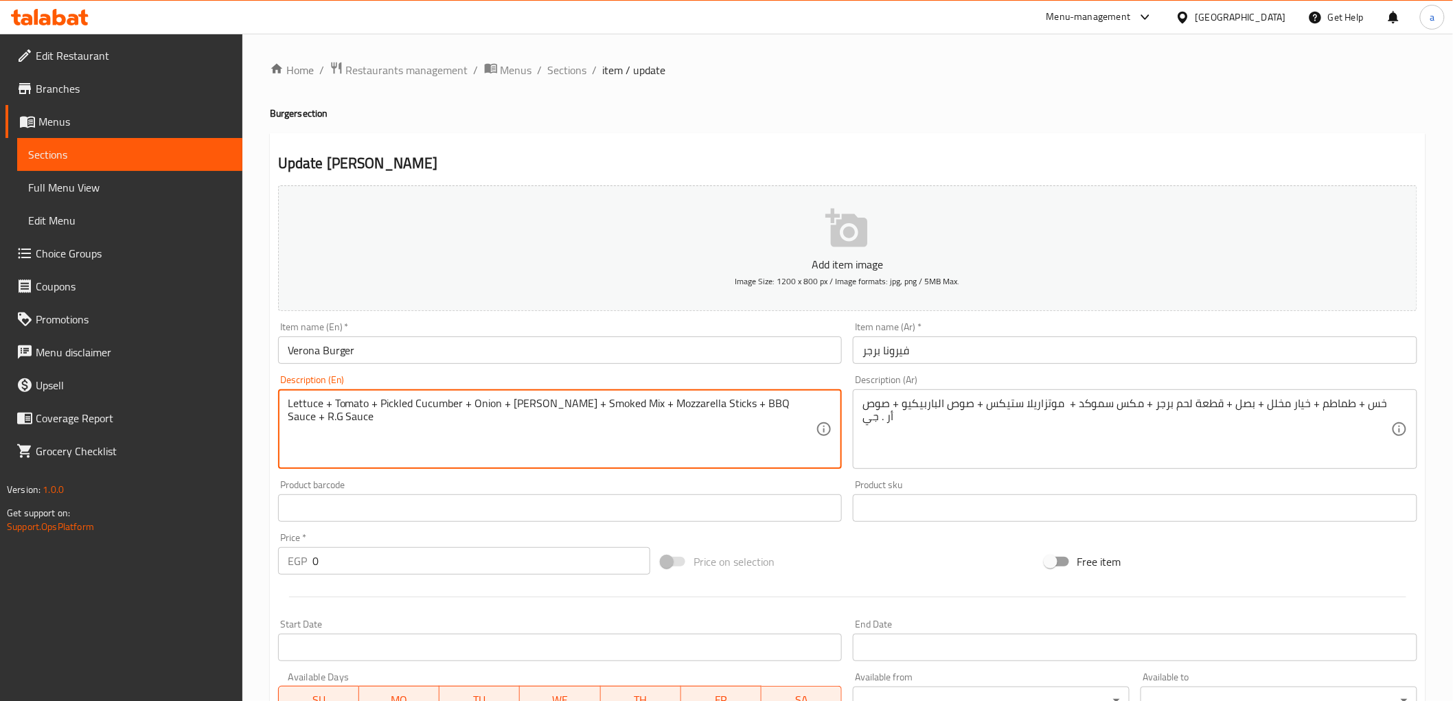
drag, startPoint x: 635, startPoint y: 403, endPoint x: 582, endPoint y: 411, distance: 54.1
paste textarea "Mix Smoked"
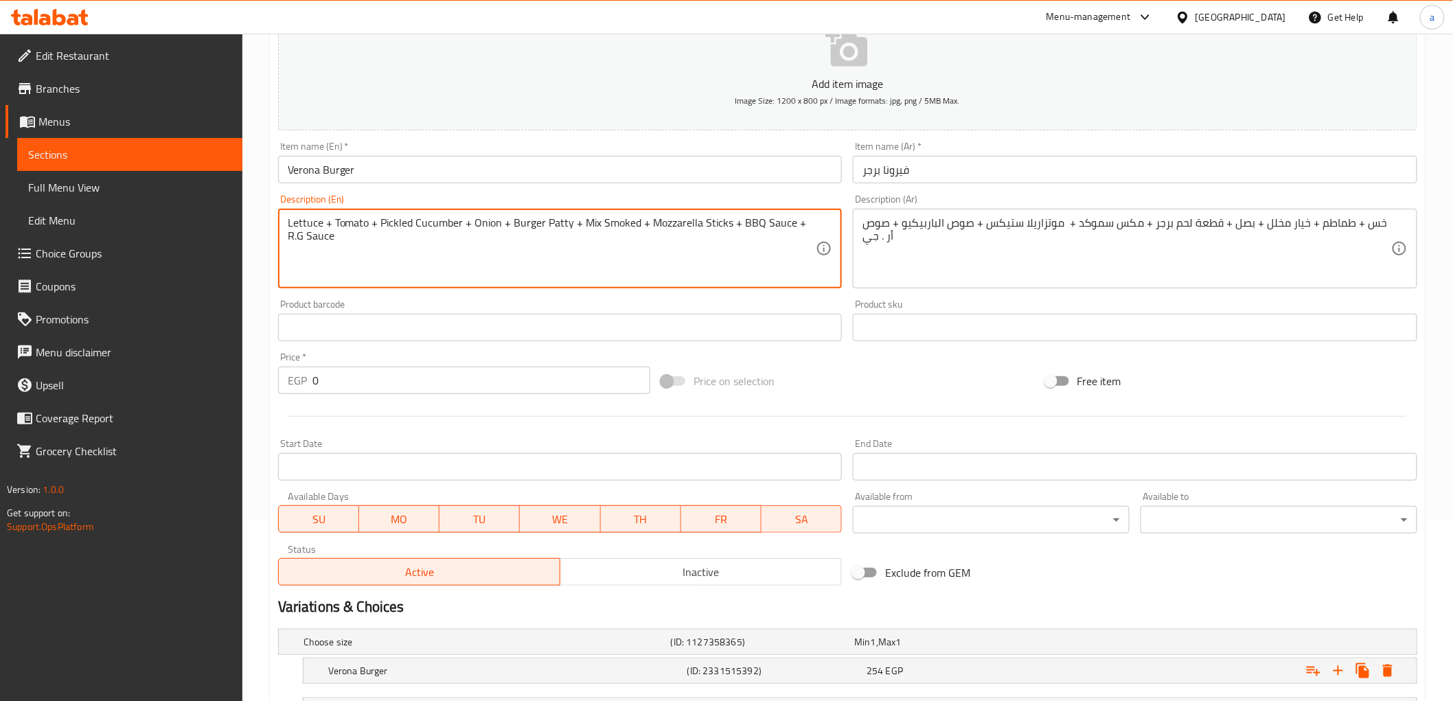
scroll to position [299, 0]
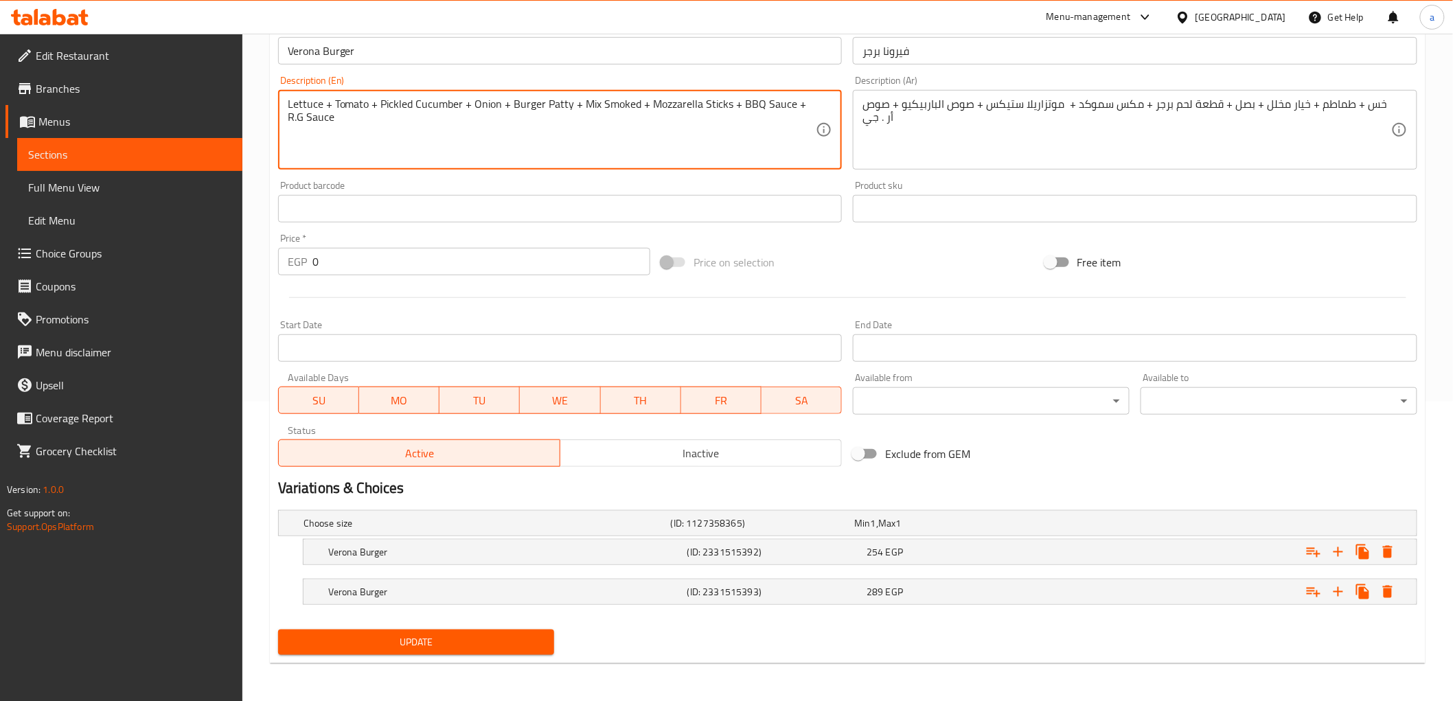
type textarea "Lettuce + Tomato + Pickled Cucumber + Onion + Burger Patty + Mix Smoked + Mozza…"
click at [475, 650] on span "Update" at bounding box center [416, 642] width 255 height 17
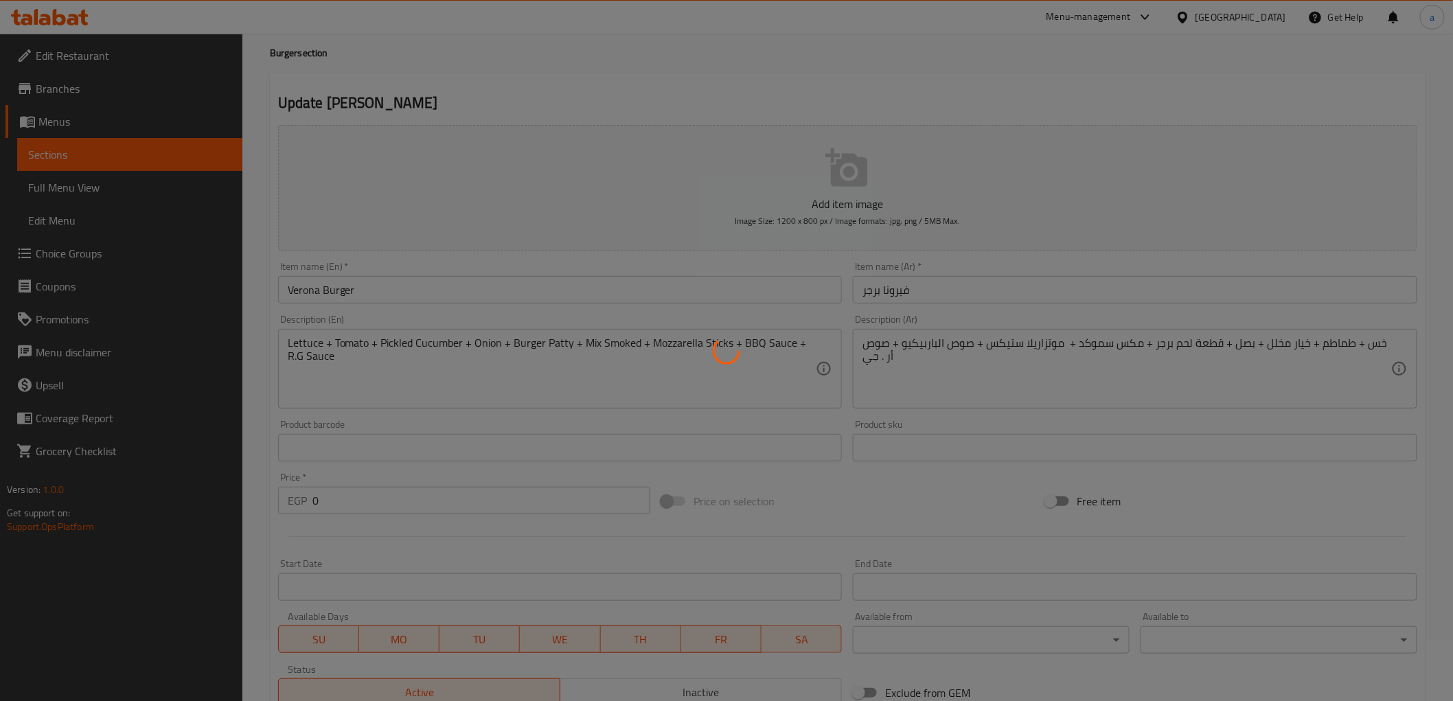
scroll to position [0, 0]
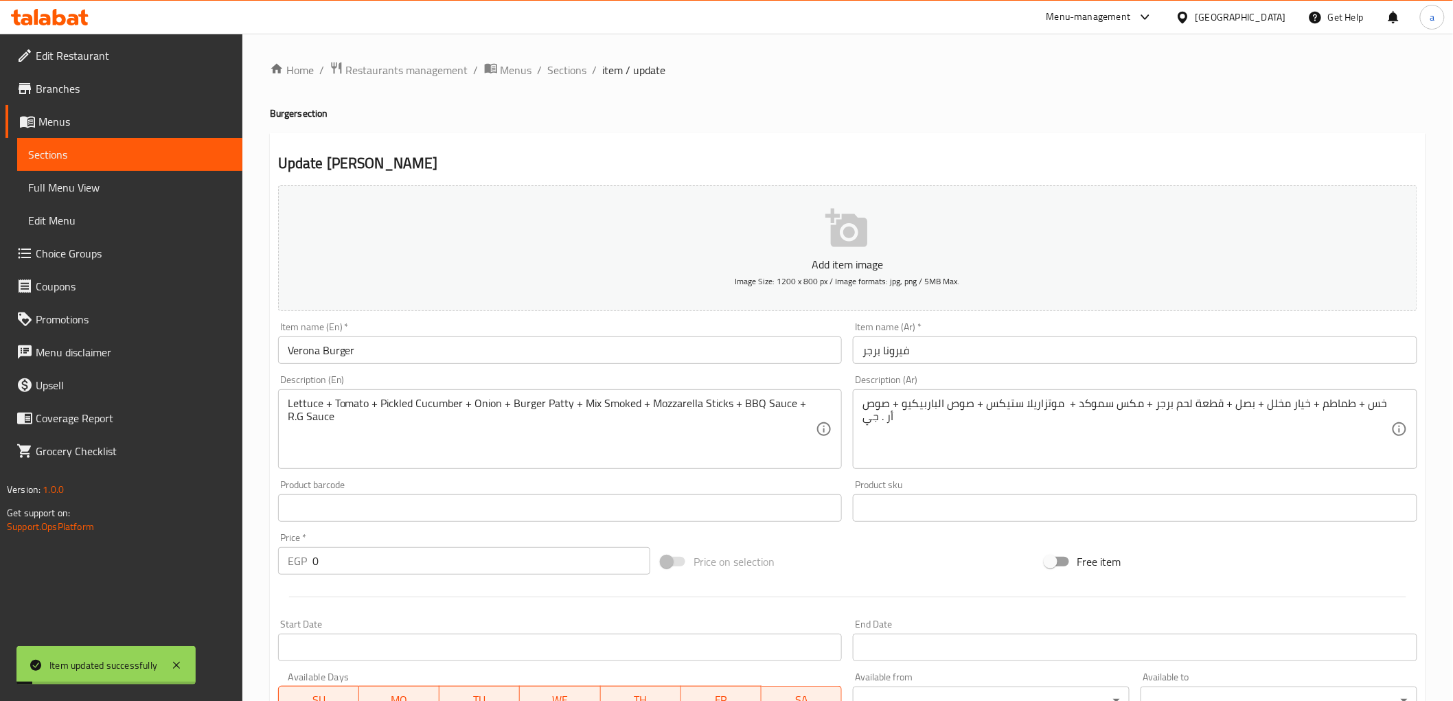
click at [569, 76] on span "Sections" at bounding box center [567, 70] width 39 height 16
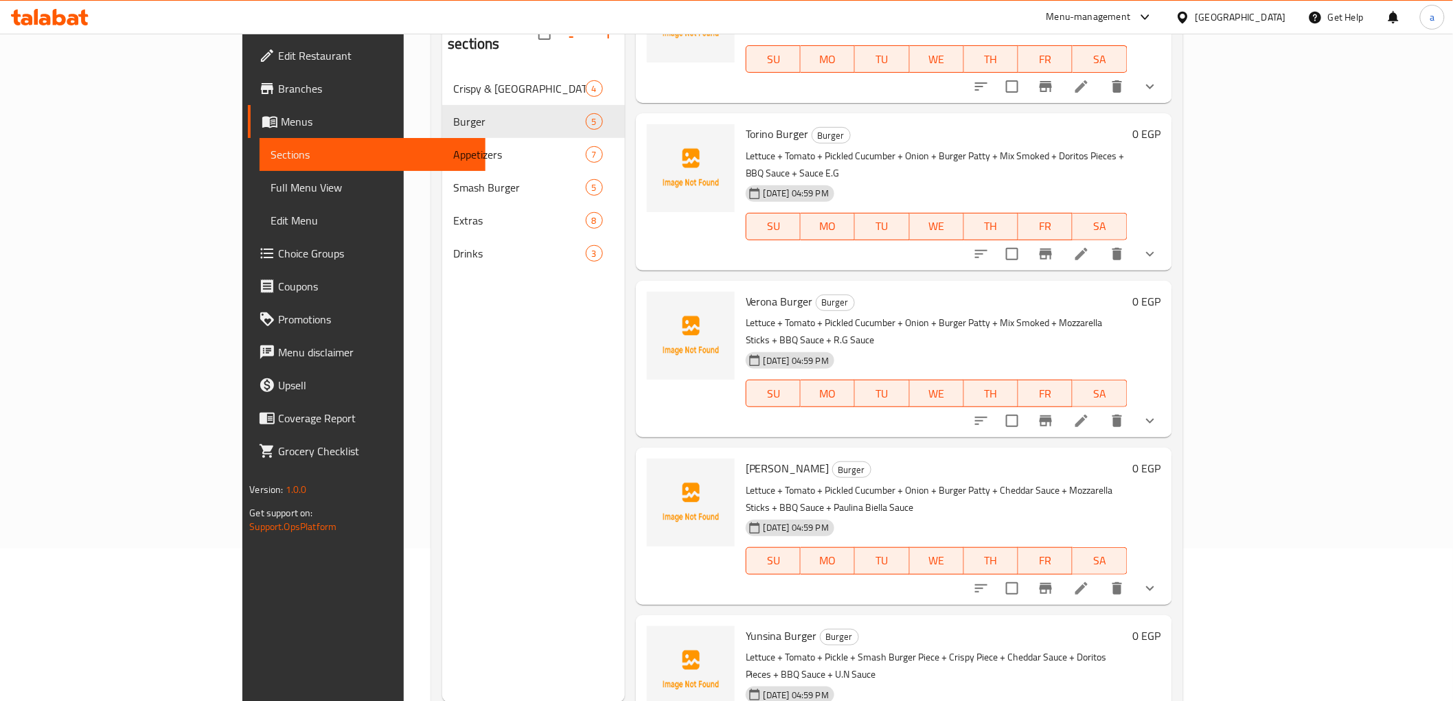
scroll to position [192, 0]
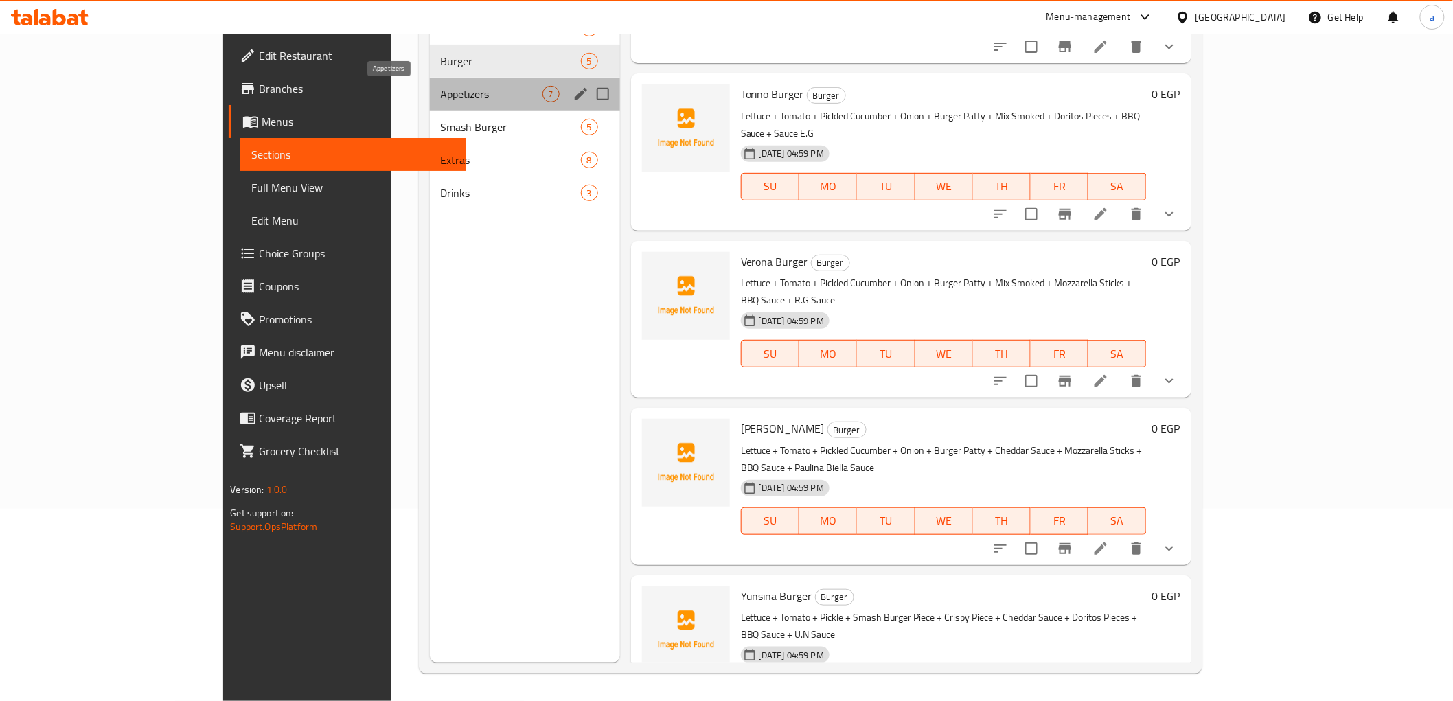
click at [441, 98] on span "Appetizers" at bounding box center [492, 94] width 102 height 16
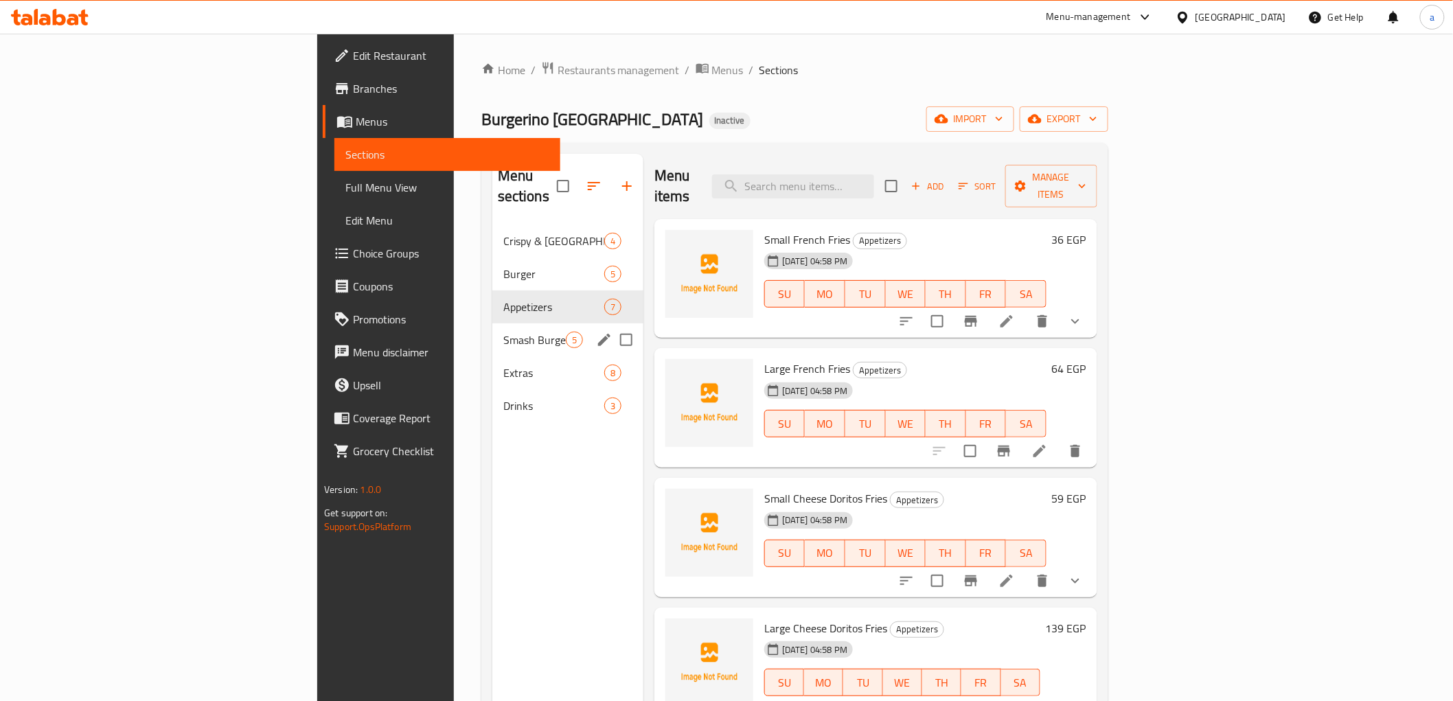
click at [492, 332] on div "Smash Burger 5" at bounding box center [567, 339] width 151 height 33
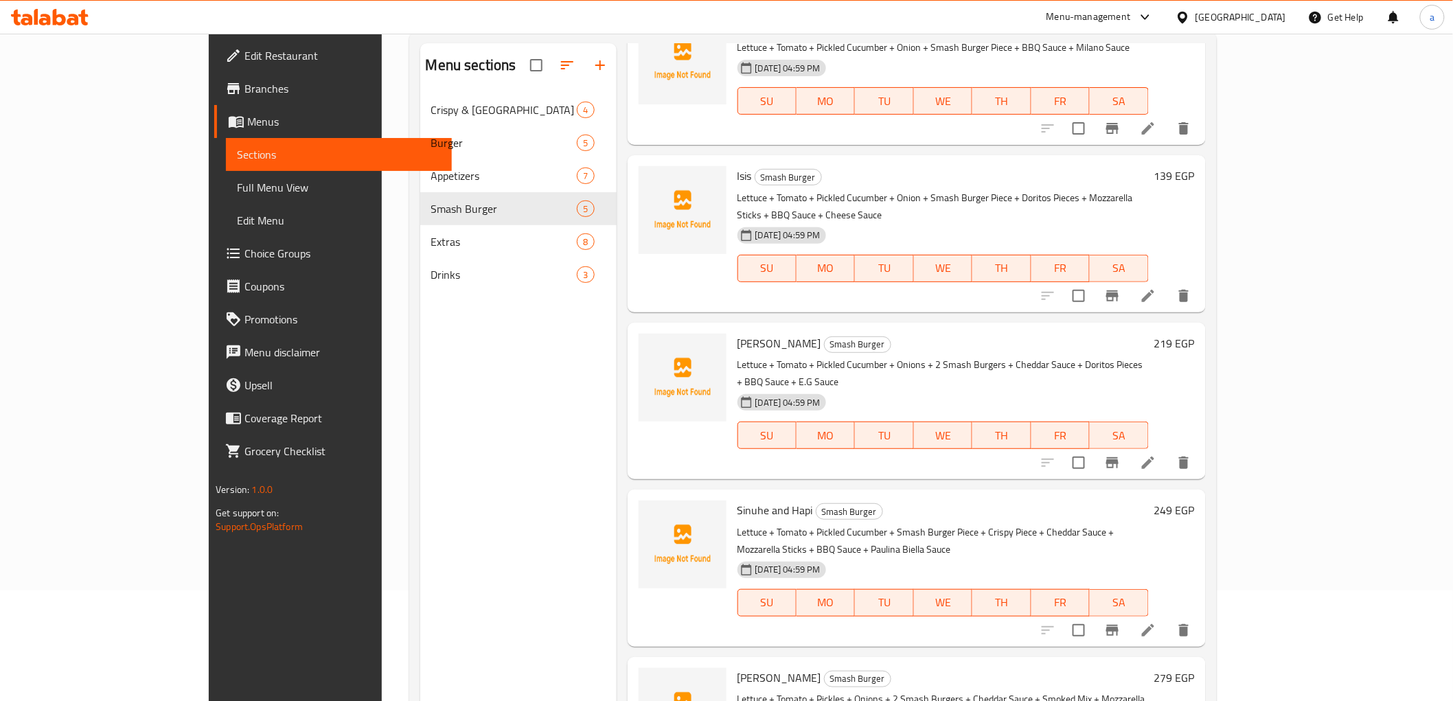
scroll to position [192, 0]
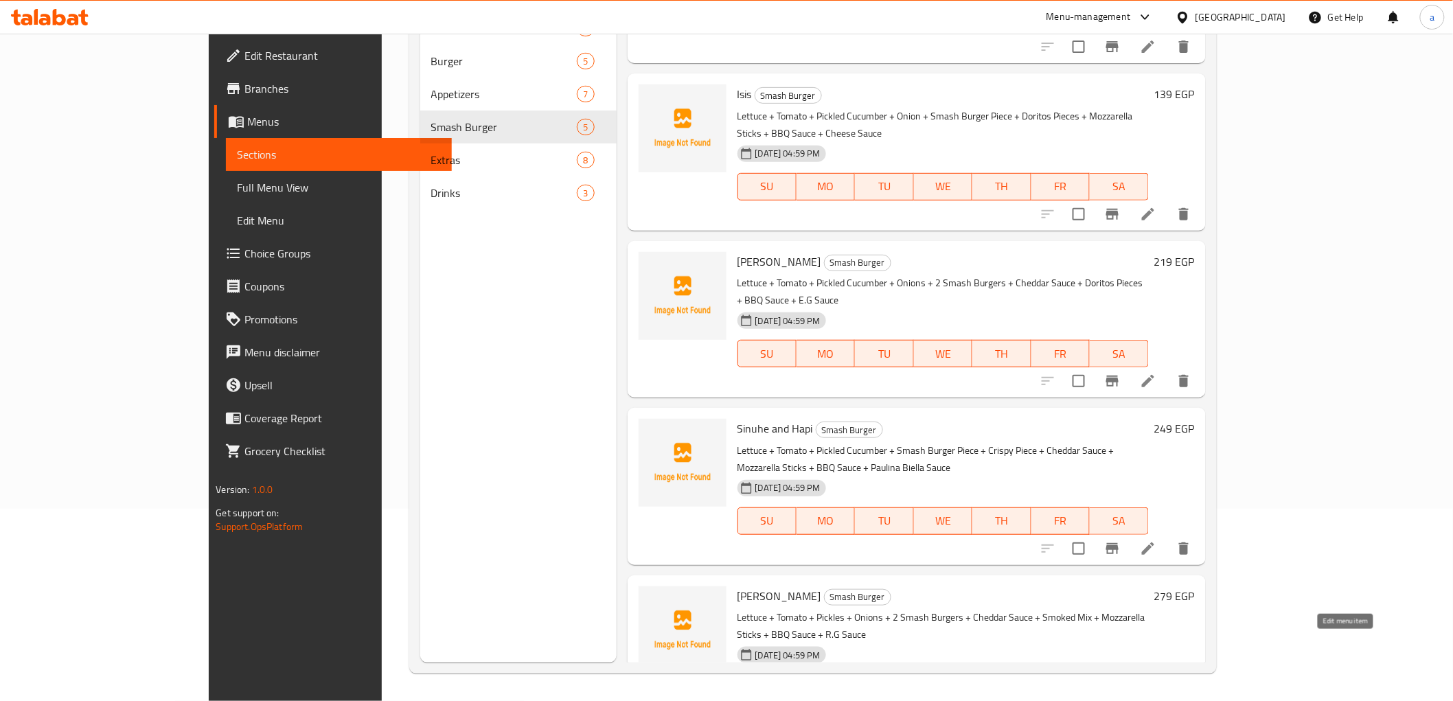
click at [1156, 707] on icon at bounding box center [1148, 715] width 16 height 16
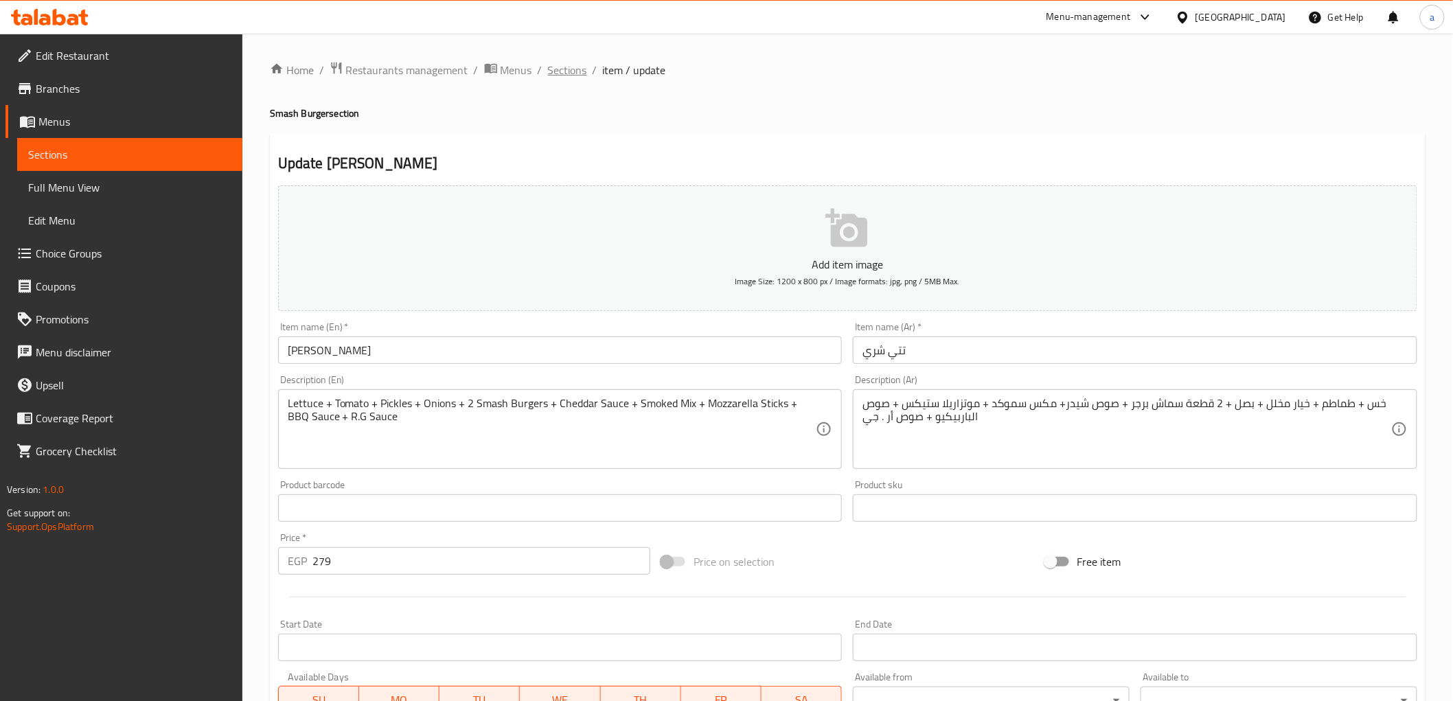
click at [567, 71] on span "Sections" at bounding box center [567, 70] width 39 height 16
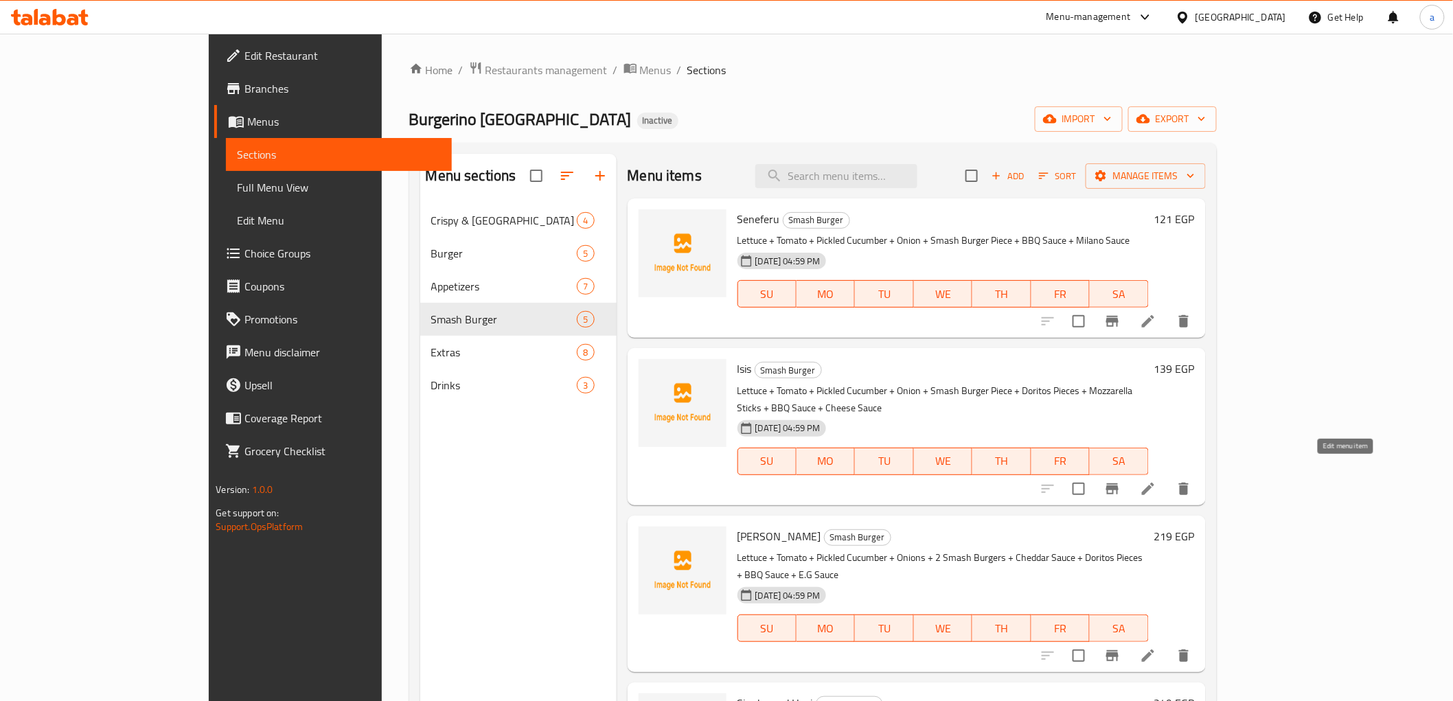
click at [1156, 481] on icon at bounding box center [1148, 489] width 16 height 16
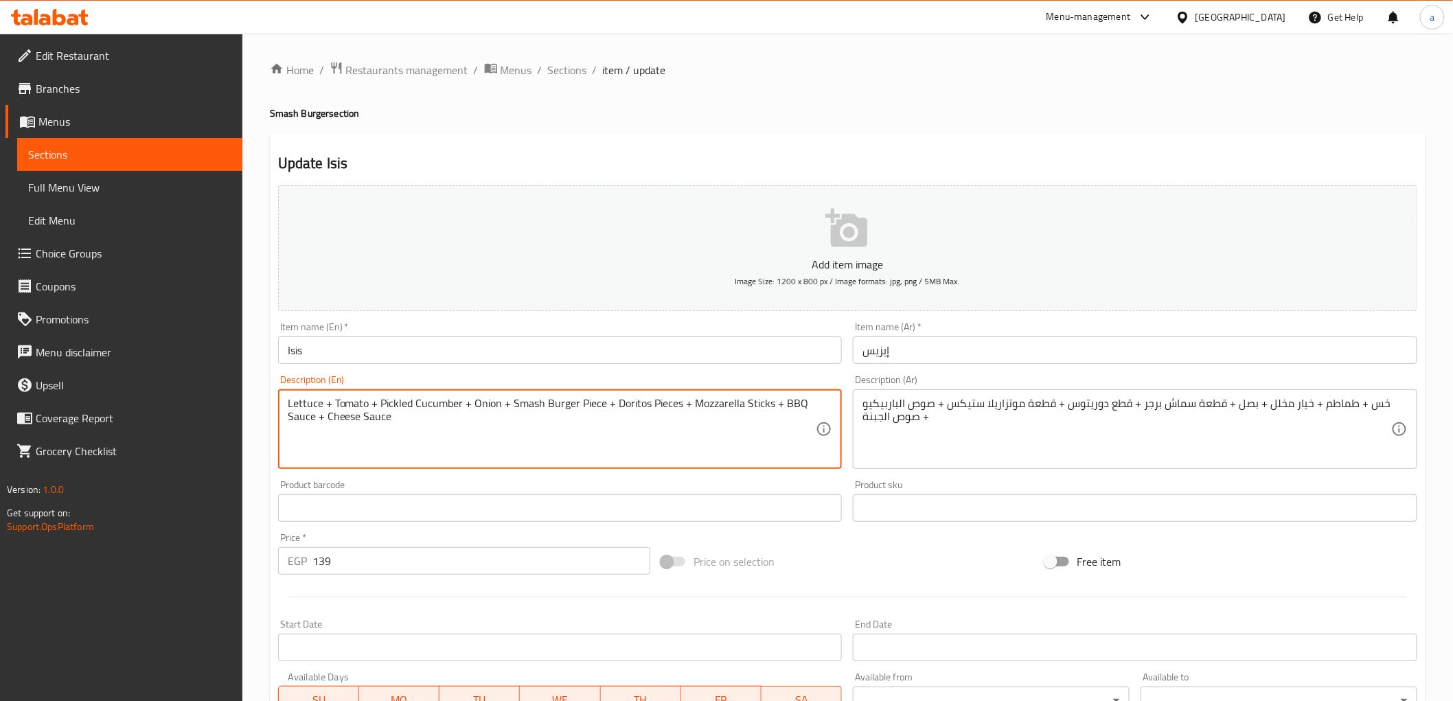
drag, startPoint x: 459, startPoint y: 405, endPoint x: 382, endPoint y: 406, distance: 76.9
click at [572, 76] on span "Sections" at bounding box center [567, 70] width 39 height 16
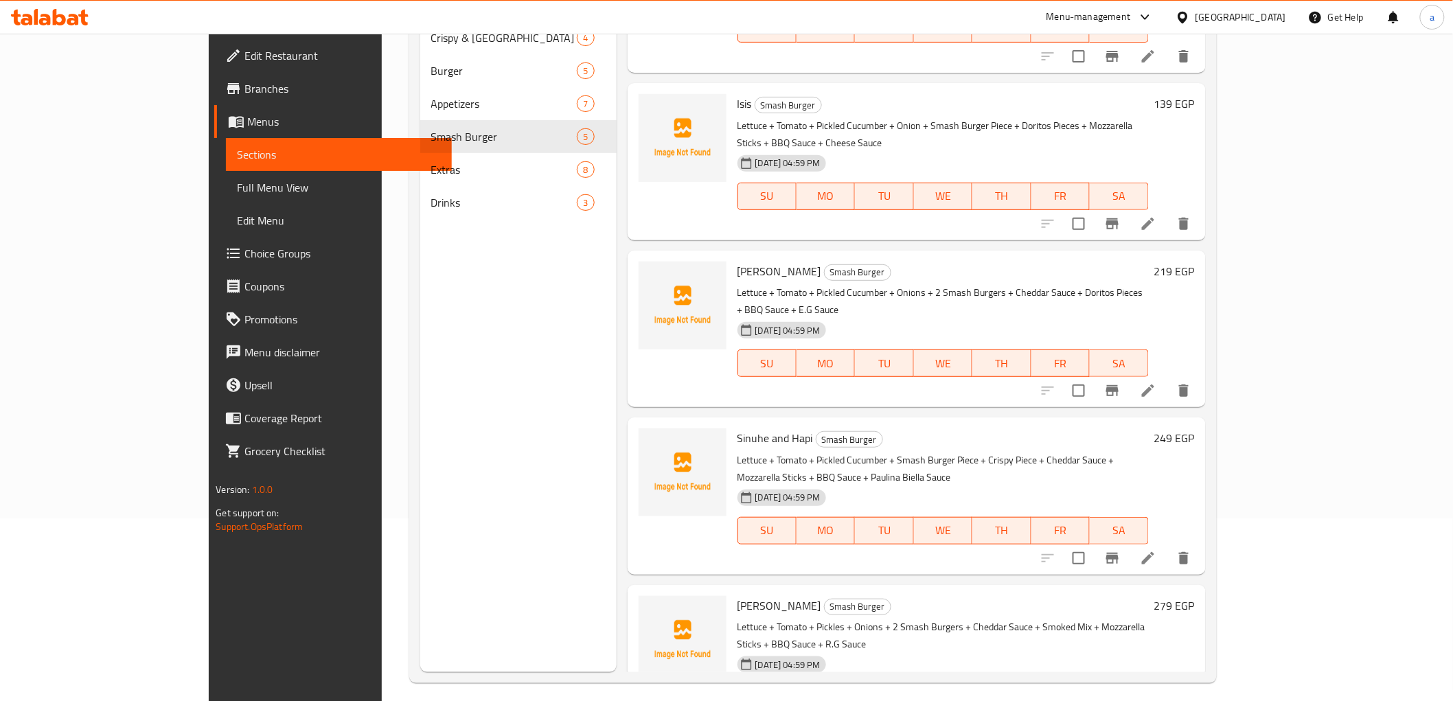
scroll to position [192, 0]
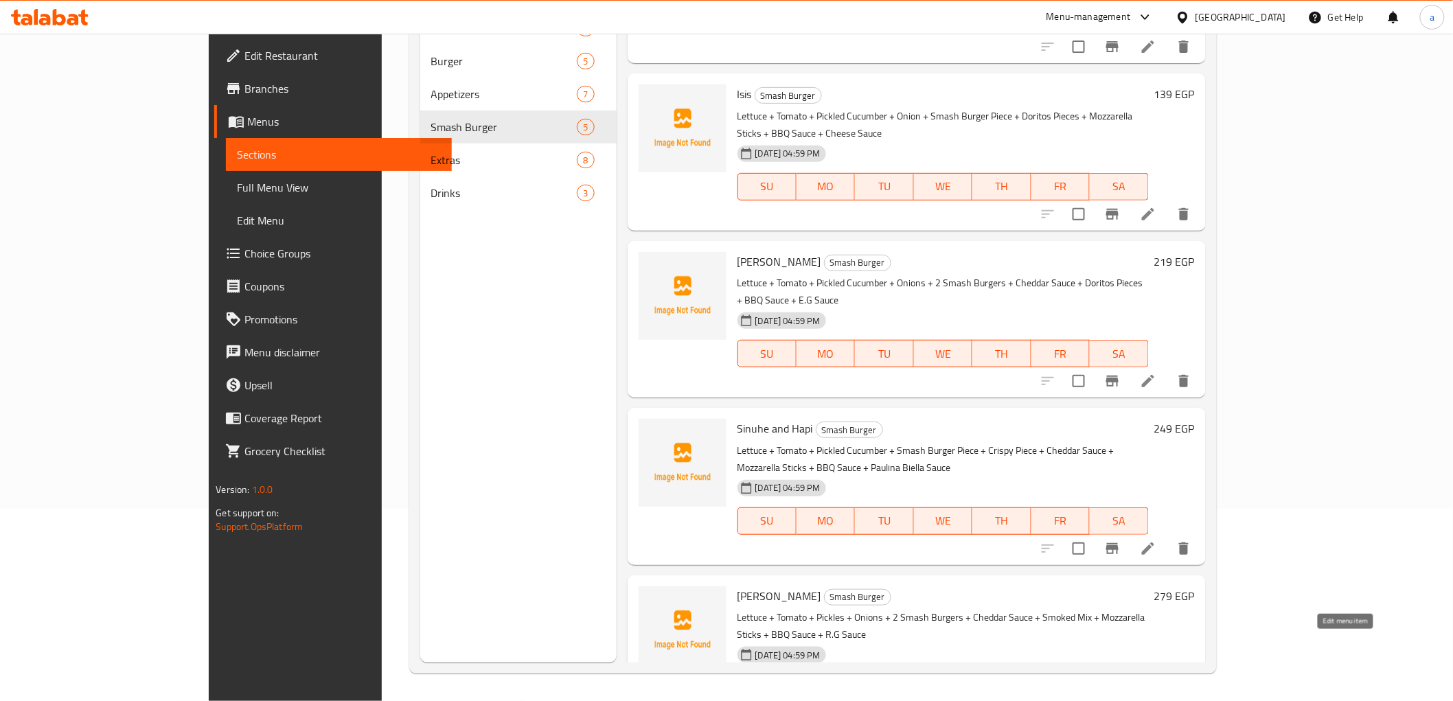
click at [1154, 709] on icon at bounding box center [1148, 715] width 12 height 12
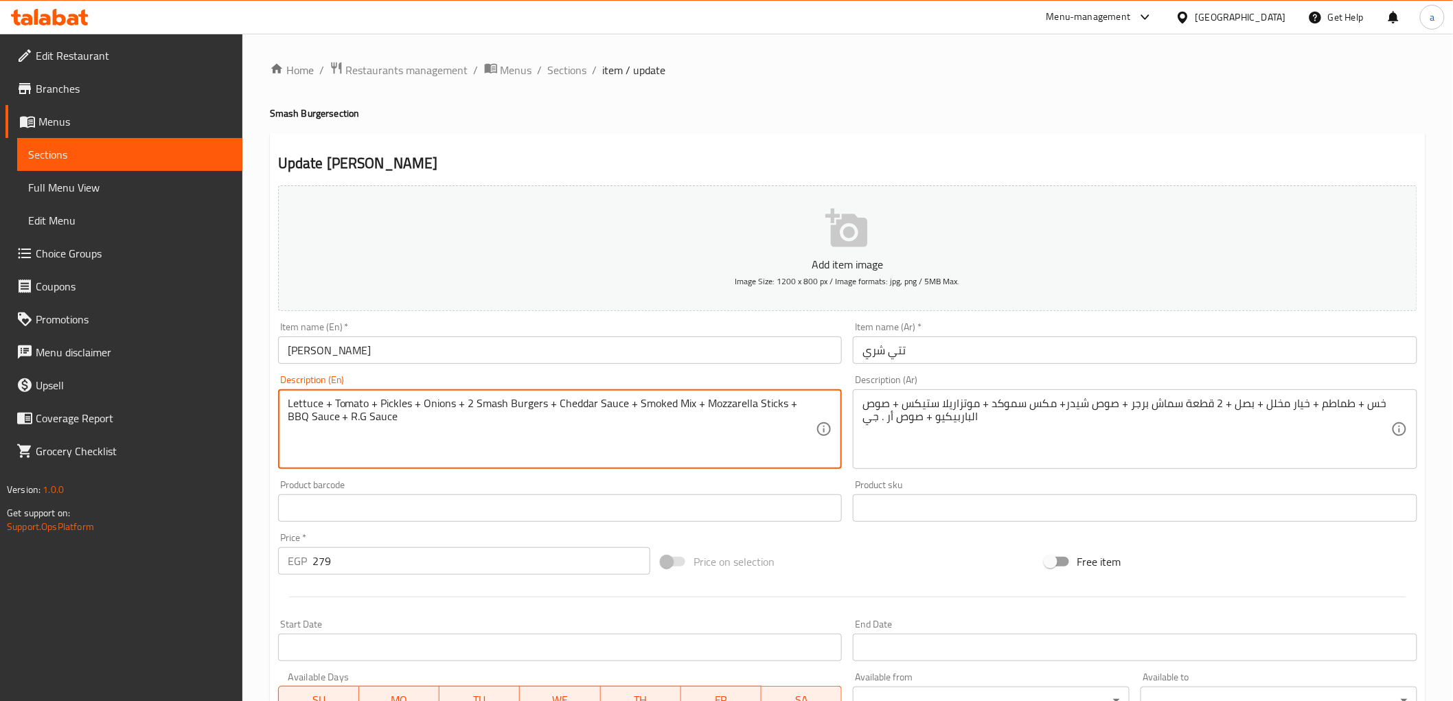
drag, startPoint x: 409, startPoint y: 405, endPoint x: 379, endPoint y: 406, distance: 30.2
paste textarea "d Cucumber"
drag, startPoint x: 739, startPoint y: 406, endPoint x: 729, endPoint y: 412, distance: 11.7
click at [729, 412] on textarea "Lettuce + Tomato + Pickled Cucumber + Onions + 2 Smash Burgers + Cheddar Sauce …" at bounding box center [552, 429] width 529 height 65
click at [682, 403] on textarea "Lettuce + Tomato + Pickled Cucumber + Onions + 2 Smash Burgers + Cheddar Sauce …" at bounding box center [552, 429] width 529 height 65
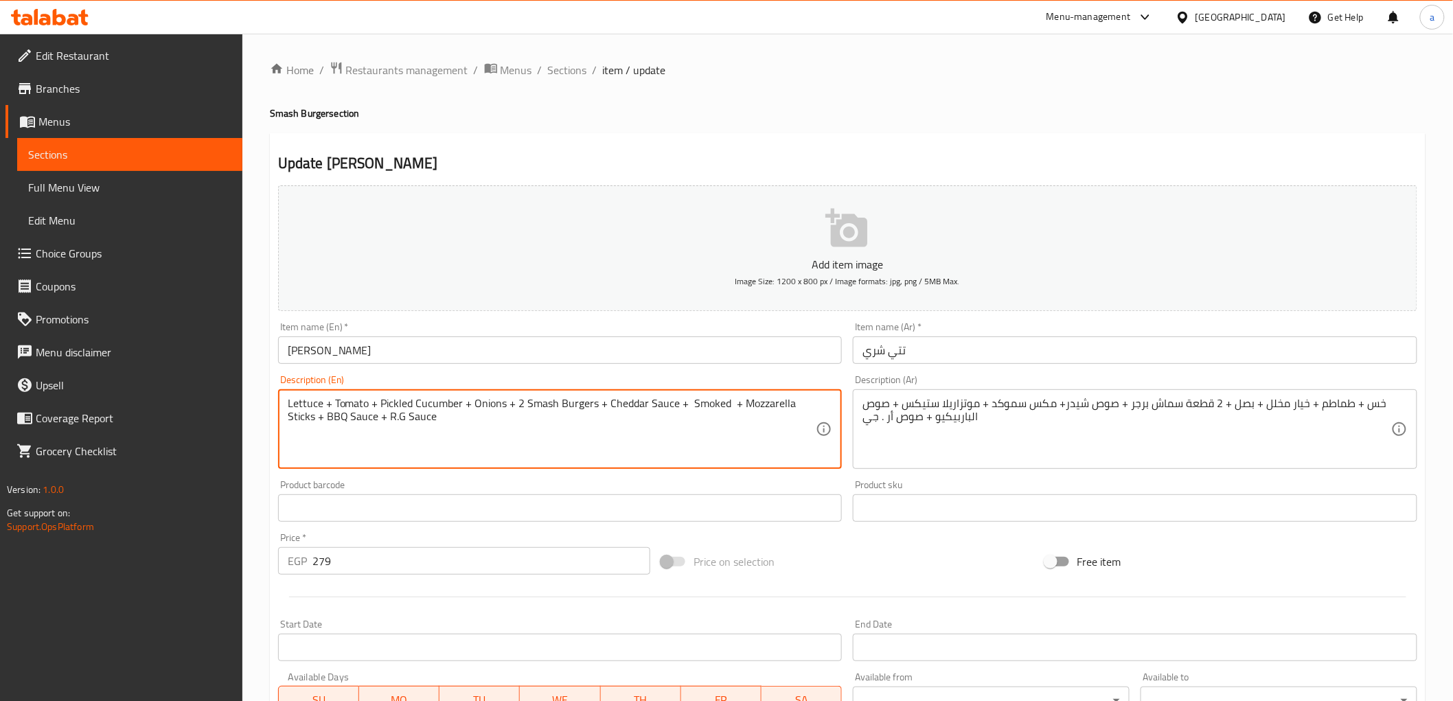
paste textarea "Mix"
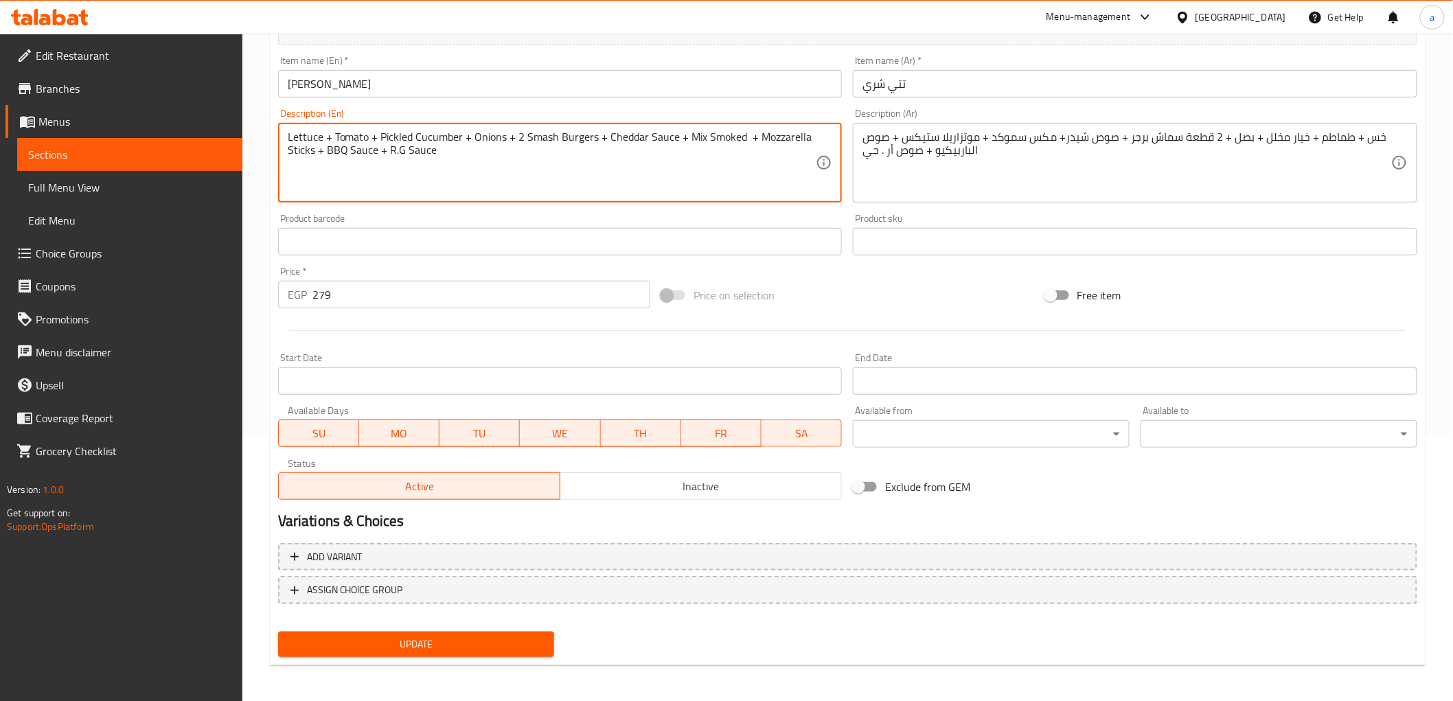
type textarea "Lettuce + Tomato + Pickled Cucumber + Onions + 2 Smash Burgers + Cheddar Sauce …"
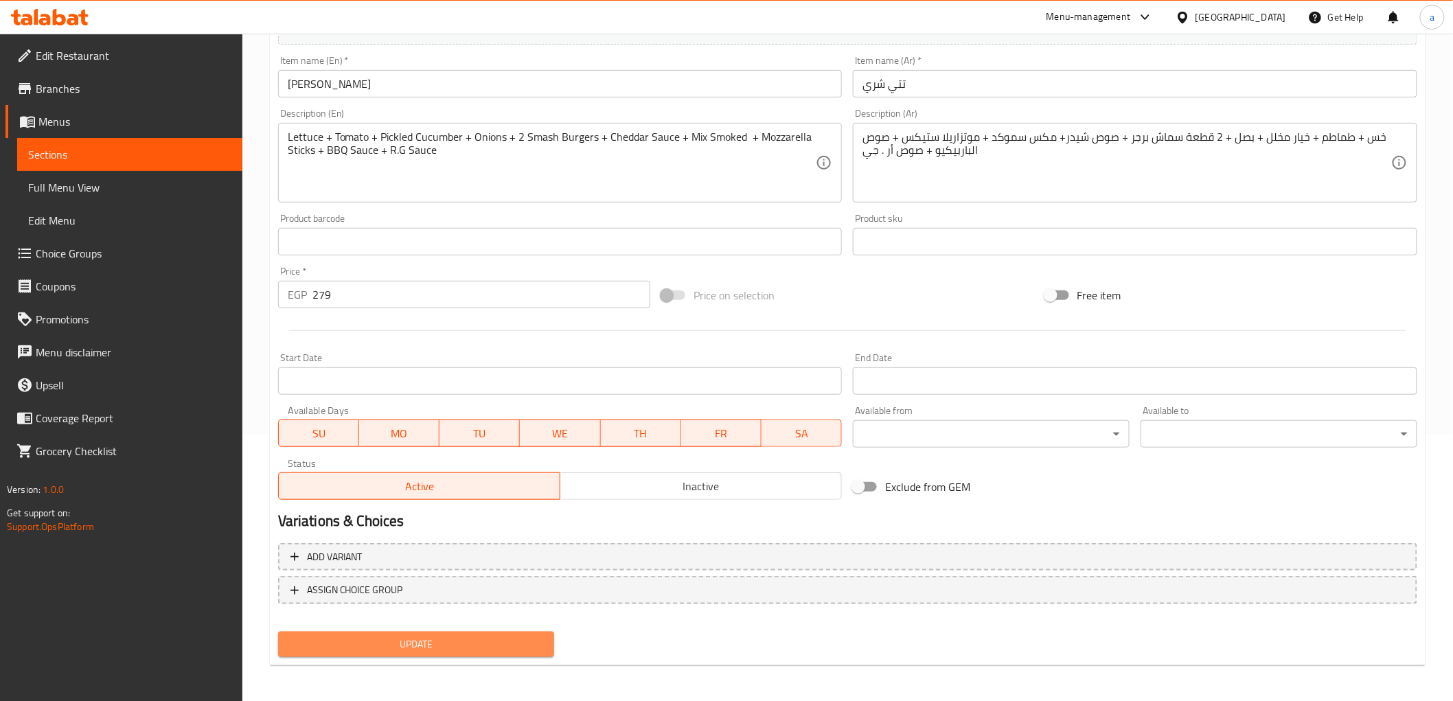
click at [531, 647] on span "Update" at bounding box center [416, 644] width 255 height 17
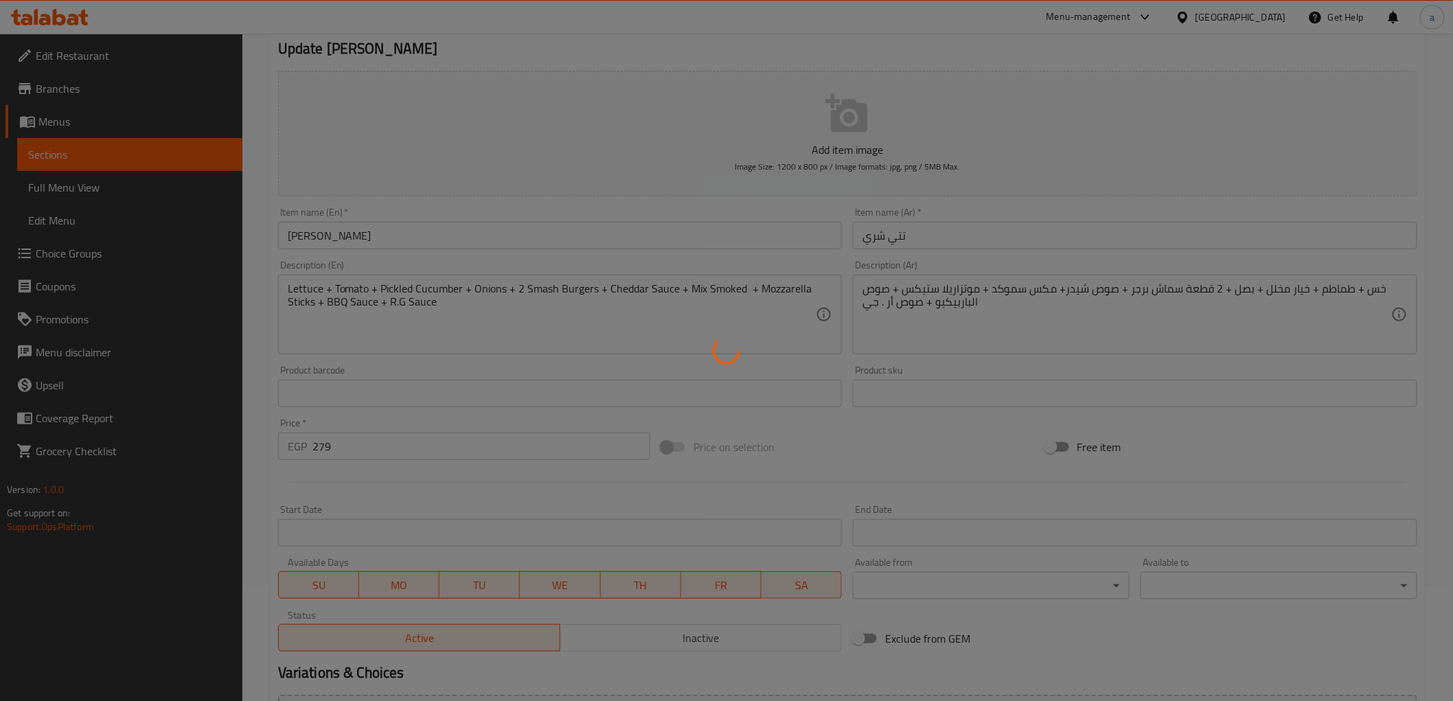
scroll to position [0, 0]
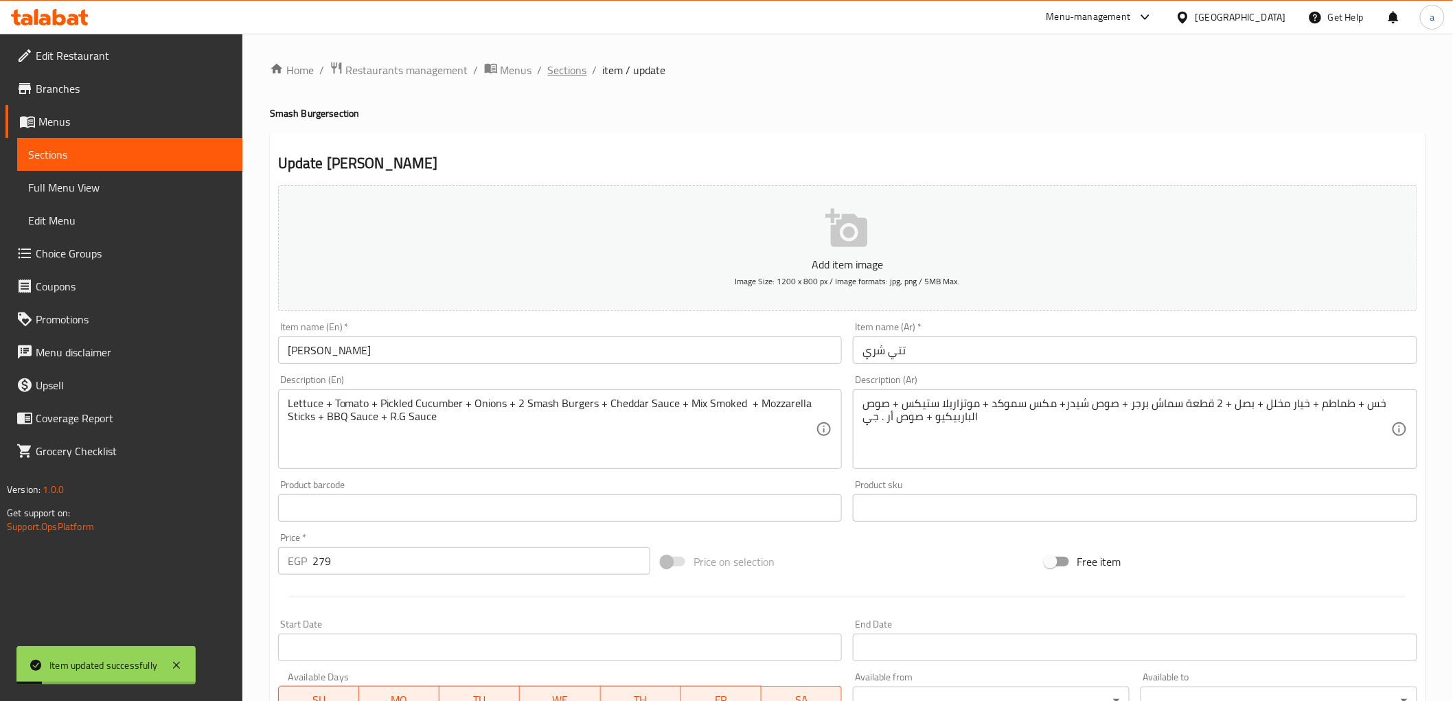
click at [567, 78] on span "Sections" at bounding box center [567, 70] width 39 height 16
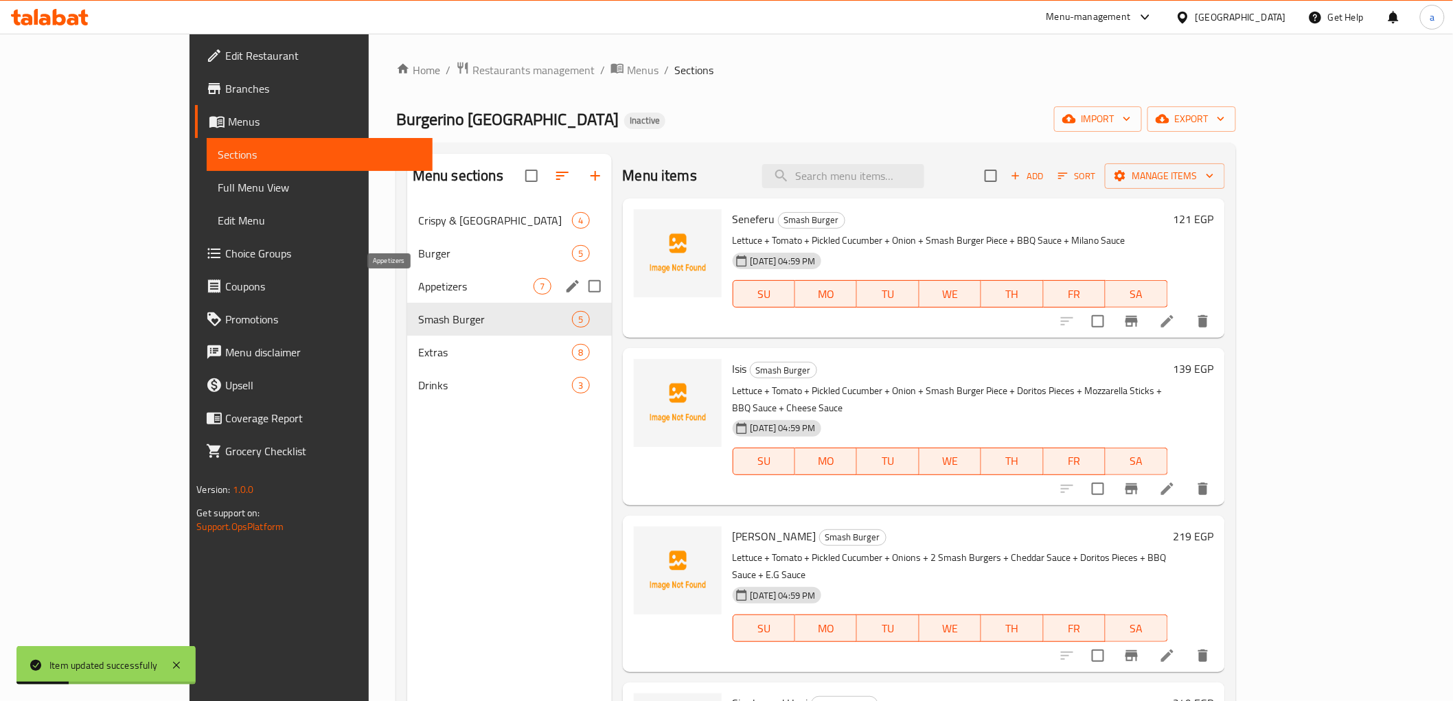
click at [418, 285] on span "Appetizers" at bounding box center [476, 286] width 116 height 16
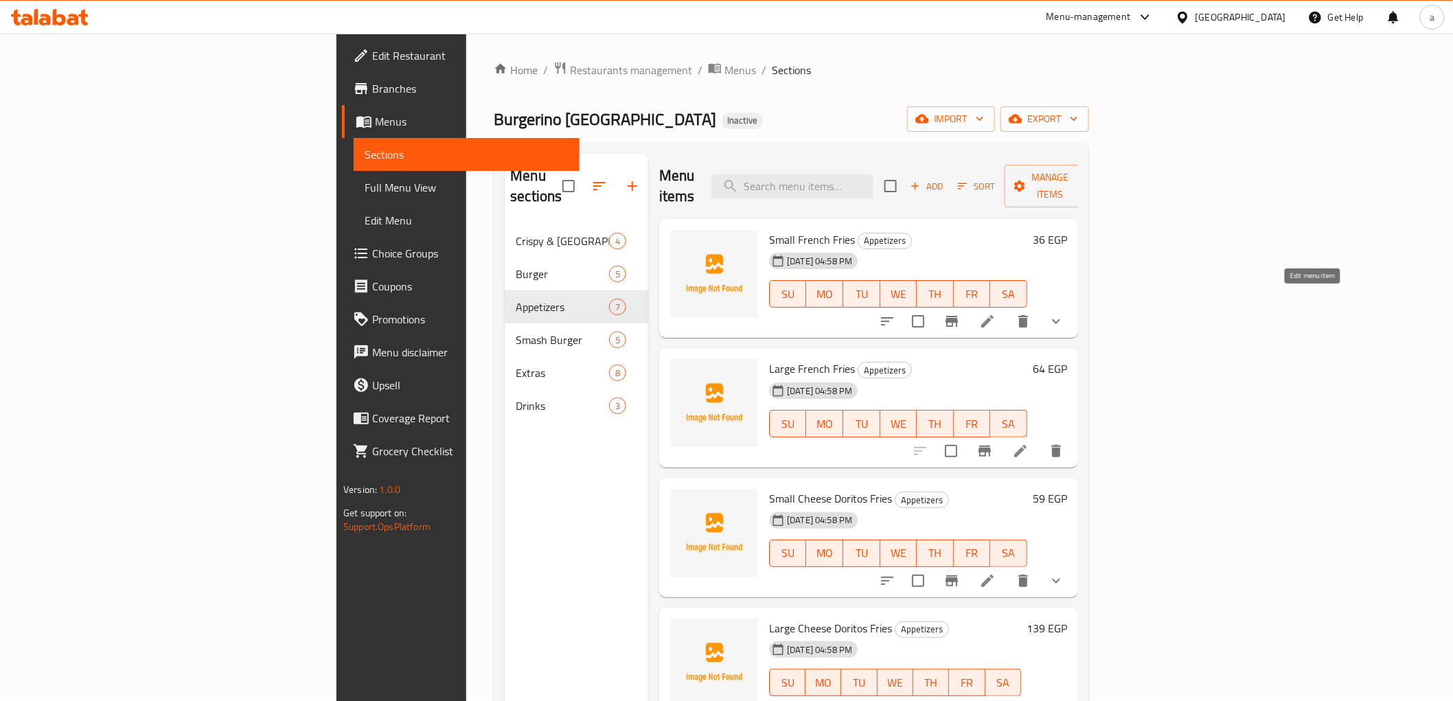
click at [996, 313] on icon at bounding box center [987, 321] width 16 height 16
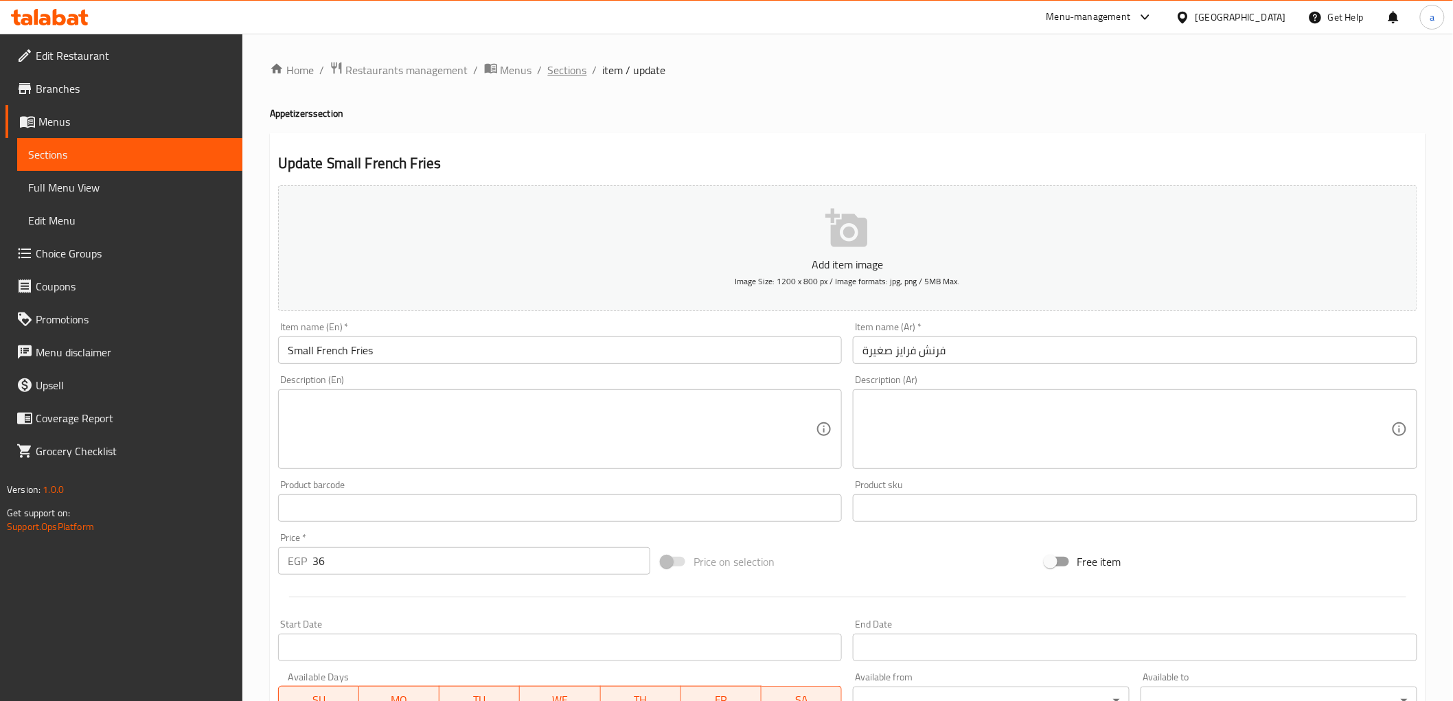
click at [570, 69] on span "Sections" at bounding box center [567, 70] width 39 height 16
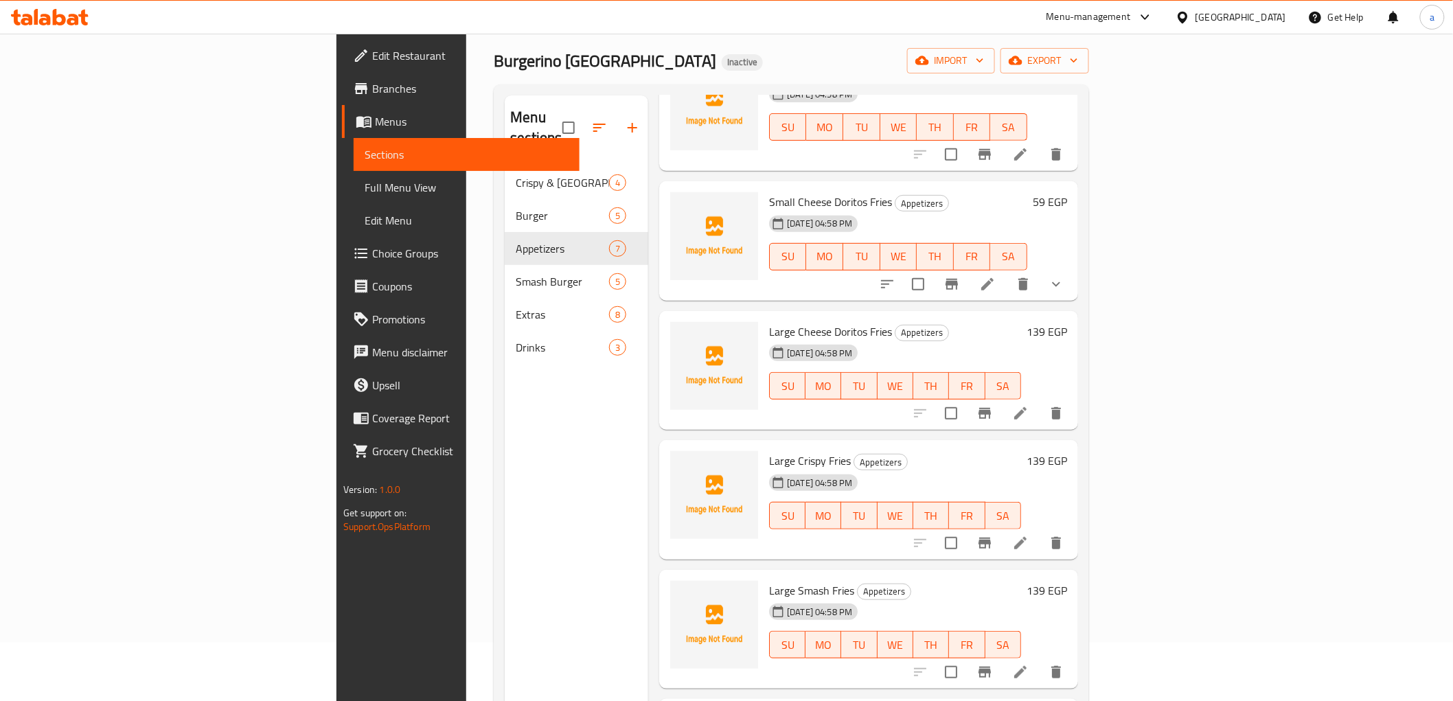
scroll to position [192, 0]
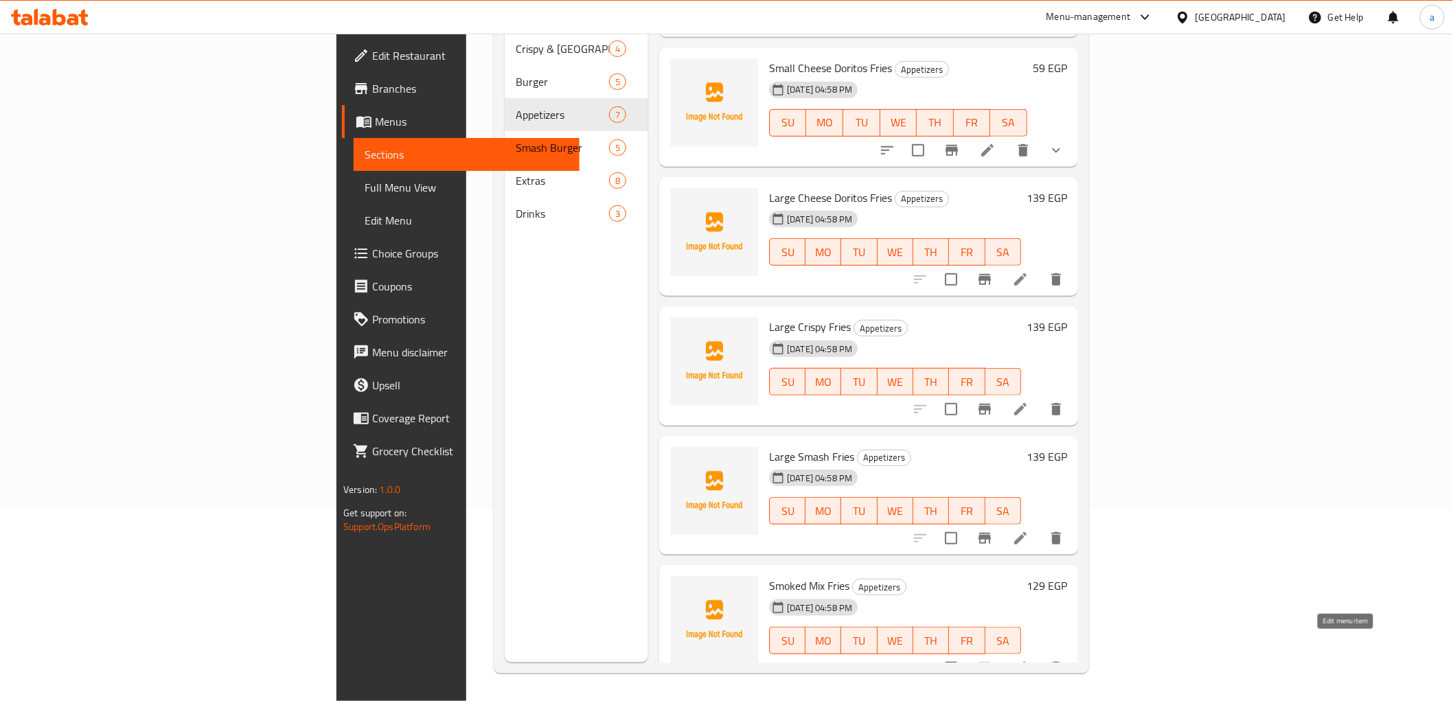
click at [1029, 660] on icon at bounding box center [1020, 668] width 16 height 16
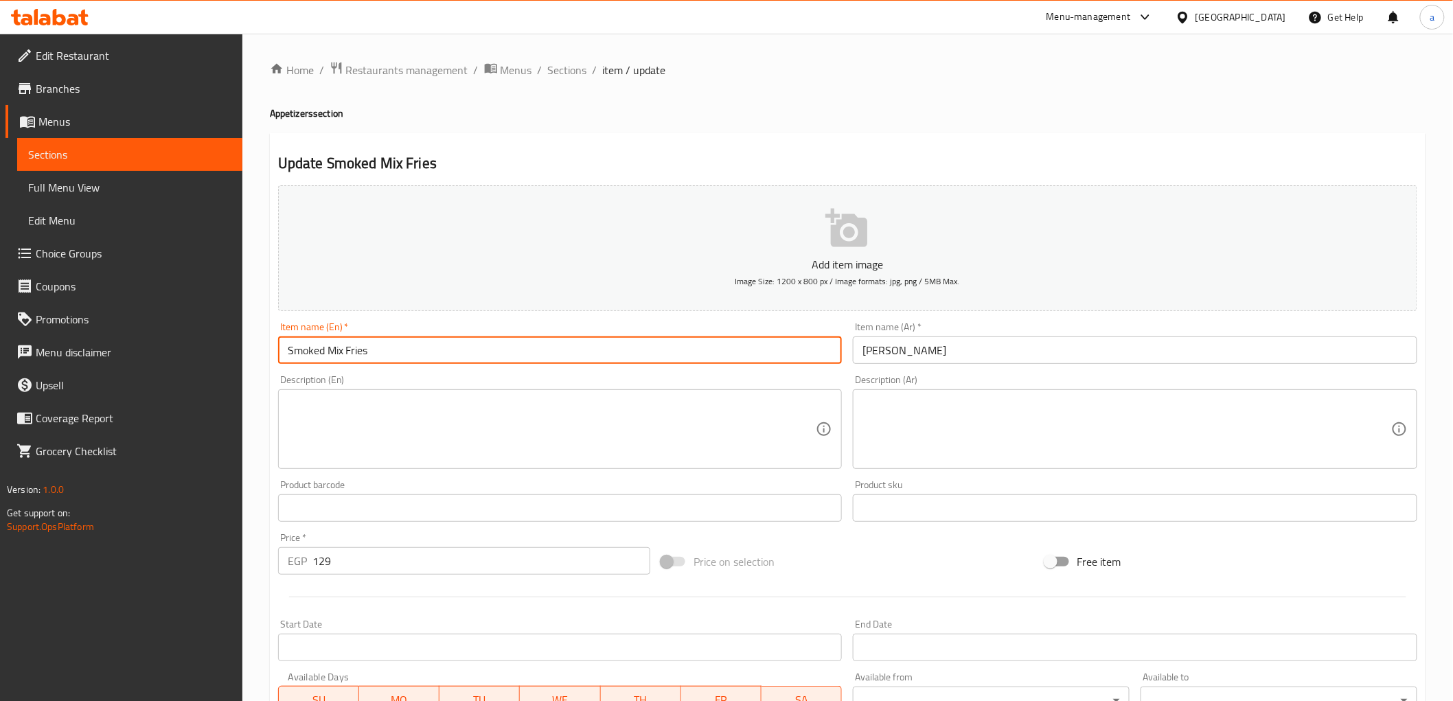
drag, startPoint x: 342, startPoint y: 351, endPoint x: 331, endPoint y: 357, distance: 12.6
click at [331, 357] on input "Smoked Mix Fries" at bounding box center [560, 349] width 564 height 27
click at [286, 352] on input "Smoked Fries" at bounding box center [560, 349] width 564 height 27
paste input "Mix"
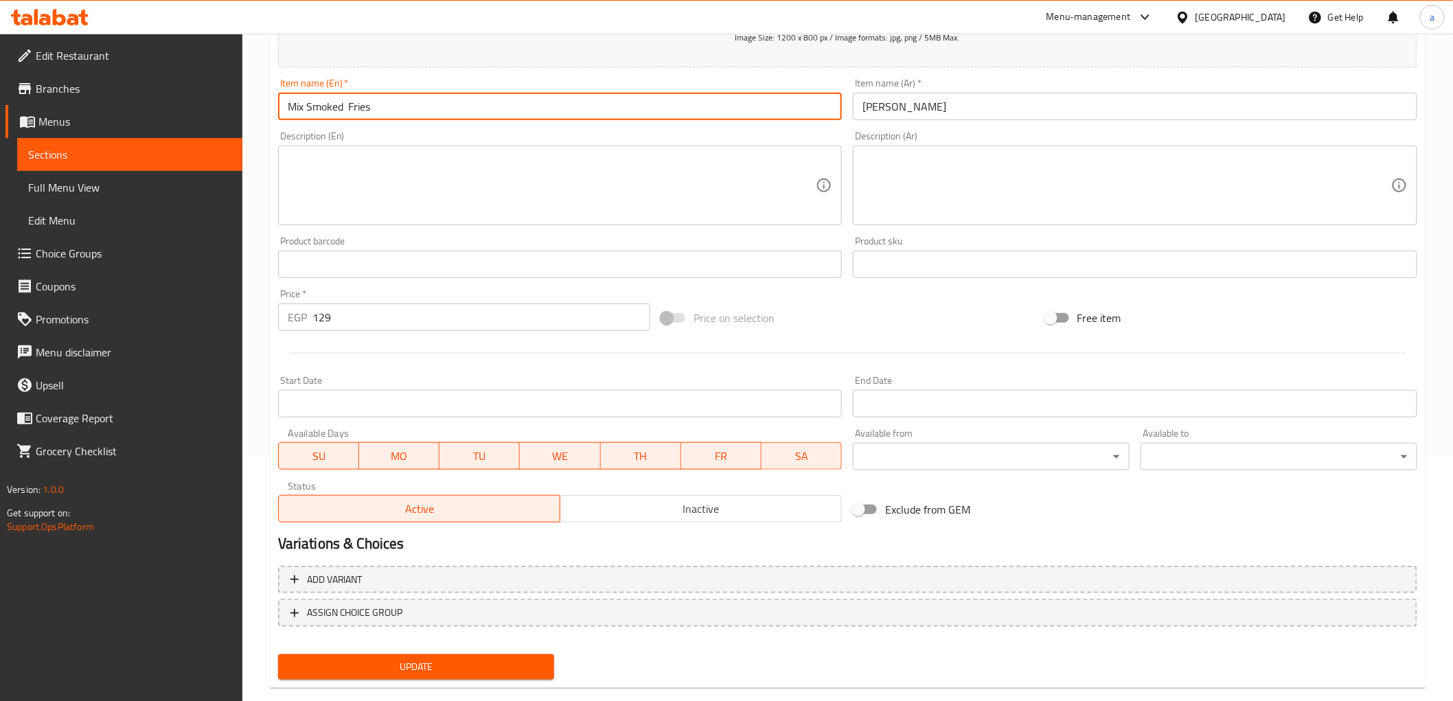
scroll to position [266, 0]
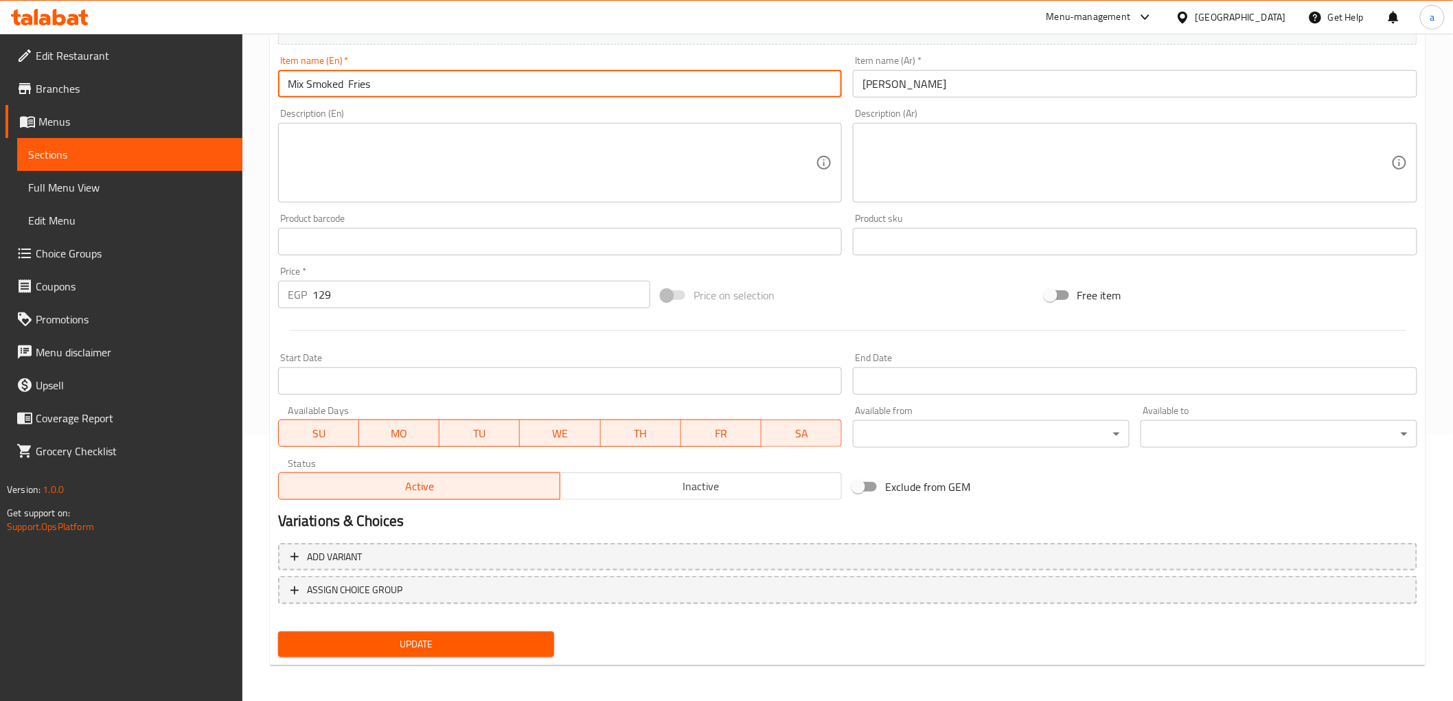
type input "Mix Smoked Fries"
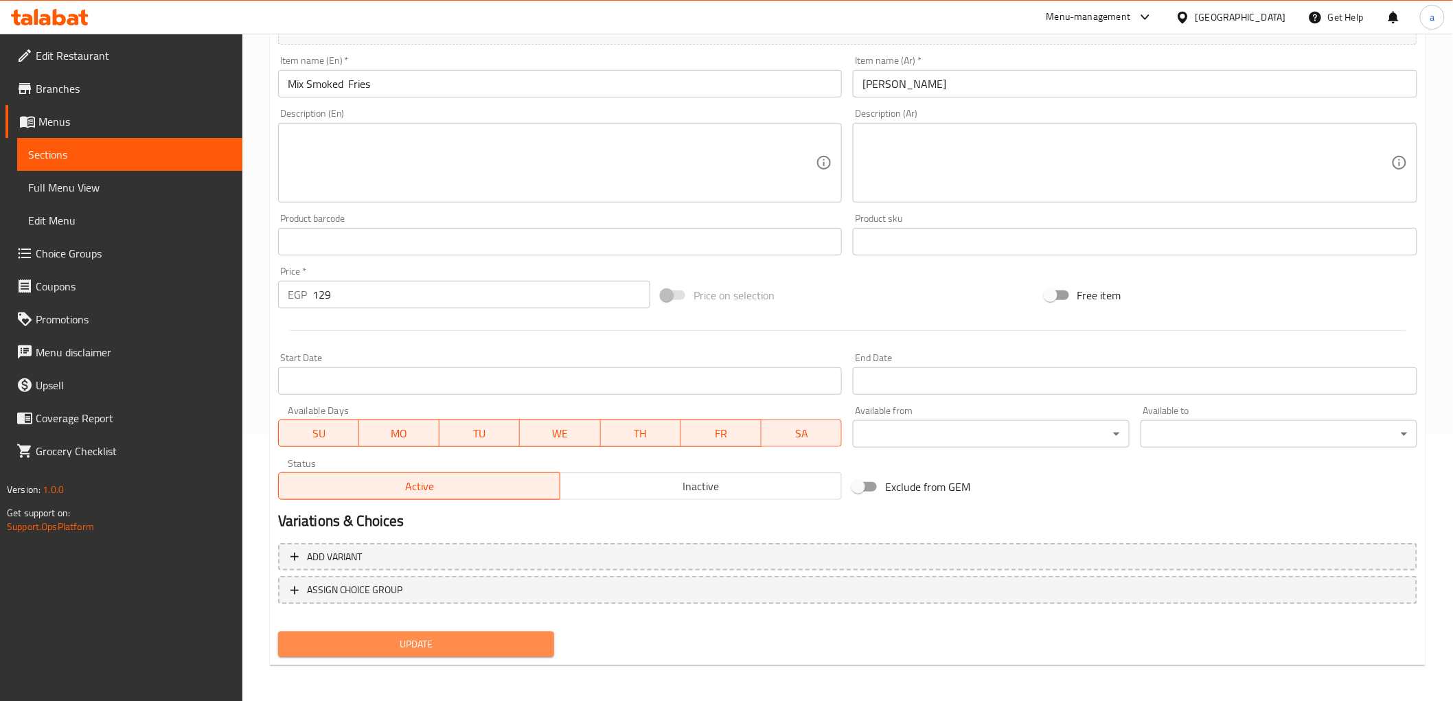
click at [508, 637] on span "Update" at bounding box center [416, 644] width 255 height 17
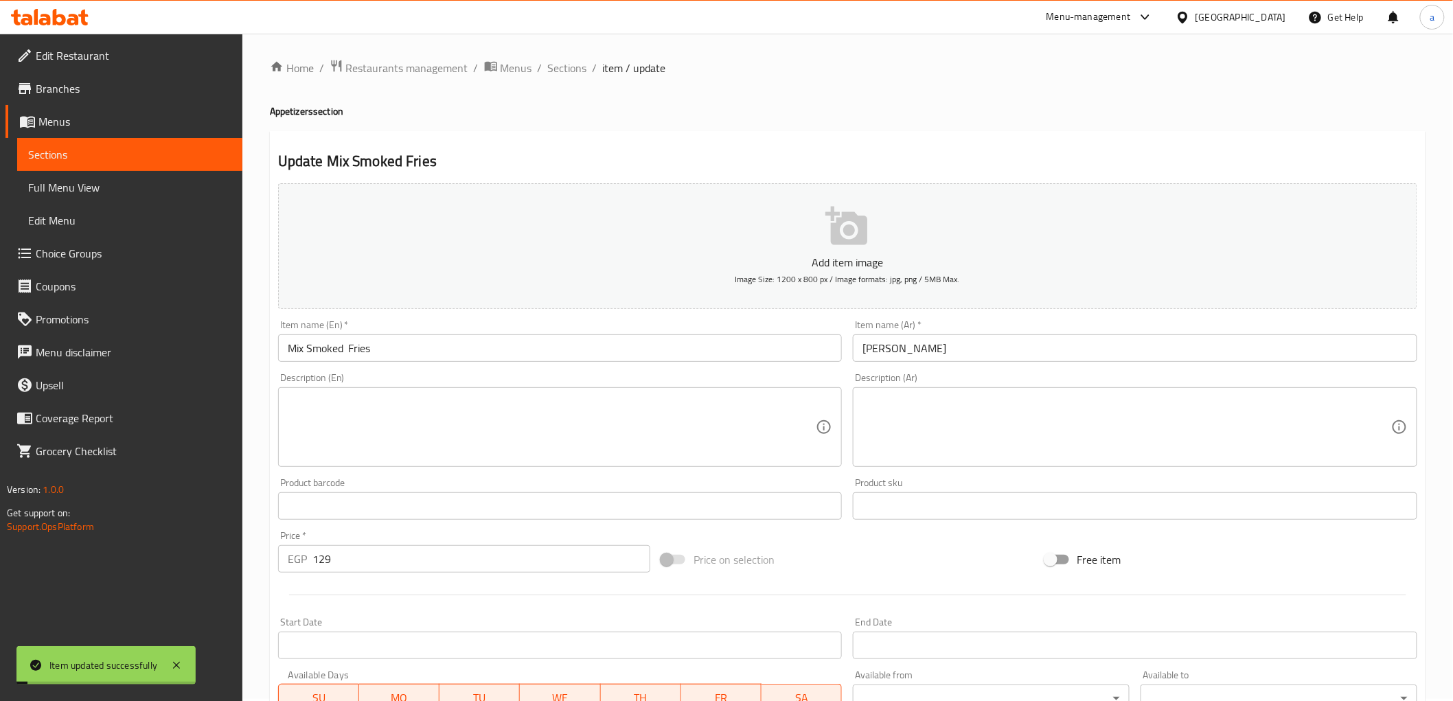
scroll to position [0, 0]
click at [564, 73] on span "Sections" at bounding box center [567, 70] width 39 height 16
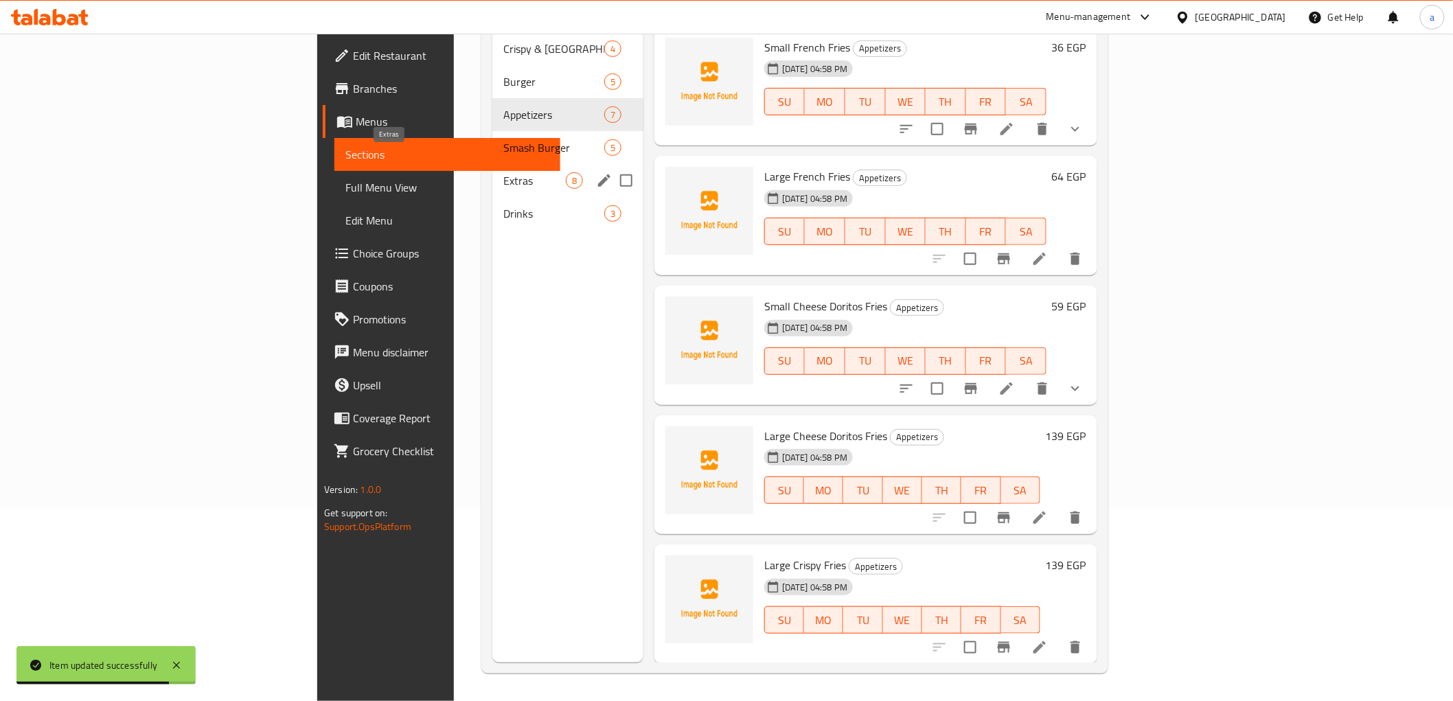
click at [503, 172] on span "Extras" at bounding box center [534, 180] width 62 height 16
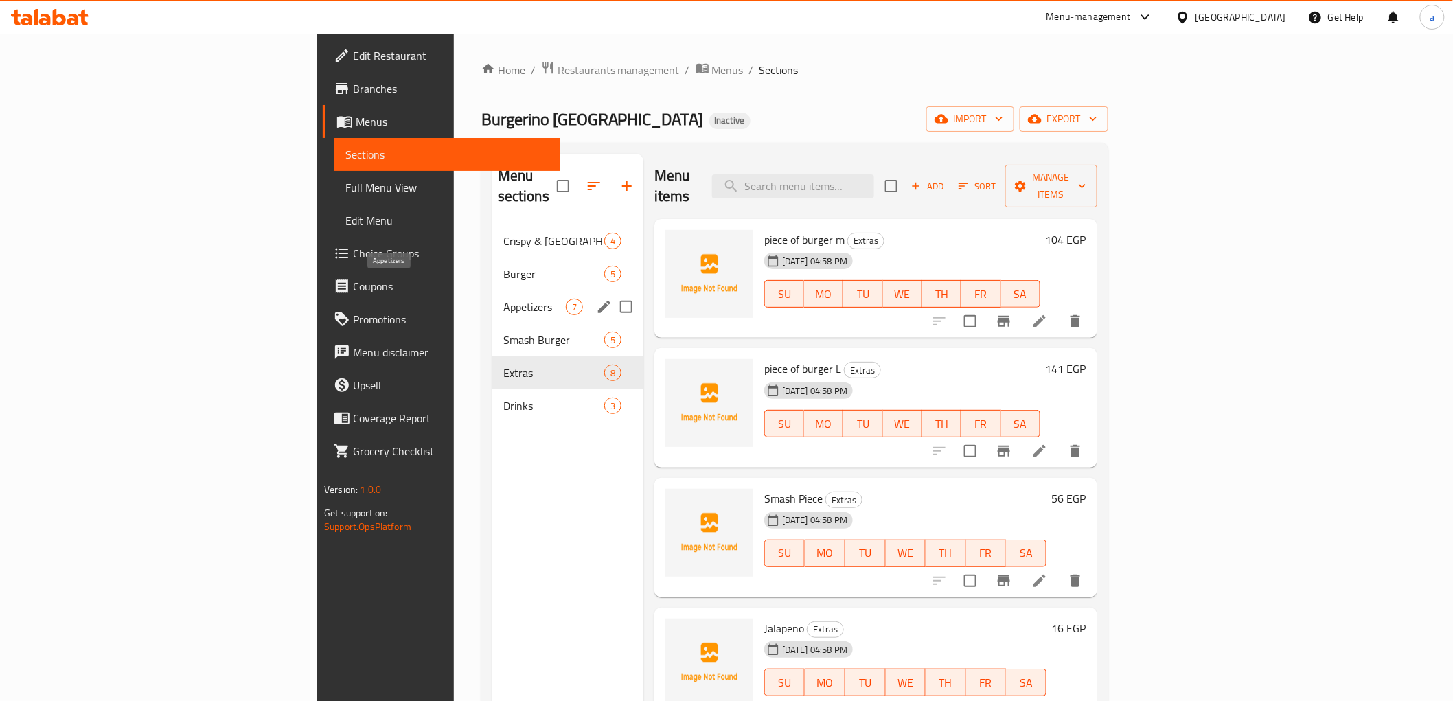
click at [503, 299] on span "Appetizers" at bounding box center [534, 307] width 62 height 16
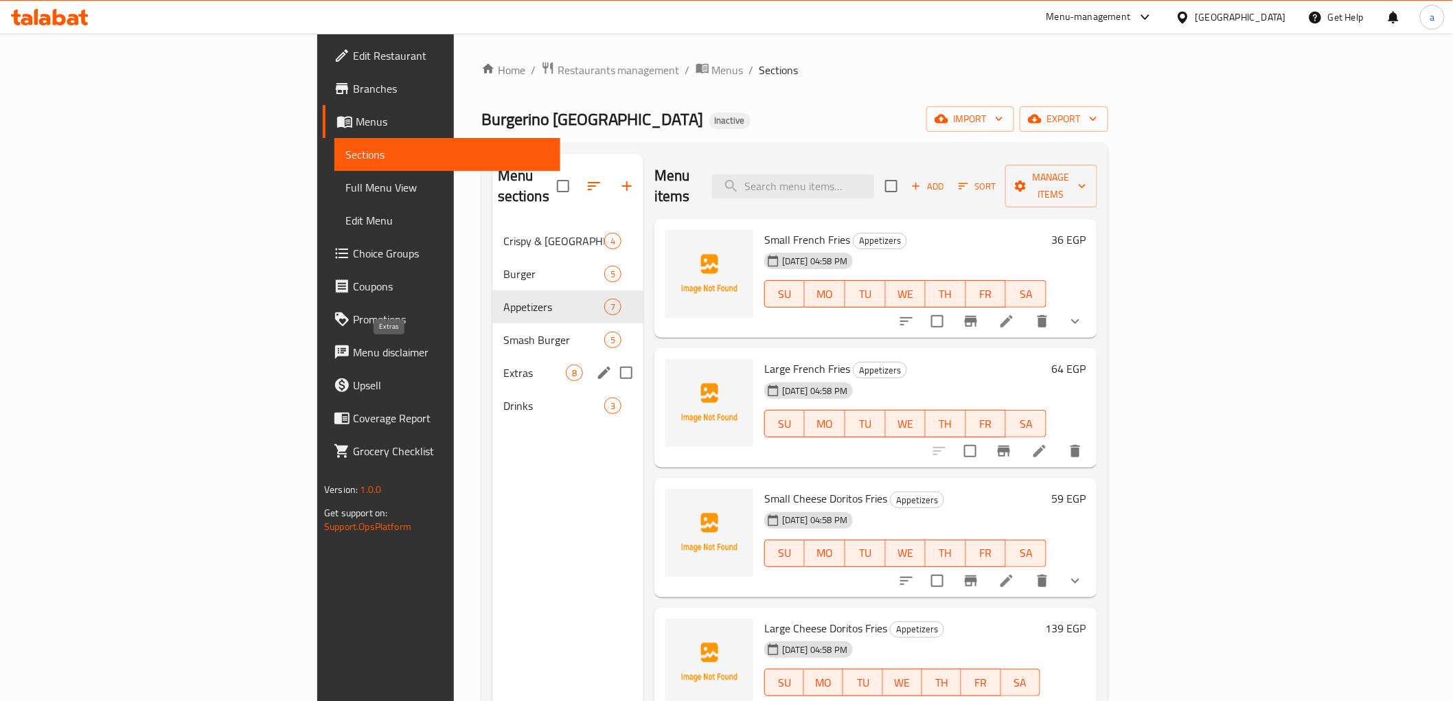
click at [492, 356] on div "Extras 8" at bounding box center [567, 372] width 151 height 33
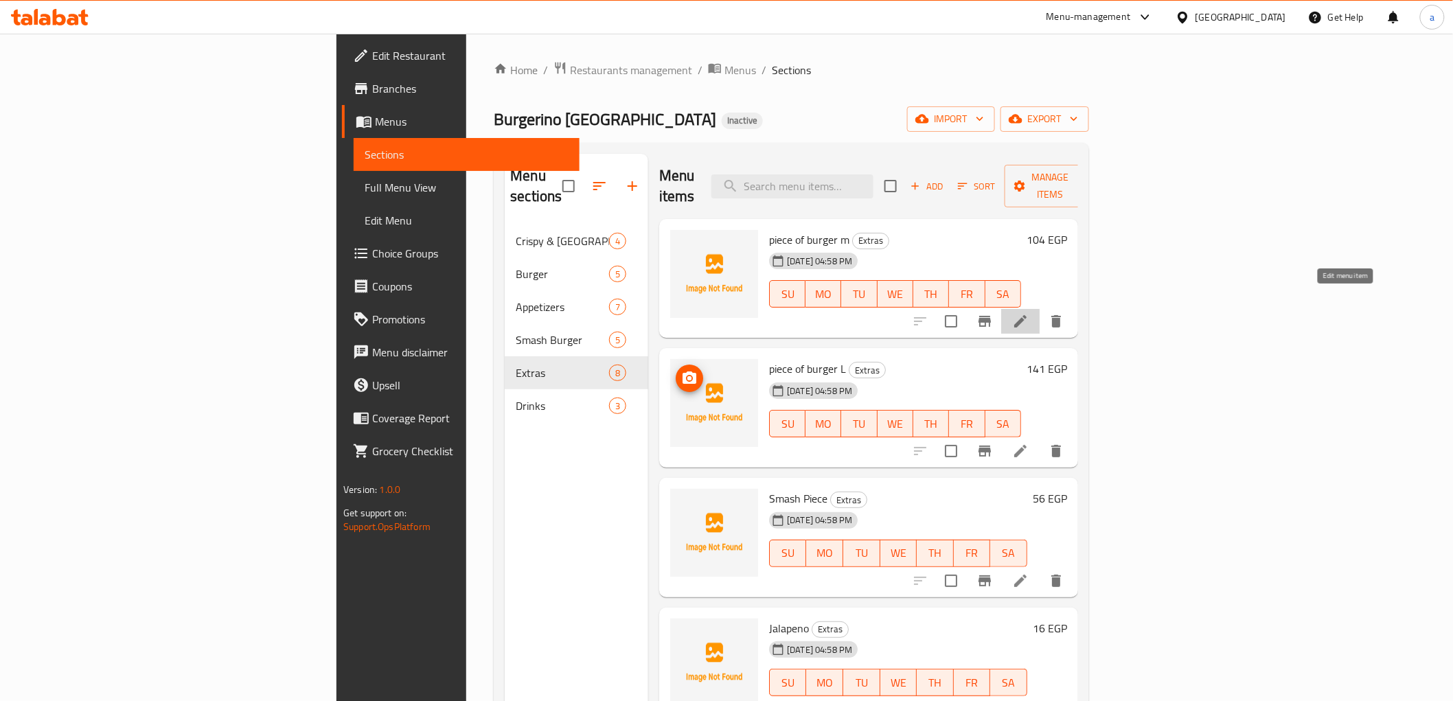
click at [1029, 313] on icon at bounding box center [1020, 321] width 16 height 16
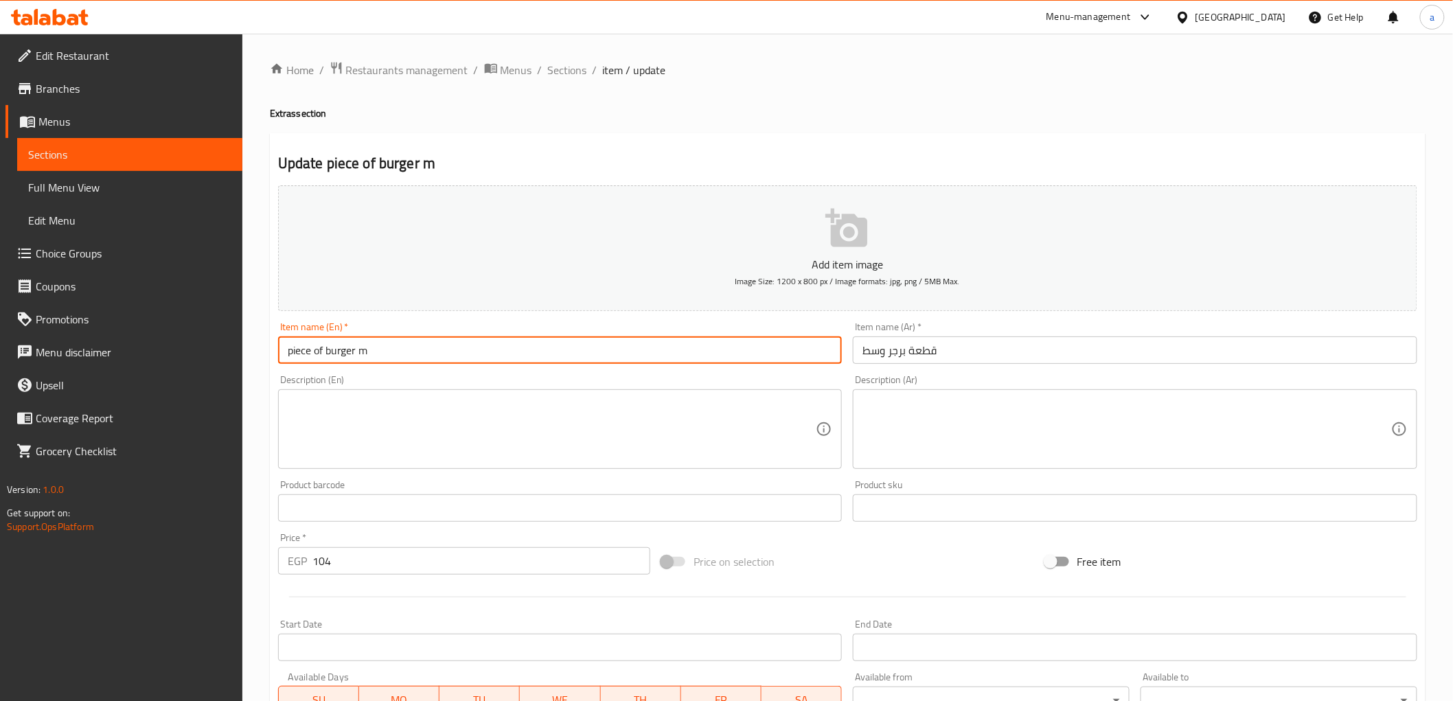
click at [382, 354] on input "piece of burger m" at bounding box center [560, 349] width 564 height 27
drag, startPoint x: 399, startPoint y: 355, endPoint x: 362, endPoint y: 363, distance: 37.8
click at [362, 363] on input "piece of burger medium" at bounding box center [560, 349] width 564 height 27
type input "piece of burger medium"
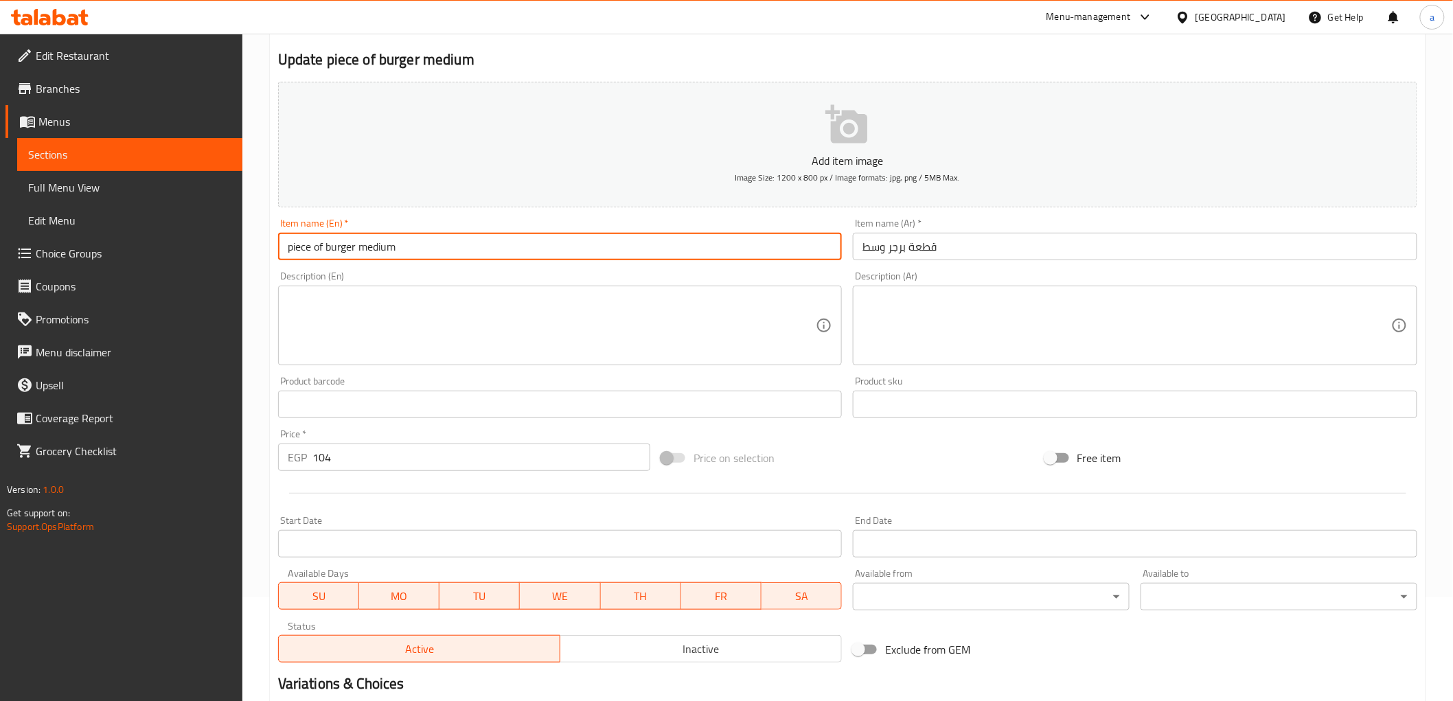
scroll to position [266, 0]
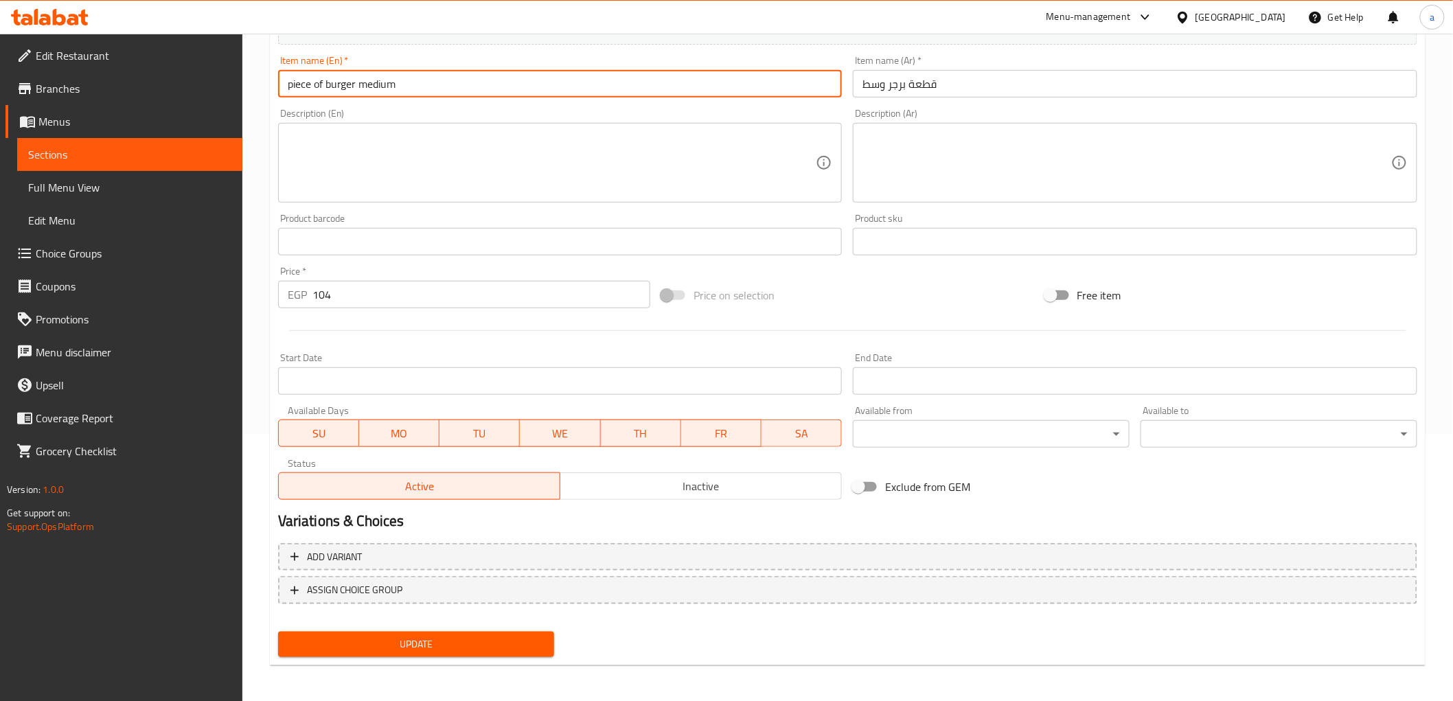
click at [481, 650] on span "Update" at bounding box center [416, 644] width 255 height 17
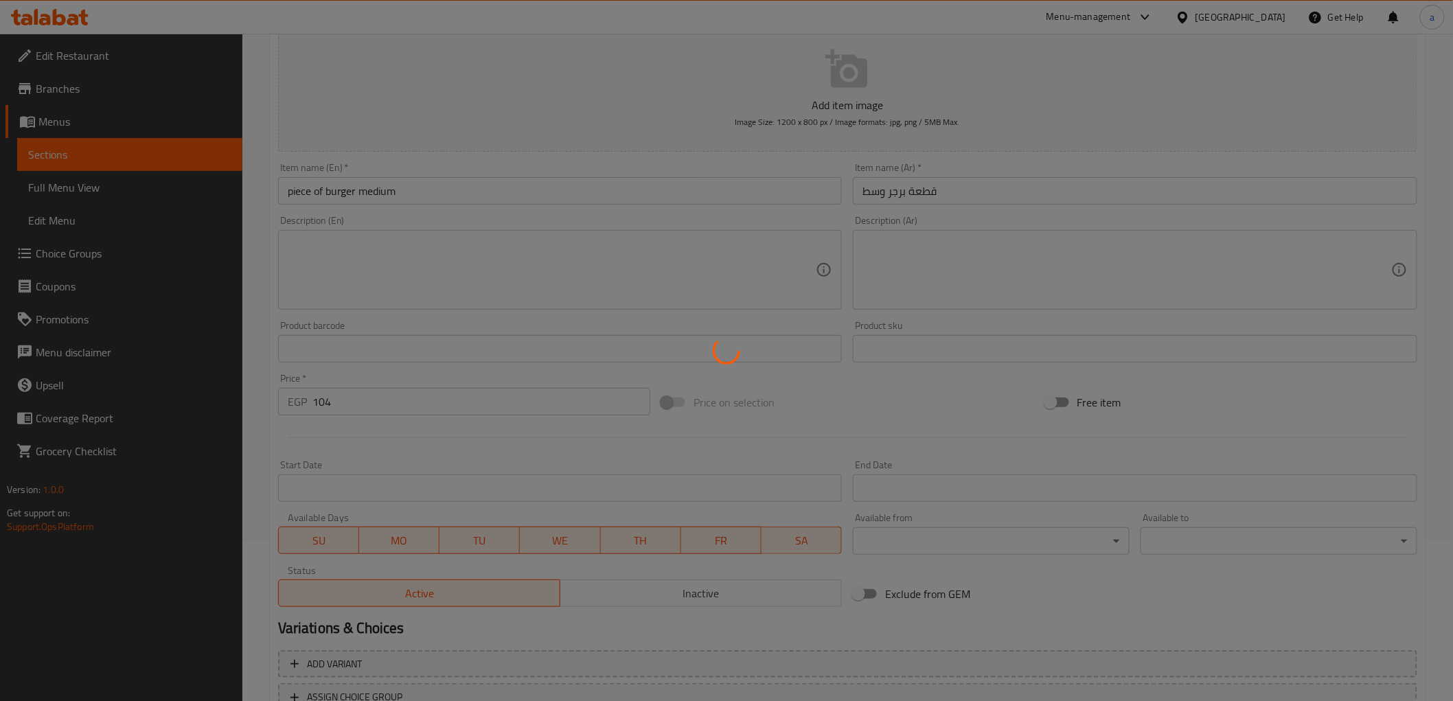
scroll to position [0, 0]
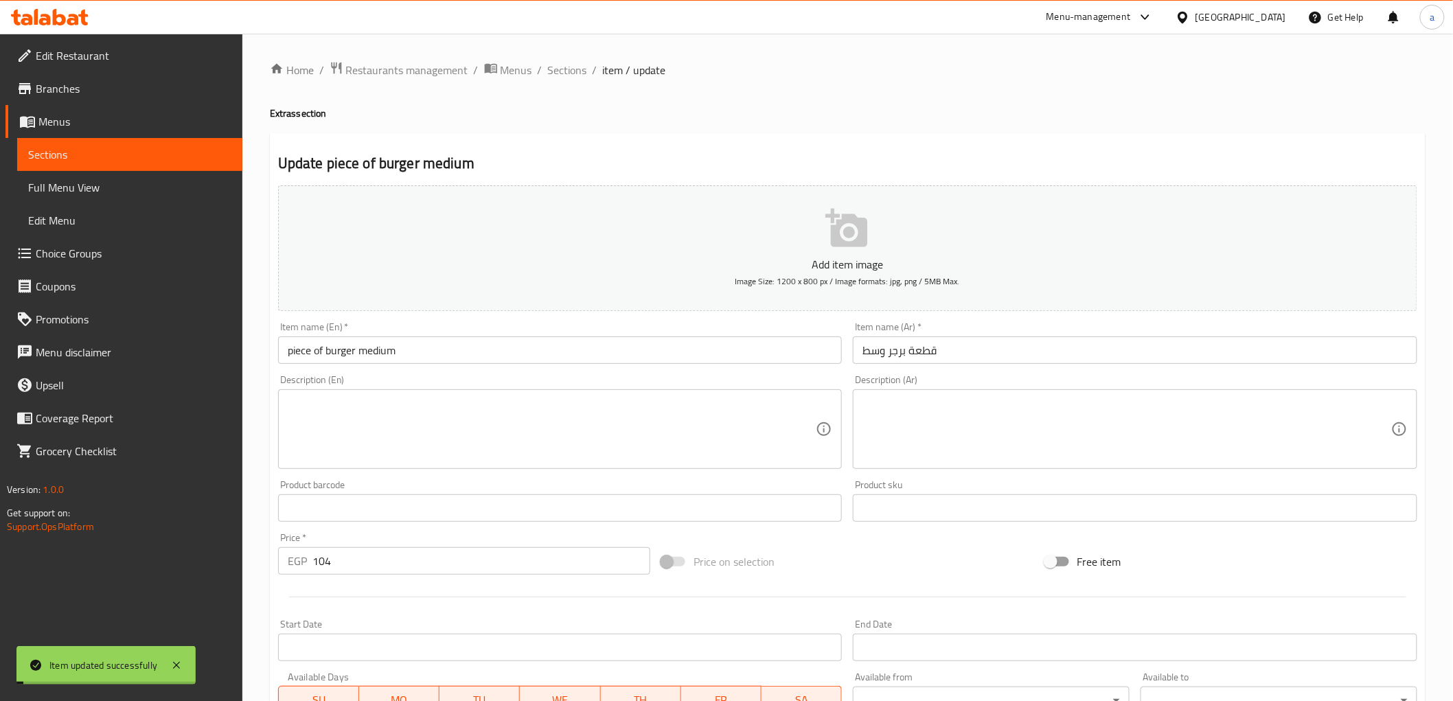
click at [562, 73] on span "Sections" at bounding box center [567, 70] width 39 height 16
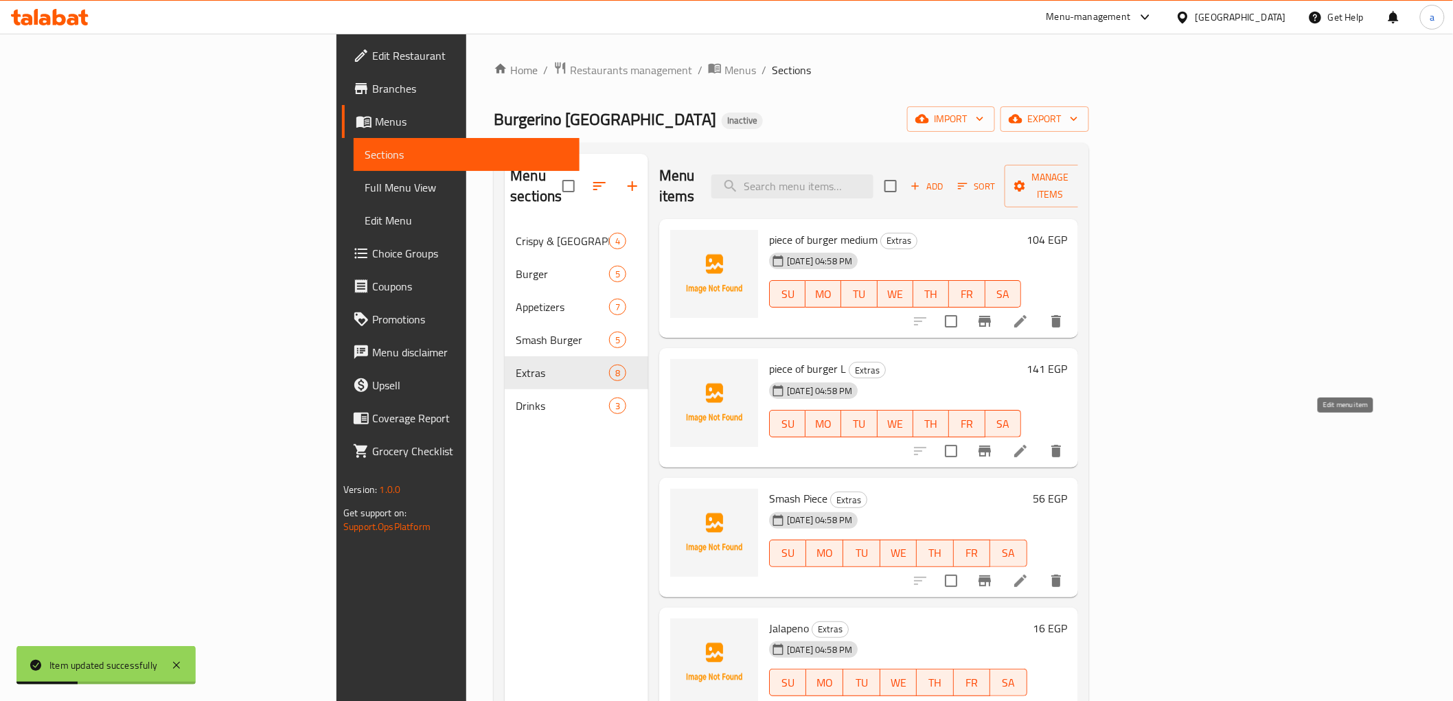
click at [1029, 443] on icon at bounding box center [1020, 451] width 16 height 16
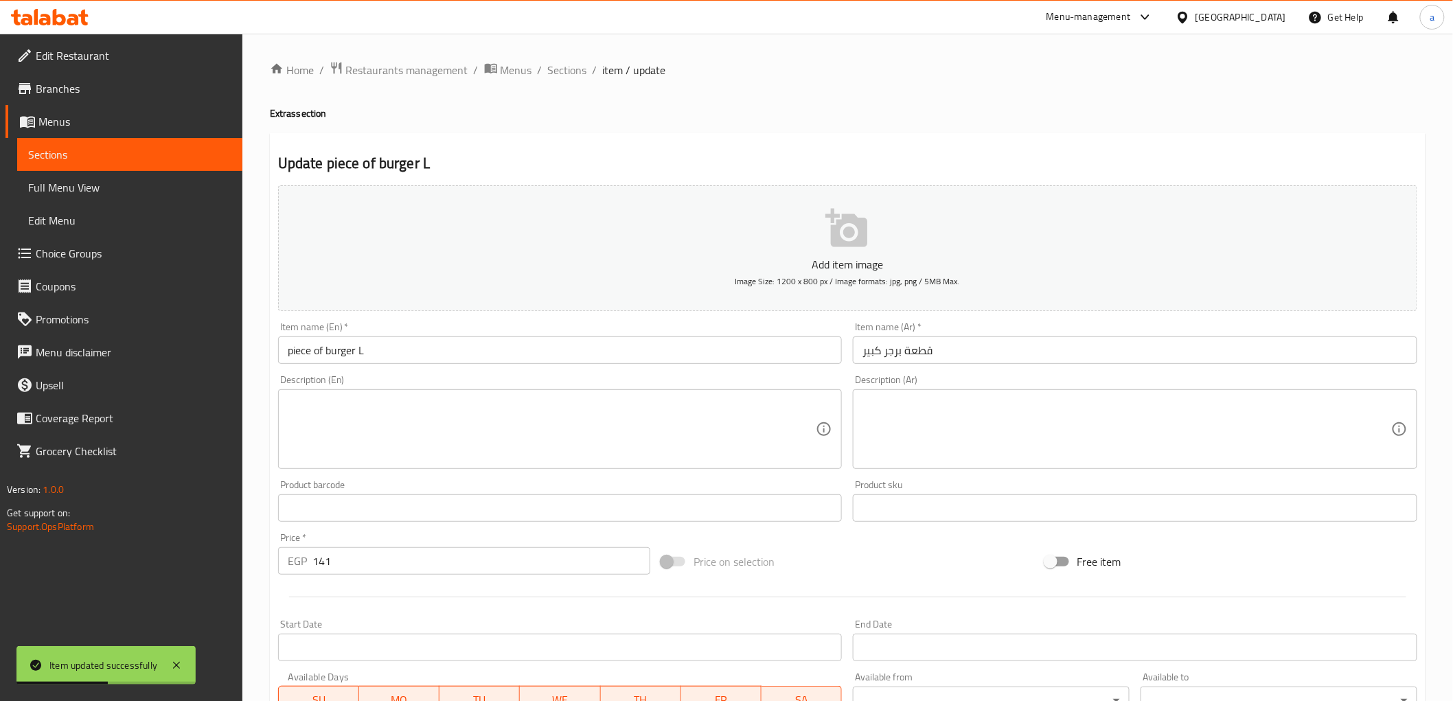
click at [399, 353] on input "piece of burger L" at bounding box center [560, 349] width 564 height 27
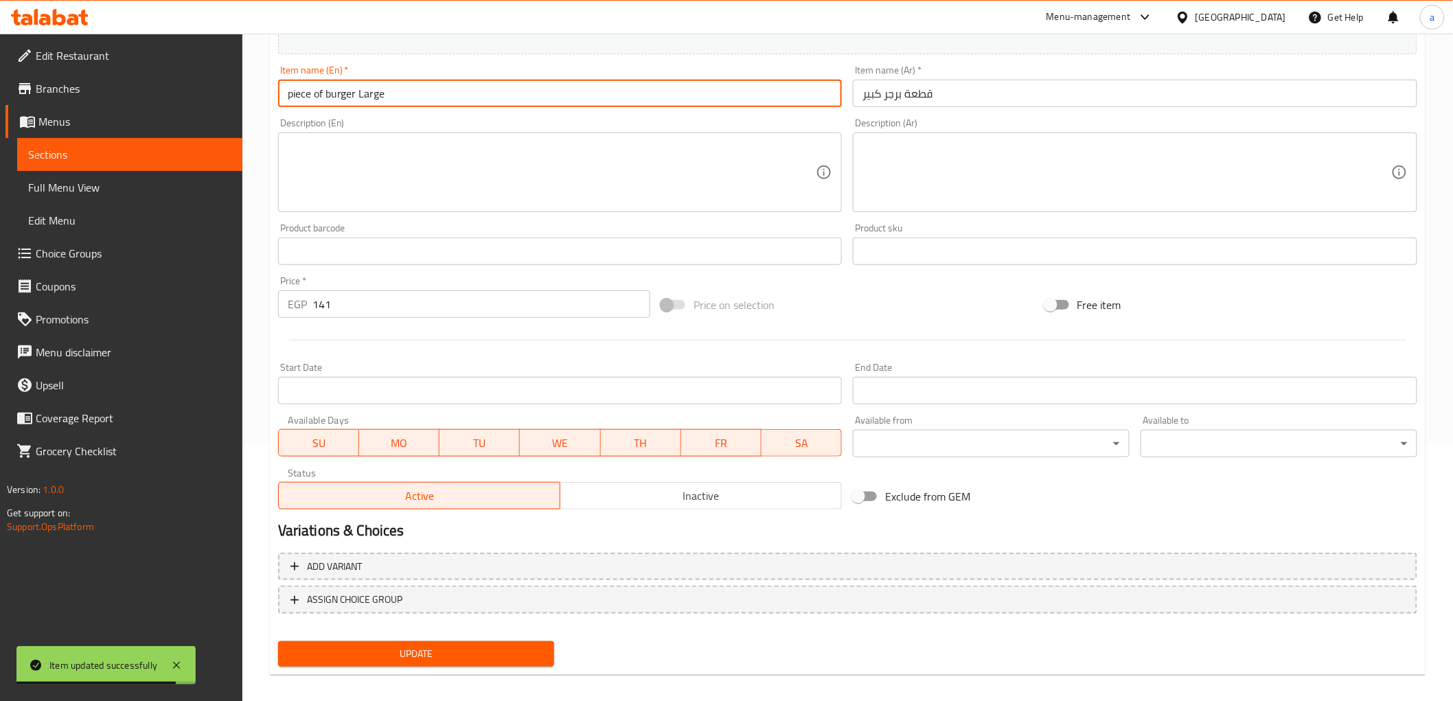
scroll to position [266, 0]
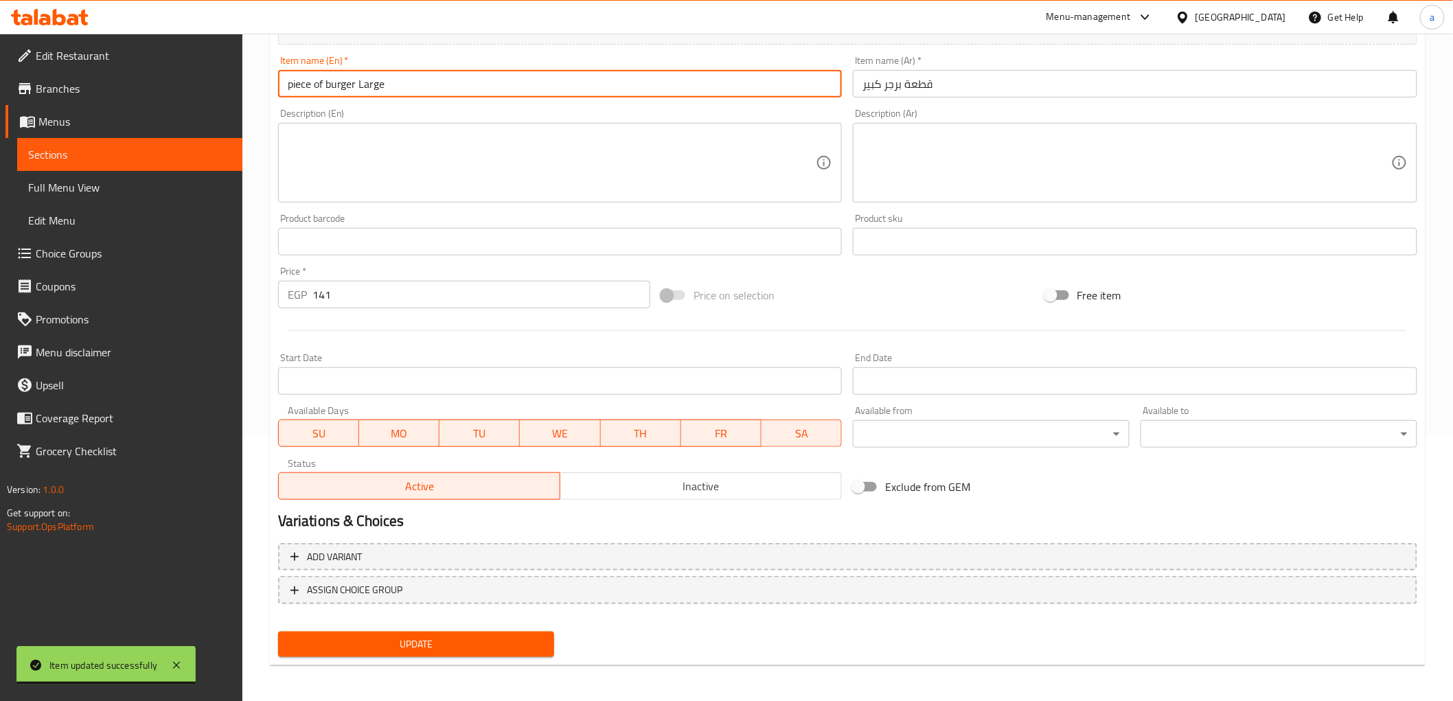
type input "piece of burger Large"
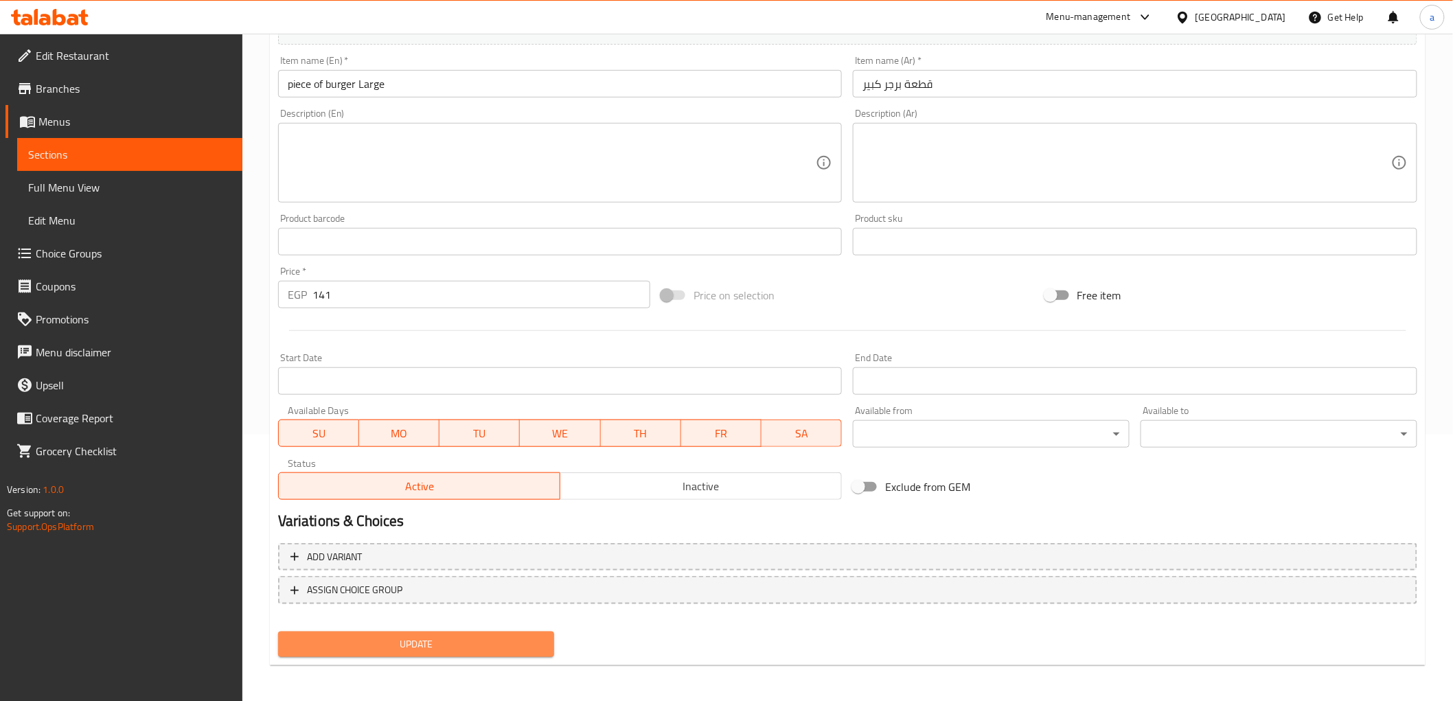
click at [476, 639] on span "Update" at bounding box center [416, 644] width 255 height 17
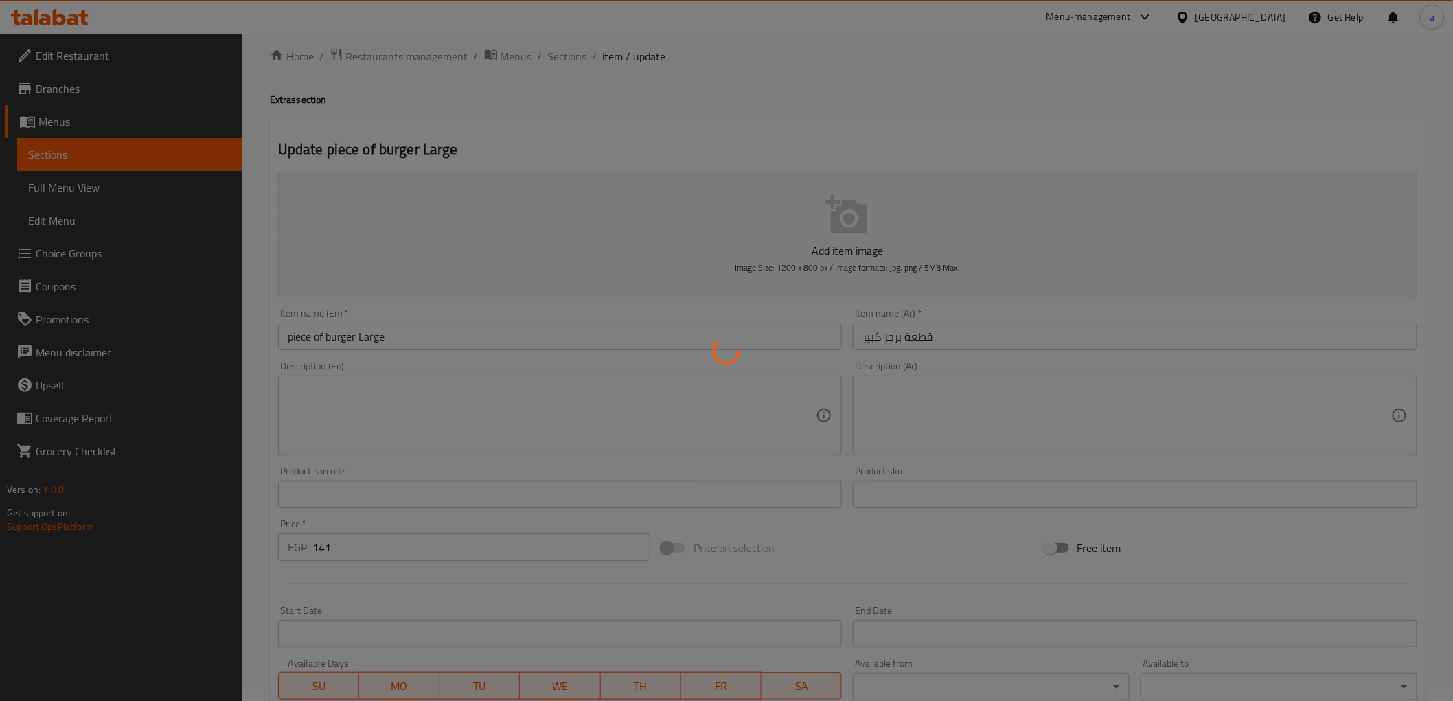
scroll to position [0, 0]
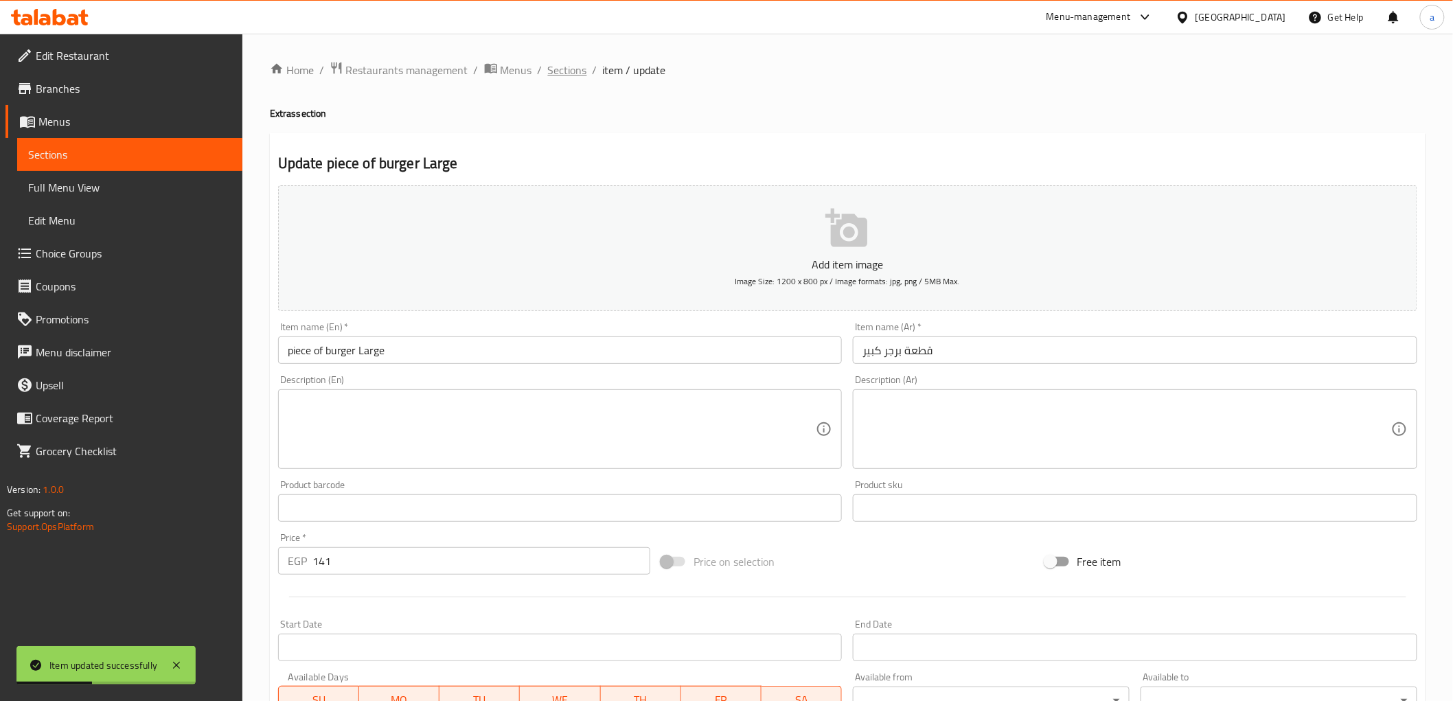
click at [563, 78] on span "Sections" at bounding box center [567, 70] width 39 height 16
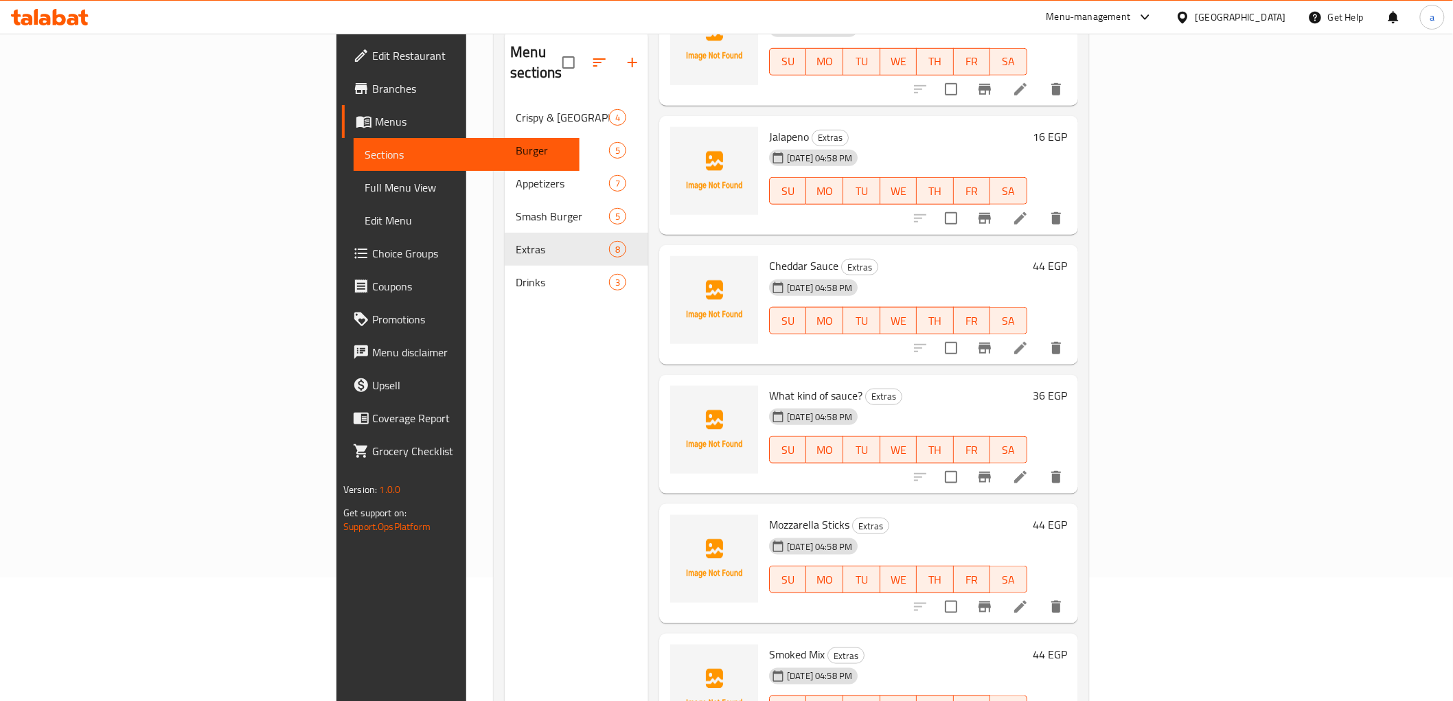
scroll to position [192, 0]
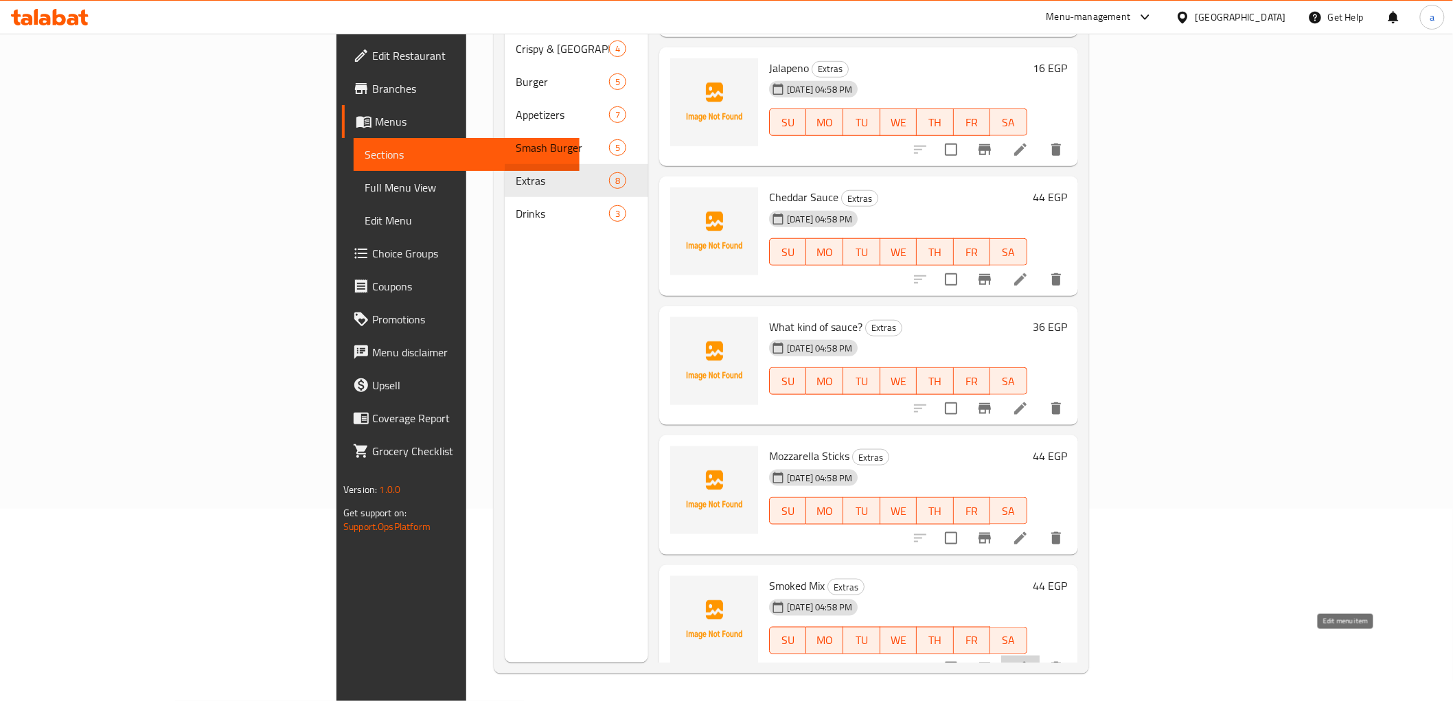
click at [1029, 660] on icon at bounding box center [1020, 668] width 16 height 16
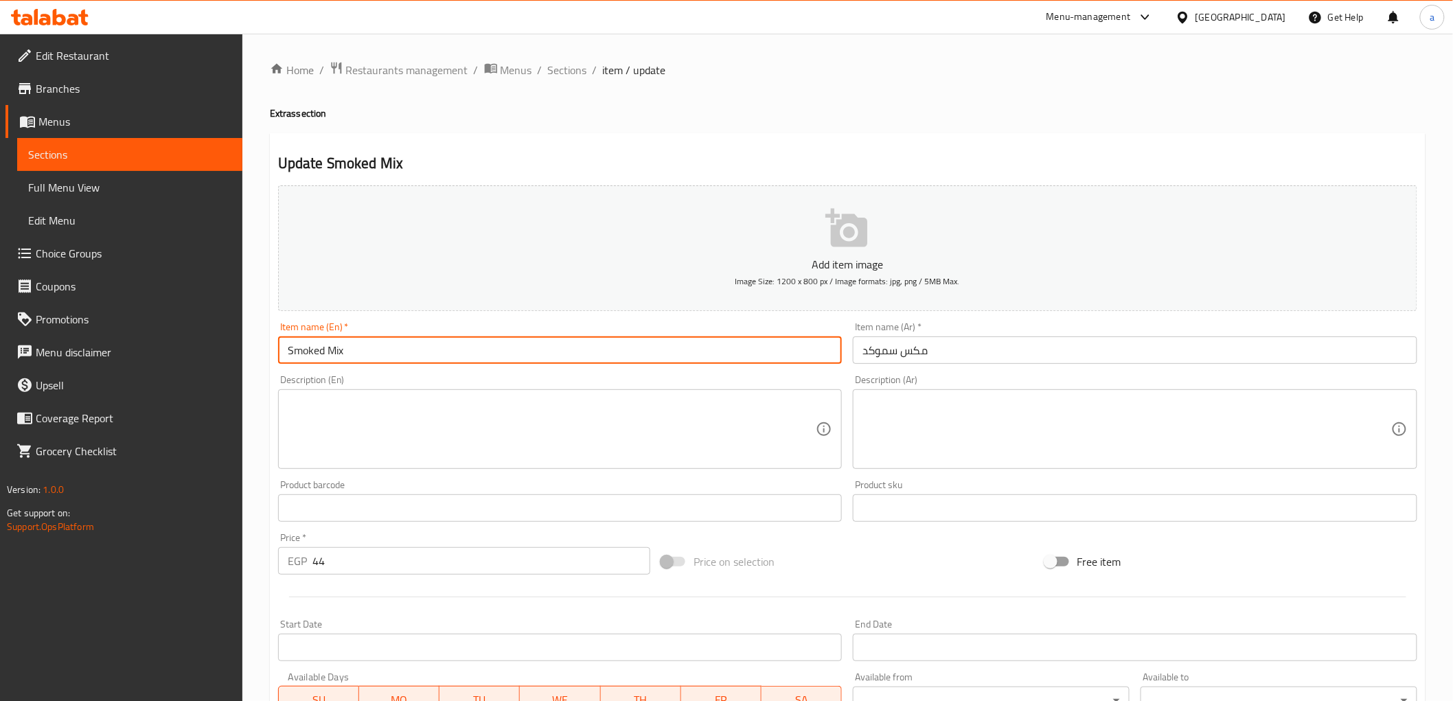
drag, startPoint x: 354, startPoint y: 349, endPoint x: 328, endPoint y: 359, distance: 28.1
click at [328, 359] on input "Smoked Mix" at bounding box center [560, 349] width 564 height 27
click at [288, 350] on input "Smoked" at bounding box center [560, 349] width 564 height 27
paste input "Mix"
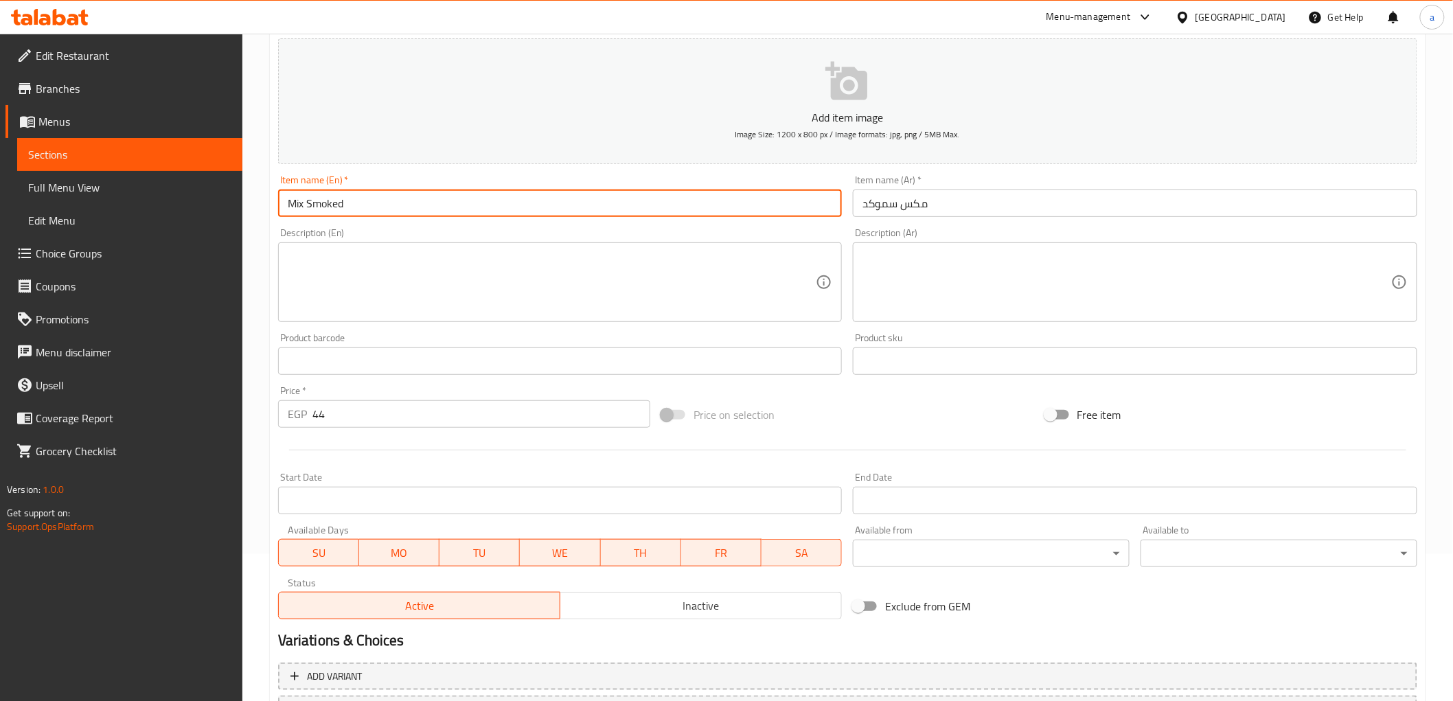
scroll to position [266, 0]
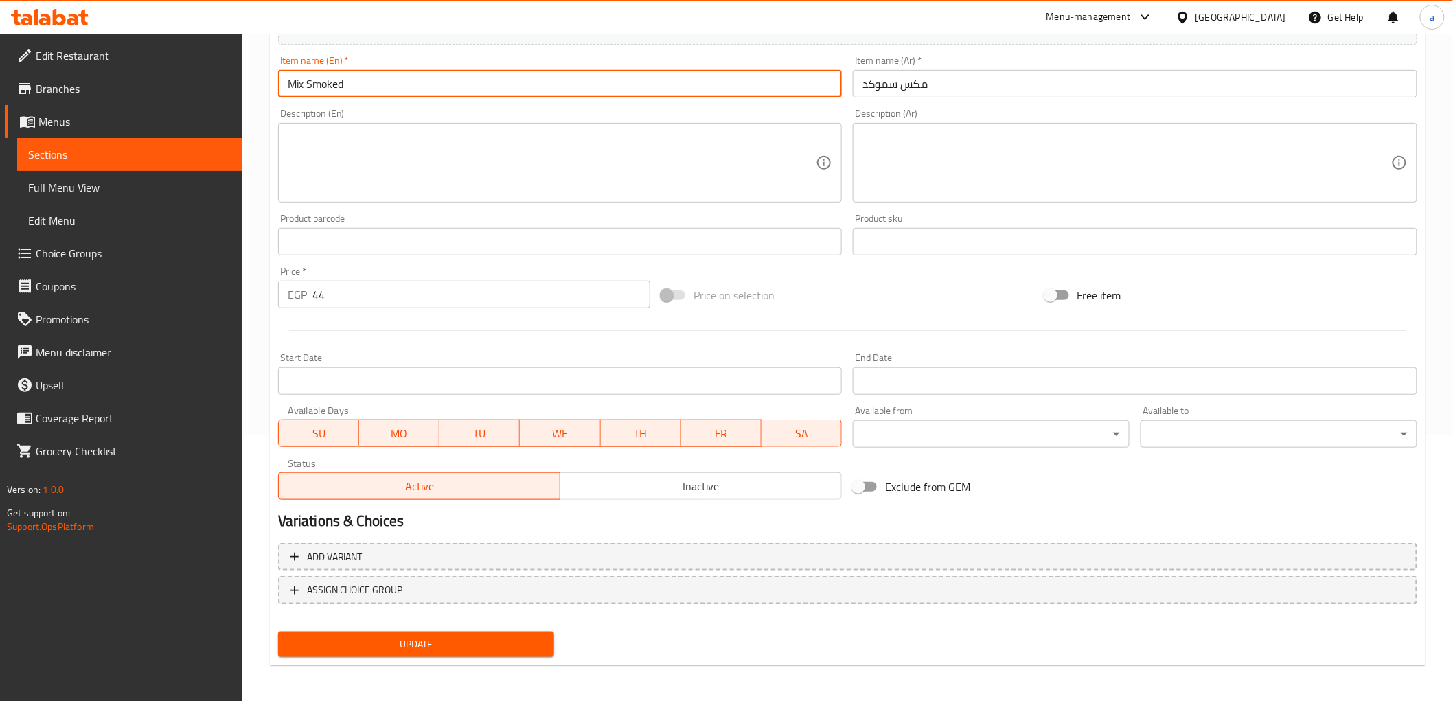
type input "Mix Smoked"
click at [523, 637] on span "Update" at bounding box center [416, 644] width 255 height 17
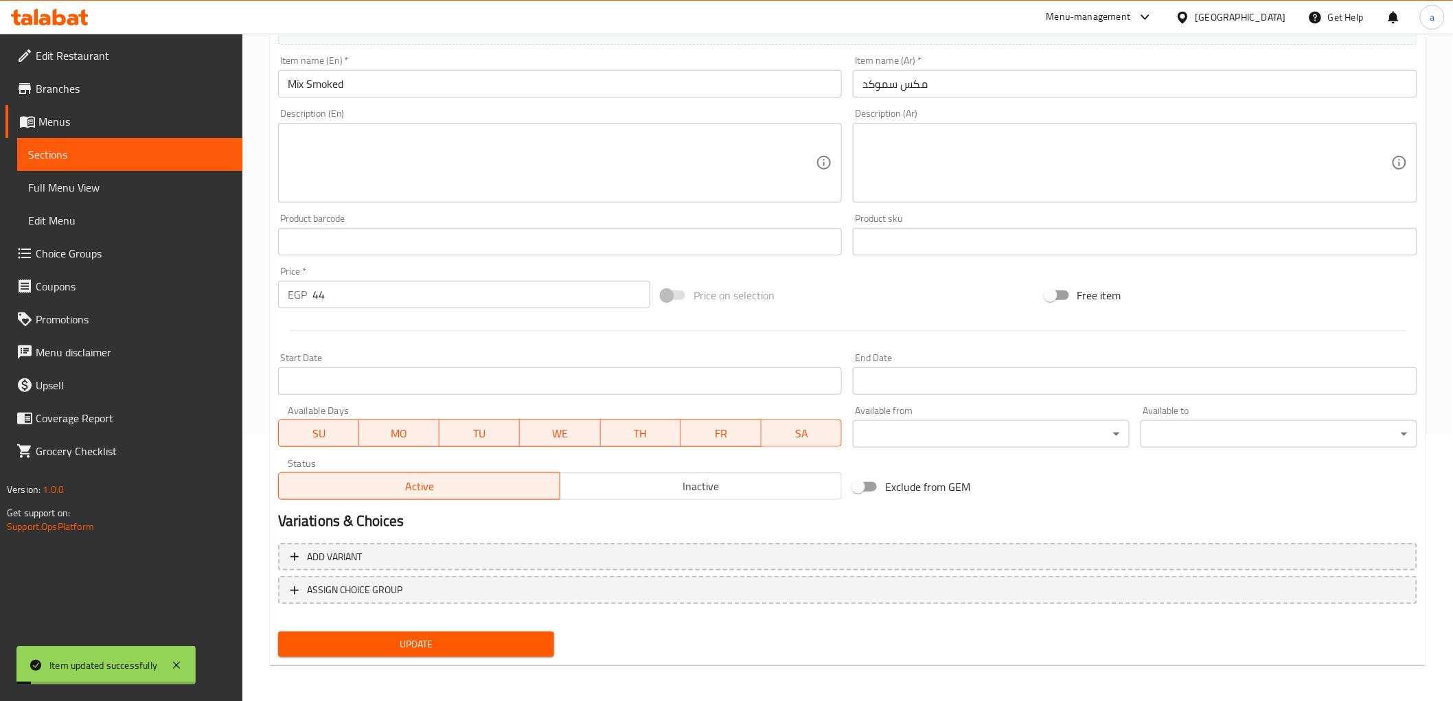
scroll to position [0, 0]
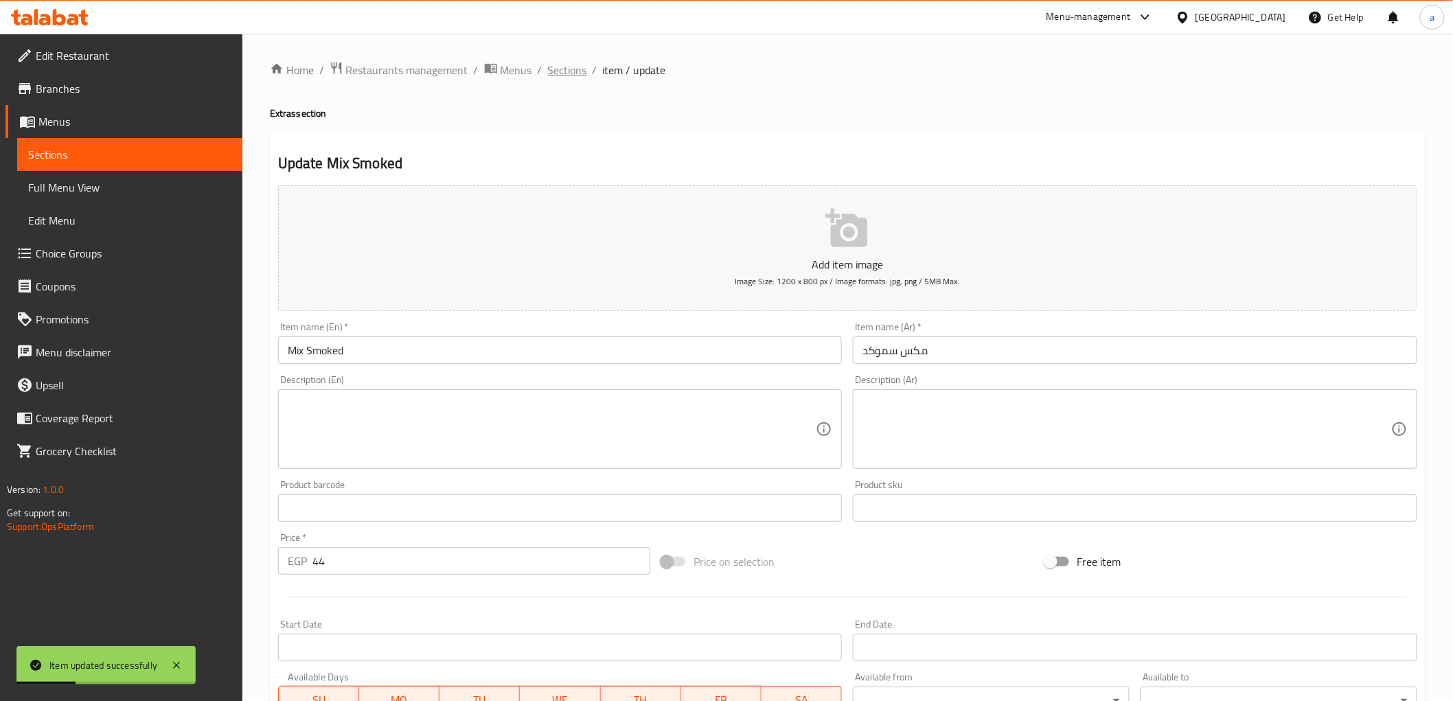
click at [566, 78] on span "Sections" at bounding box center [567, 70] width 39 height 16
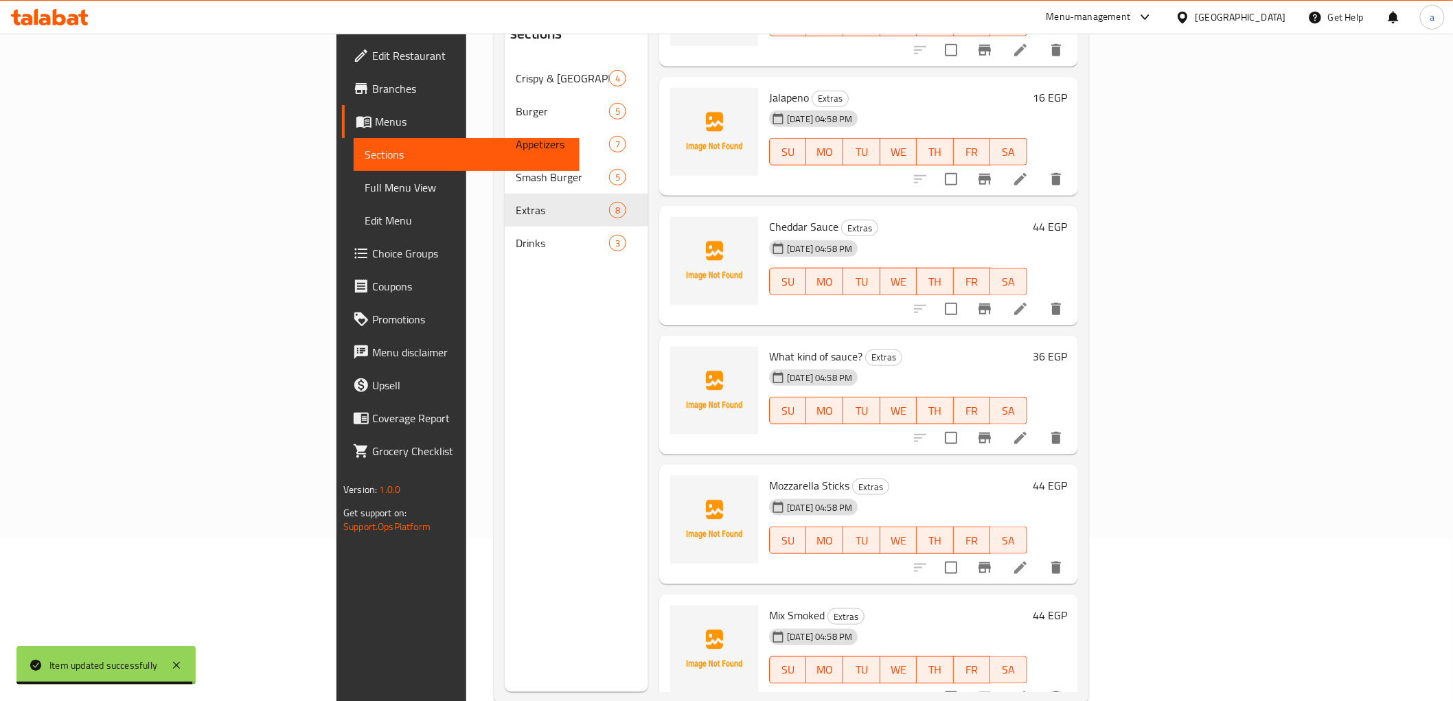
scroll to position [192, 0]
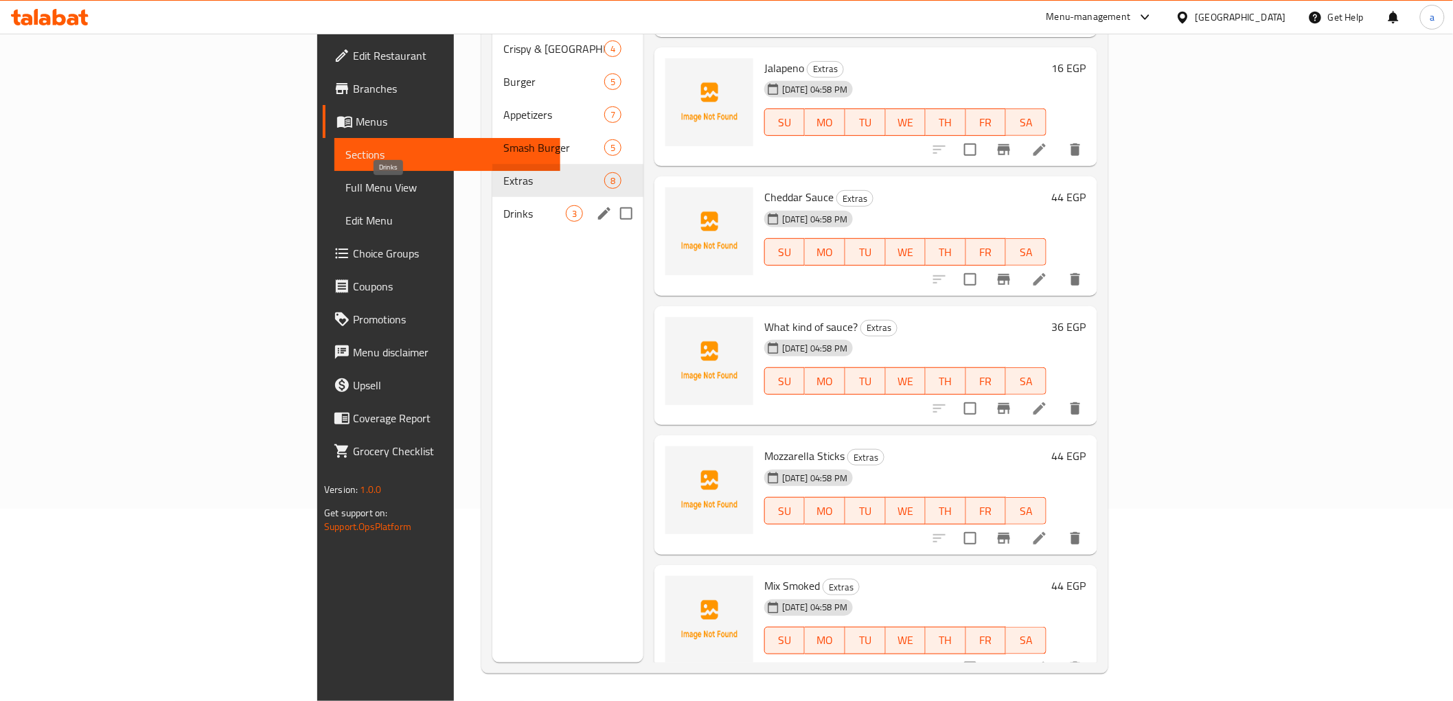
click at [503, 205] on span "Drinks" at bounding box center [534, 213] width 62 height 16
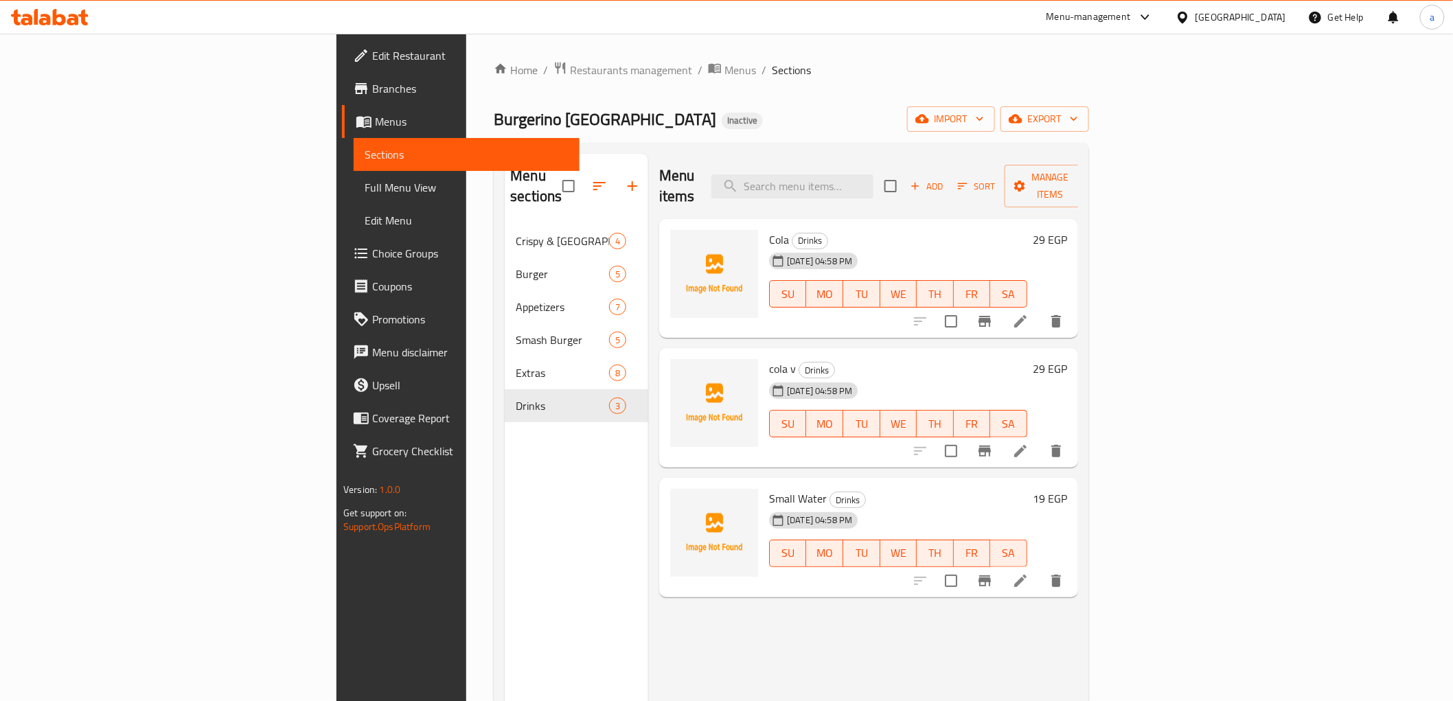
click at [365, 191] on span "Full Menu View" at bounding box center [466, 187] width 203 height 16
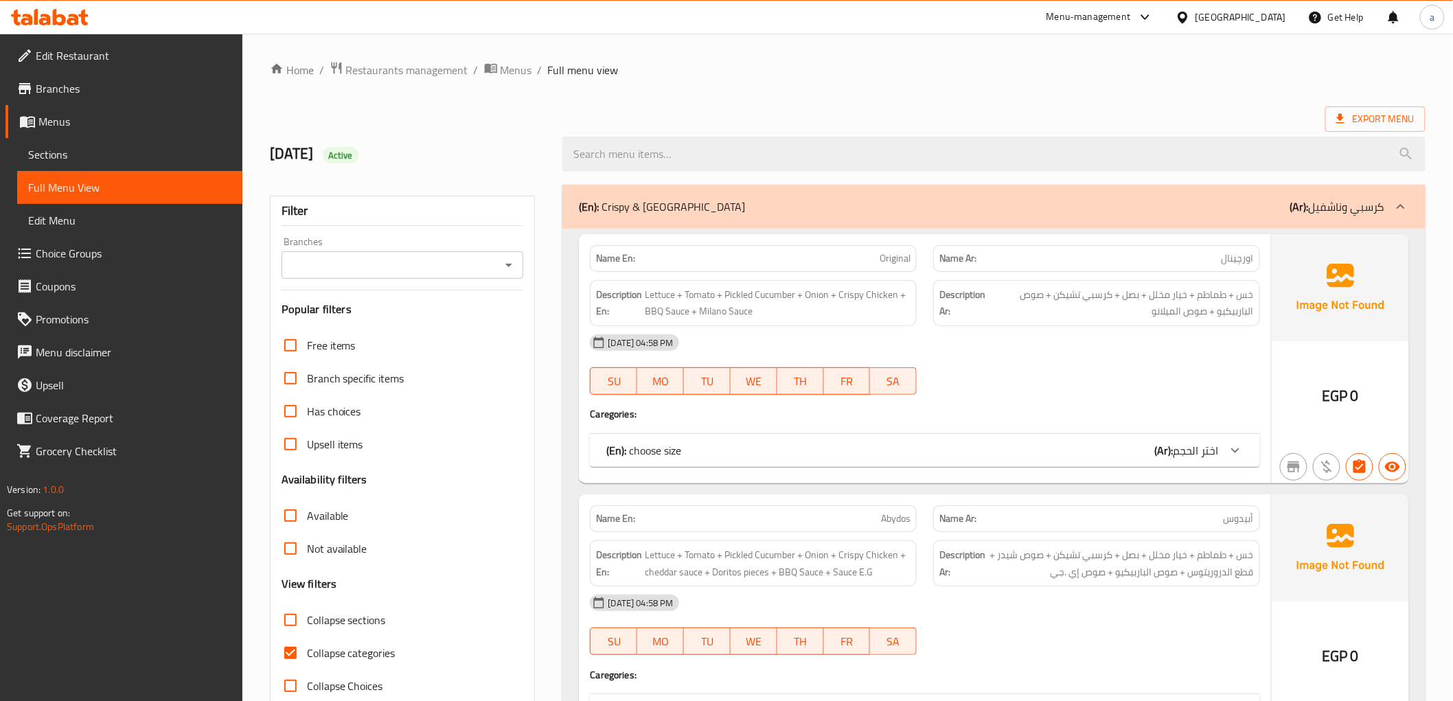
scroll to position [305, 0]
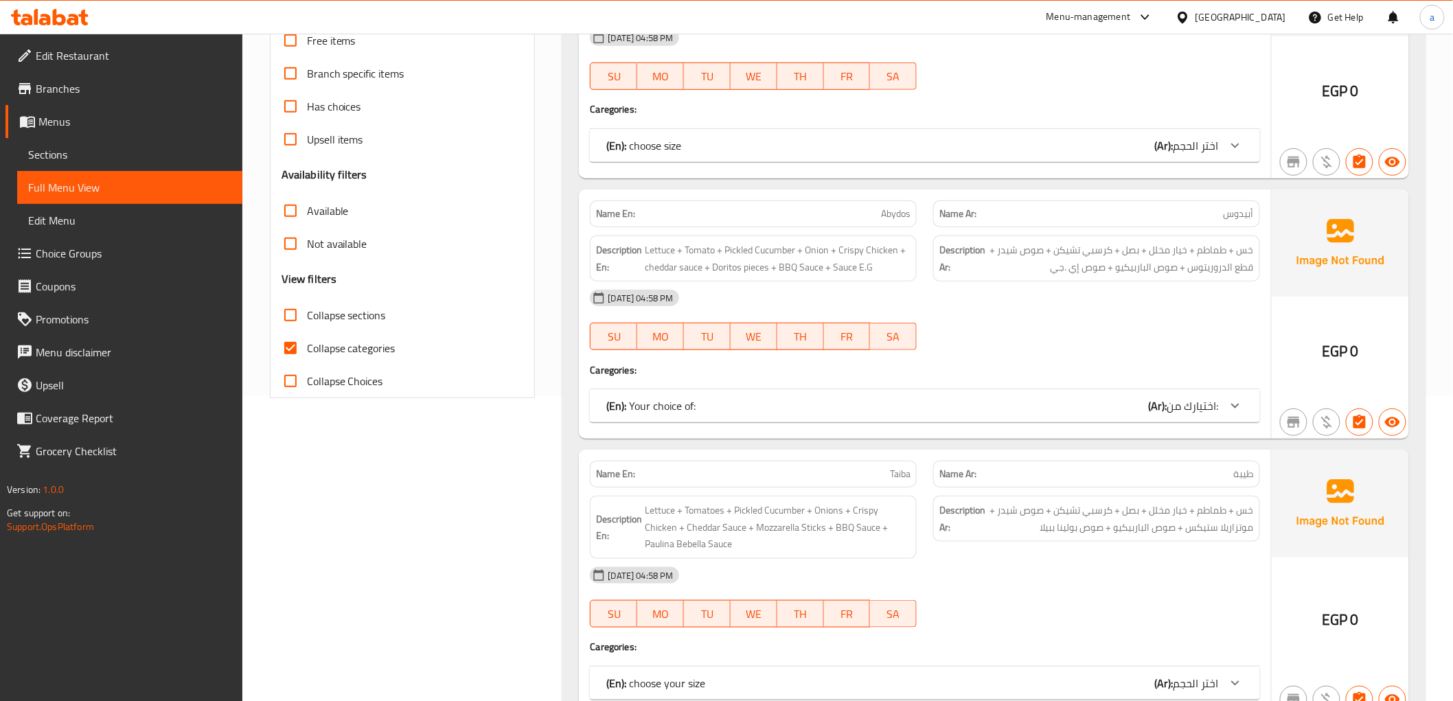
click at [290, 346] on input "Collapse categories" at bounding box center [290, 348] width 33 height 33
checkbox input "false"
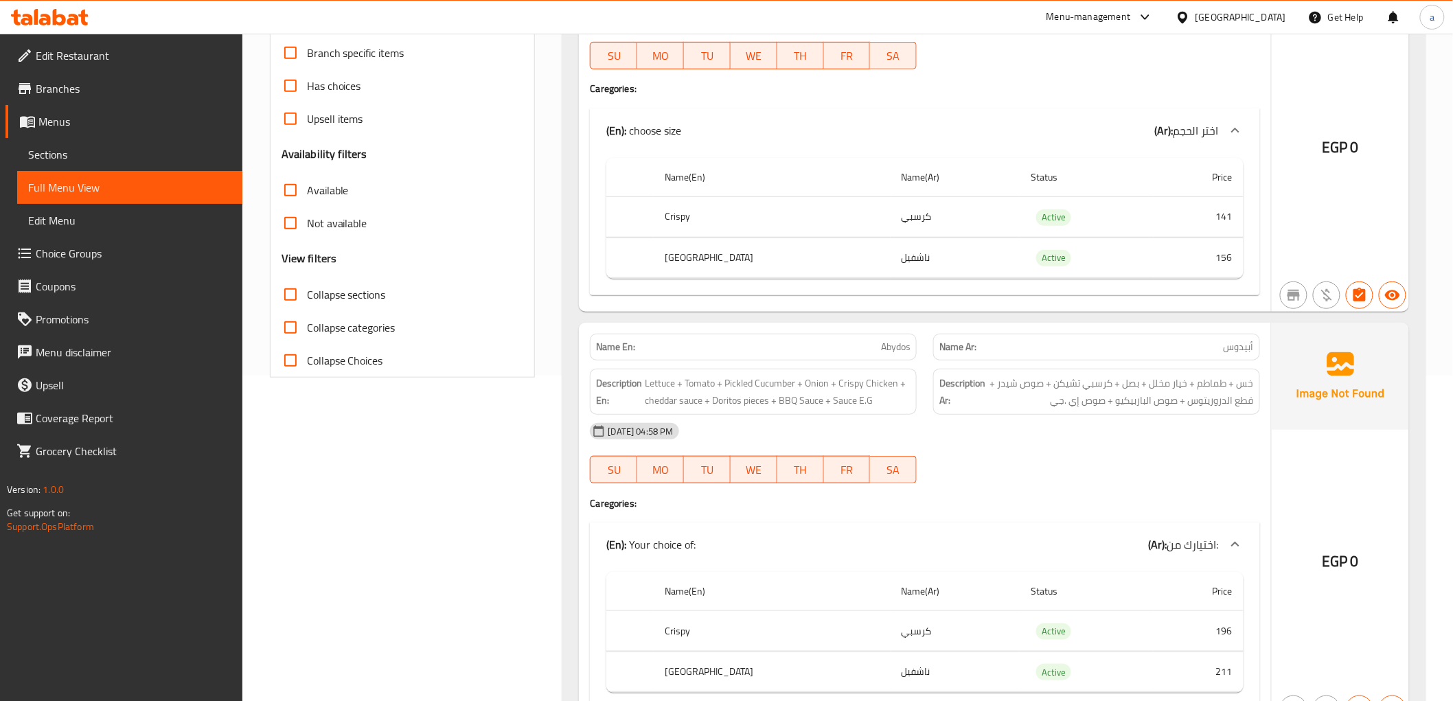
scroll to position [0, 0]
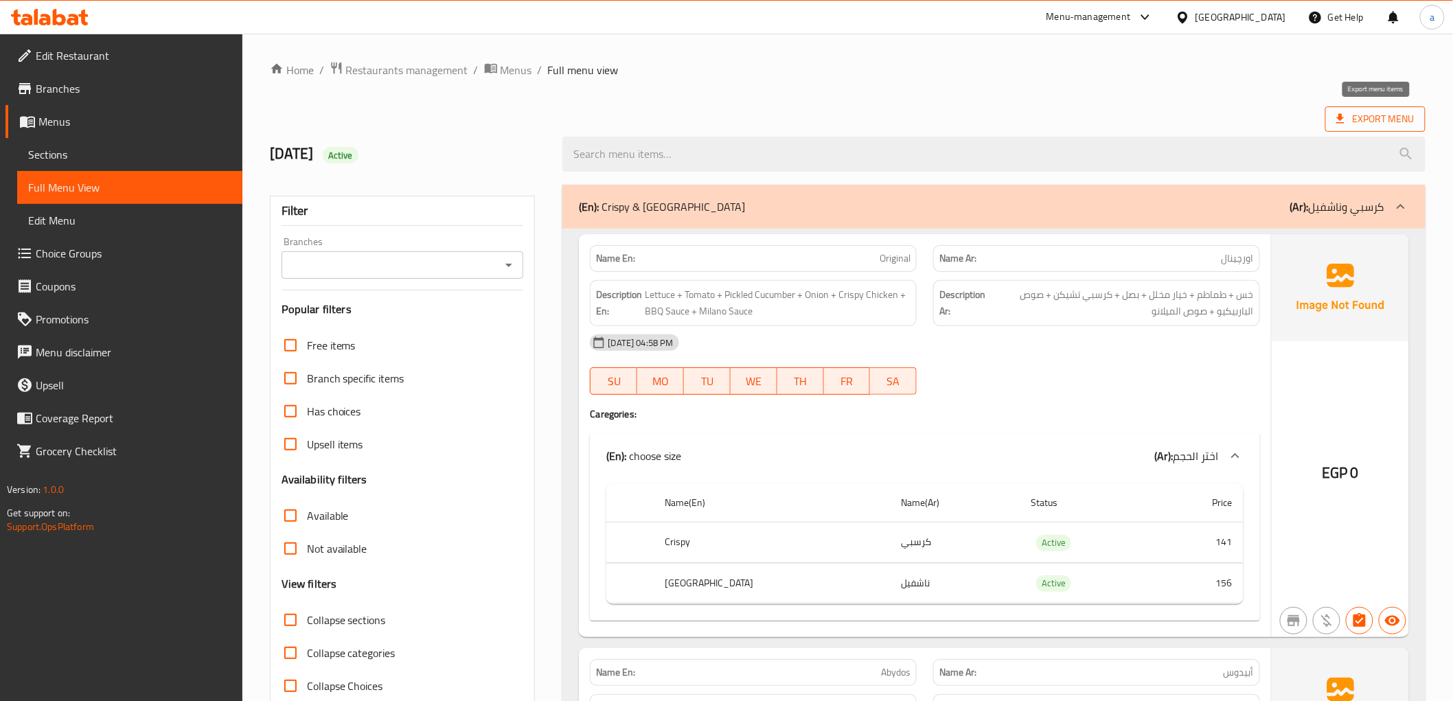
click at [1404, 115] on span "Export Menu" at bounding box center [1375, 119] width 78 height 17
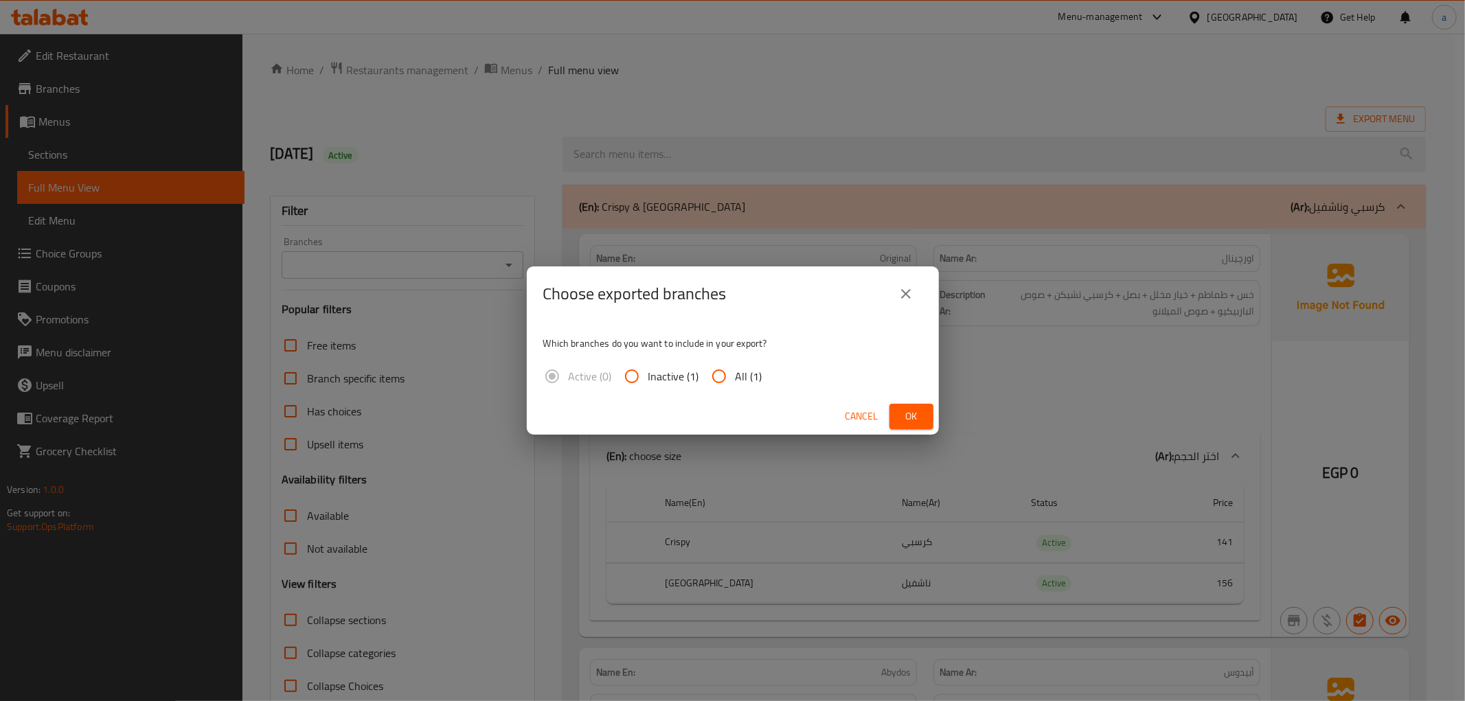
click at [720, 376] on input "All (1)" at bounding box center [718, 376] width 33 height 33
radio input "true"
click at [913, 419] on span "Ok" at bounding box center [911, 416] width 22 height 17
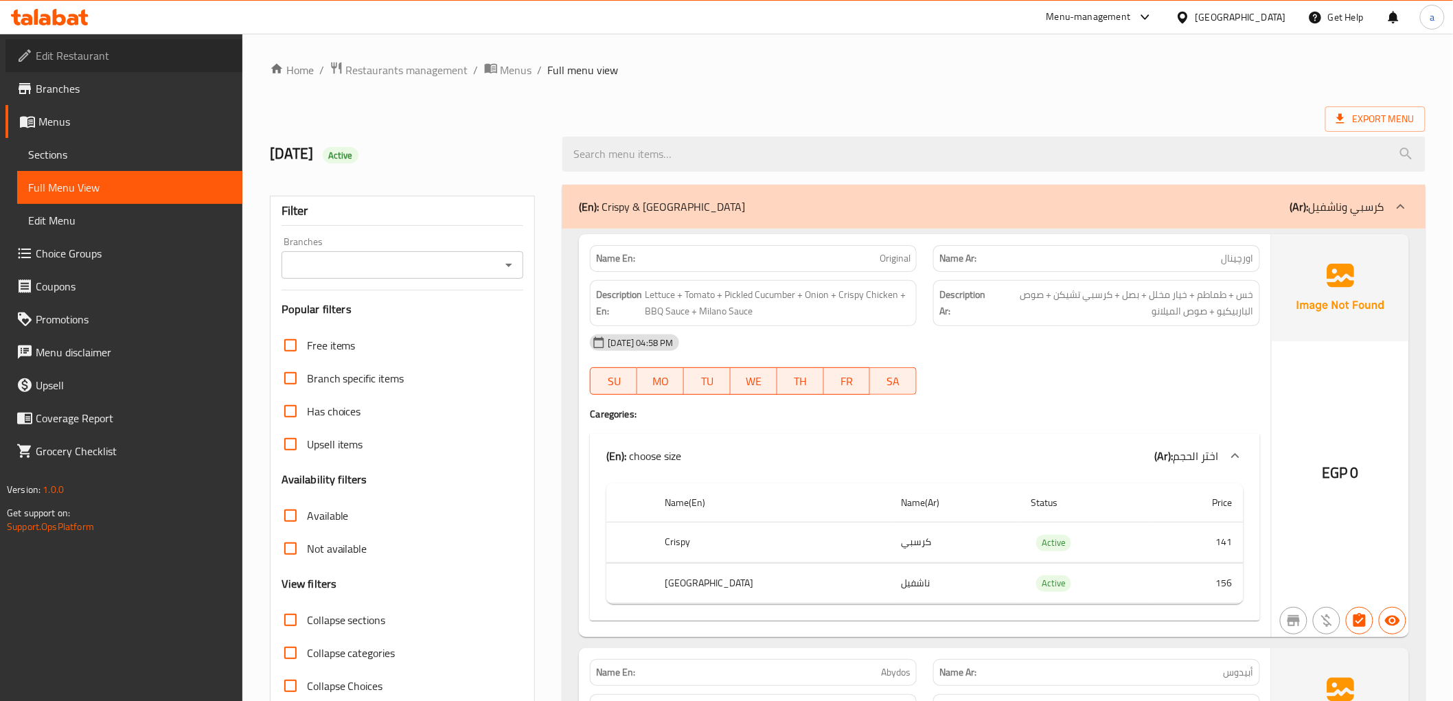
click at [159, 57] on span "Edit Restaurant" at bounding box center [134, 55] width 196 height 16
